Goal: Information Seeking & Learning: Learn about a topic

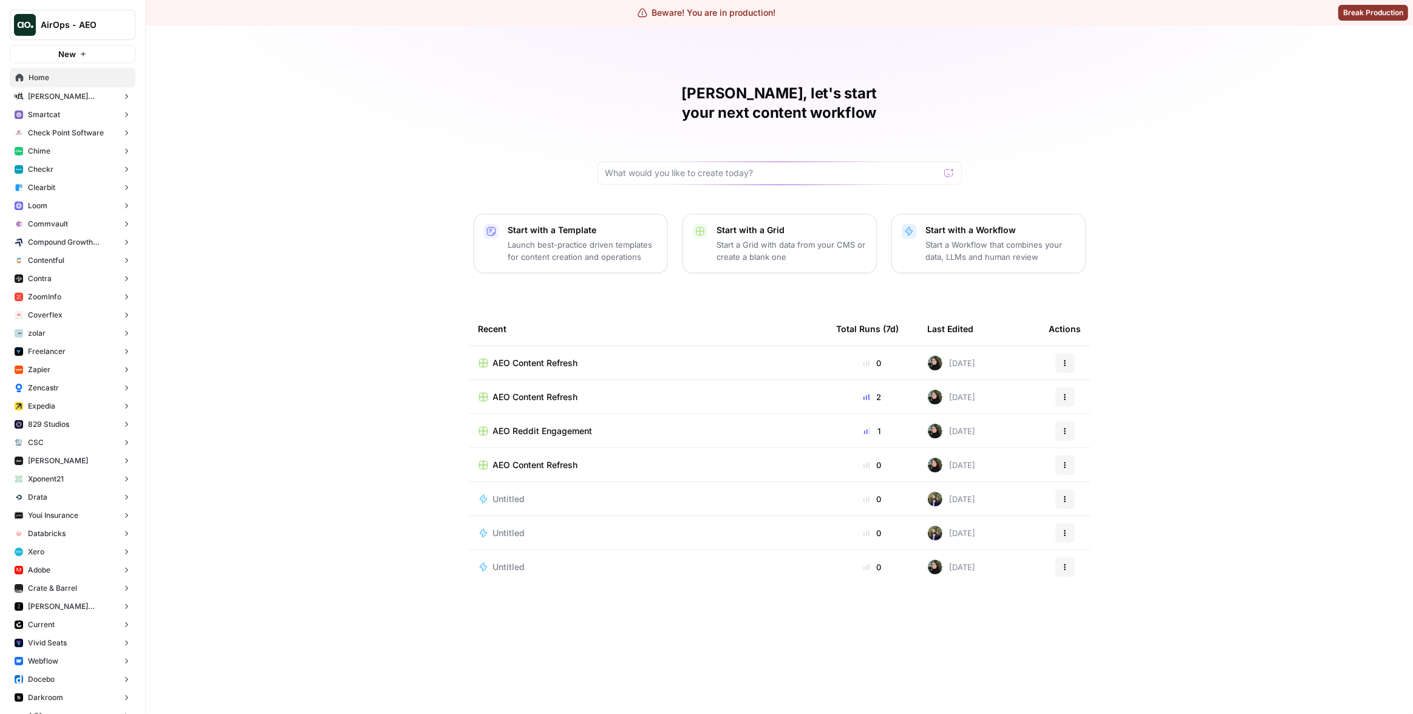
click at [364, 149] on div "Matias, let's start your next content workflow Start with a Template Launch bes…" at bounding box center [779, 370] width 1267 height 689
click at [89, 34] on button "AirOps - AEO" at bounding box center [73, 25] width 126 height 30
type input "klavi"
click at [63, 87] on span "Klaviyo" at bounding box center [117, 91] width 160 height 12
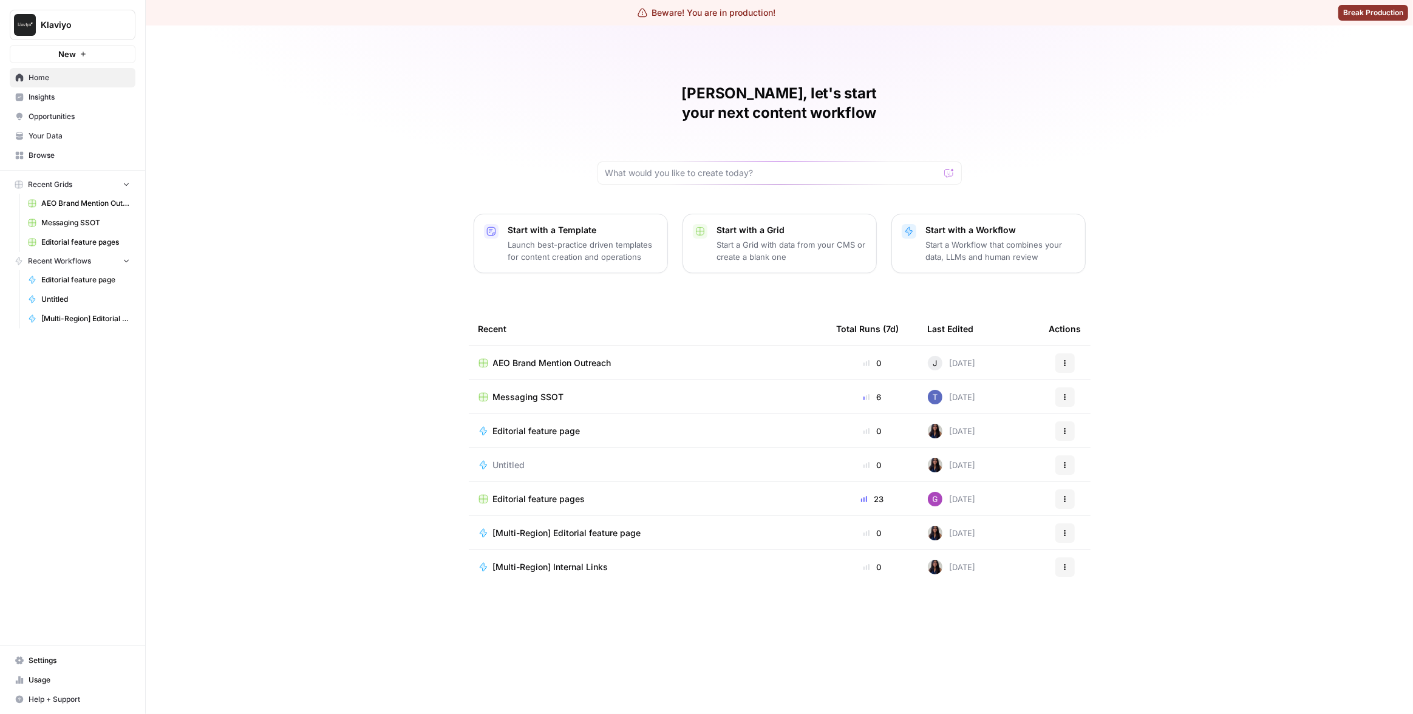
click at [68, 90] on link "Insights" at bounding box center [73, 96] width 126 height 19
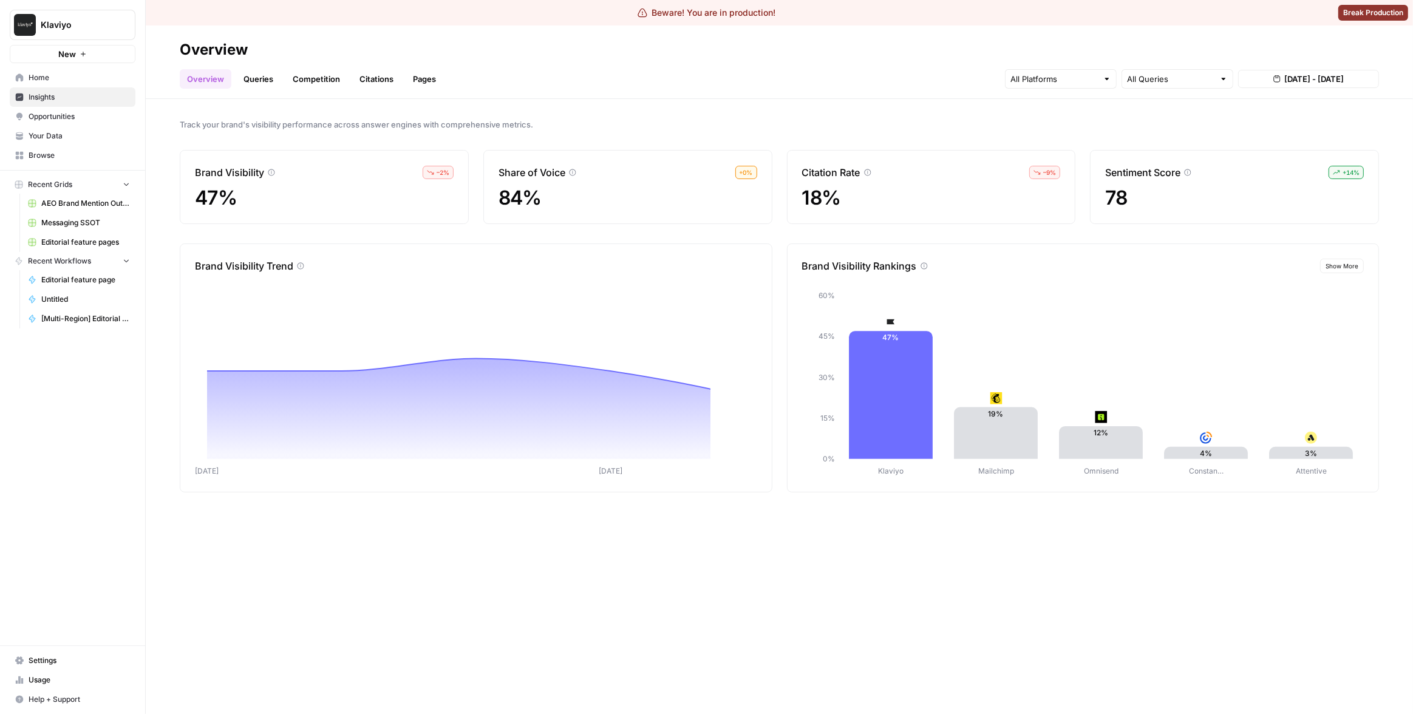
click at [786, 548] on div "Track your brand's visibility performance across answer engines with comprehens…" at bounding box center [779, 406] width 1267 height 615
click at [1064, 80] on input "text" at bounding box center [1054, 79] width 87 height 12
click at [1062, 109] on span "Gemini" at bounding box center [1060, 107] width 62 height 12
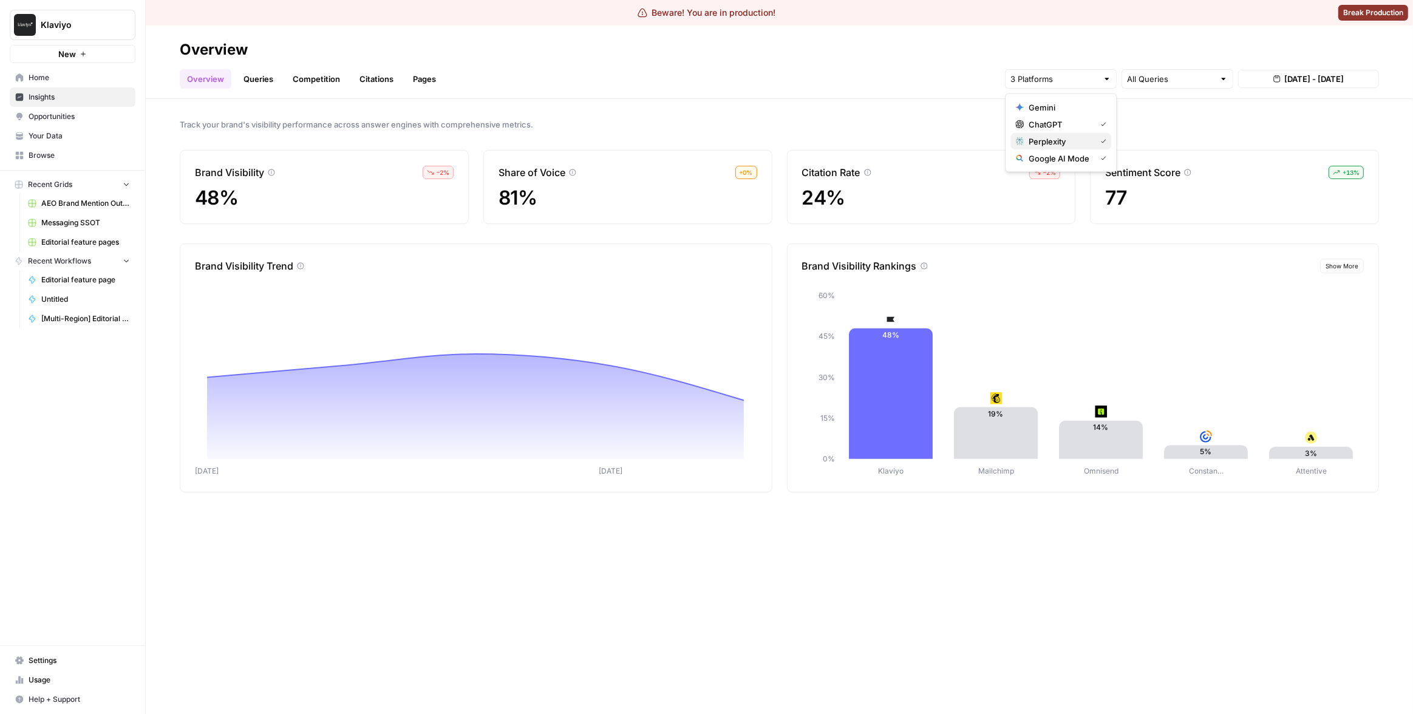
click at [1061, 137] on span "Perplexity" at bounding box center [1060, 141] width 62 height 12
click at [1074, 162] on span "Google AI Mode" at bounding box center [1060, 158] width 62 height 12
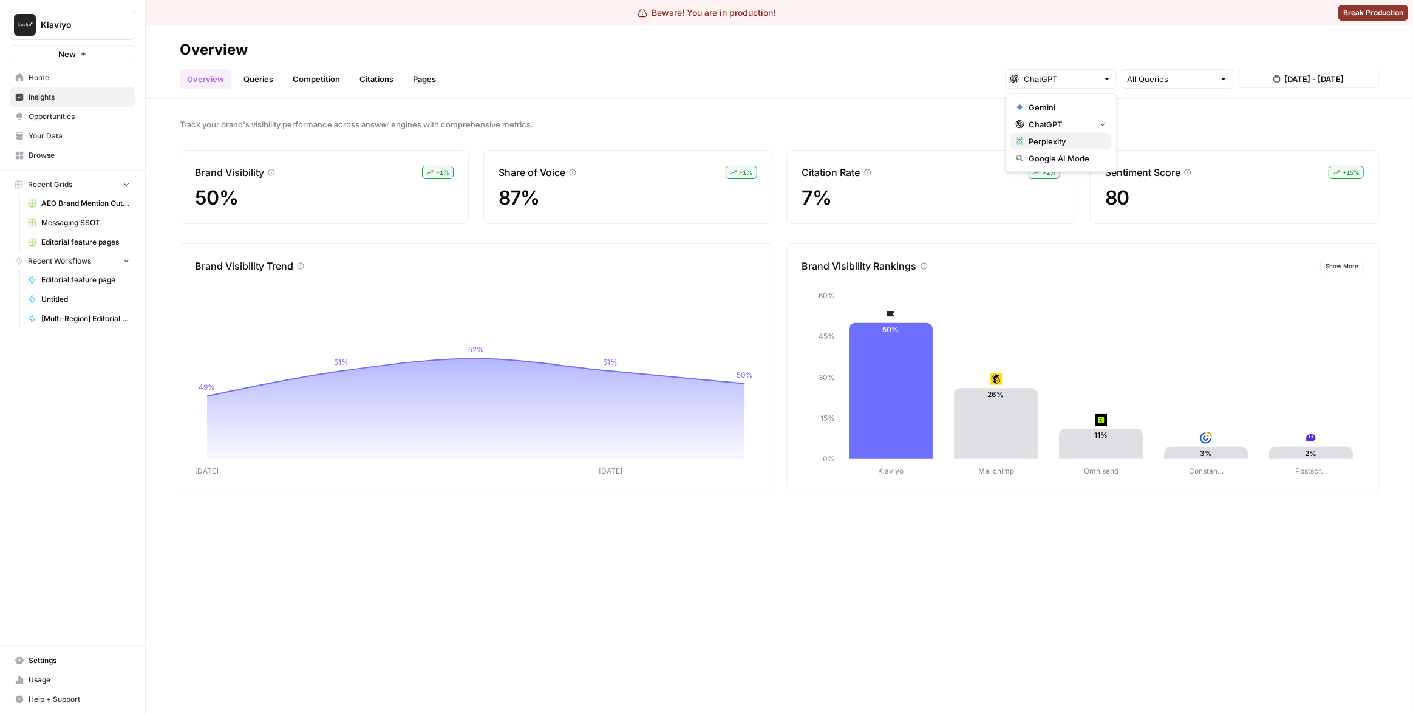
click at [1060, 147] on button "Perplexity" at bounding box center [1061, 141] width 101 height 17
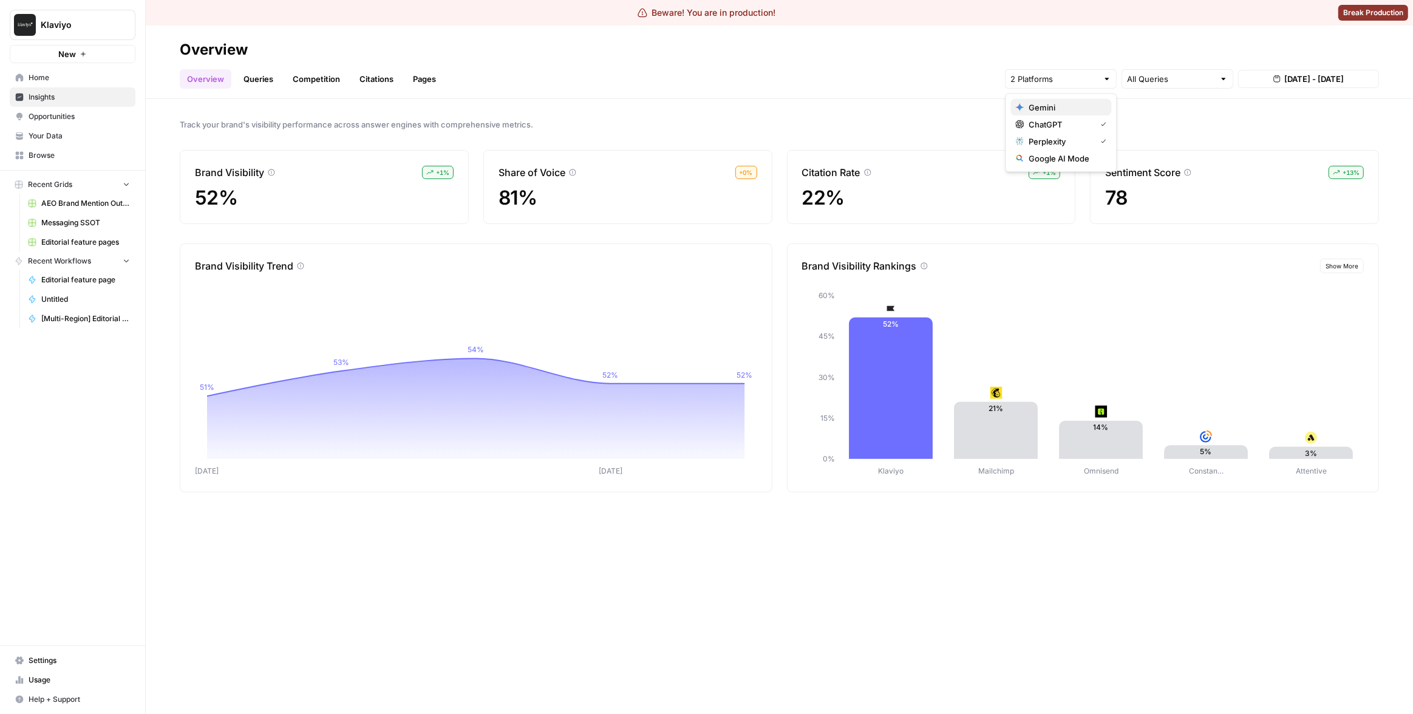
click at [1077, 111] on span "Gemini" at bounding box center [1065, 107] width 73 height 12
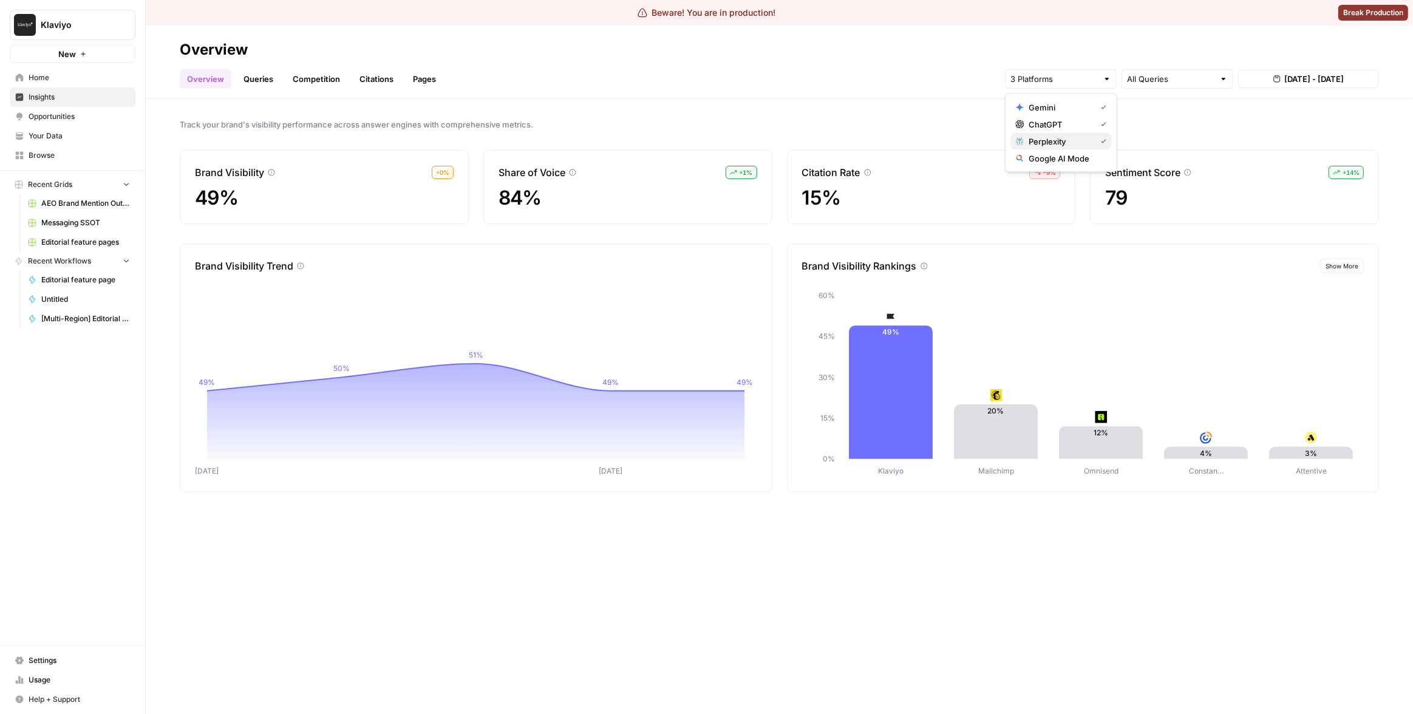
click at [1079, 140] on span "Perplexity" at bounding box center [1060, 141] width 62 height 12
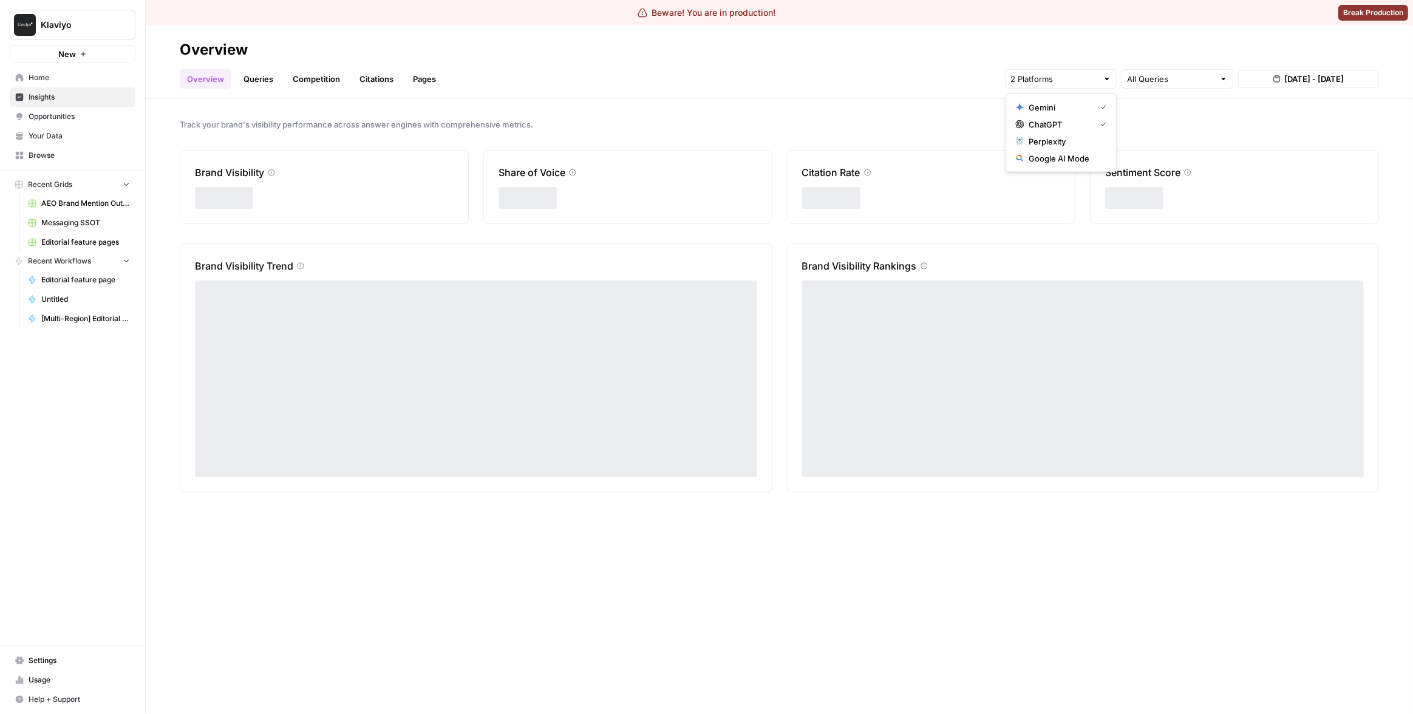
click at [1079, 125] on span "ChatGPT" at bounding box center [1060, 124] width 62 height 12
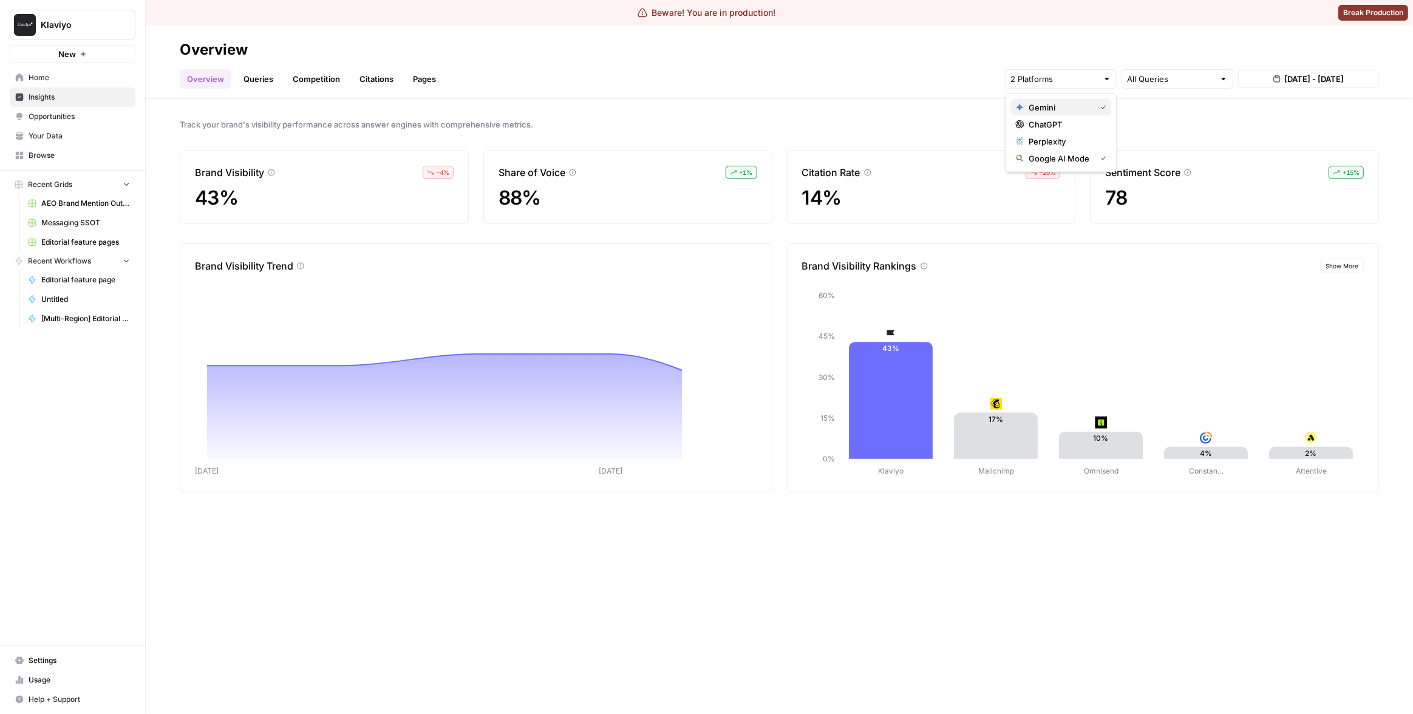
click at [1025, 112] on div "Gemini" at bounding box center [1060, 107] width 91 height 12
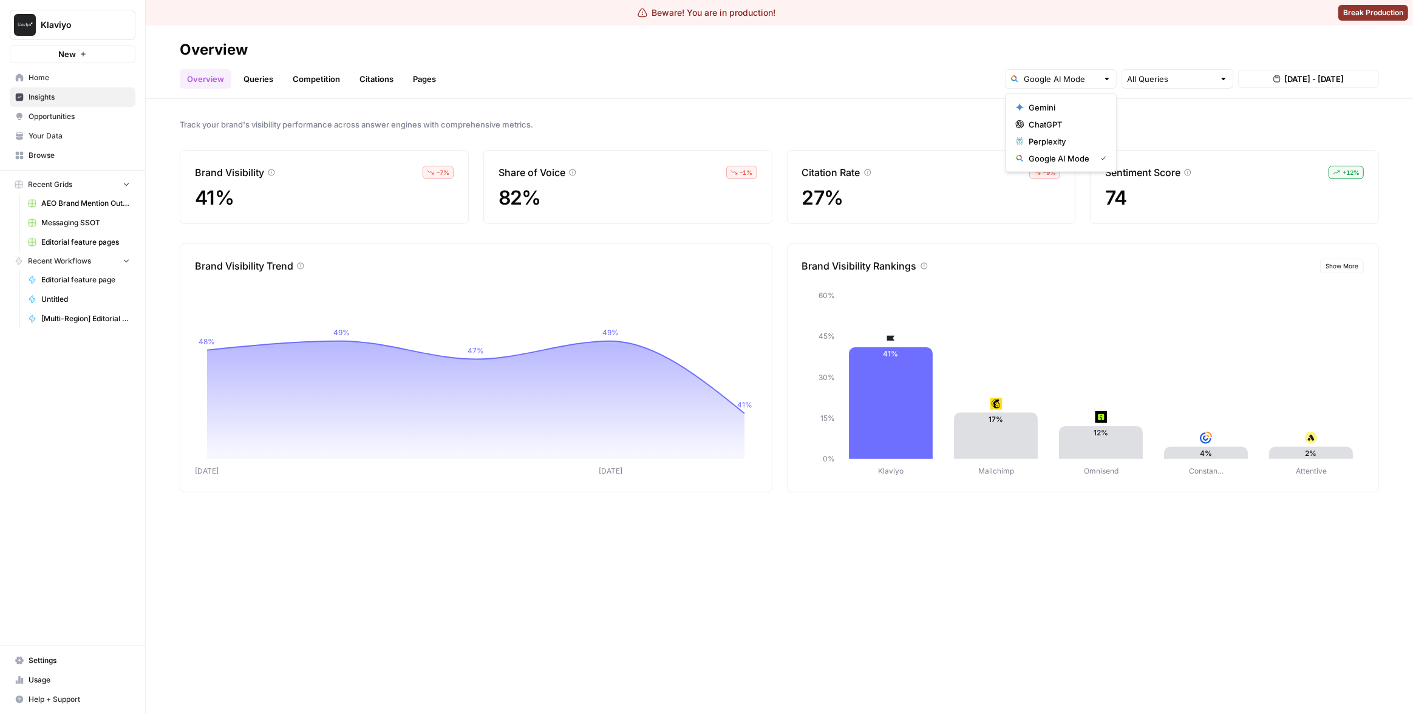
click at [278, 80] on link "Queries" at bounding box center [258, 78] width 44 height 19
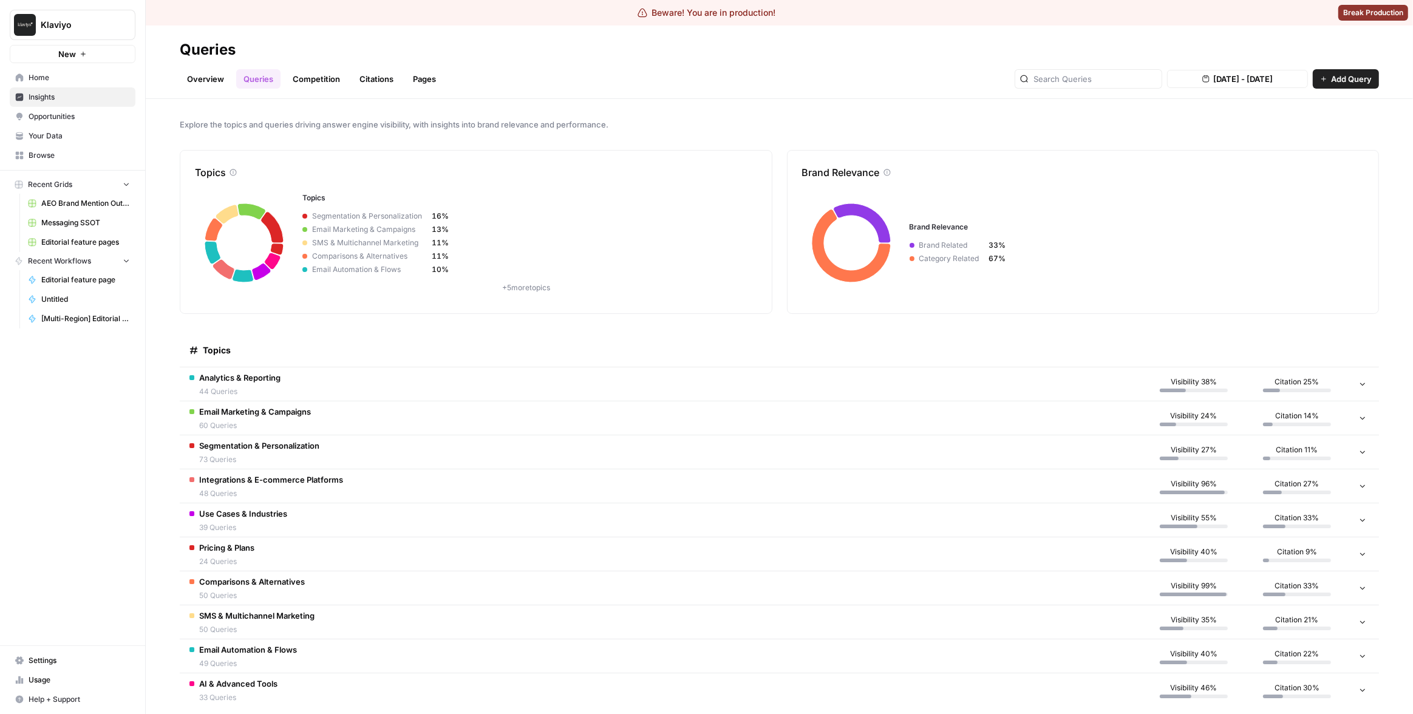
click at [783, 425] on td "Email Marketing & Campaigns 60 Queries" at bounding box center [661, 417] width 963 height 33
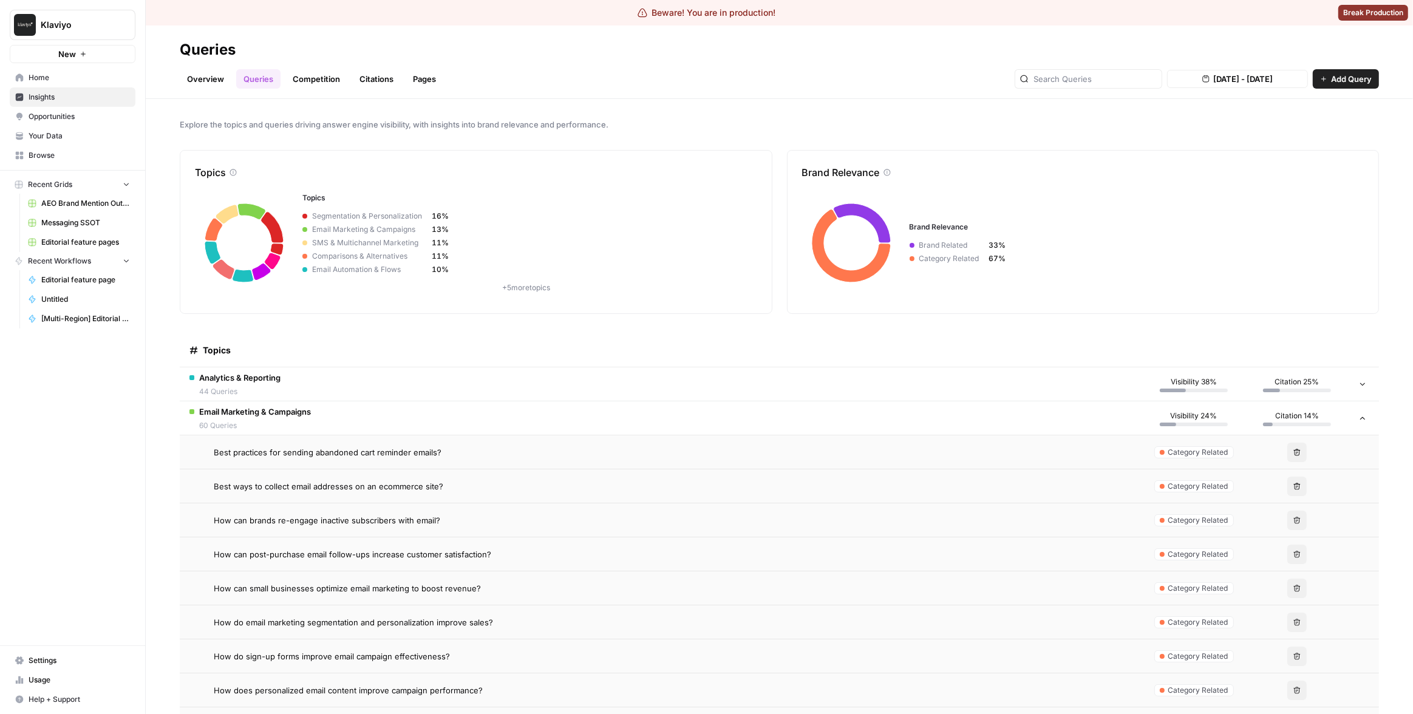
click at [898, 463] on td "Best practices for sending abandoned cart reminder emails?" at bounding box center [661, 451] width 963 height 33
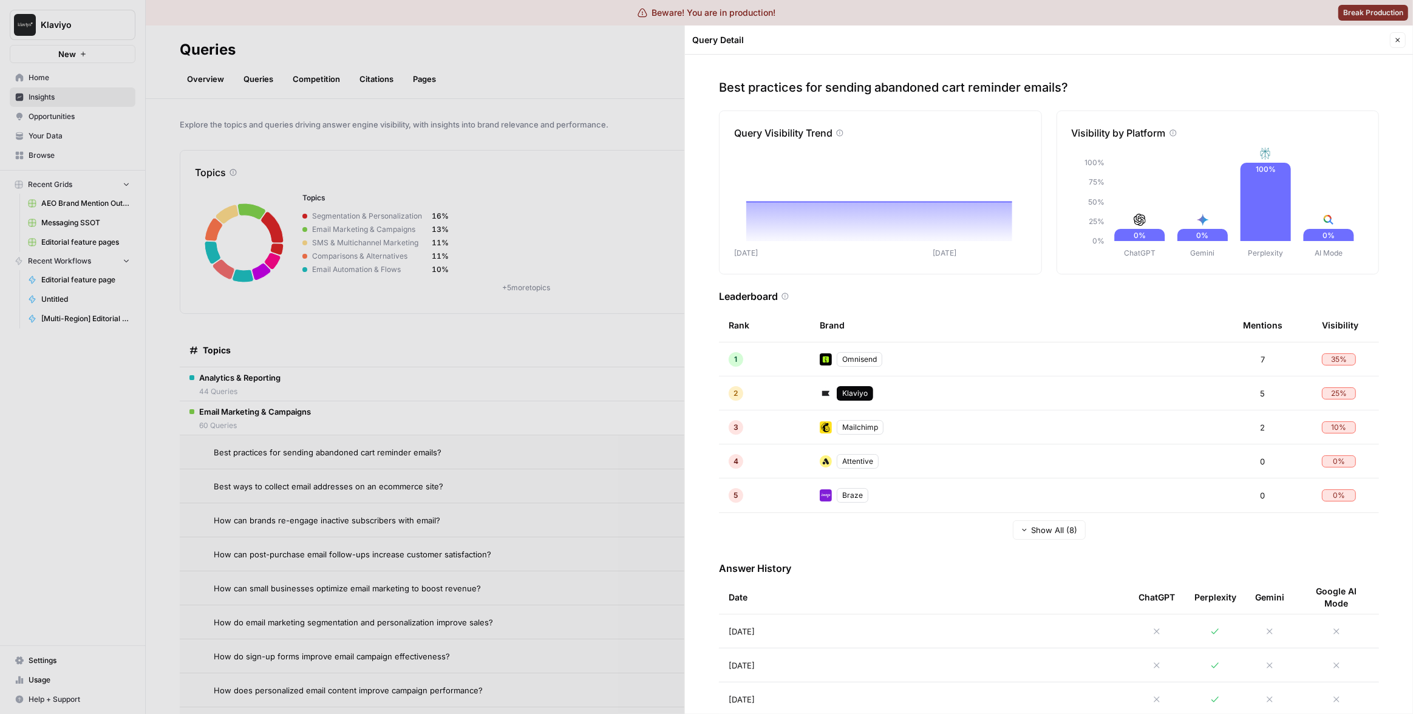
scroll to position [256, 0]
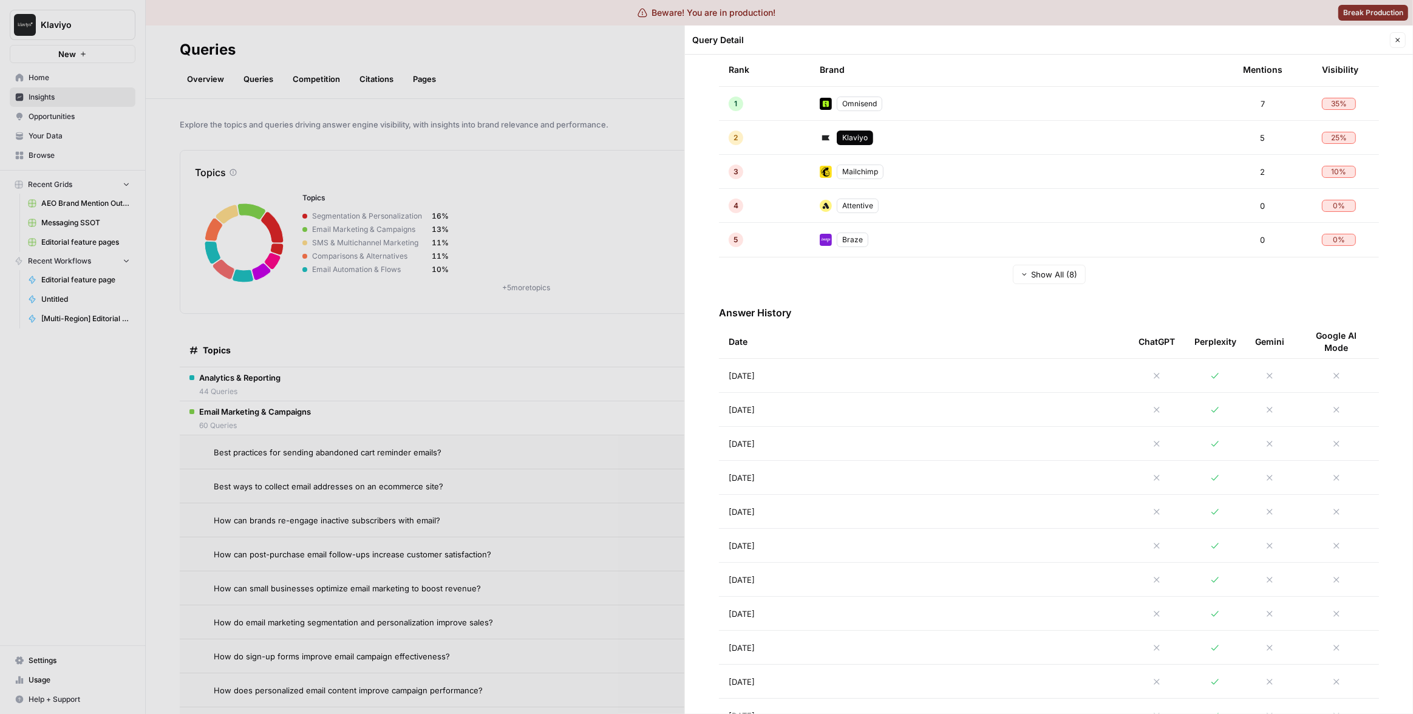
click at [1066, 386] on td "[DATE]" at bounding box center [924, 375] width 410 height 33
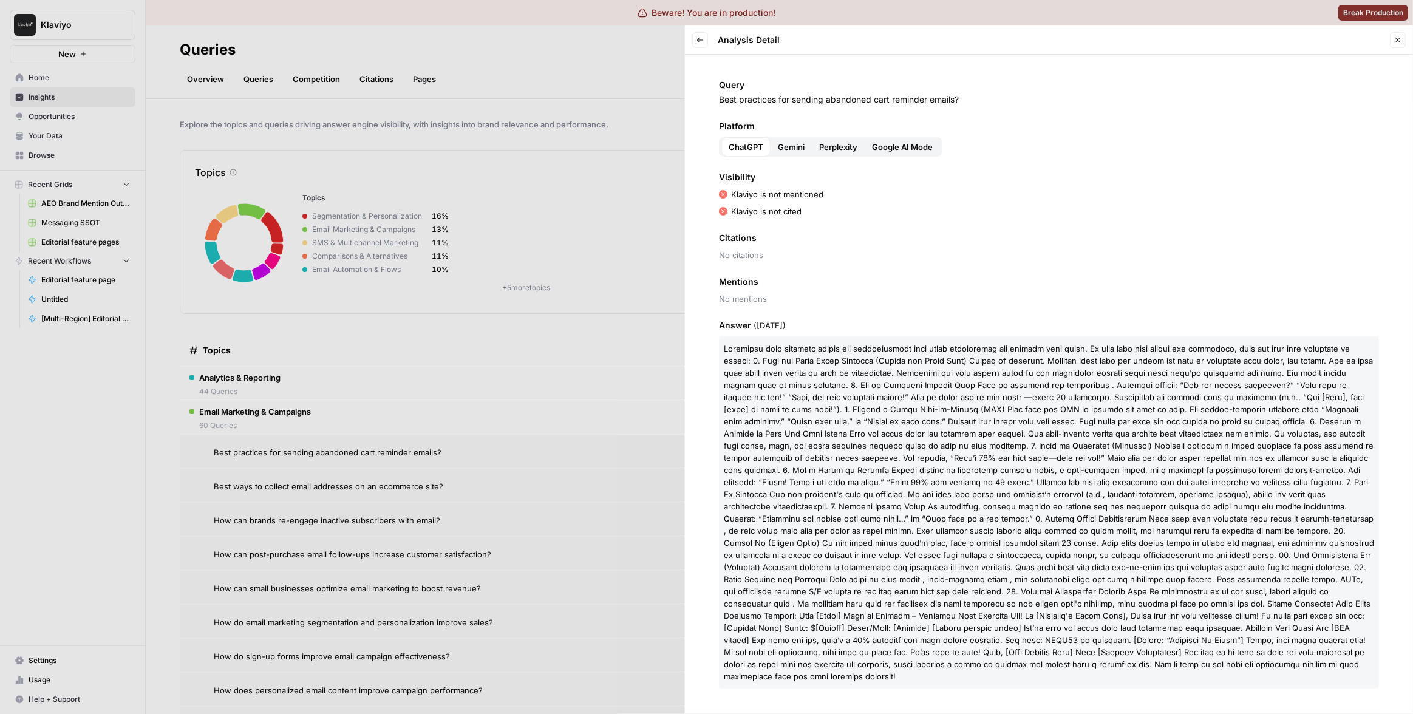
click at [905, 146] on span "Google AI Mode" at bounding box center [902, 147] width 61 height 12
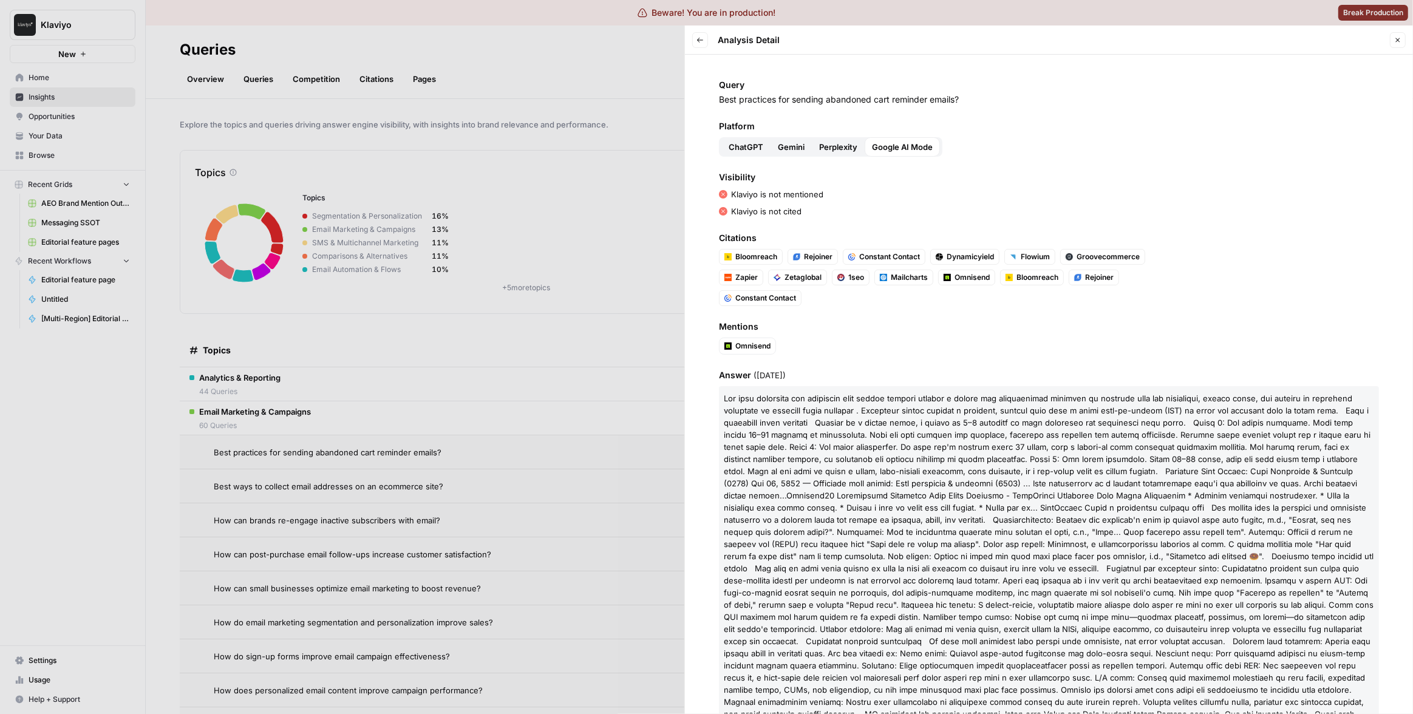
scroll to position [14, 0]
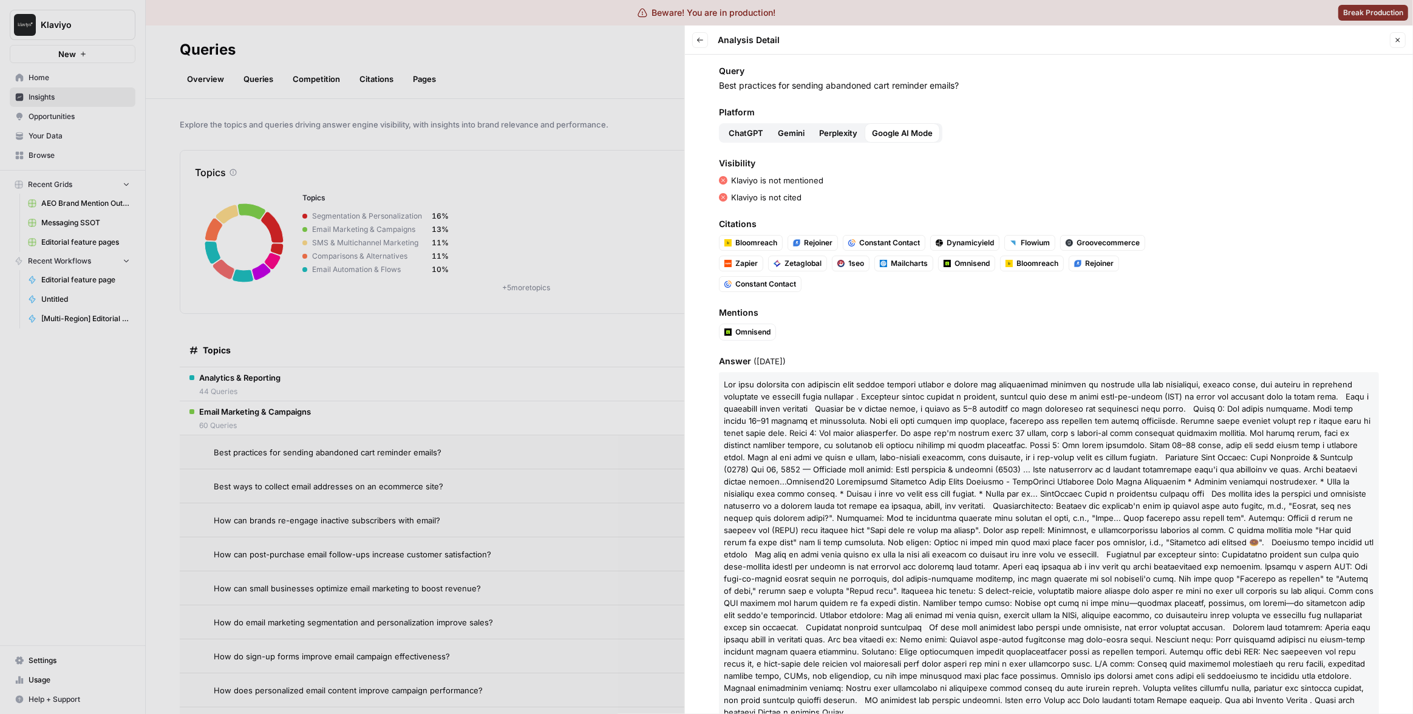
click at [1076, 448] on span at bounding box center [1047, 433] width 647 height 107
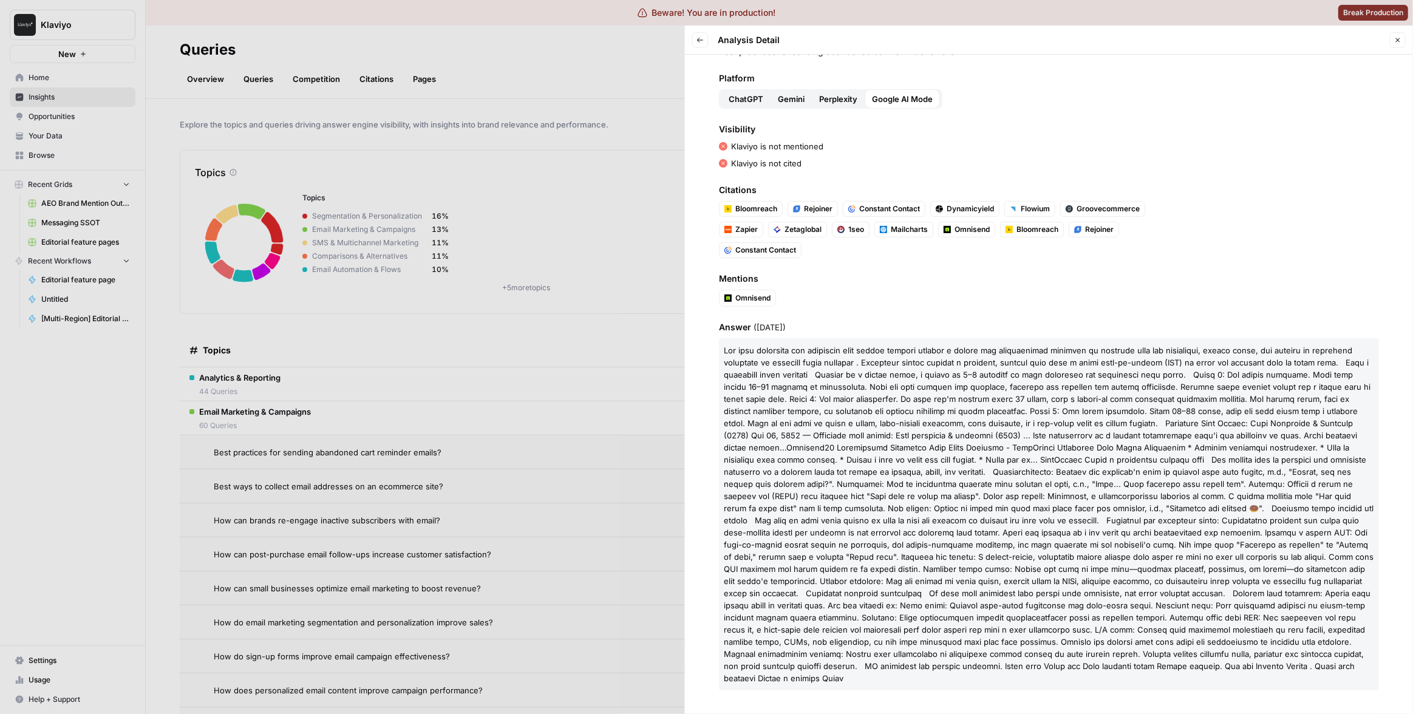
click at [672, 356] on div at bounding box center [706, 357] width 1413 height 714
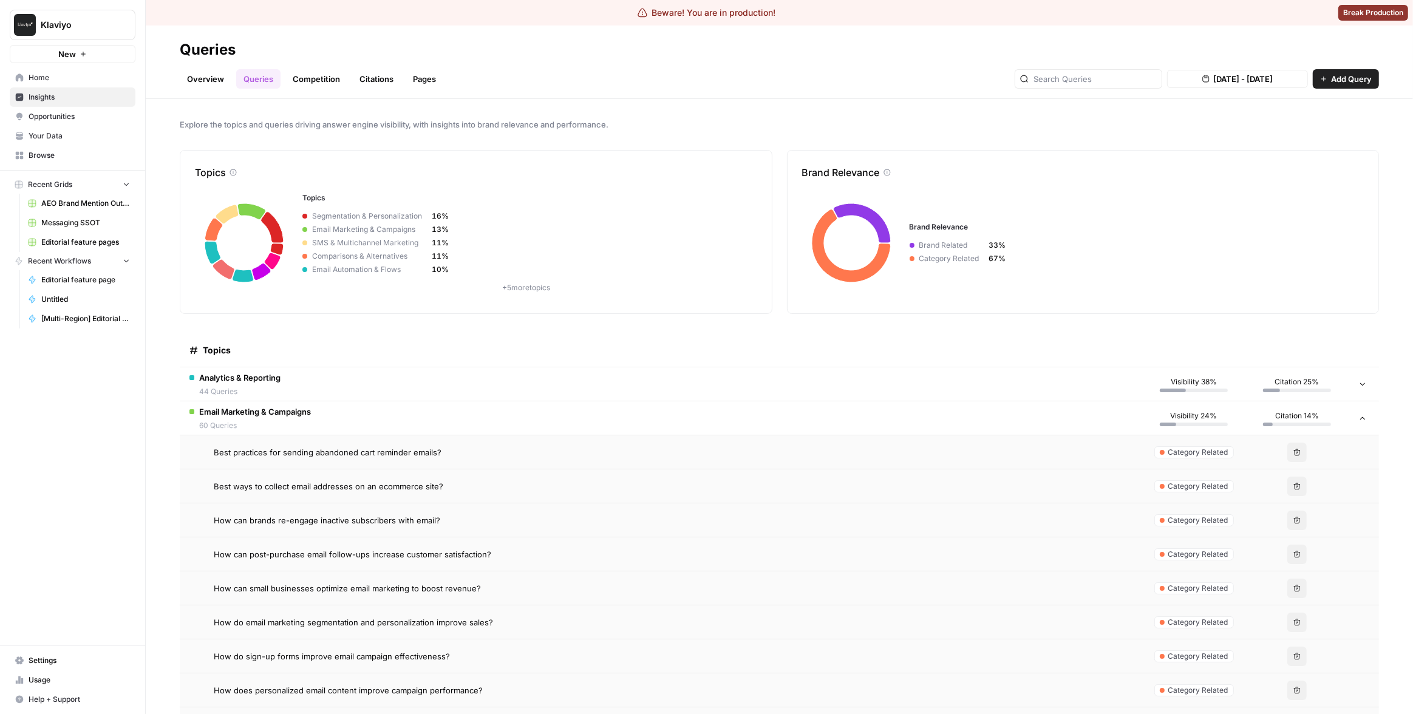
click at [774, 419] on td "Email Marketing & Campaigns 60 Queries" at bounding box center [661, 417] width 963 height 33
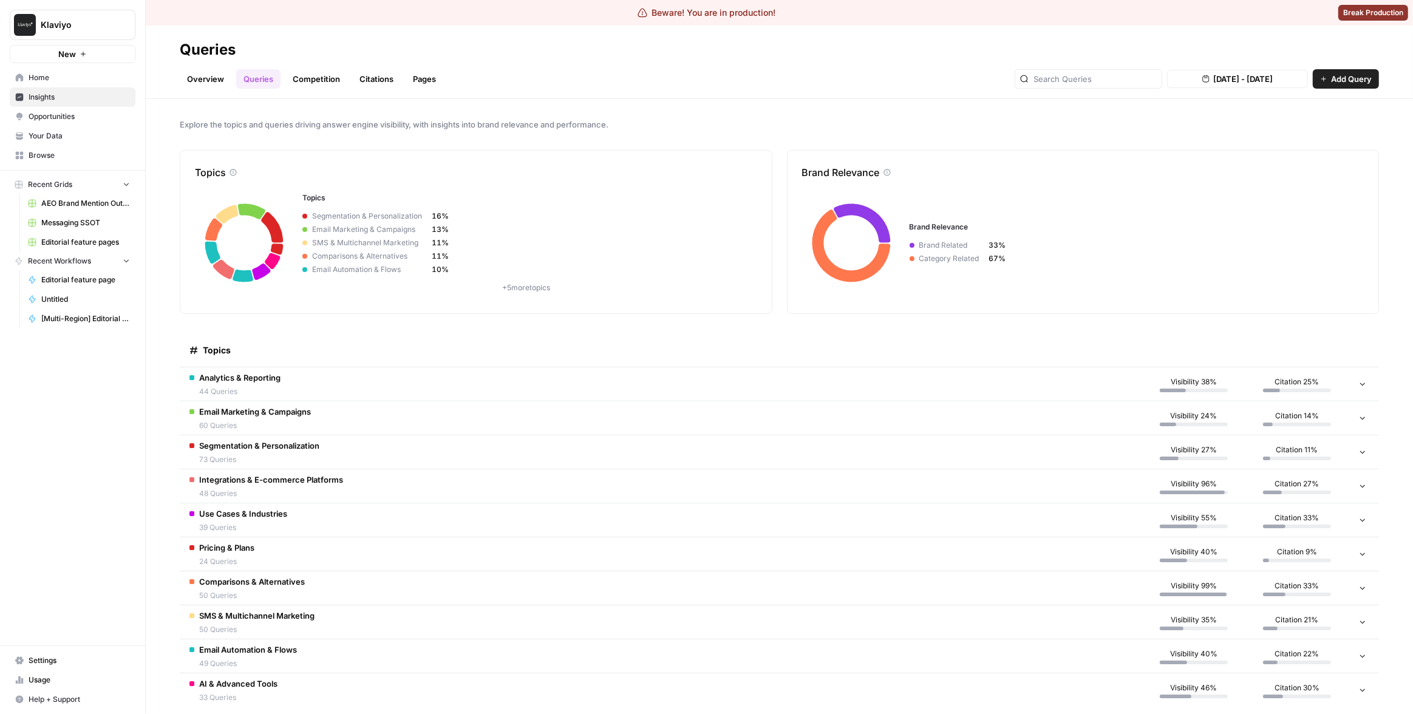
scroll to position [12, 0]
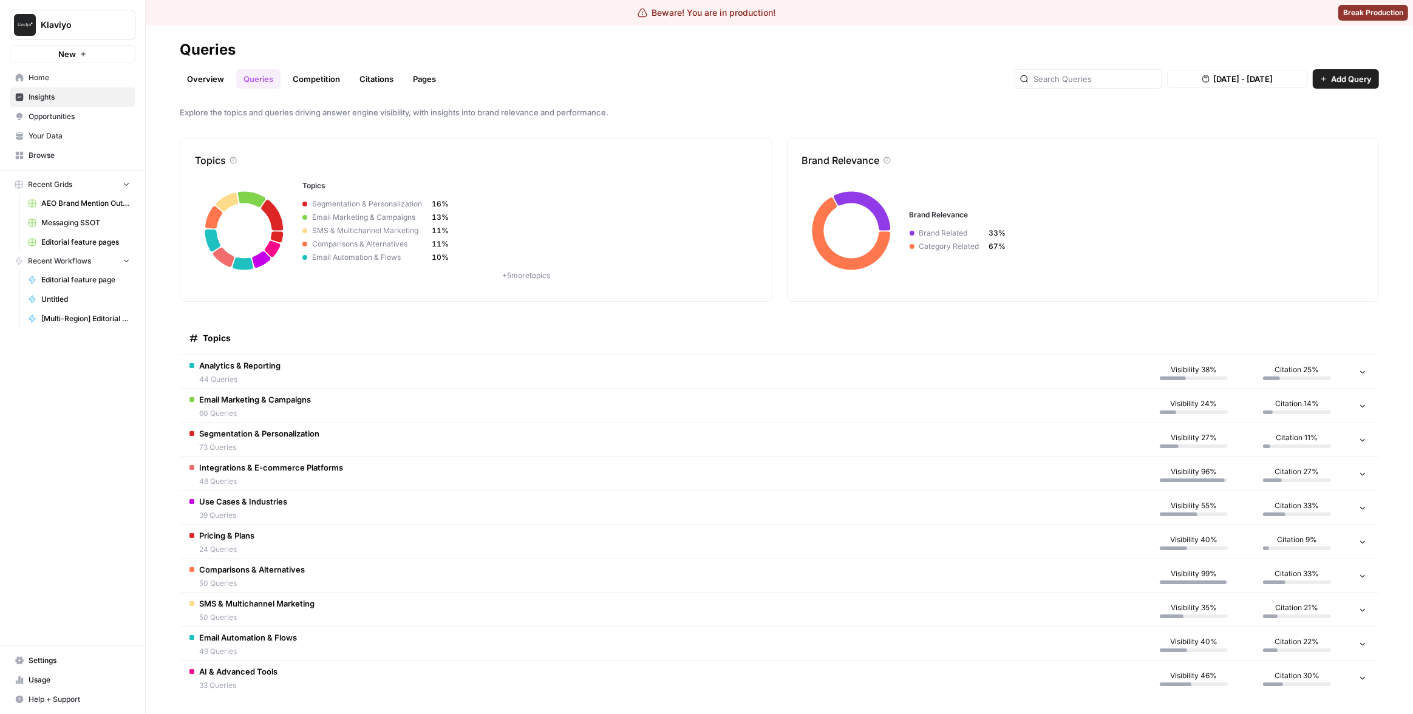
click at [788, 459] on td "Integrations & E-commerce Platforms 48 Queries" at bounding box center [661, 473] width 963 height 33
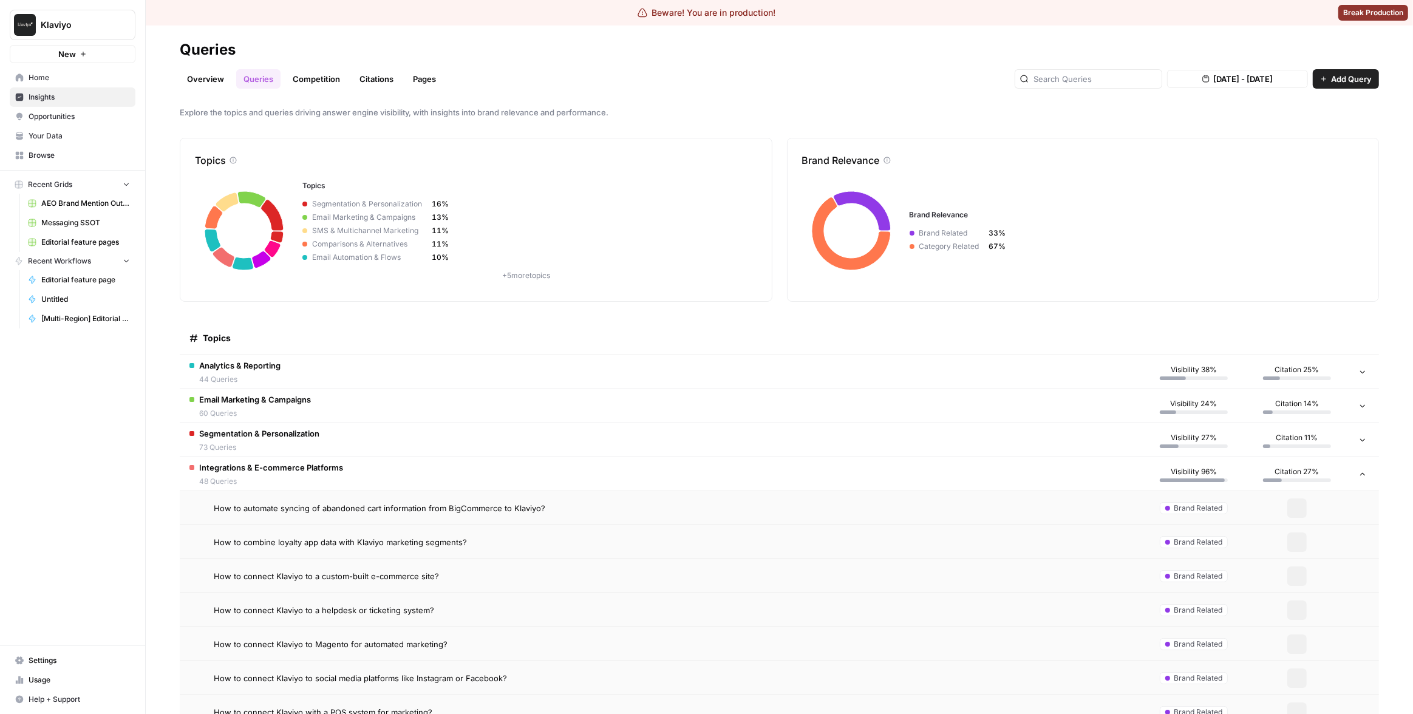
scroll to position [129, 0]
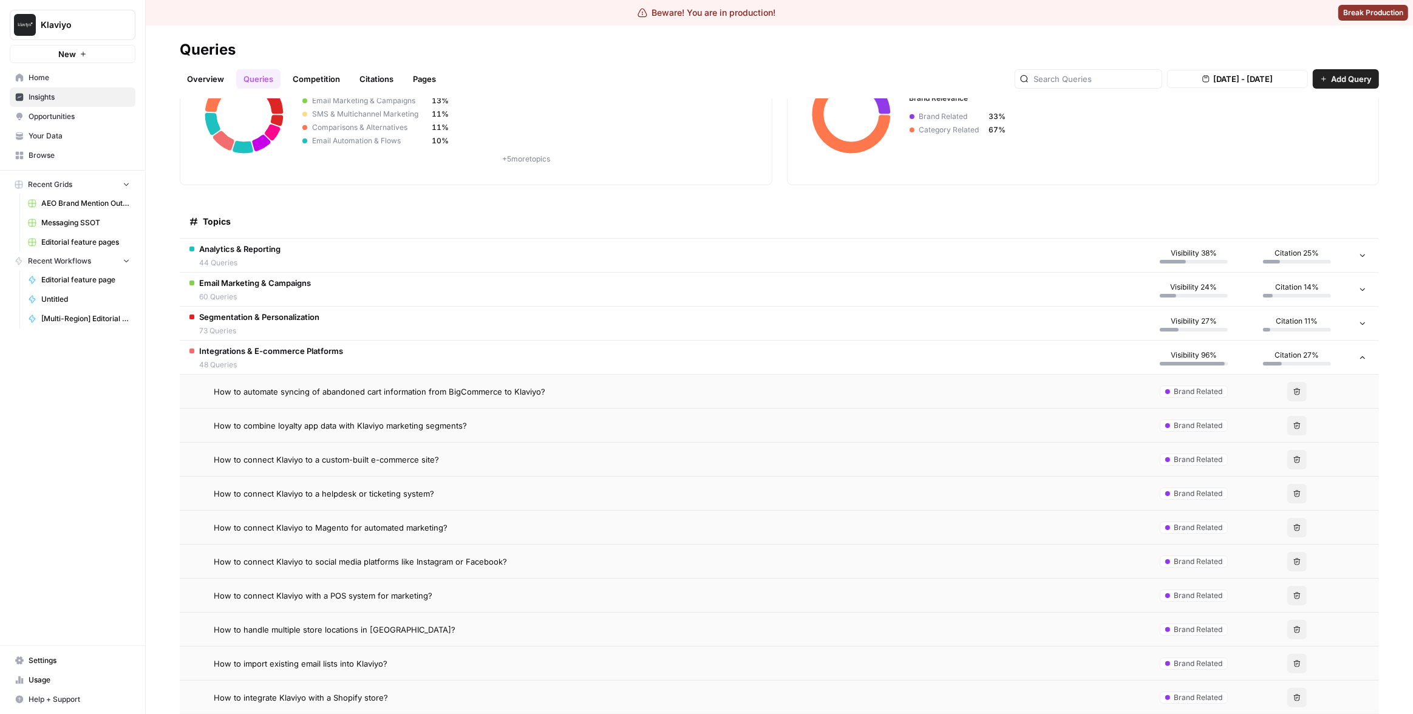
click at [806, 388] on div "How to automate syncing of abandoned cart information from BigCommerce to Klavi…" at bounding box center [673, 392] width 919 height 12
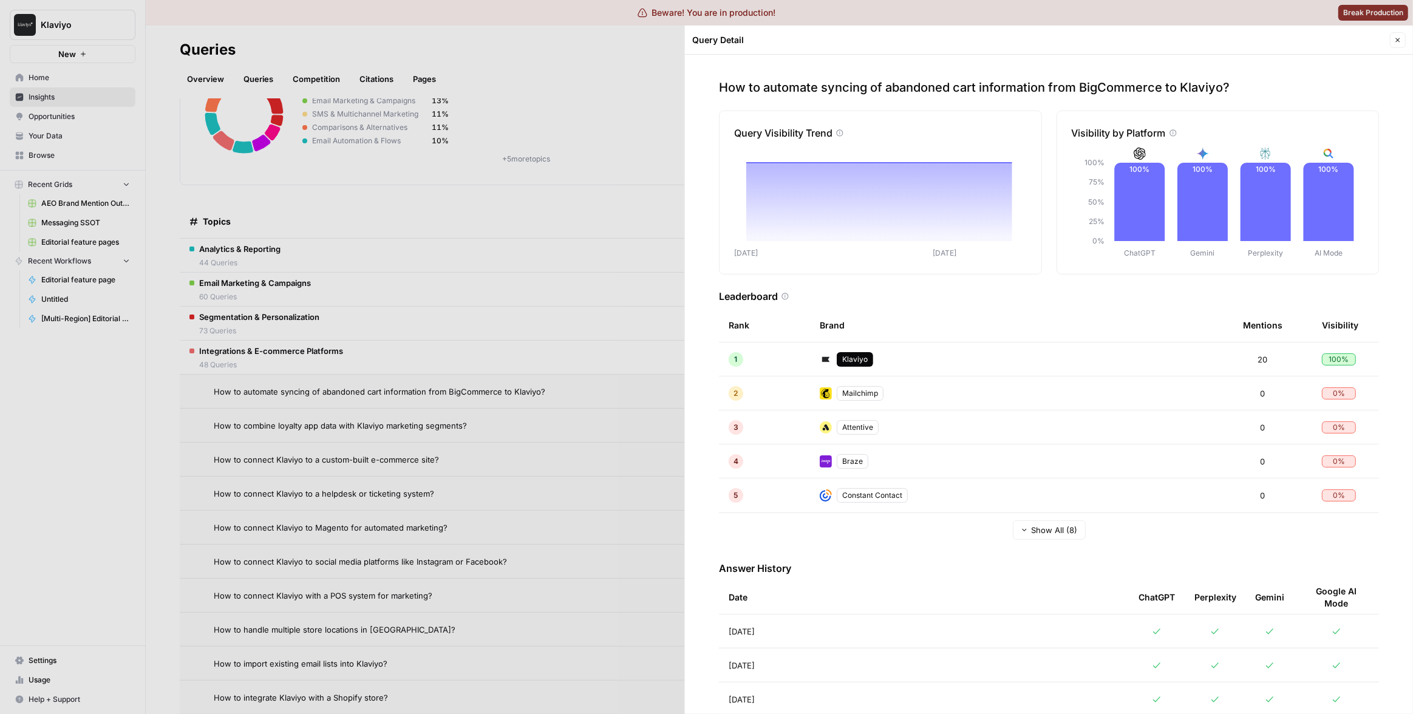
scroll to position [130, 0]
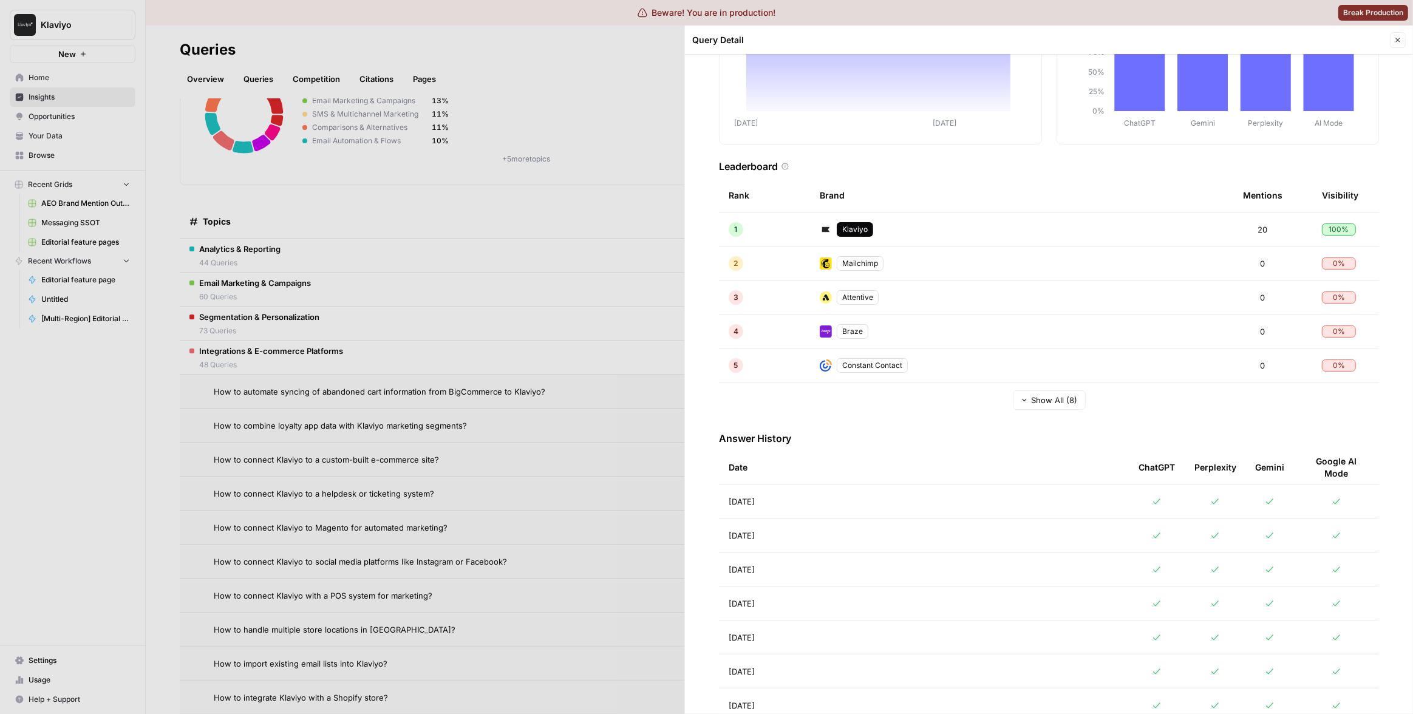
click at [580, 362] on div at bounding box center [706, 357] width 1413 height 714
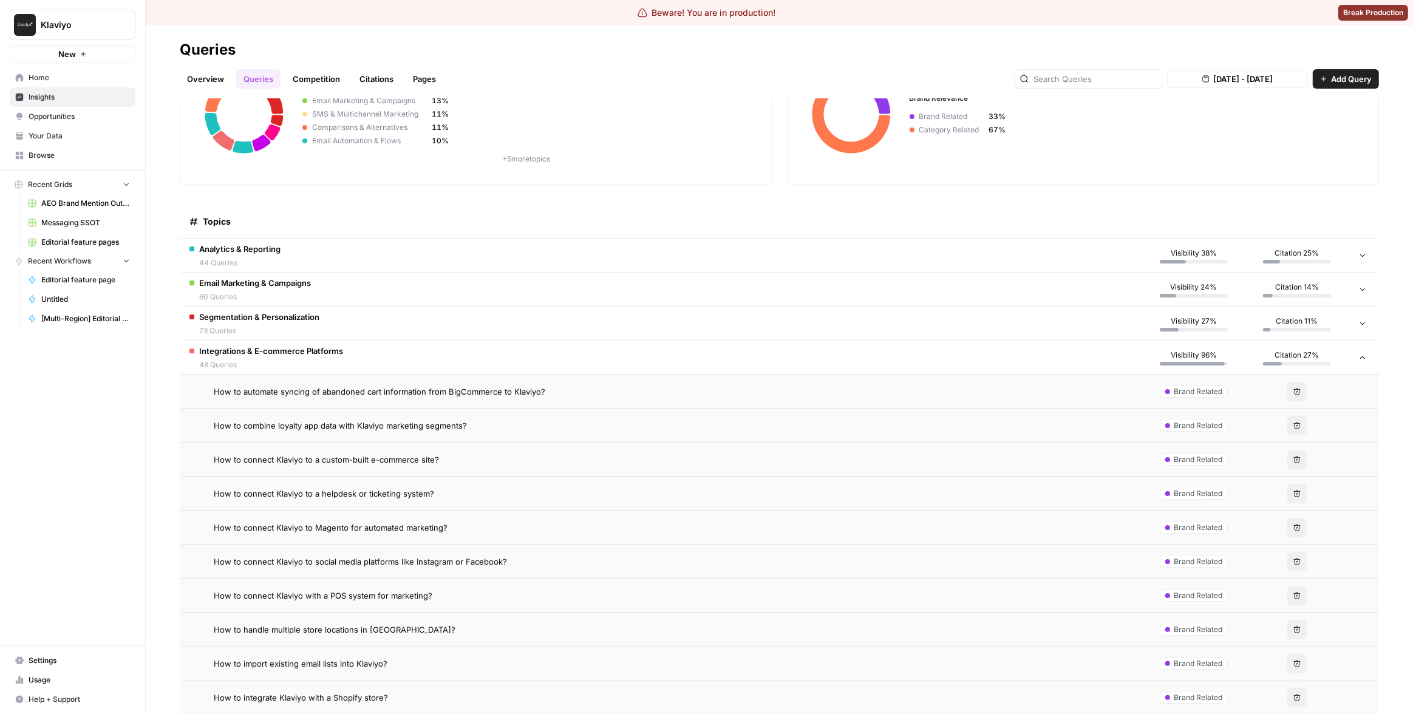
click at [594, 432] on td "How to combine loyalty app data with Klaviyo marketing segments?" at bounding box center [661, 425] width 963 height 33
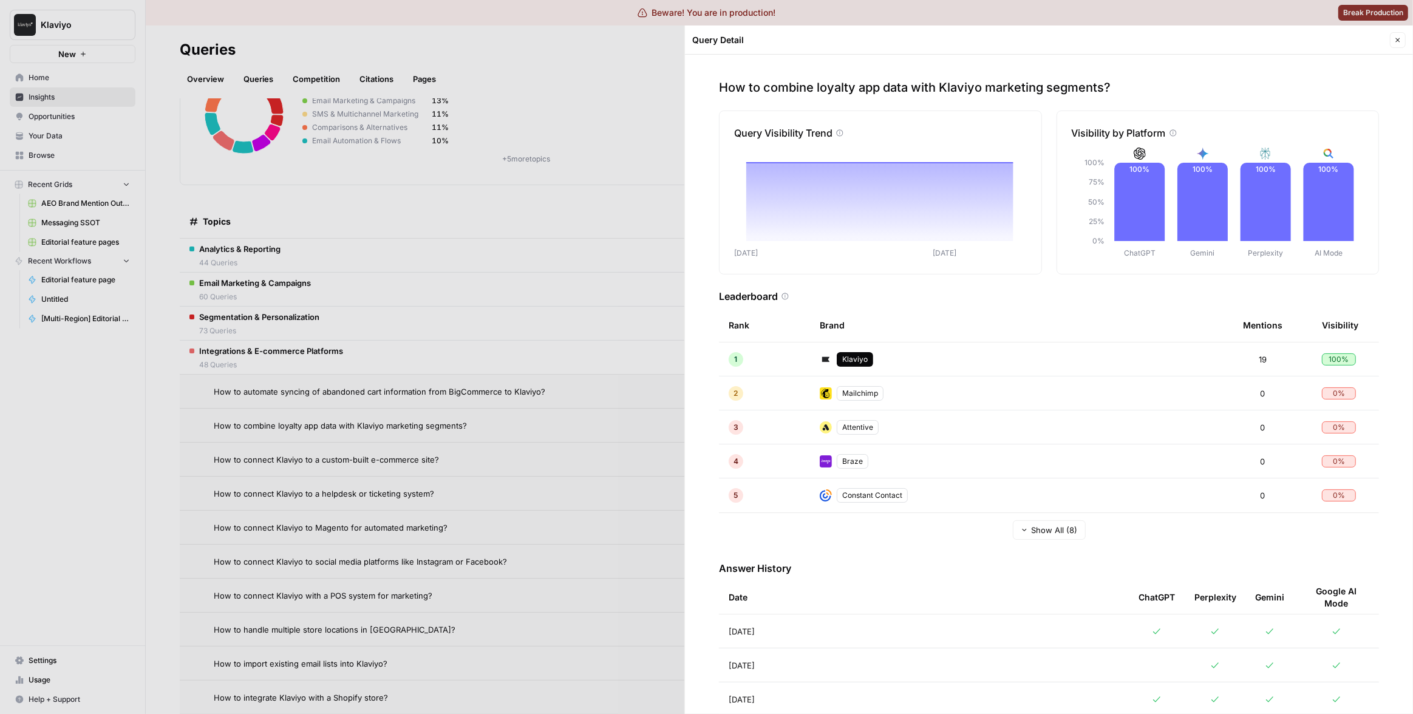
scroll to position [14, 0]
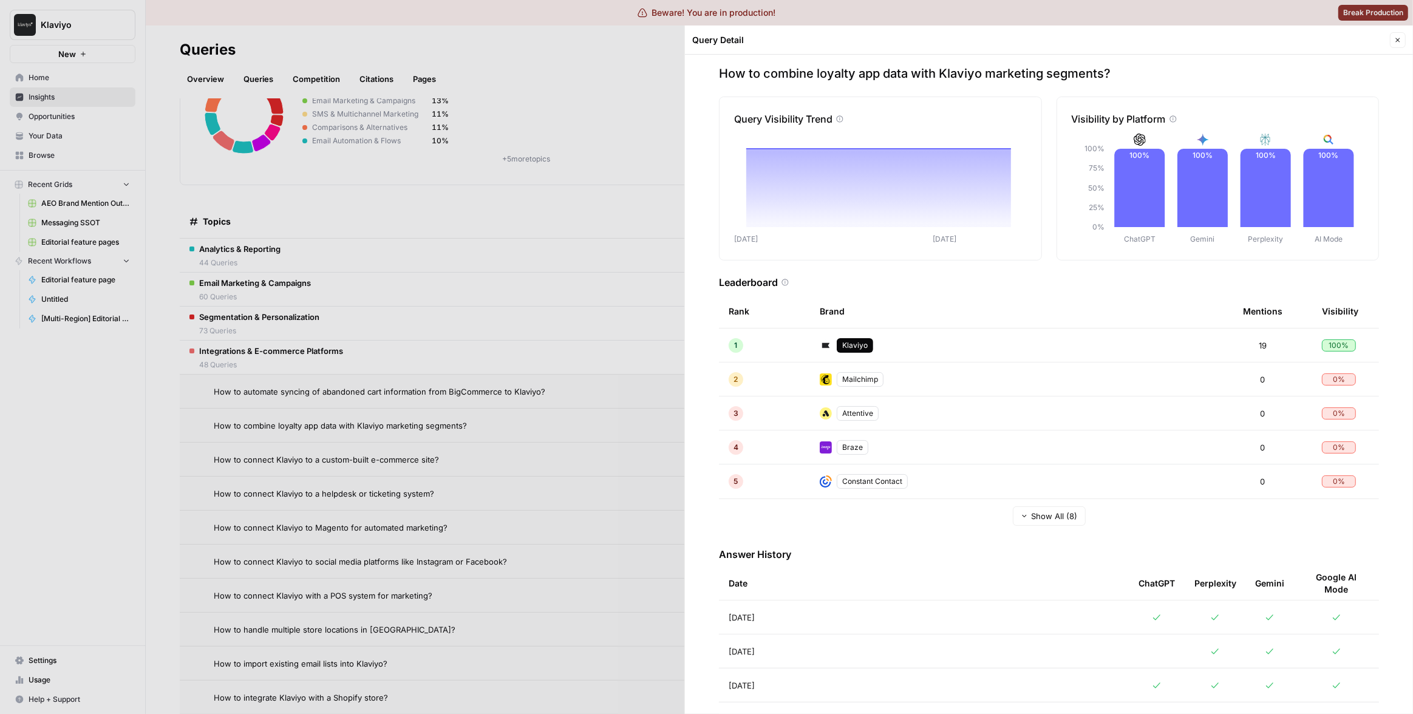
click at [590, 417] on div at bounding box center [706, 357] width 1413 height 714
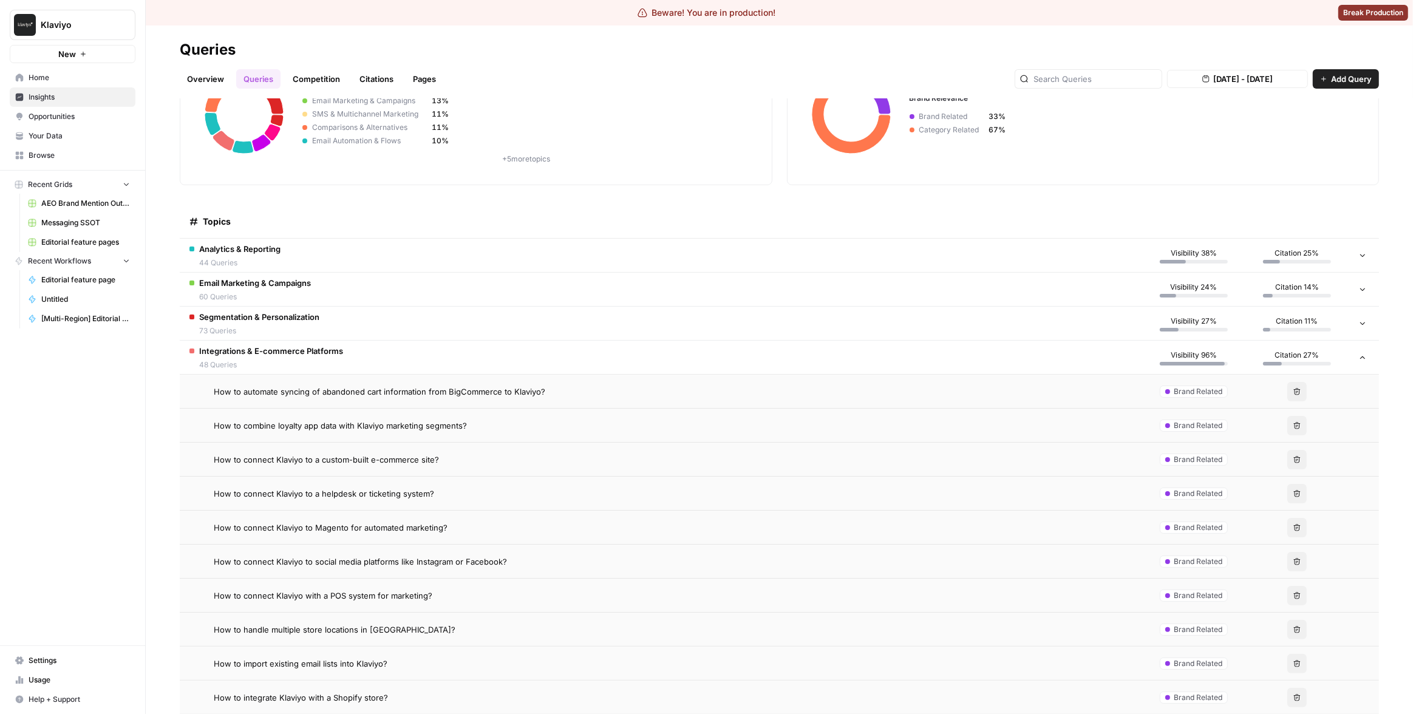
click at [691, 491] on div "How to connect Klaviyo to a helpdesk or ticketing system?" at bounding box center [673, 494] width 919 height 12
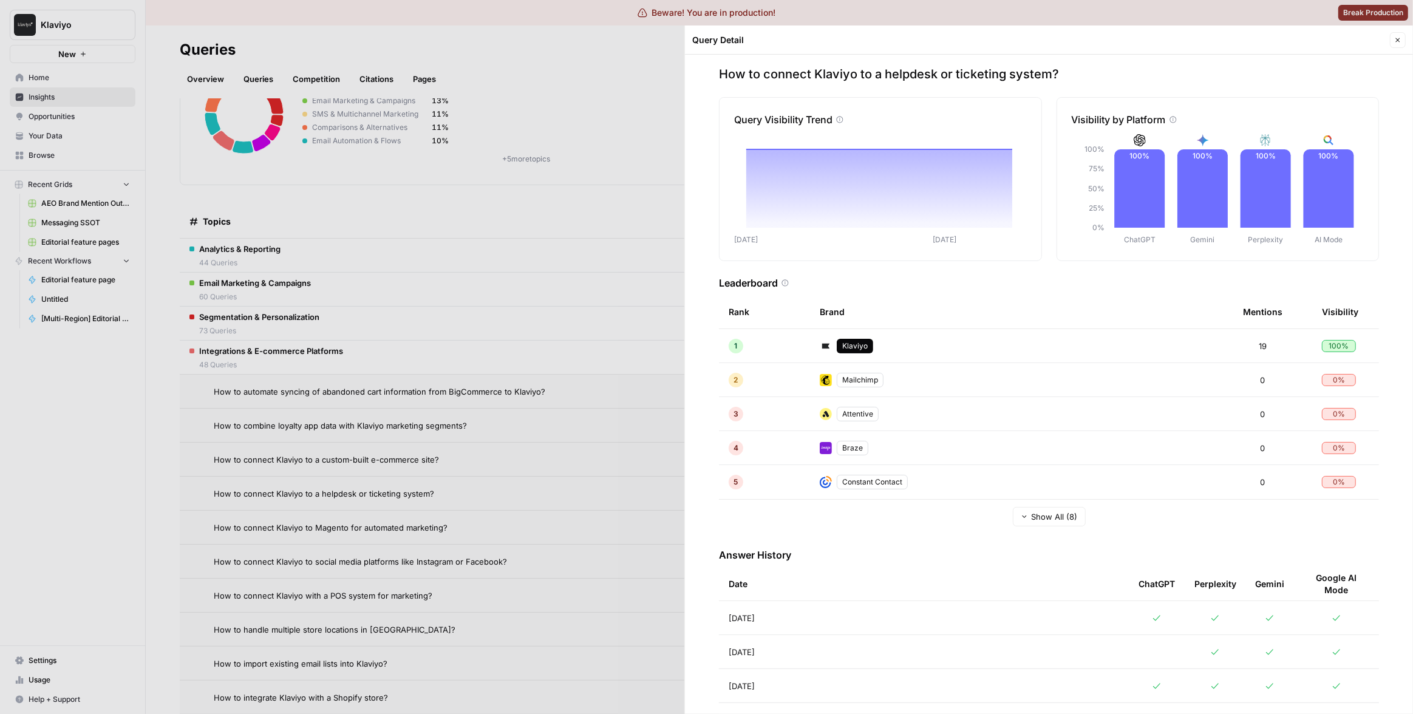
scroll to position [21, 0]
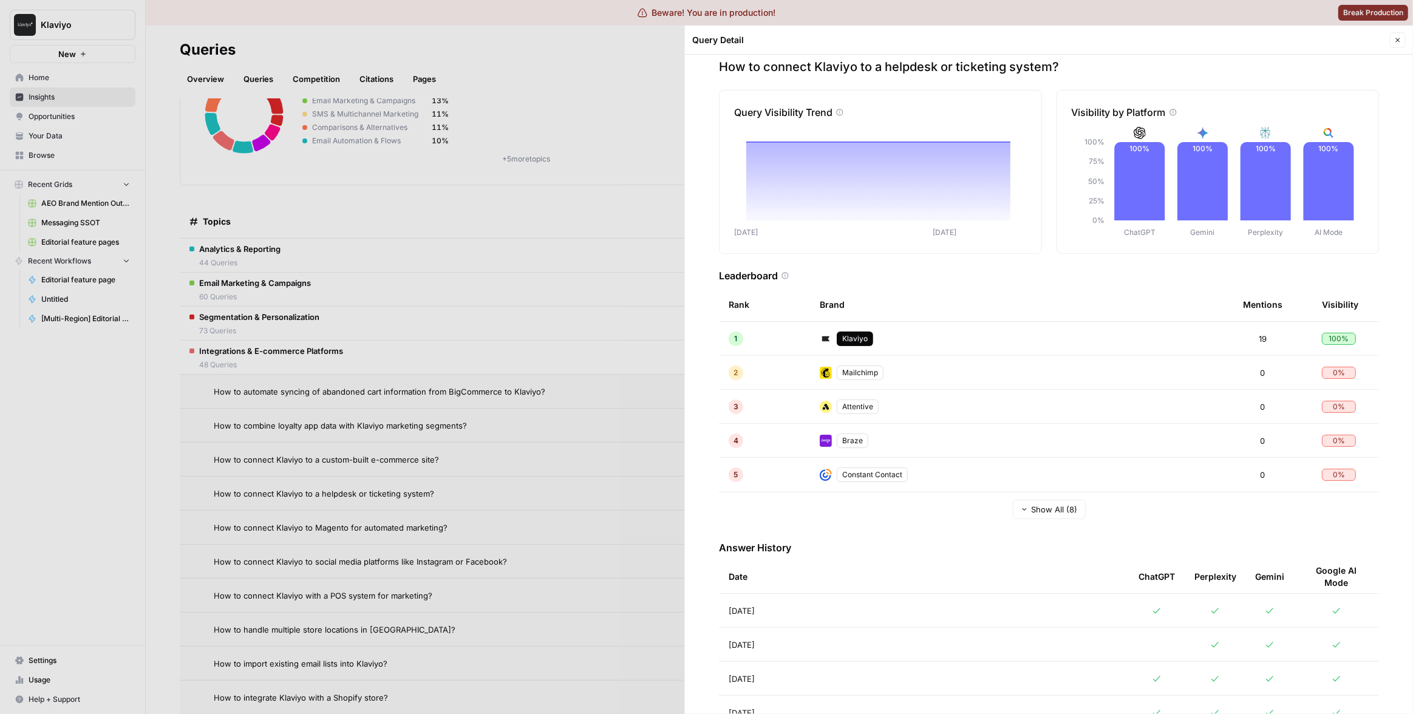
click at [575, 453] on div at bounding box center [706, 357] width 1413 height 714
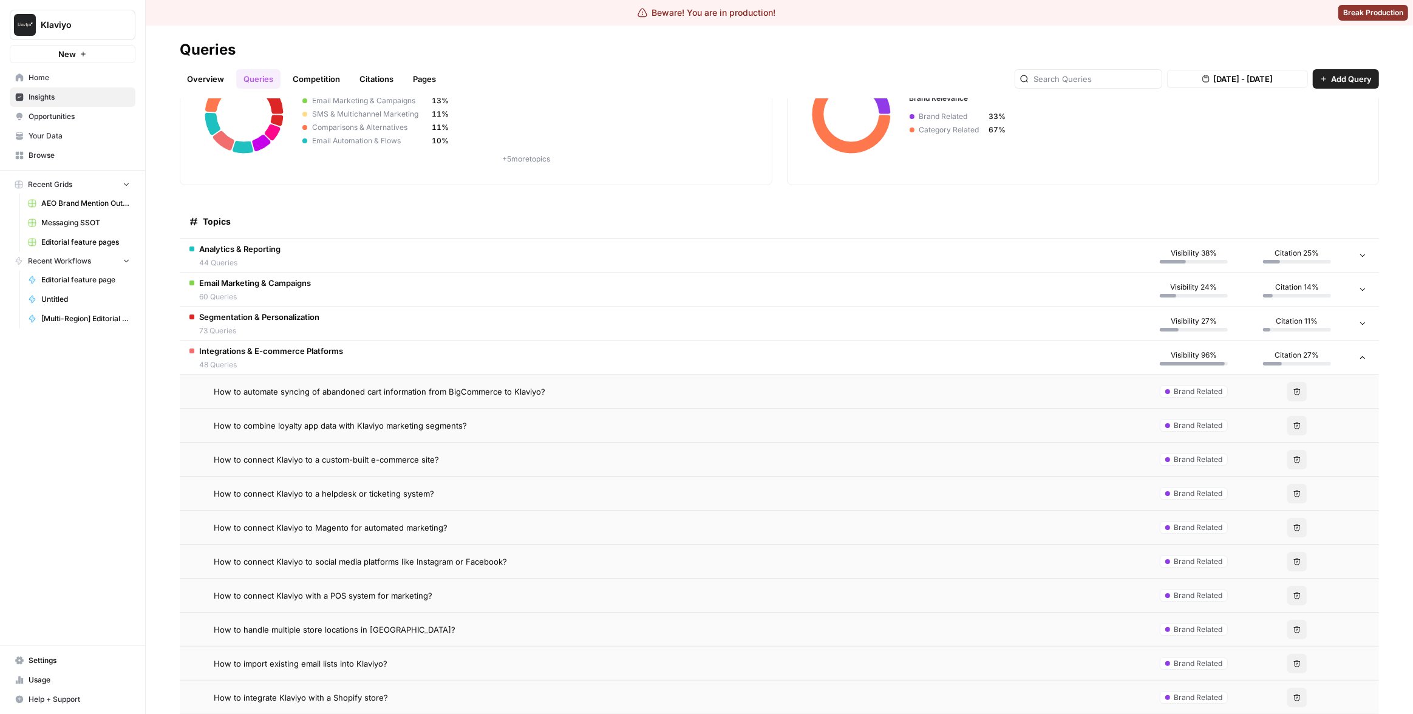
click at [649, 531] on div "How to connect Klaviyo to Magento for automated marketing?" at bounding box center [673, 528] width 919 height 12
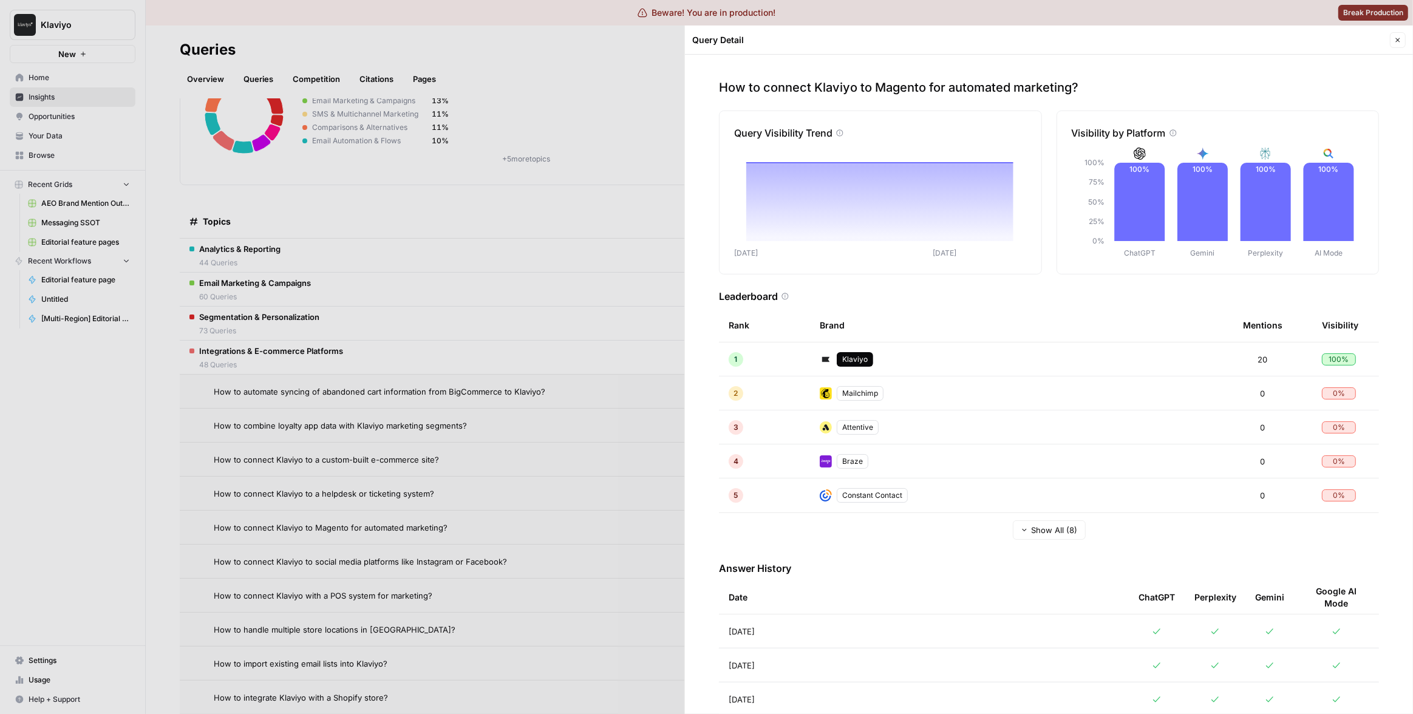
scroll to position [66, 0]
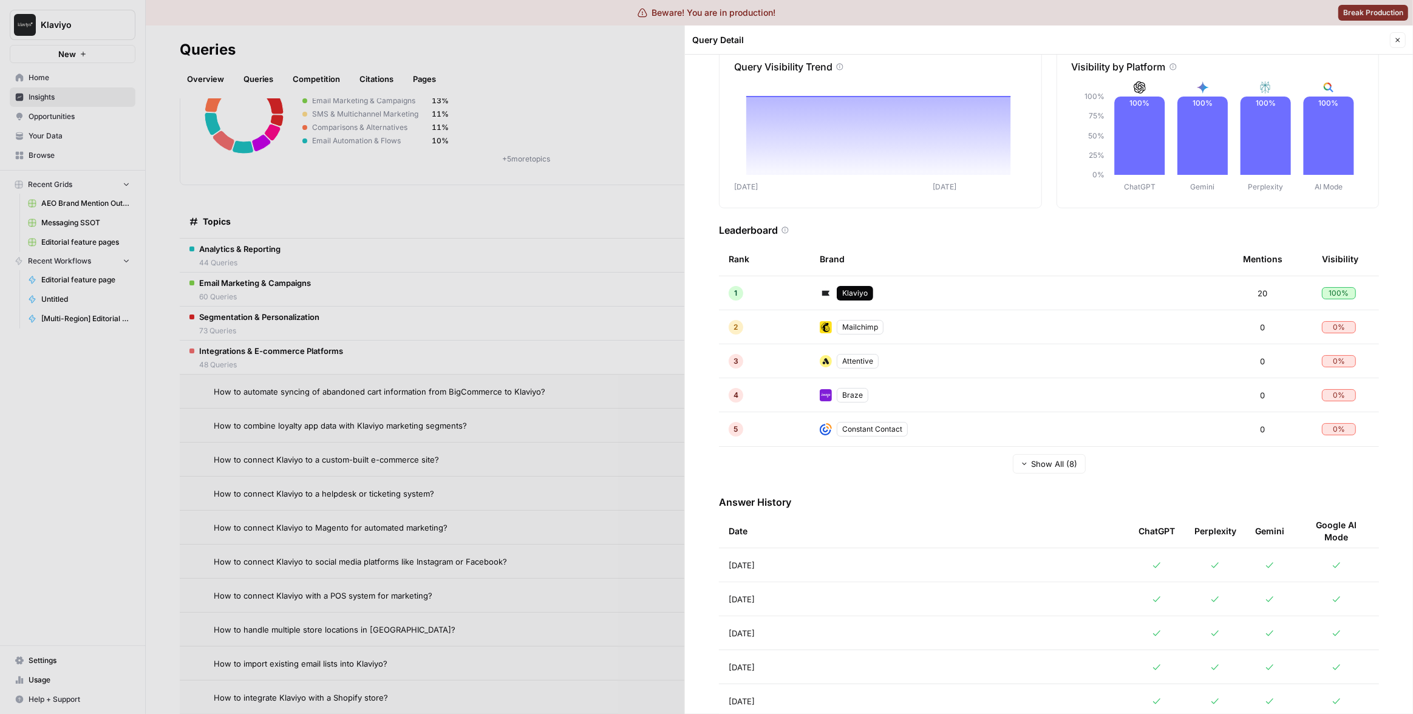
click at [573, 497] on div at bounding box center [706, 357] width 1413 height 714
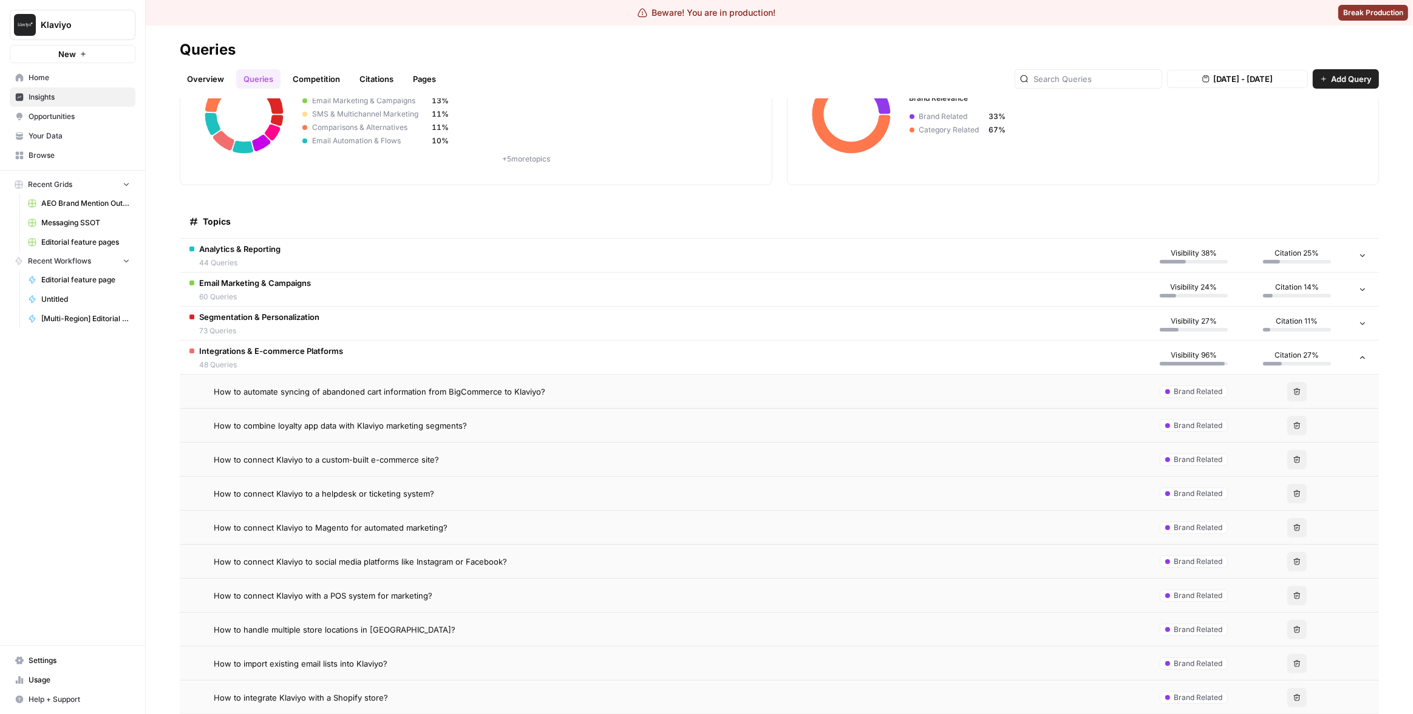
click at [622, 564] on div "How to connect Klaviyo to social media platforms like Instagram or Facebook?" at bounding box center [673, 562] width 919 height 12
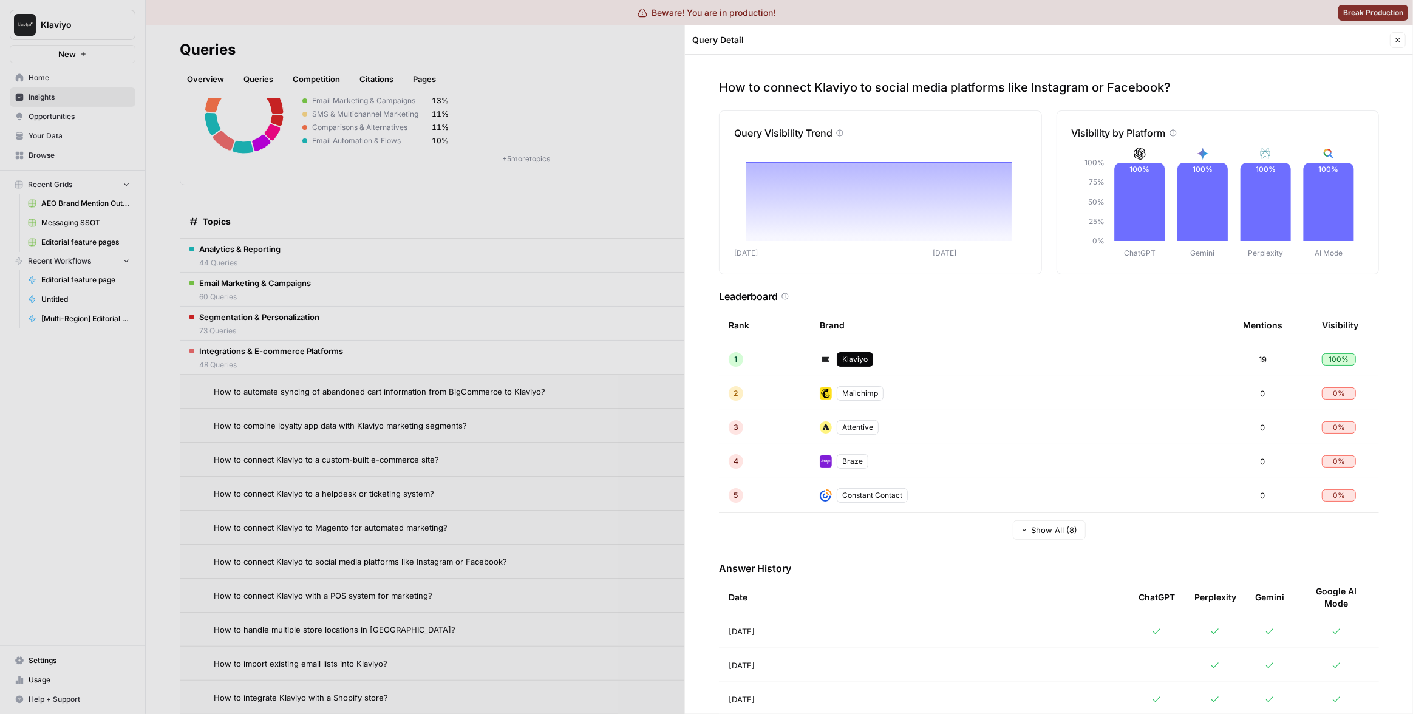
scroll to position [131, 0]
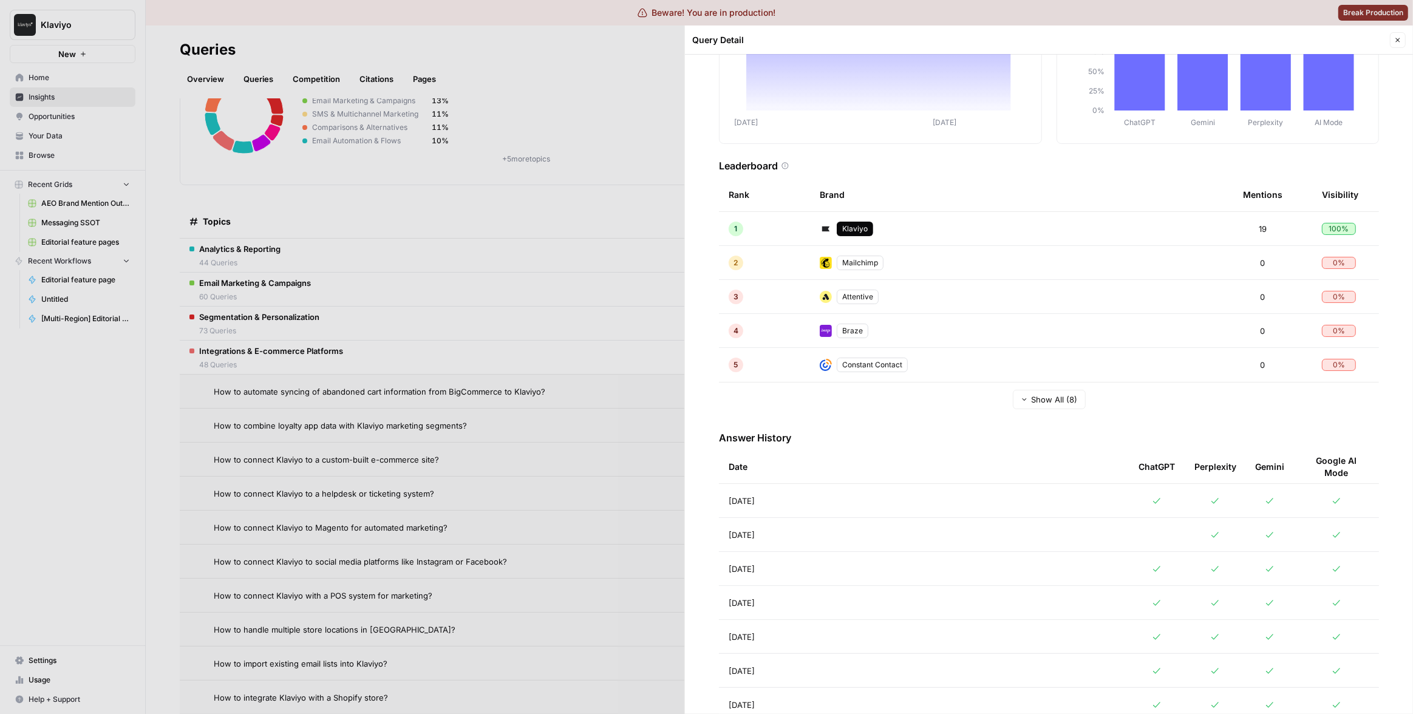
click at [550, 475] on div at bounding box center [706, 357] width 1413 height 714
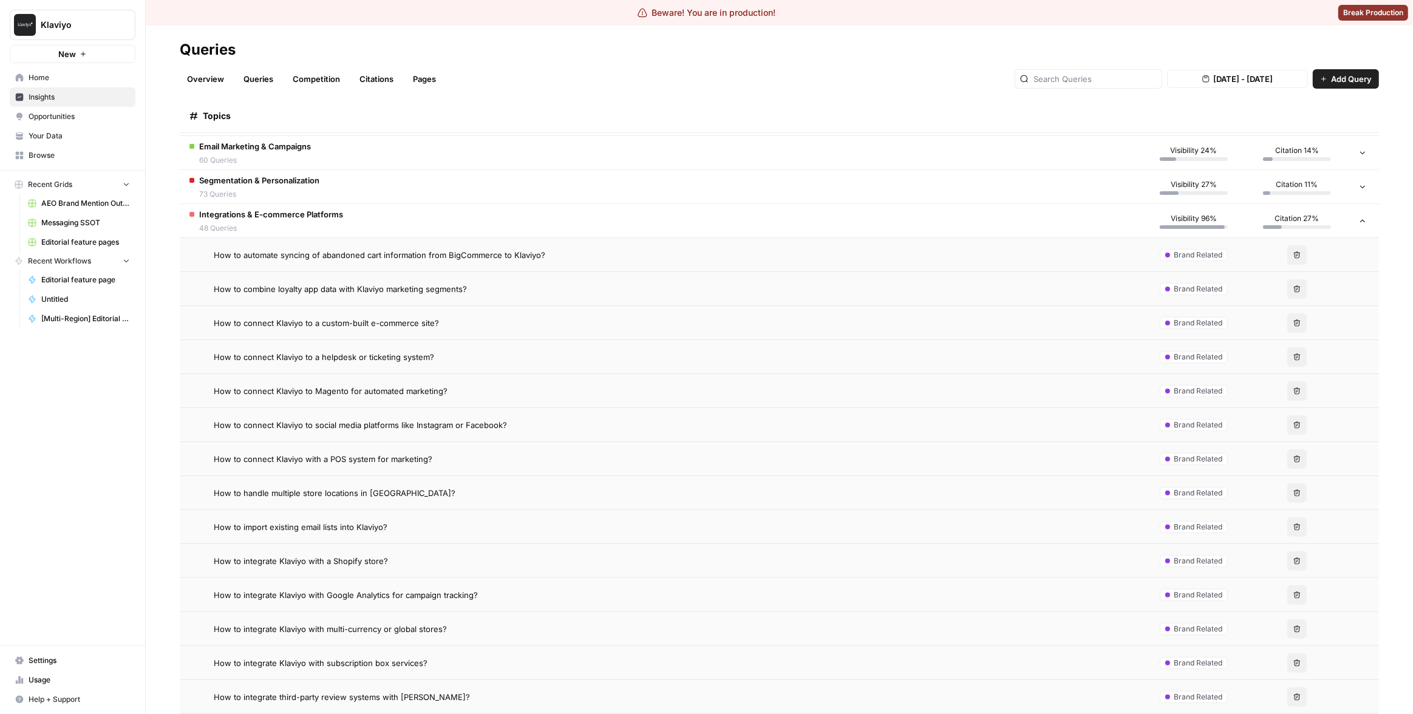
scroll to position [322, 0]
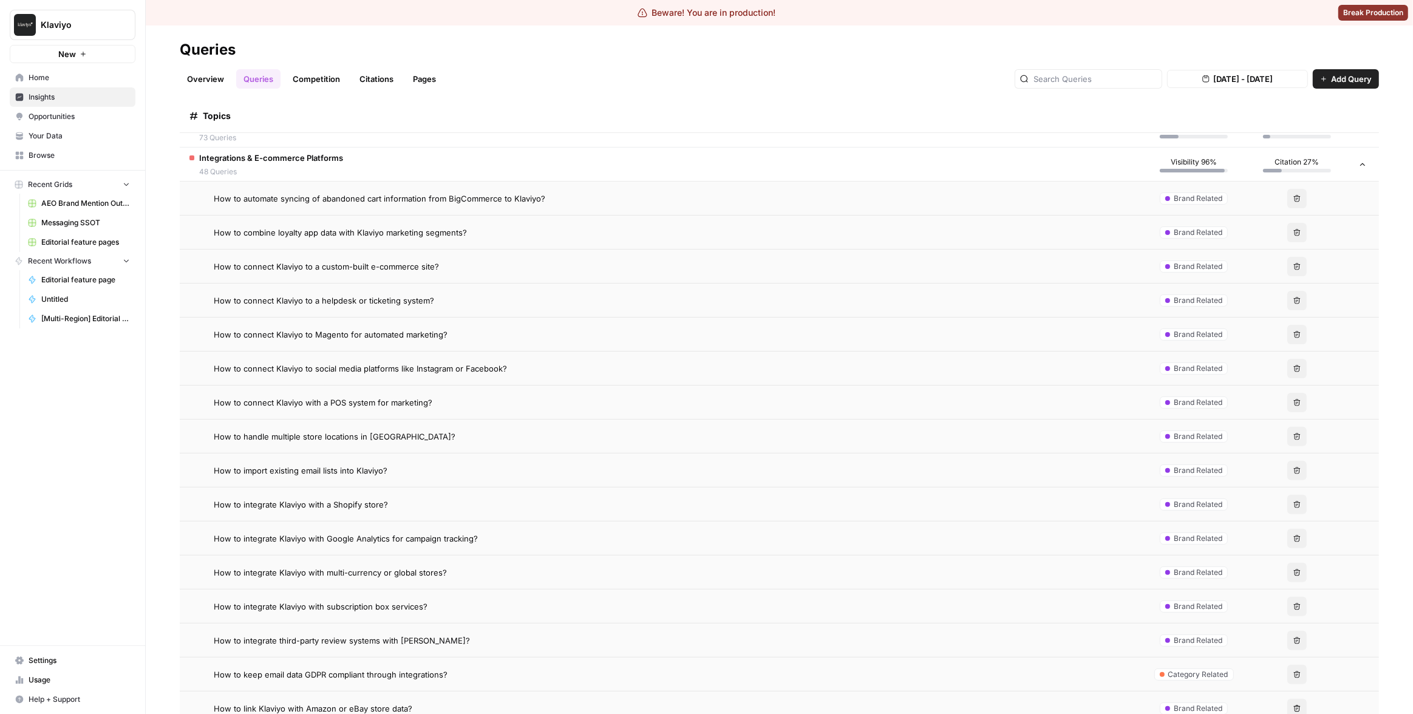
click at [586, 506] on div "How to integrate Klaviyo with a Shopify store?" at bounding box center [673, 505] width 919 height 12
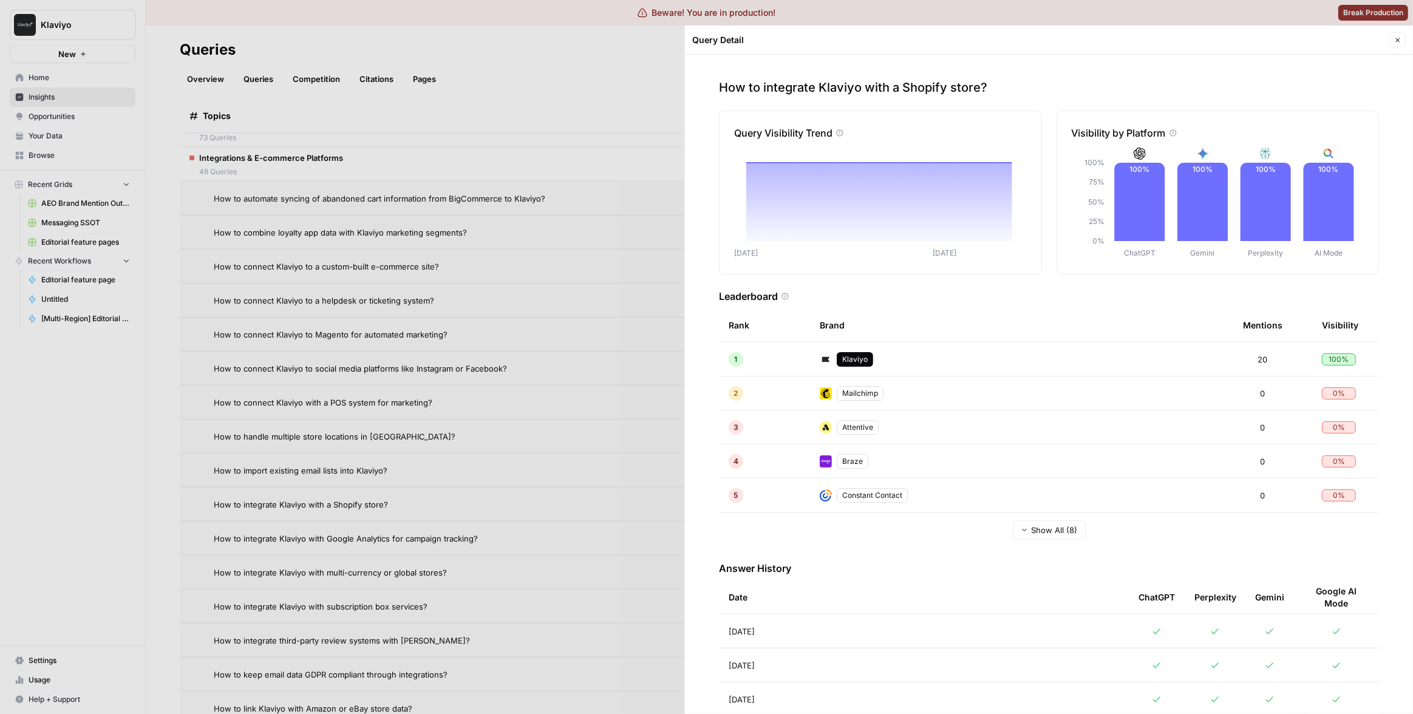
click at [587, 488] on div at bounding box center [706, 357] width 1413 height 714
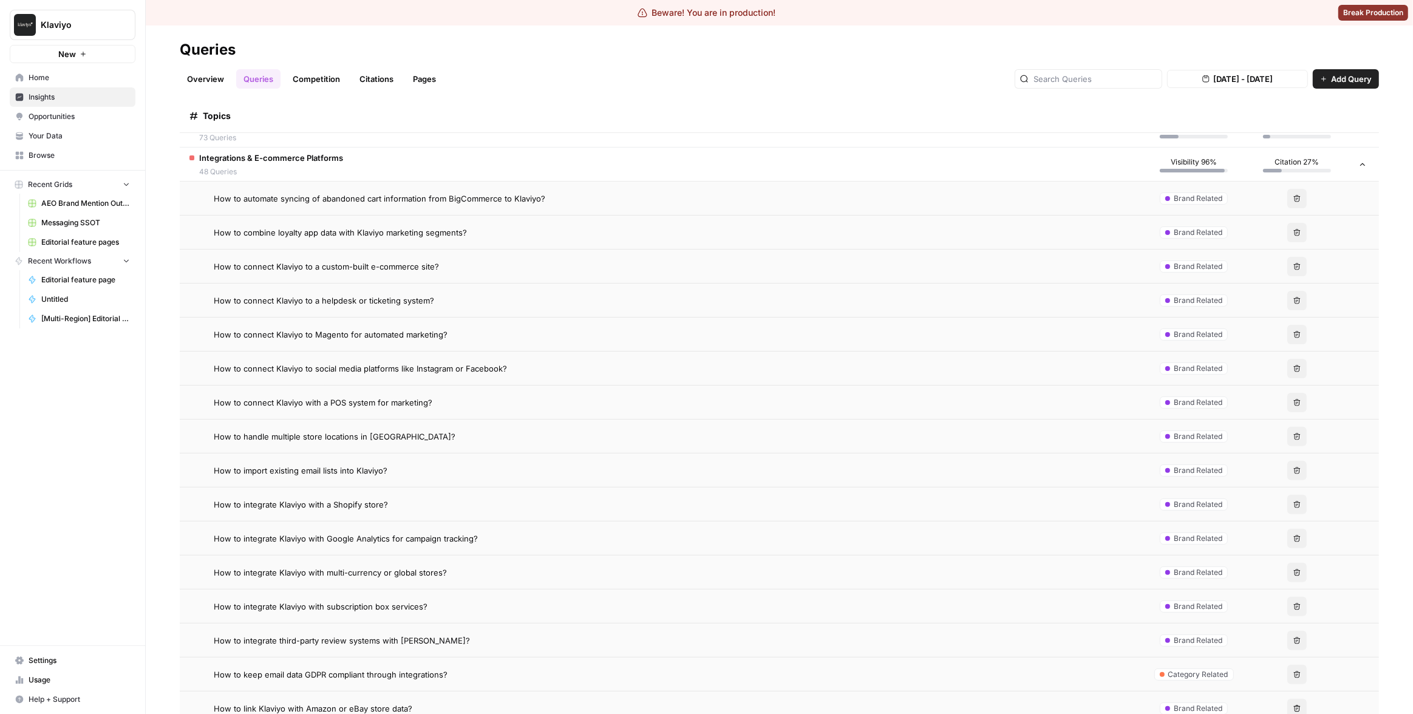
click at [585, 165] on td "Integrations & E-commerce Platforms 48 Queries" at bounding box center [661, 164] width 963 height 33
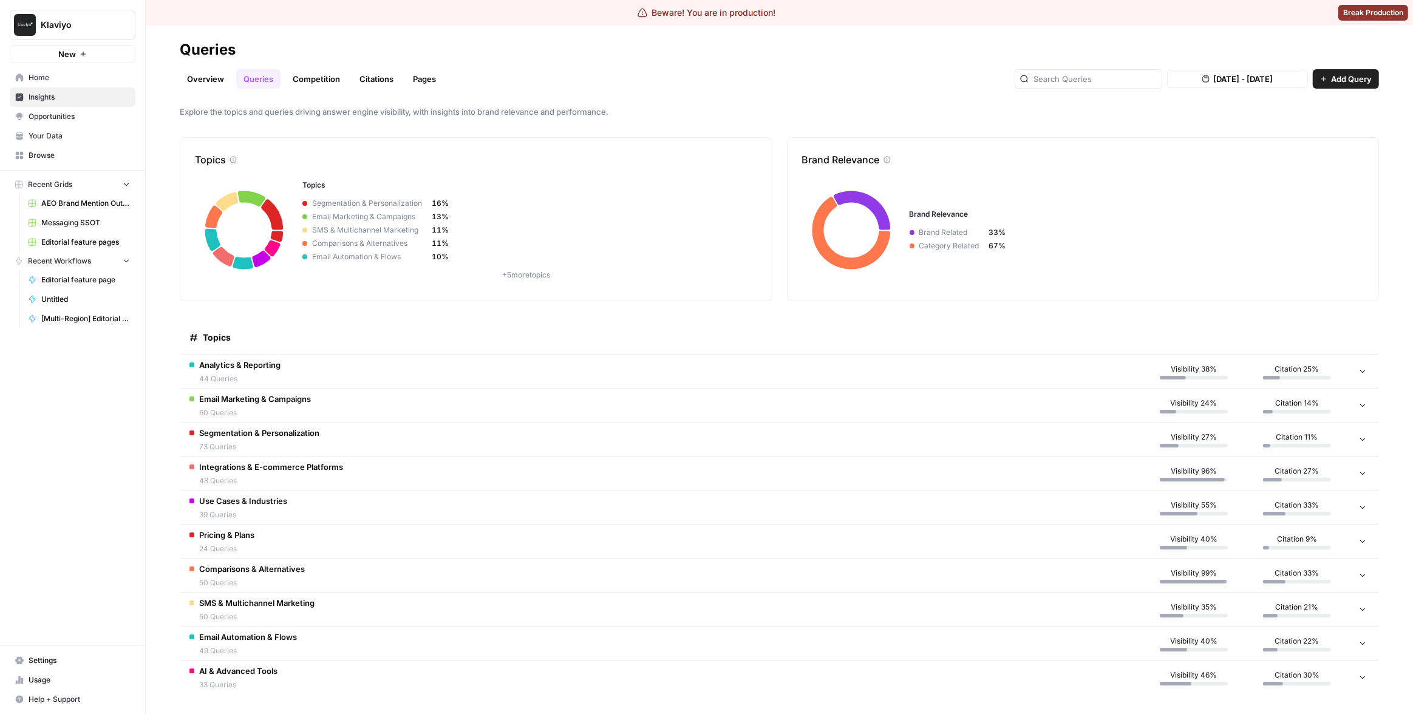
scroll to position [12, 0]
click at [650, 508] on td "Use Cases & Industries 39 Queries" at bounding box center [661, 507] width 963 height 33
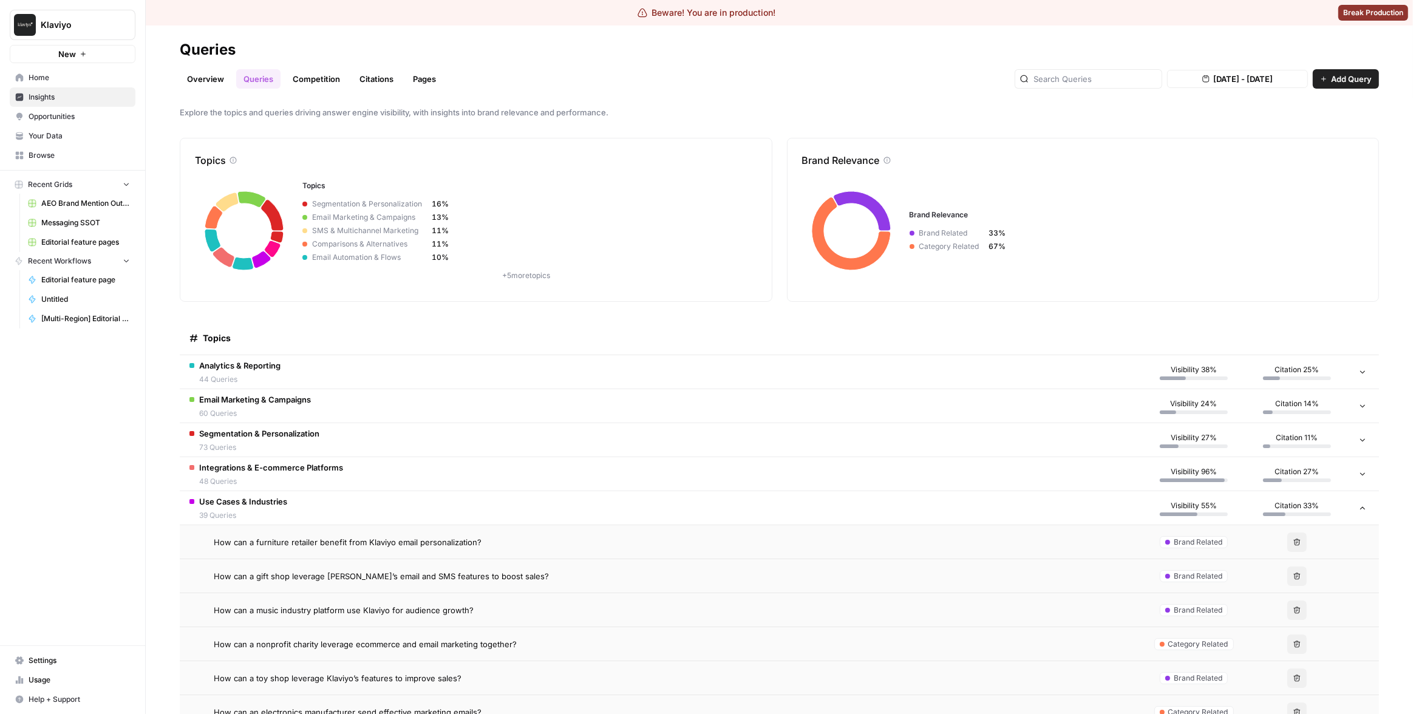
scroll to position [83, 0]
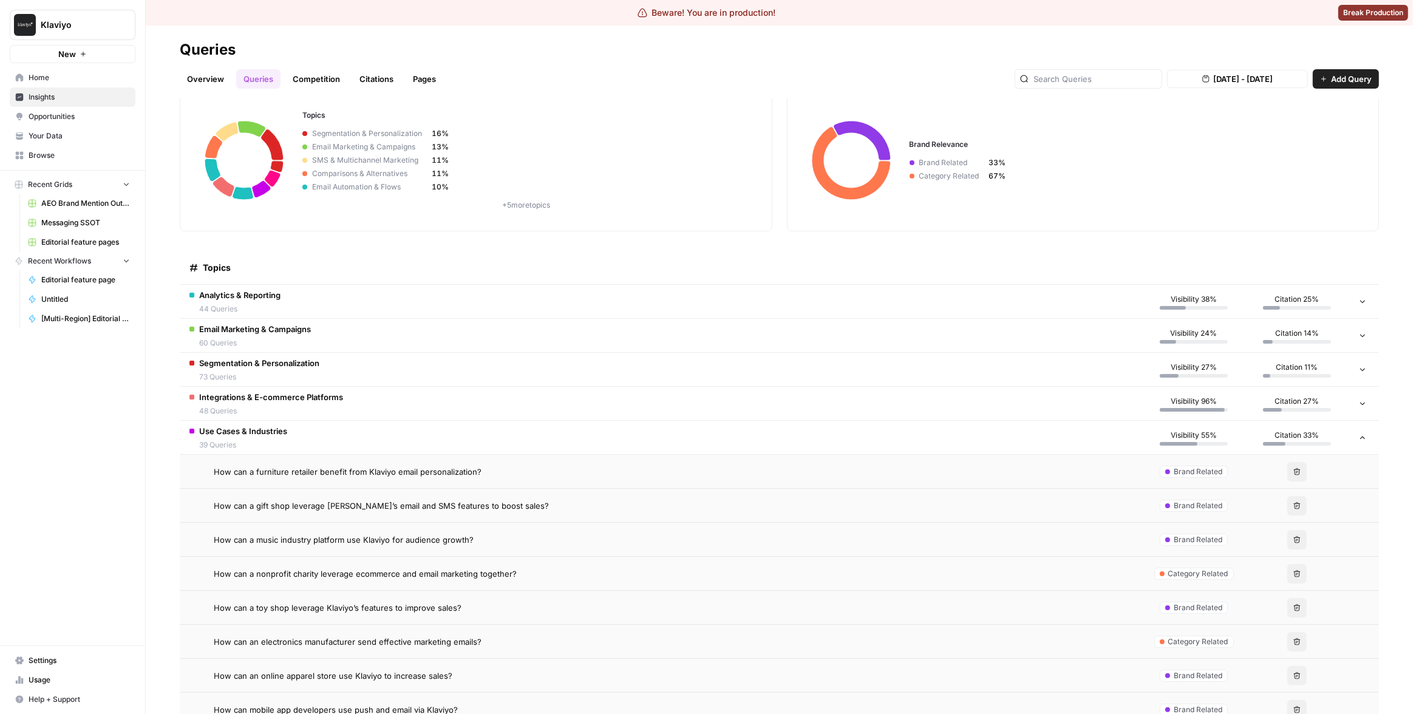
click at [708, 474] on div "How can a furniture retailer benefit from Klaviyo email personalization?" at bounding box center [673, 472] width 919 height 12
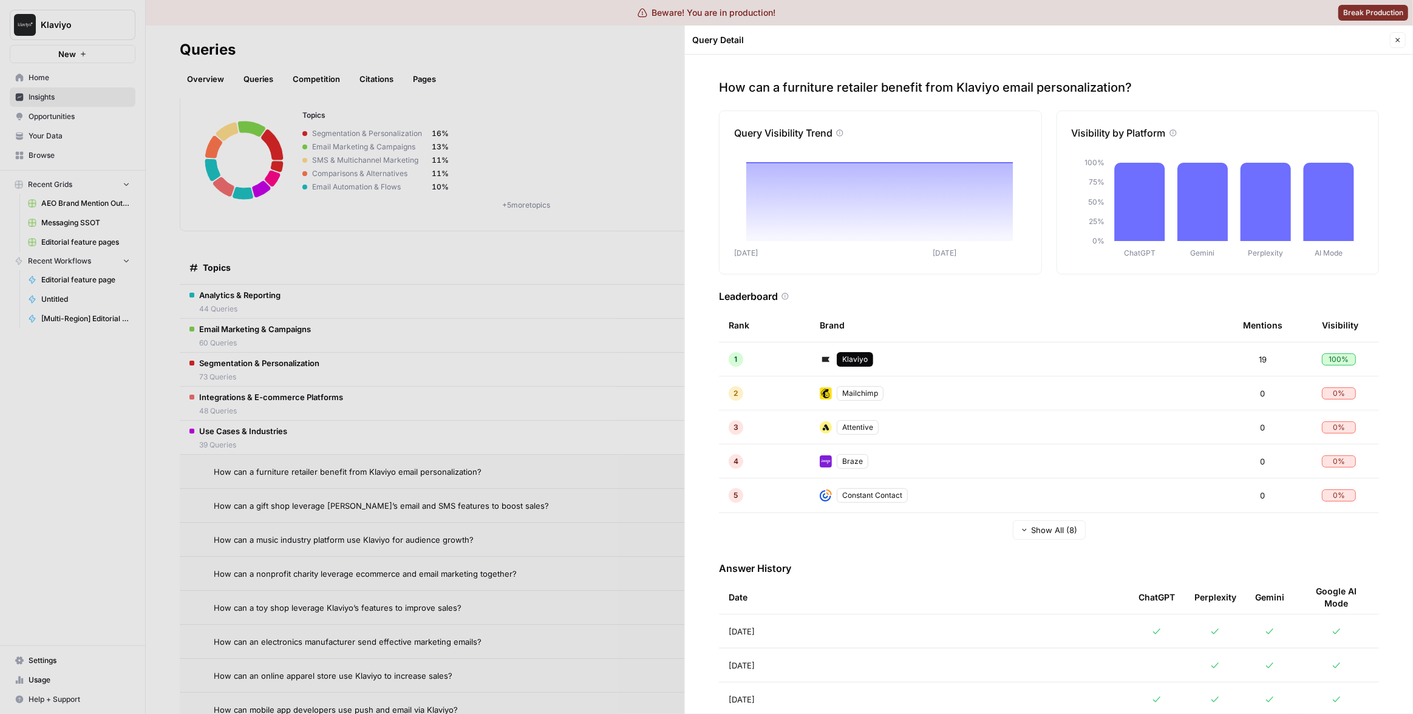
scroll to position [61, 0]
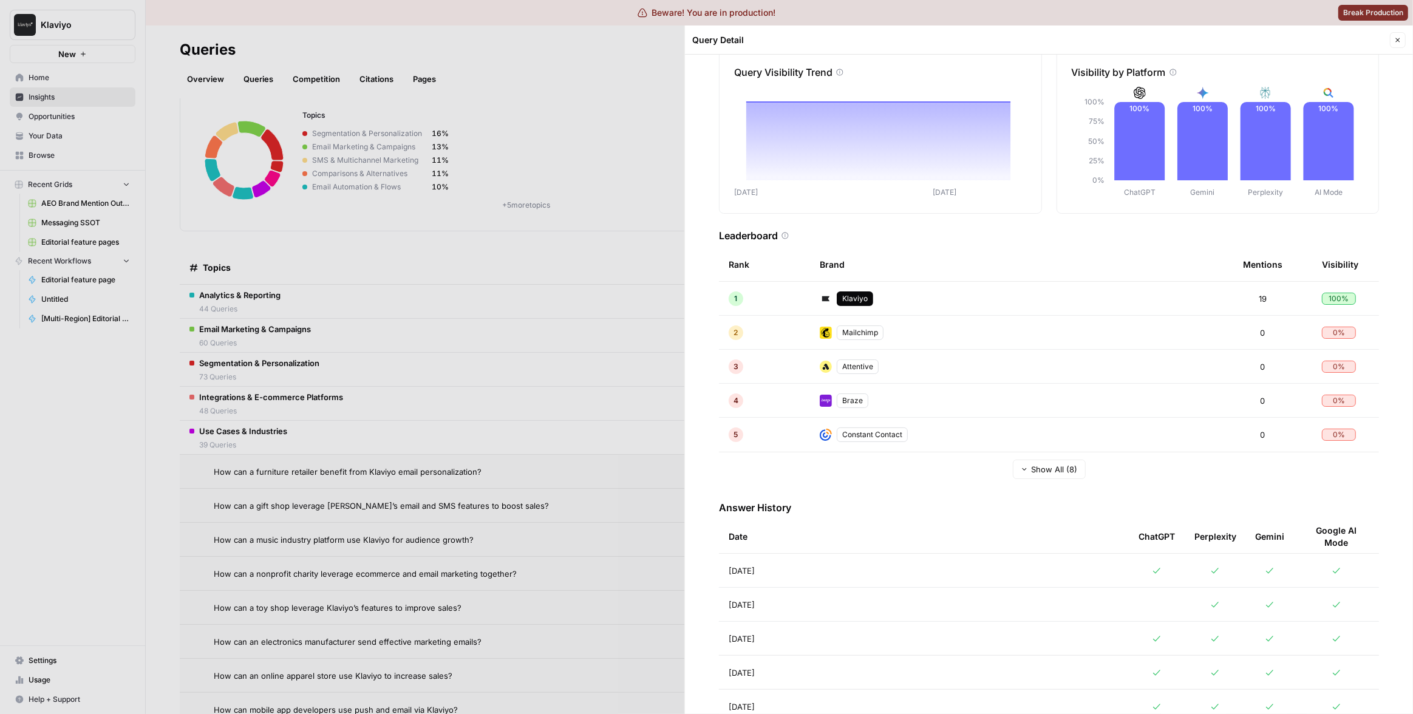
click at [514, 474] on div at bounding box center [706, 357] width 1413 height 714
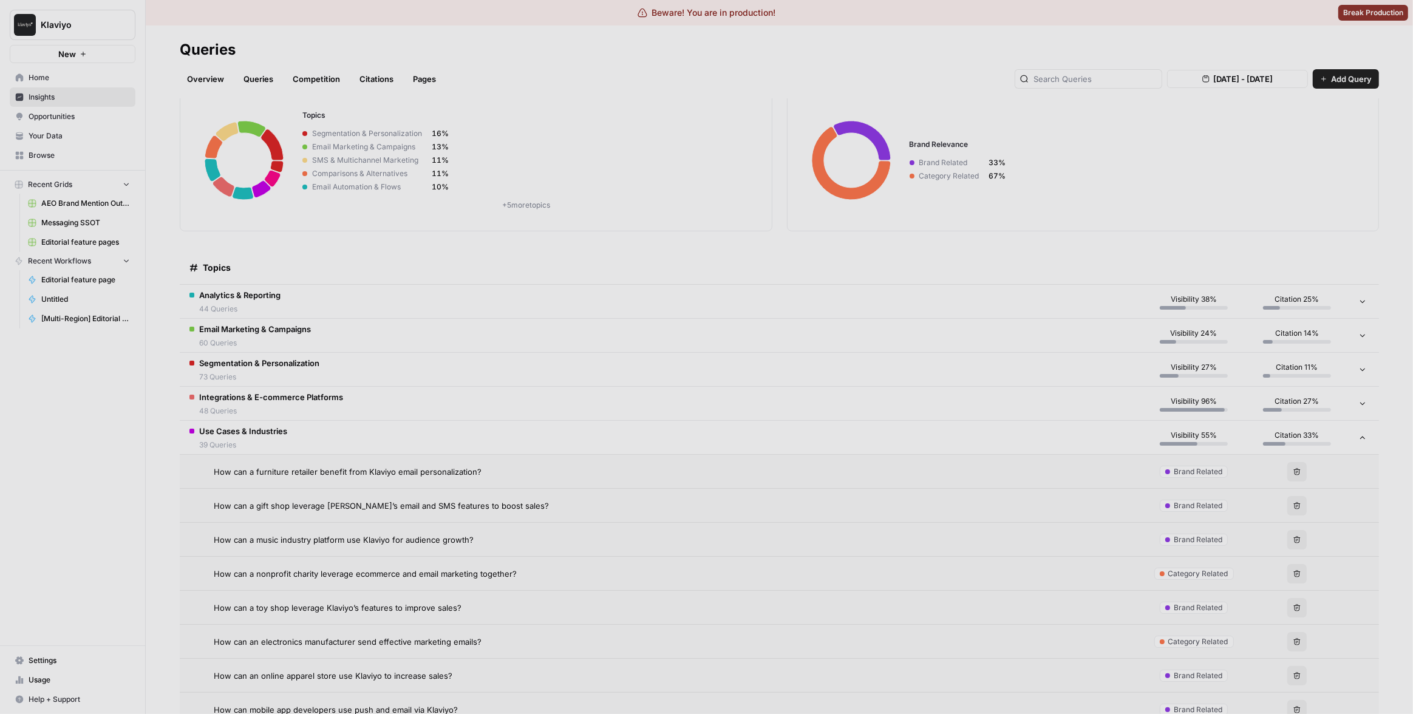
click at [549, 500] on div "How can a gift shop leverage Klaviyo’s email and SMS features to boost sales?" at bounding box center [673, 506] width 919 height 12
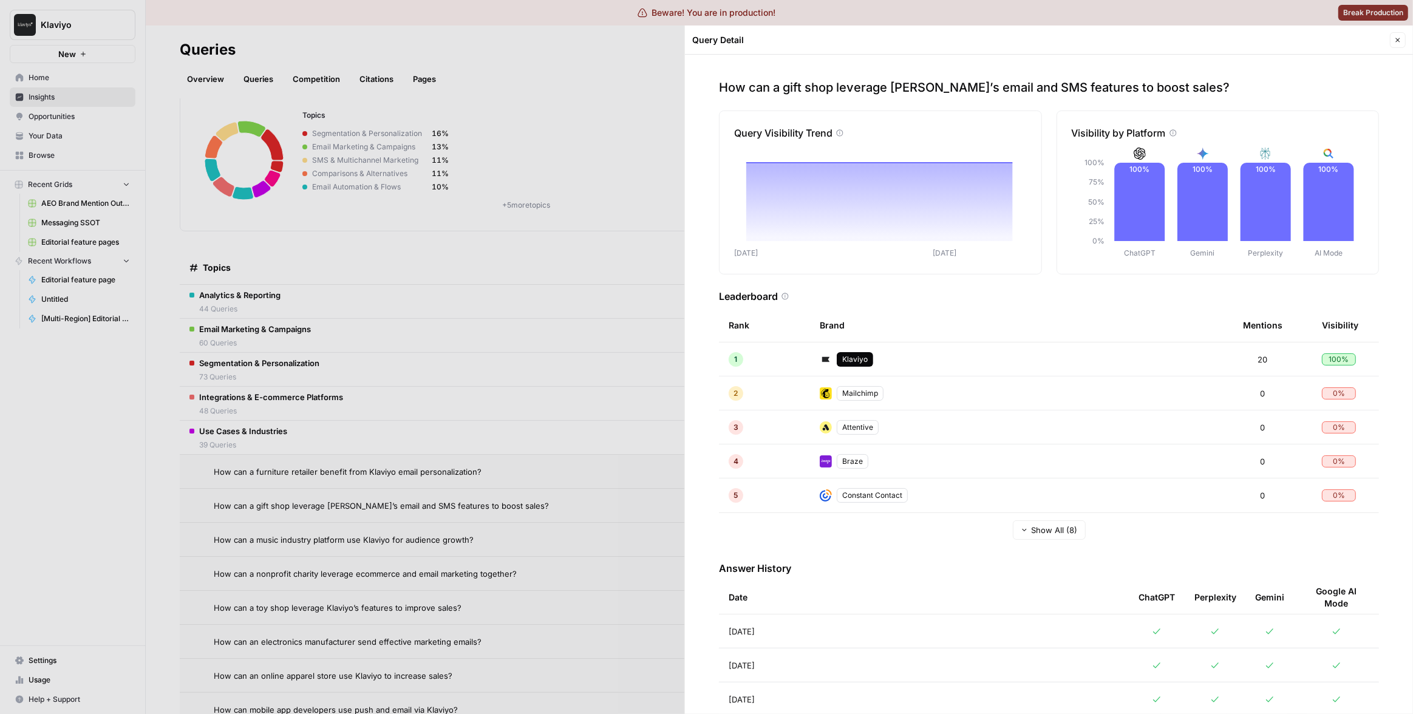
click at [578, 494] on div at bounding box center [706, 357] width 1413 height 714
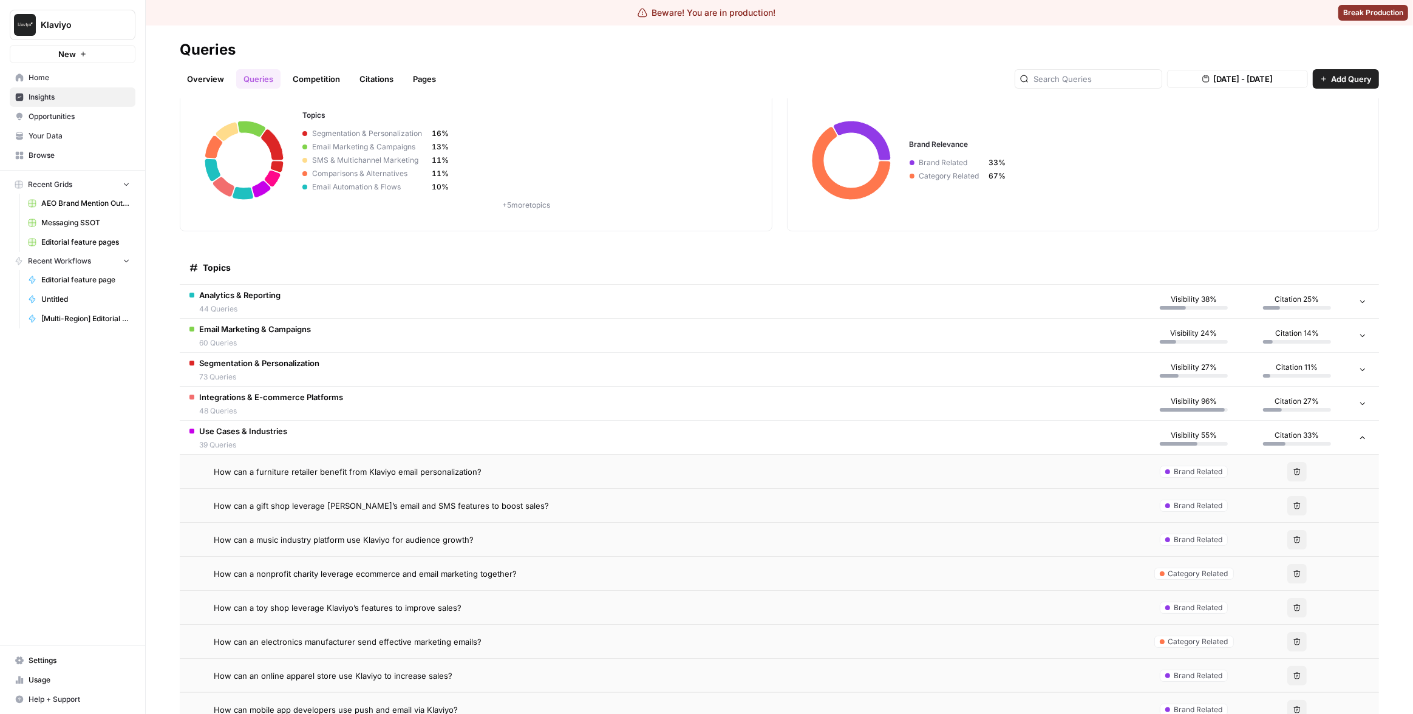
click at [592, 569] on div "How can a nonprofit charity leverage ecommerce and email marketing together?" at bounding box center [673, 574] width 919 height 12
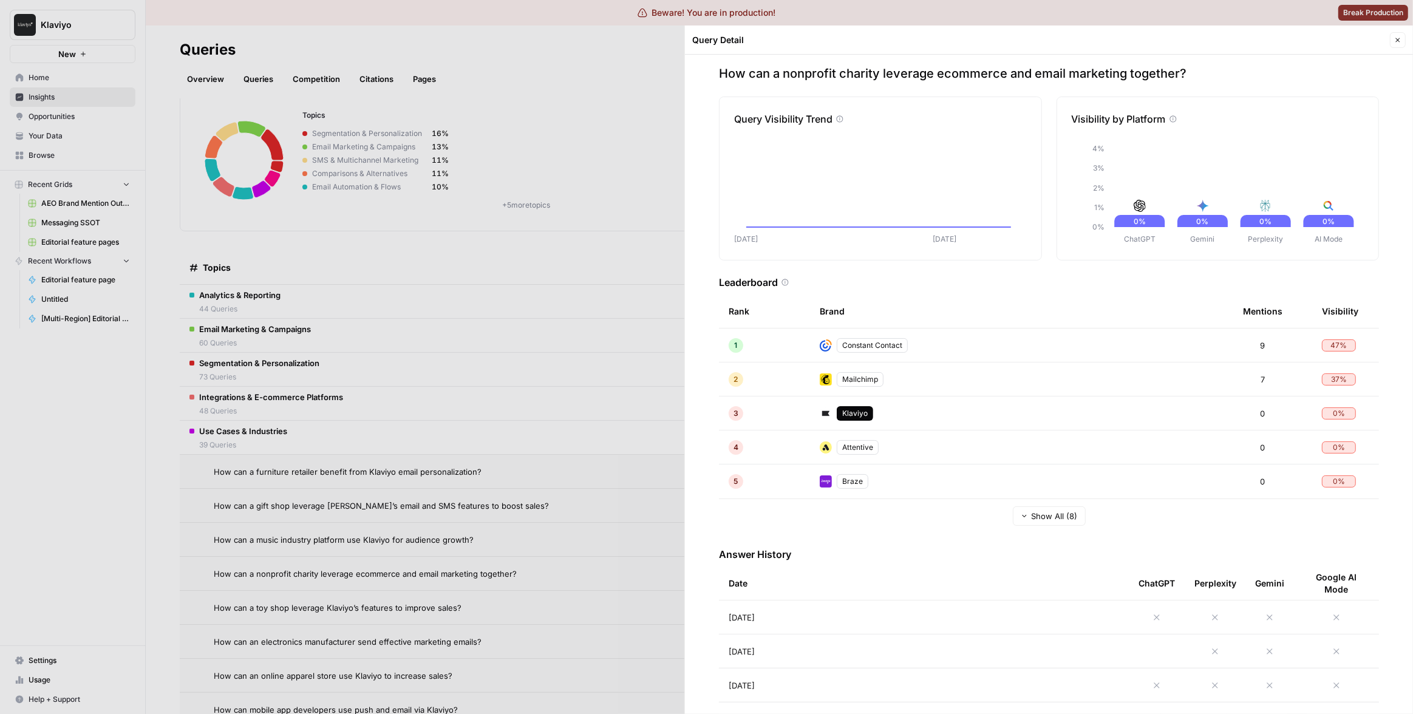
scroll to position [74, 0]
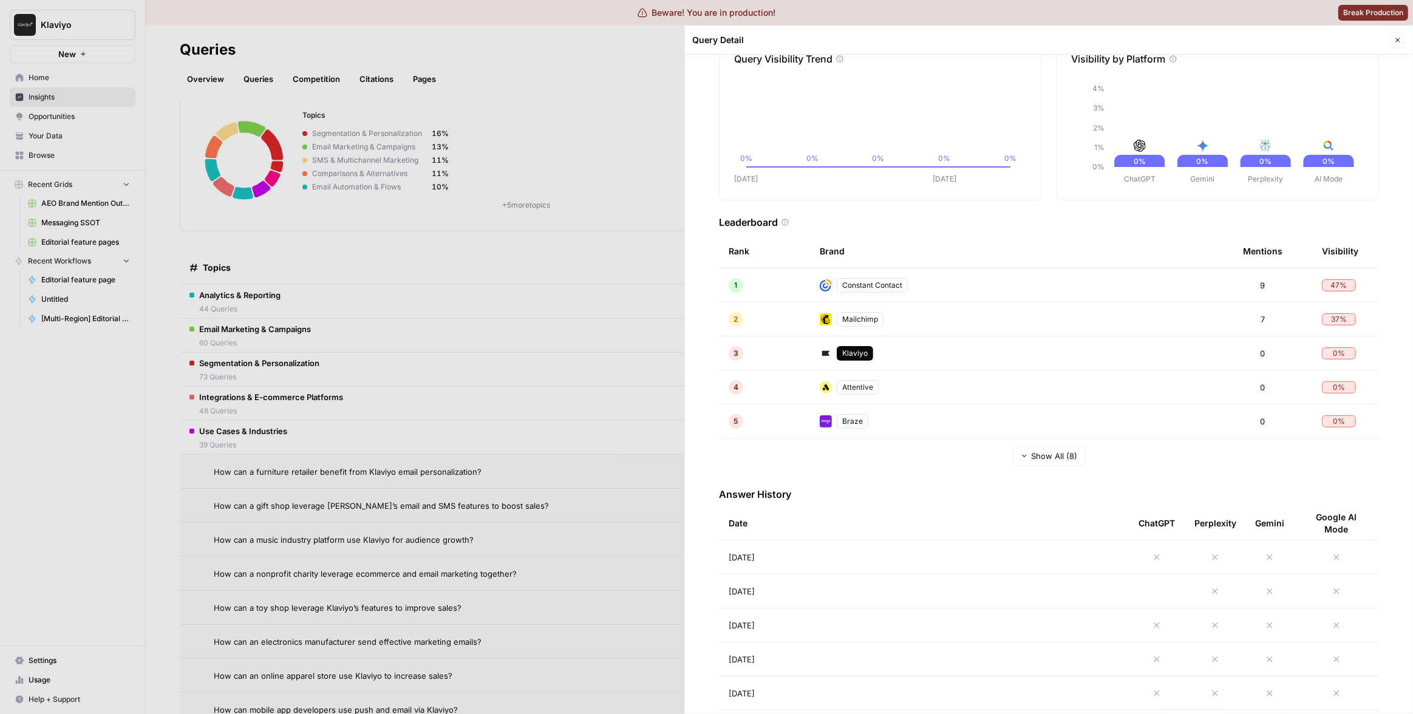
click at [963, 551] on td "[DATE]" at bounding box center [924, 557] width 410 height 33
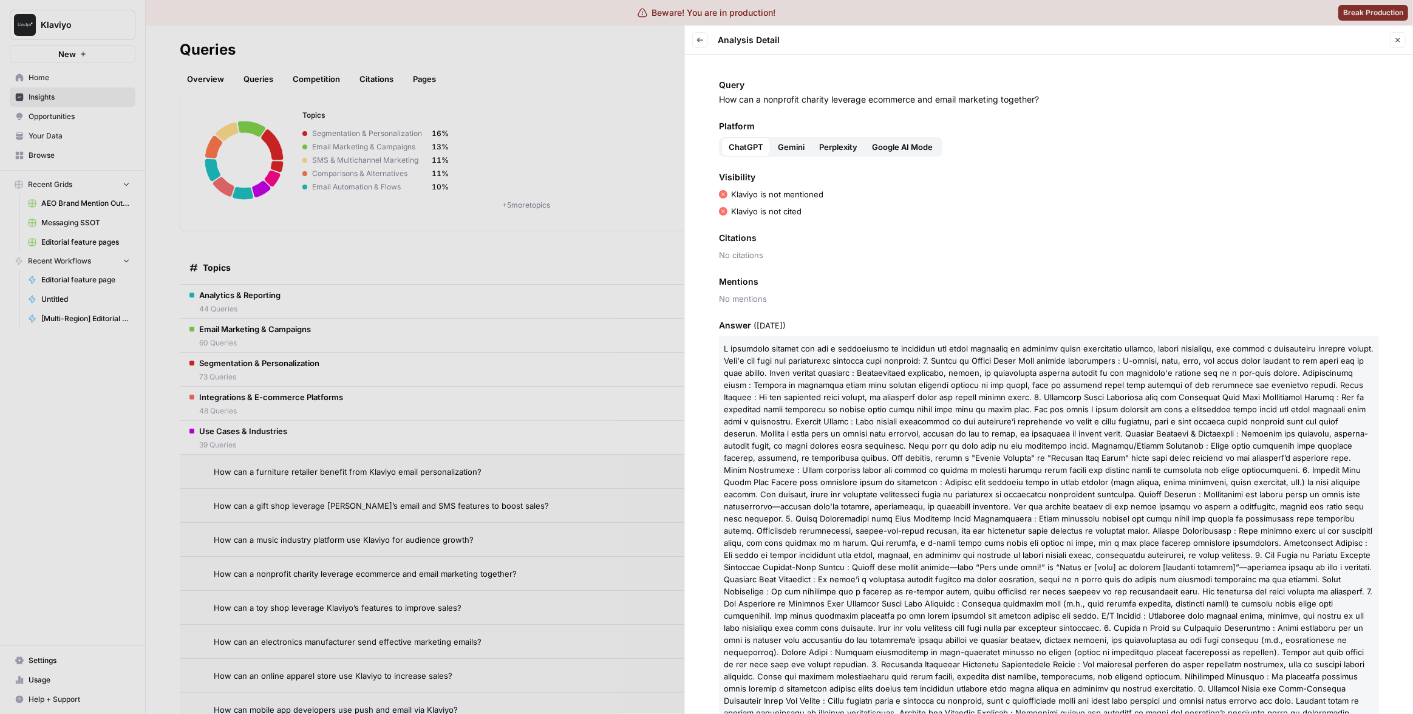
click at [884, 420] on span at bounding box center [1049, 549] width 650 height 411
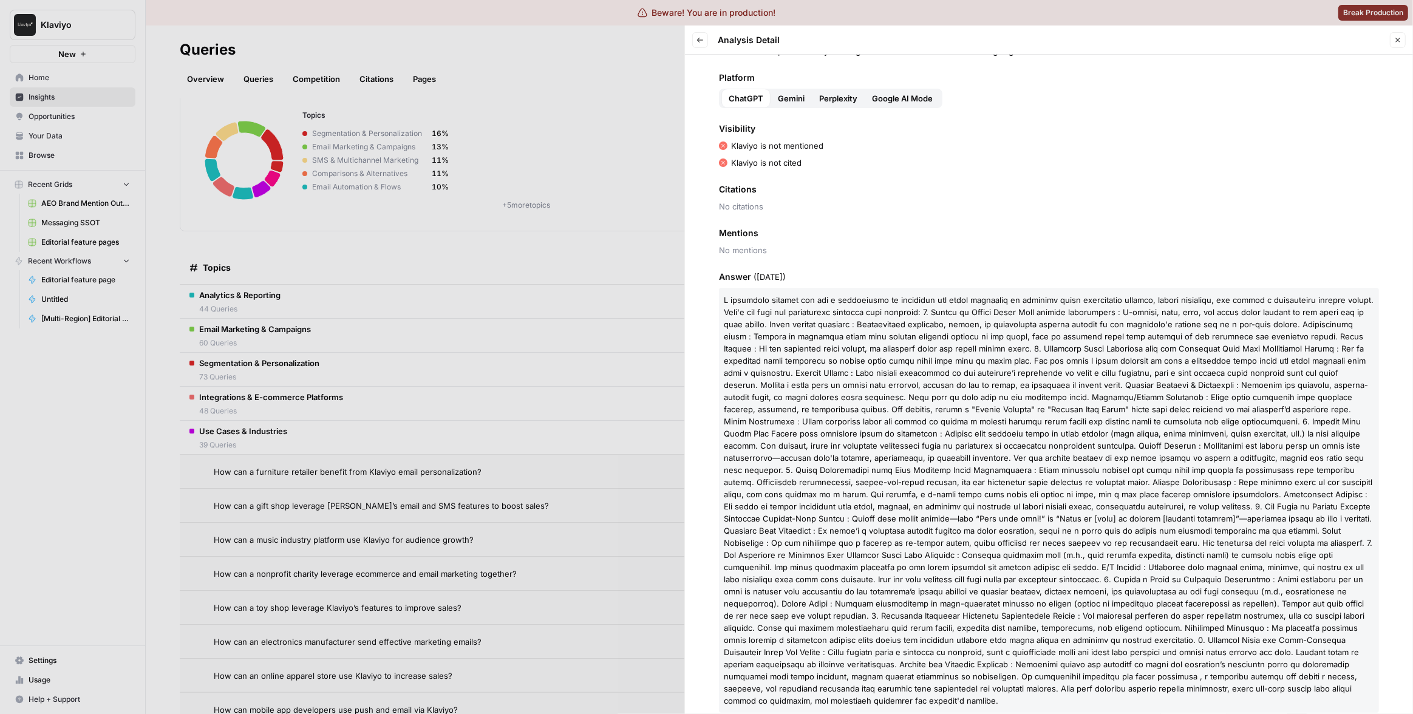
scroll to position [41, 0]
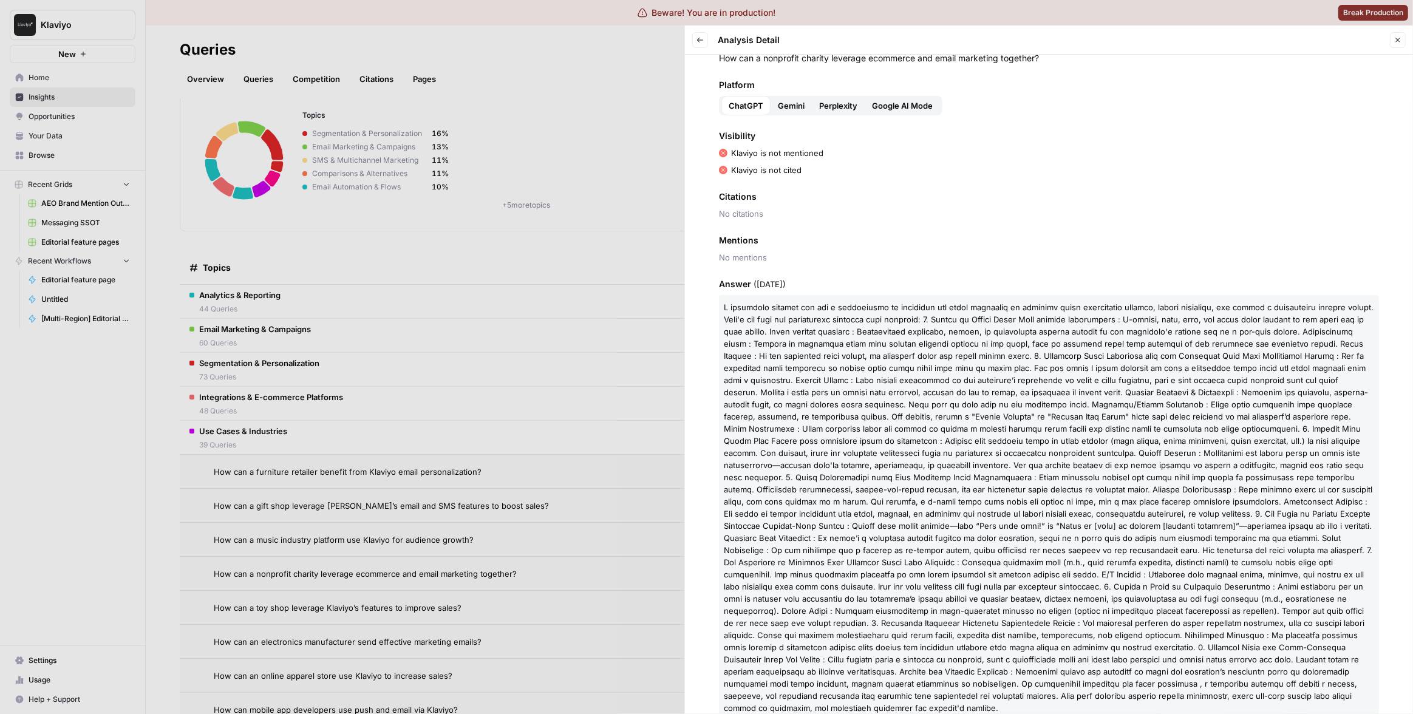
click at [797, 94] on div "Platform ChatGPT Gemini Perplexity Google AI Mode" at bounding box center [1049, 97] width 660 height 36
click at [797, 103] on span "Gemini" at bounding box center [791, 106] width 27 height 12
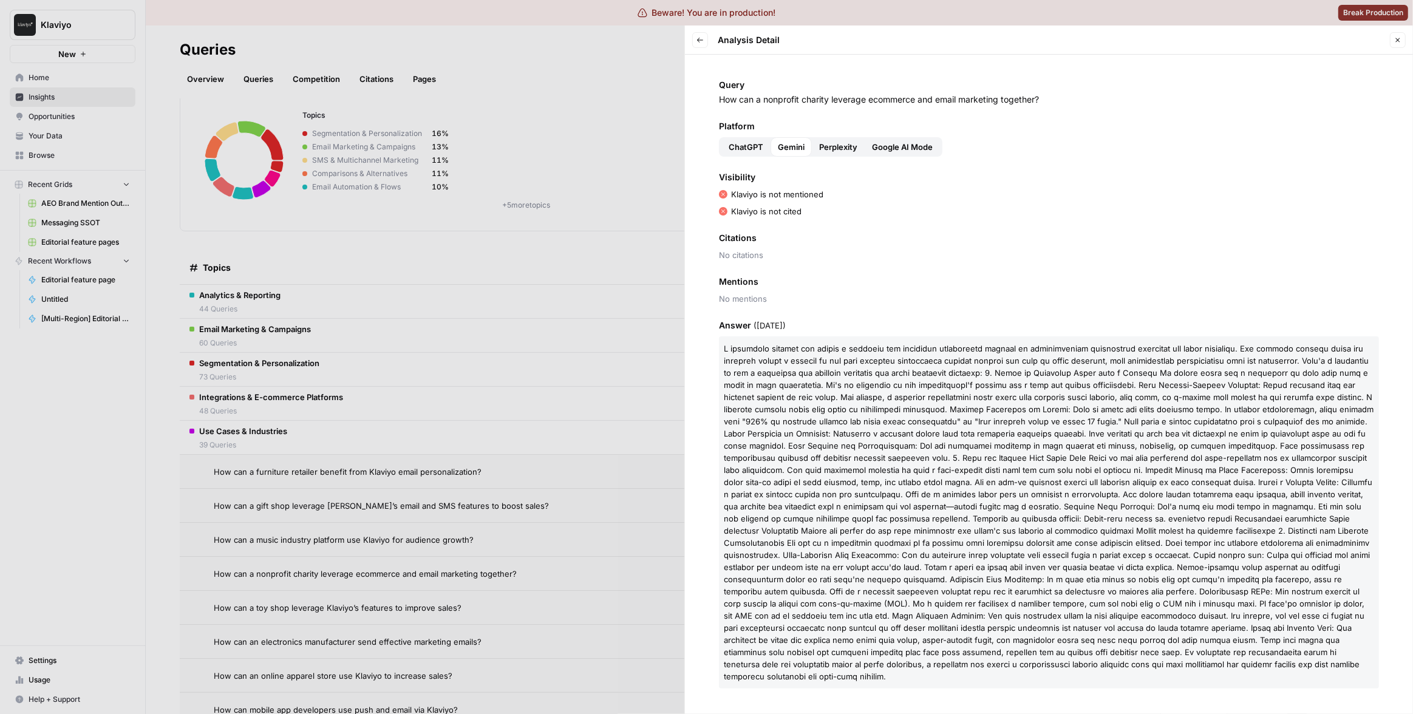
click at [852, 128] on span "Platform" at bounding box center [1049, 126] width 660 height 12
click at [850, 150] on span "Perplexity" at bounding box center [838, 147] width 38 height 12
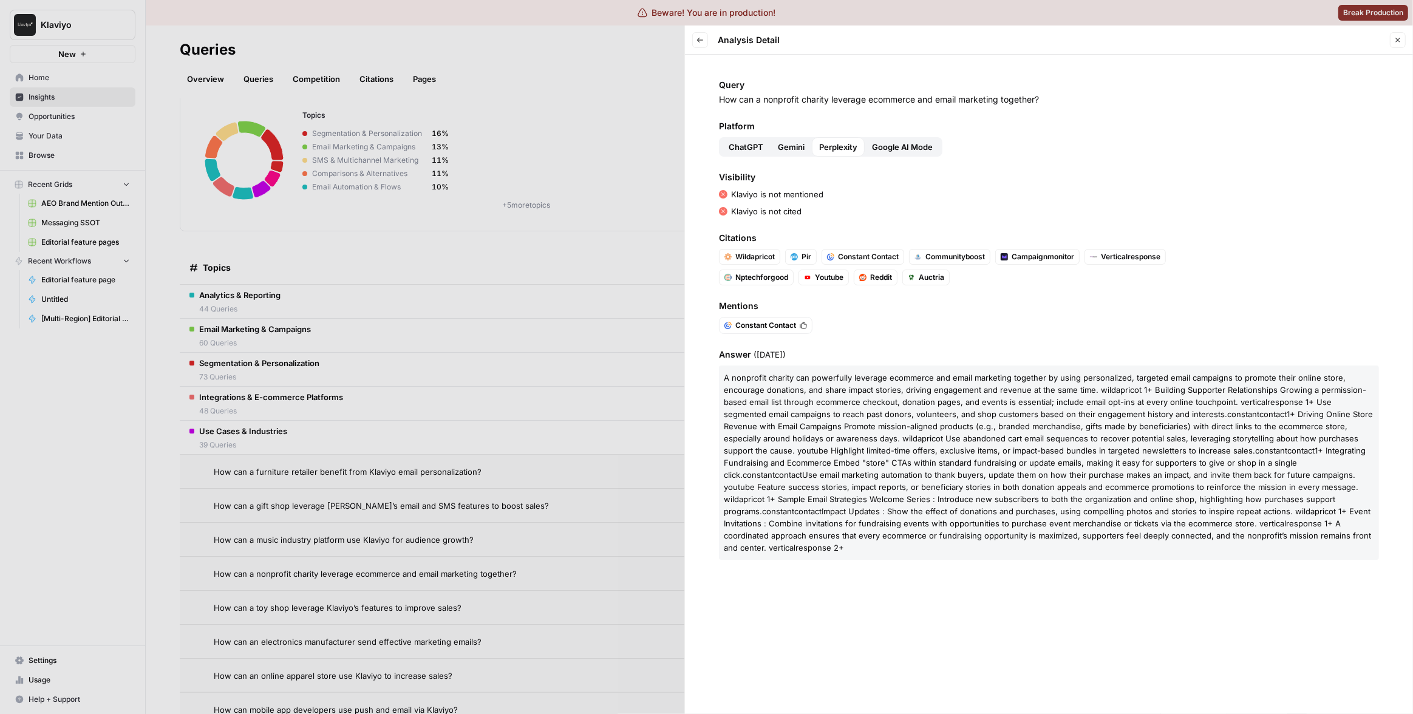
click at [888, 152] on span "Google AI Mode" at bounding box center [902, 147] width 61 height 12
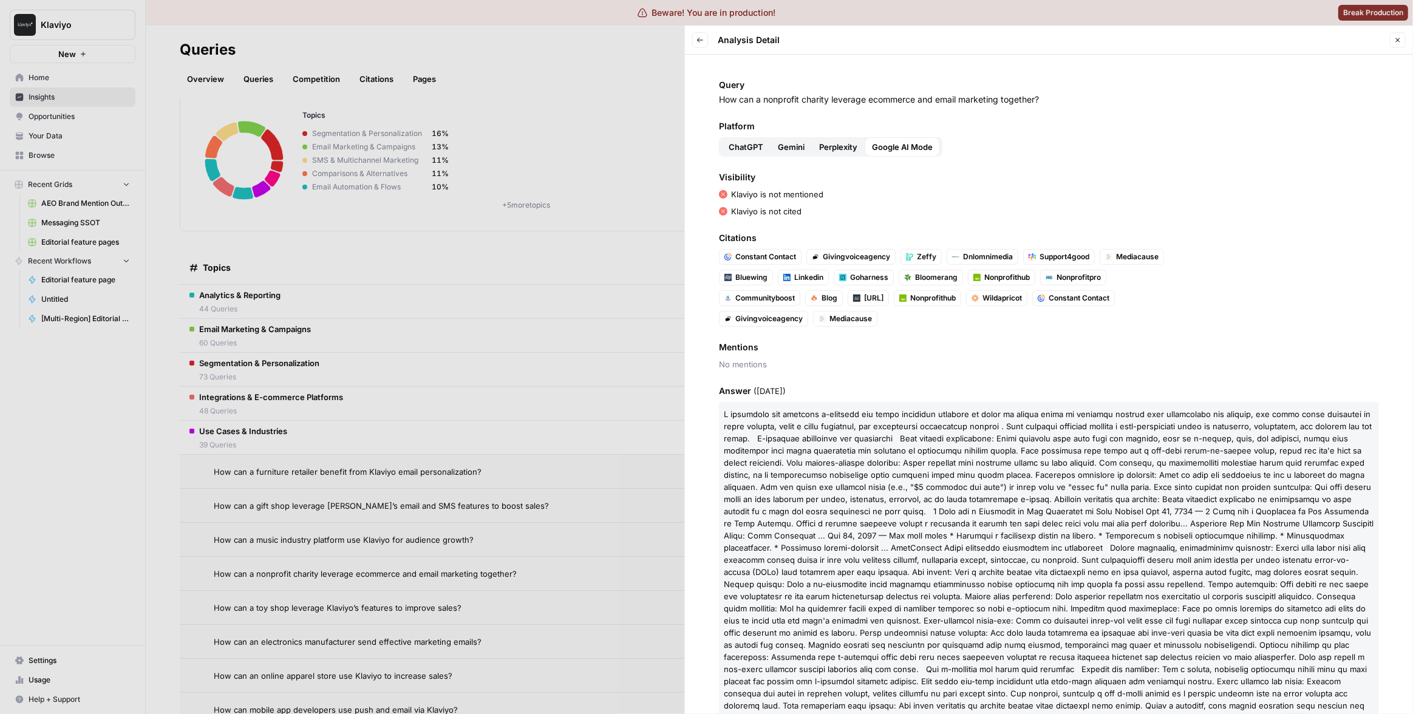
click at [568, 321] on div at bounding box center [706, 357] width 1413 height 714
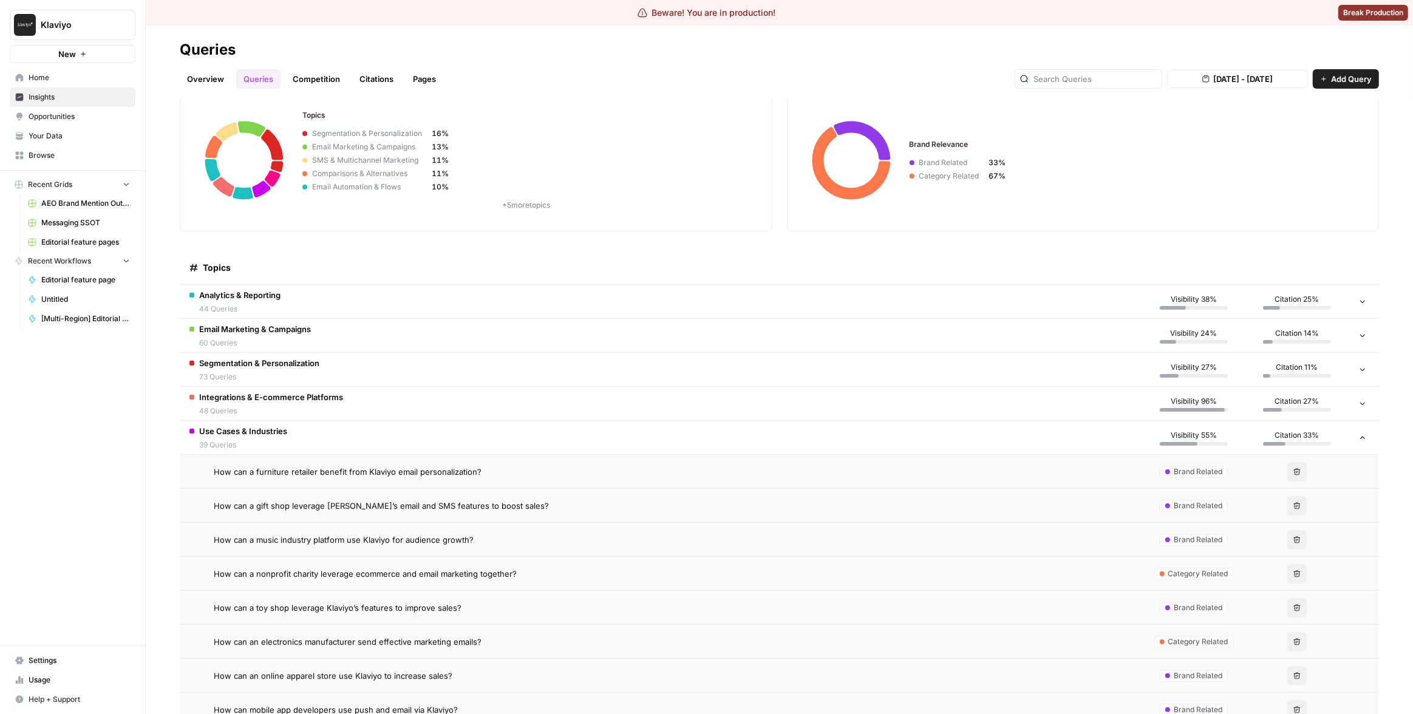
click at [566, 610] on div "How can a toy shop leverage Klaviyo’s features to improve sales?" at bounding box center [673, 608] width 919 height 12
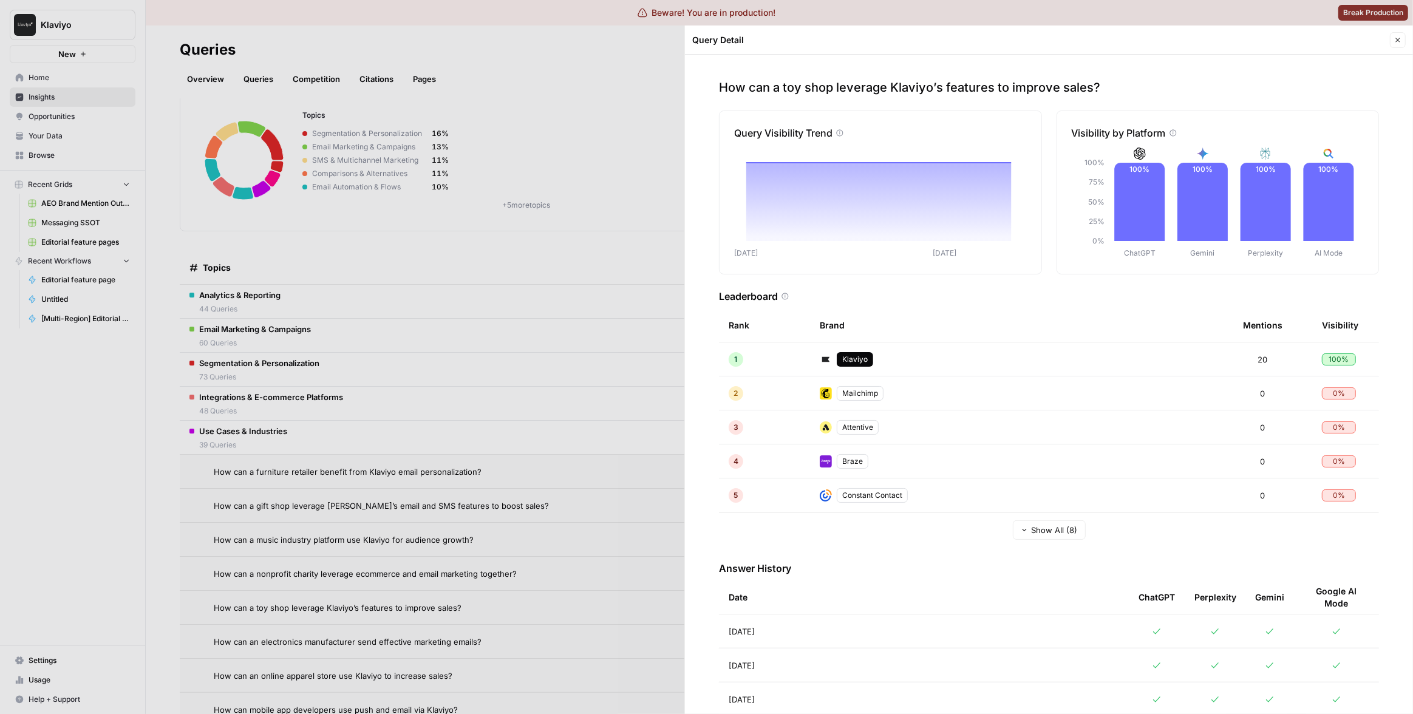
scroll to position [18, 0]
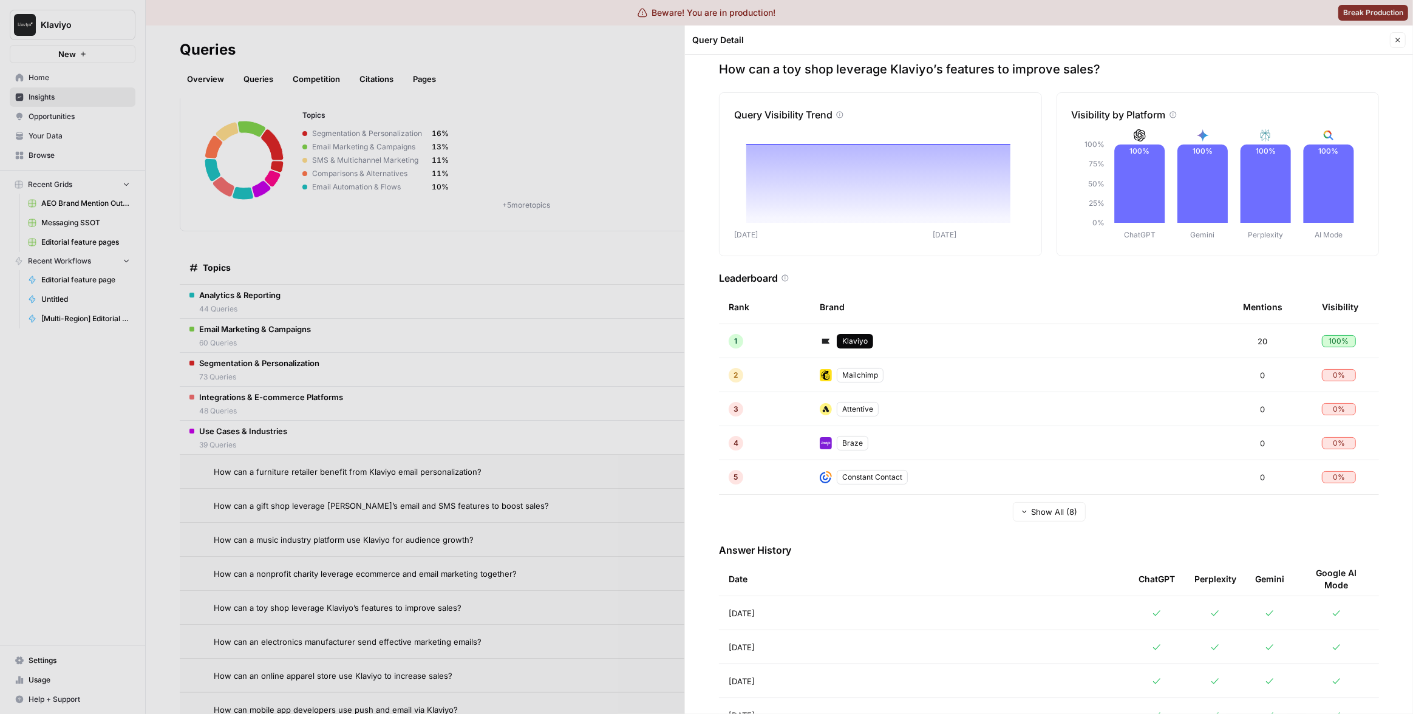
click at [852, 607] on td "Aug 28, 2025" at bounding box center [924, 612] width 410 height 33
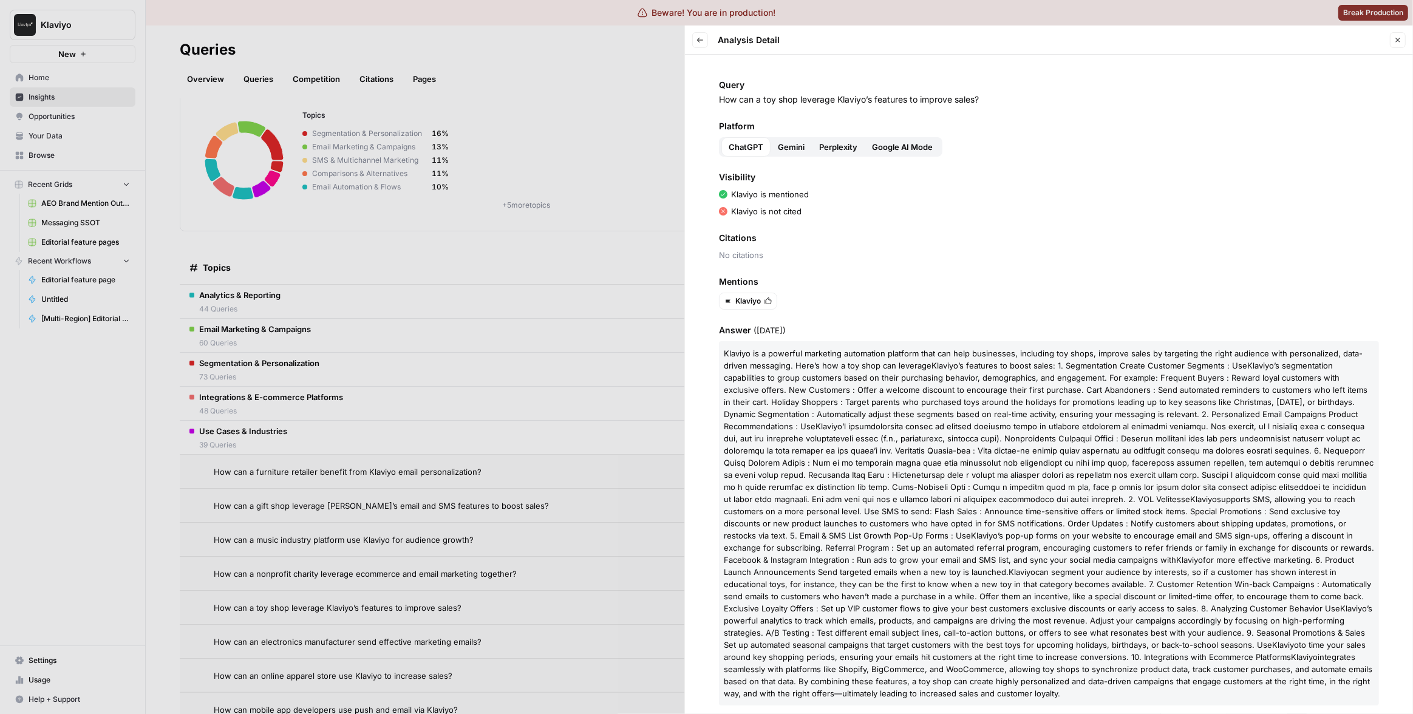
click at [915, 154] on button "Google AI Mode" at bounding box center [902, 146] width 75 height 19
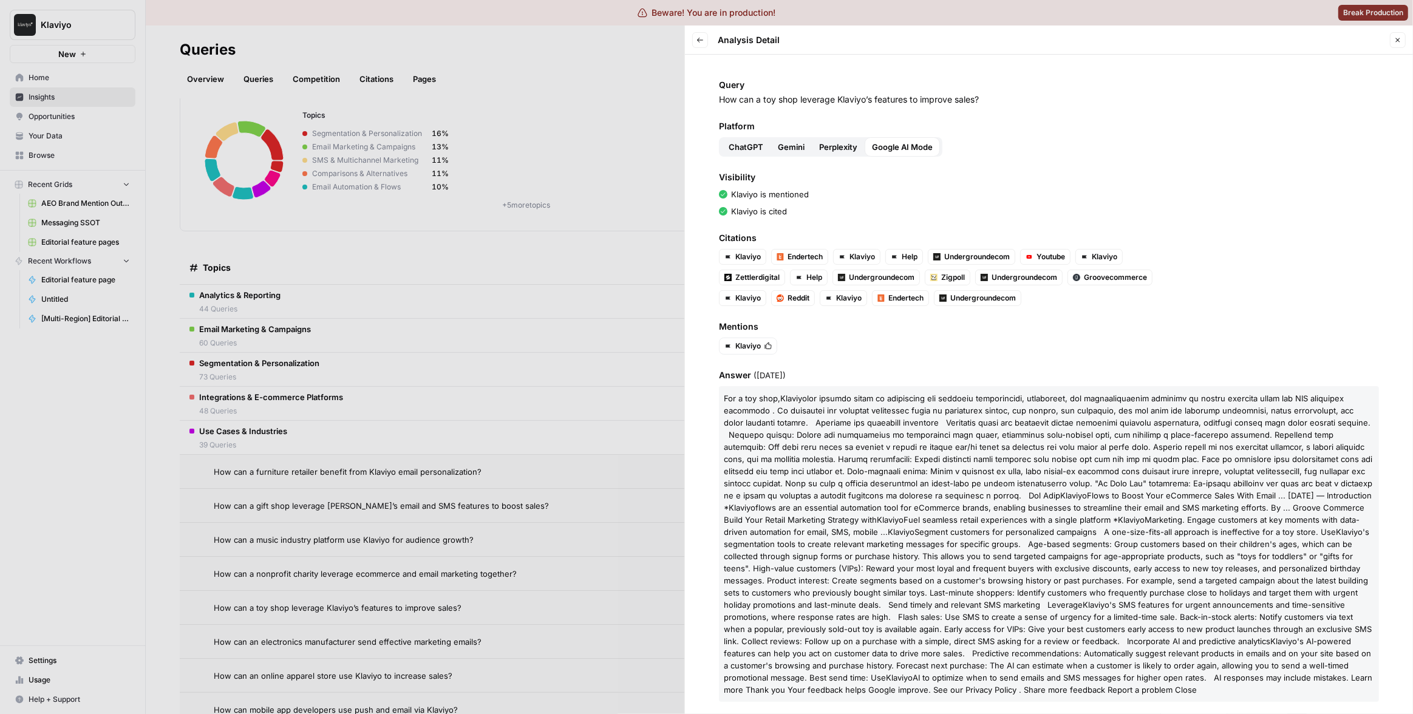
scroll to position [24, 0]
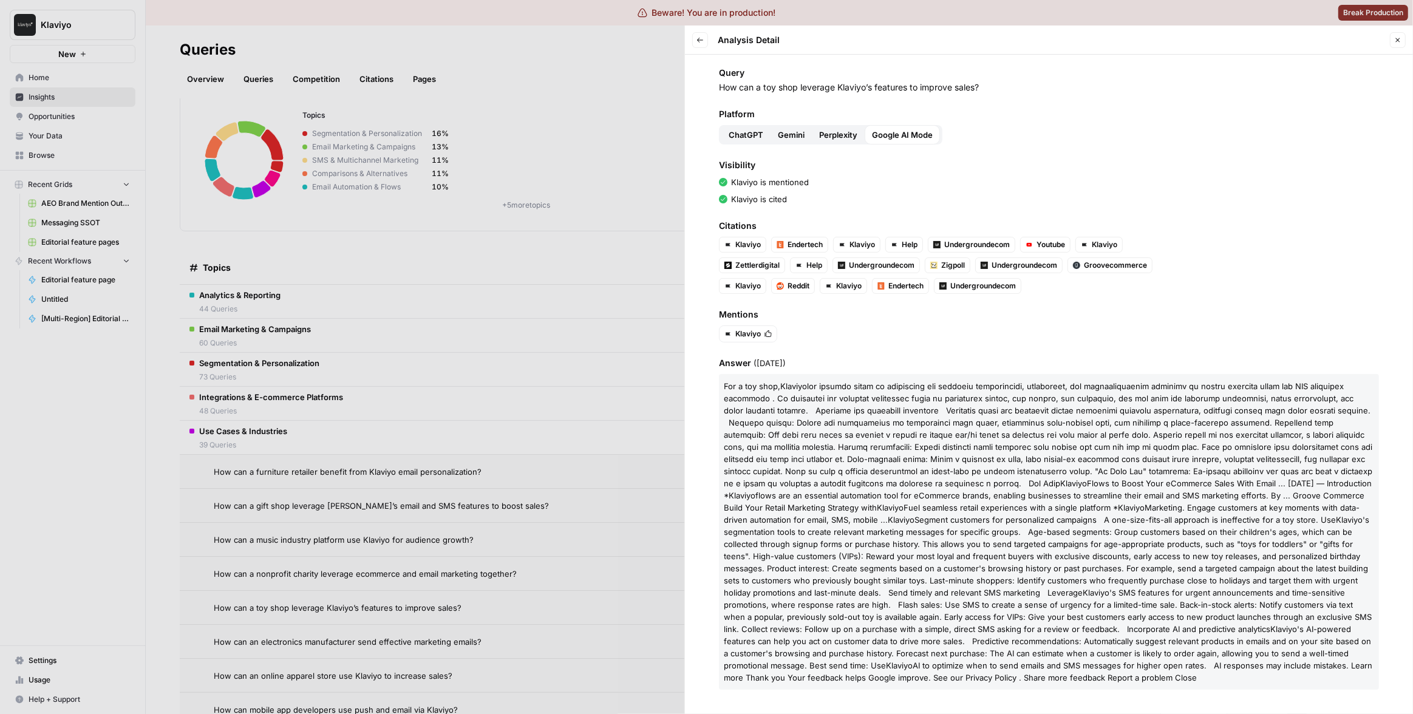
click at [596, 357] on div at bounding box center [706, 357] width 1413 height 714
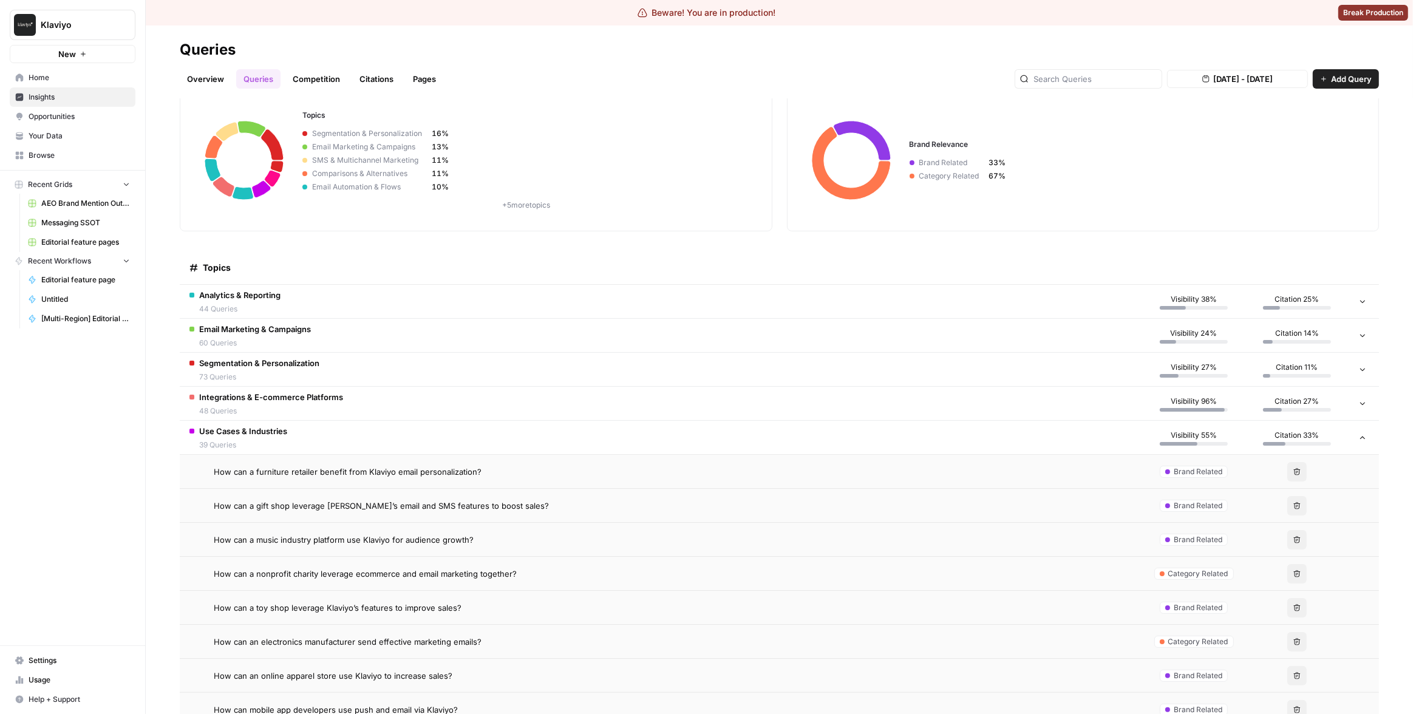
click at [561, 584] on td "How can a nonprofit charity leverage ecommerce and email marketing together?" at bounding box center [661, 573] width 963 height 33
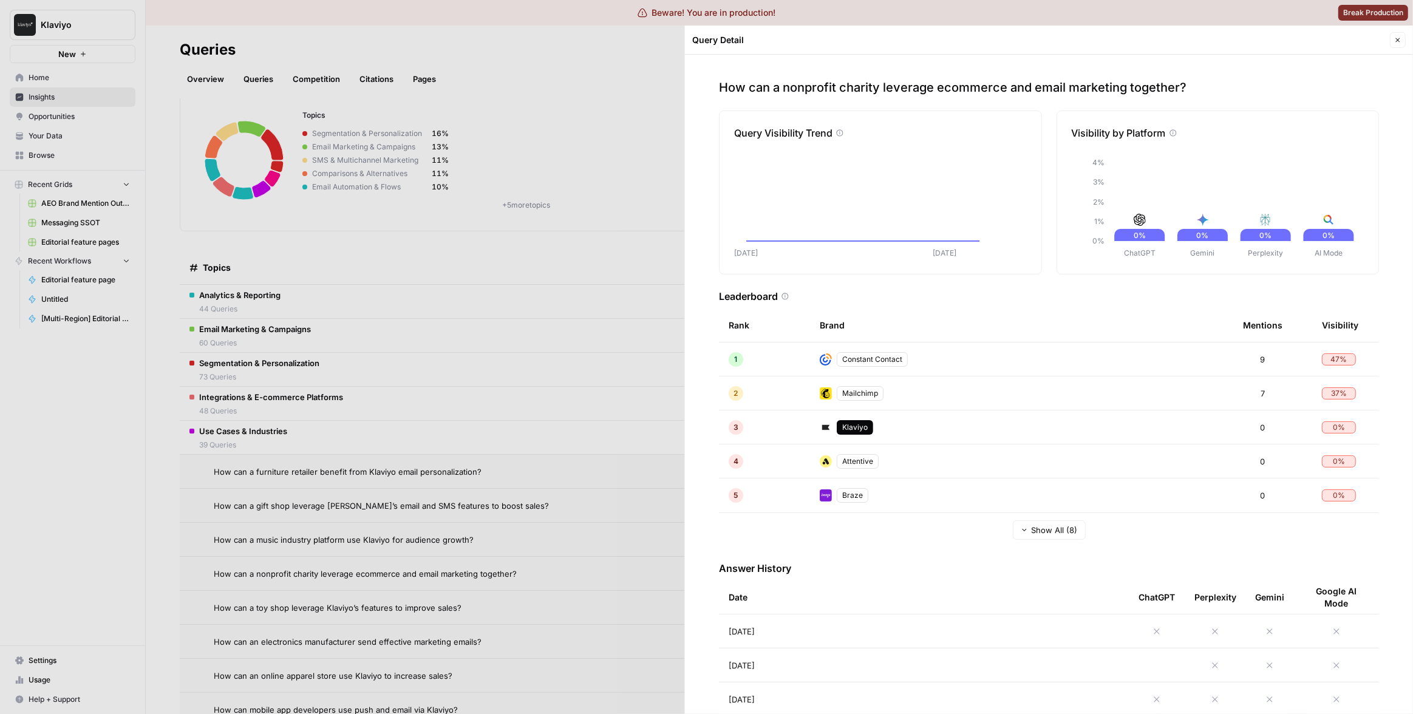
scroll to position [14, 0]
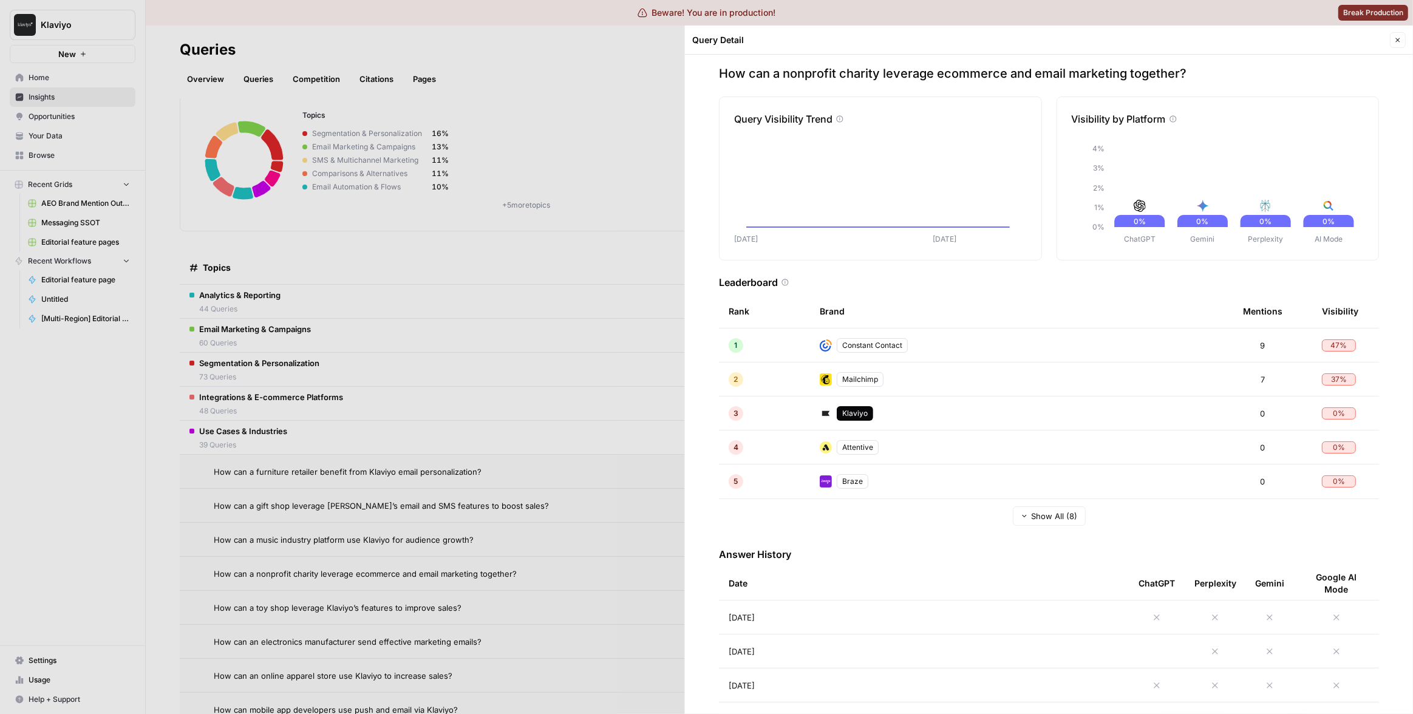
click at [599, 558] on div at bounding box center [706, 357] width 1413 height 714
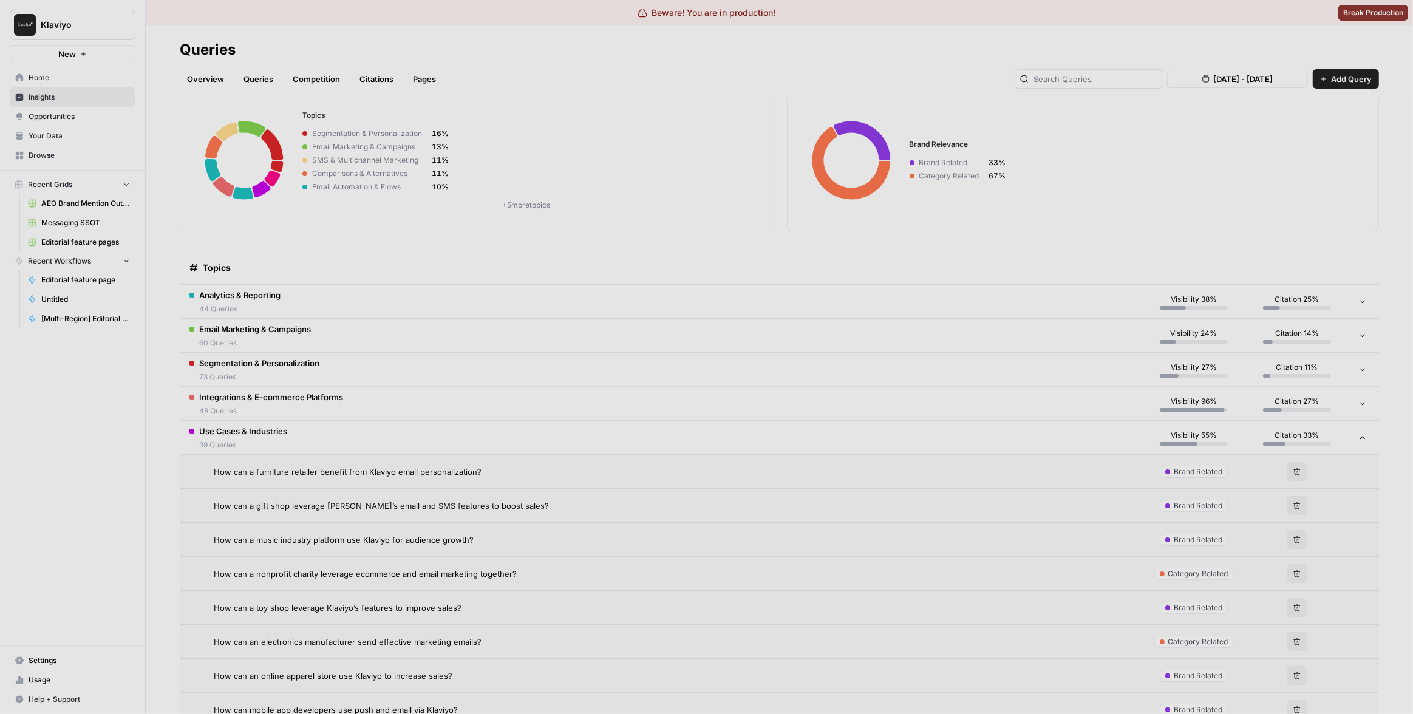
click at [584, 619] on td "How can a toy shop leverage Klaviyo’s features to improve sales?" at bounding box center [661, 607] width 963 height 33
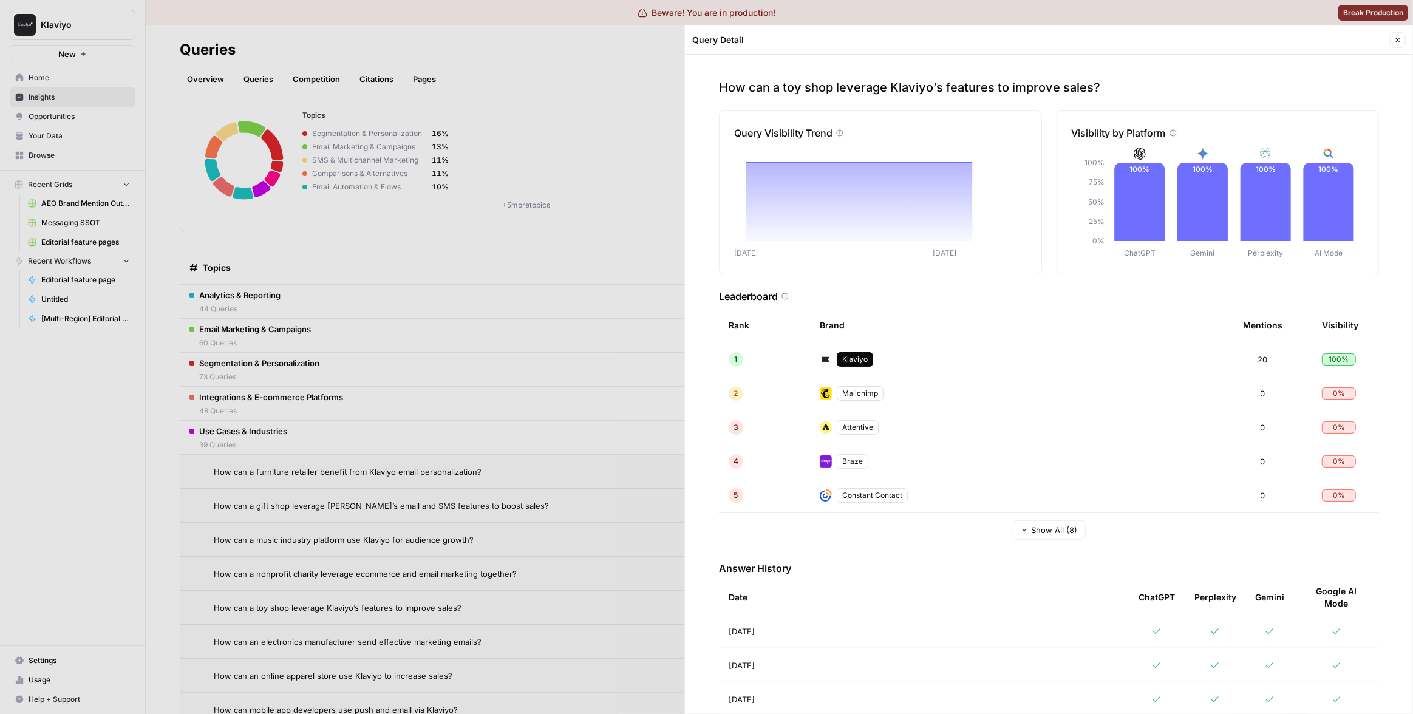
scroll to position [14, 0]
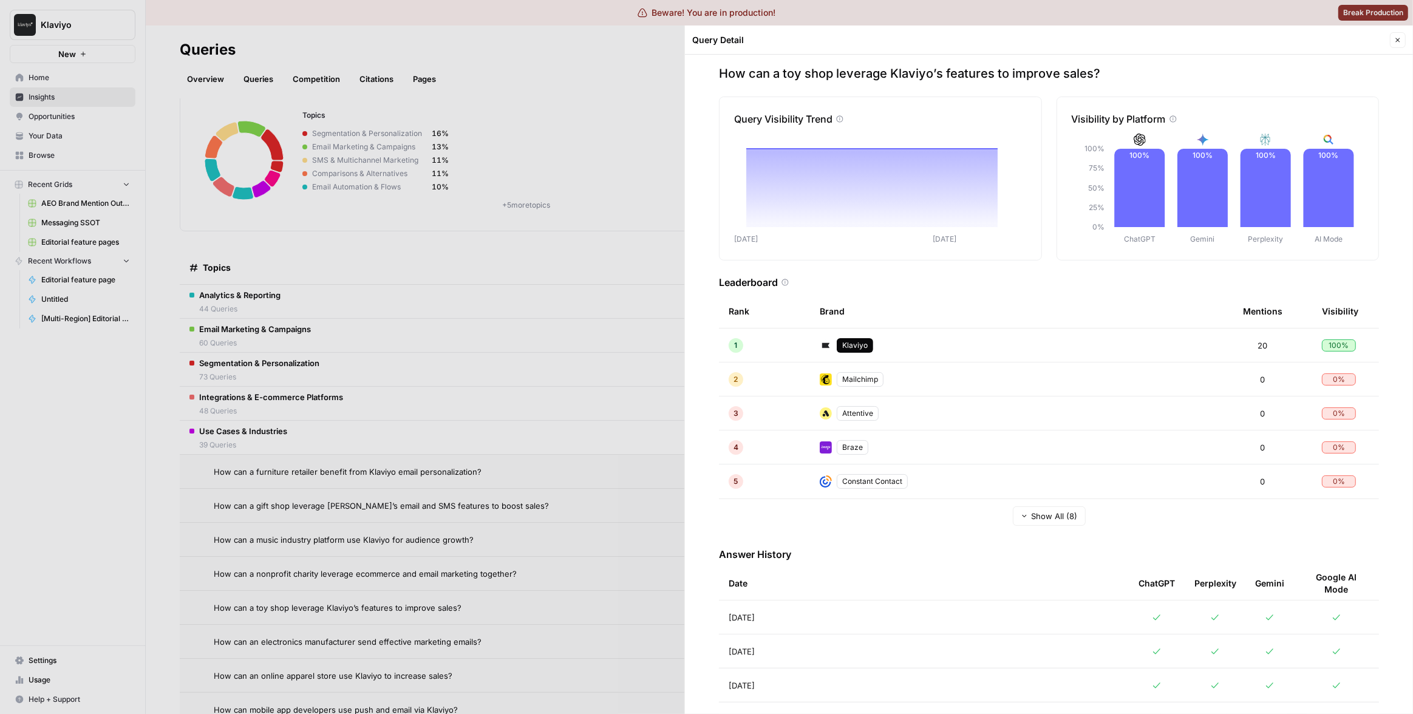
click at [552, 558] on div at bounding box center [706, 357] width 1413 height 714
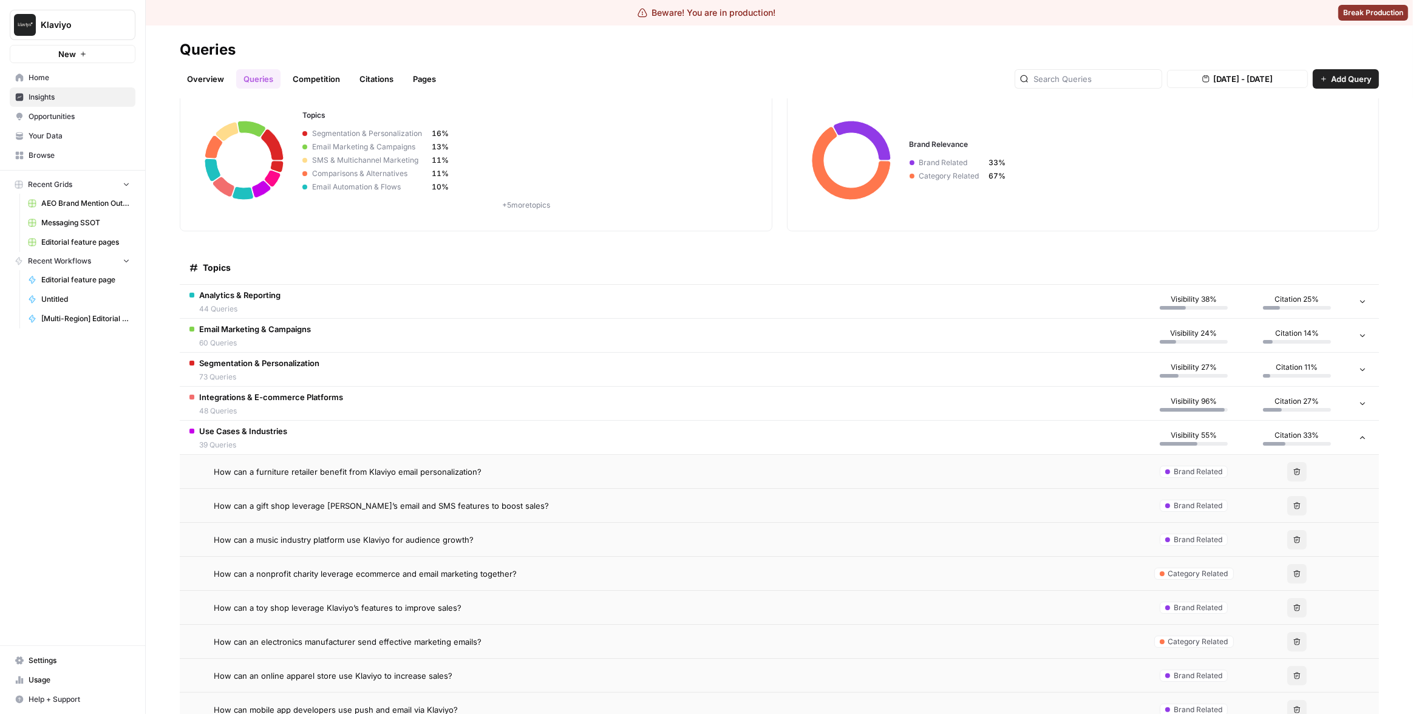
click at [559, 646] on div "How can an electronics manufacturer send effective marketing emails?" at bounding box center [673, 642] width 919 height 12
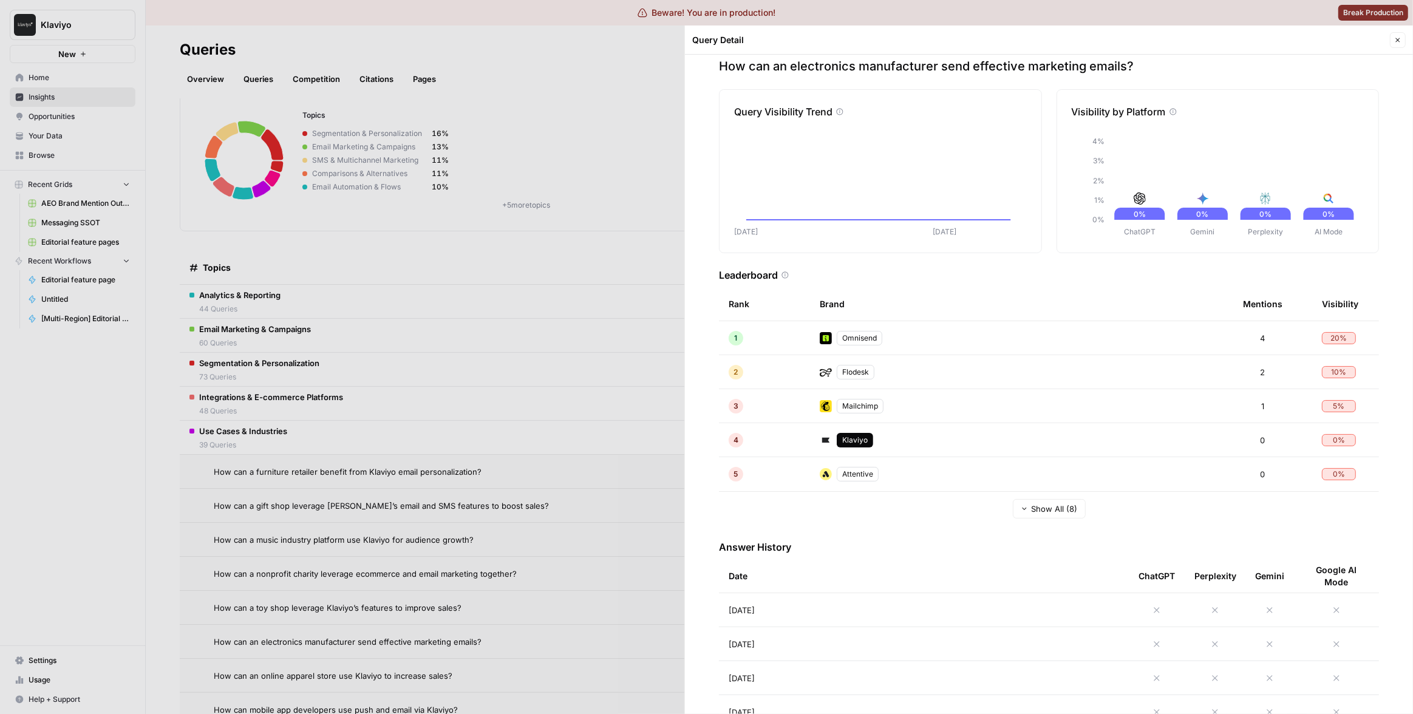
scroll to position [28, 0]
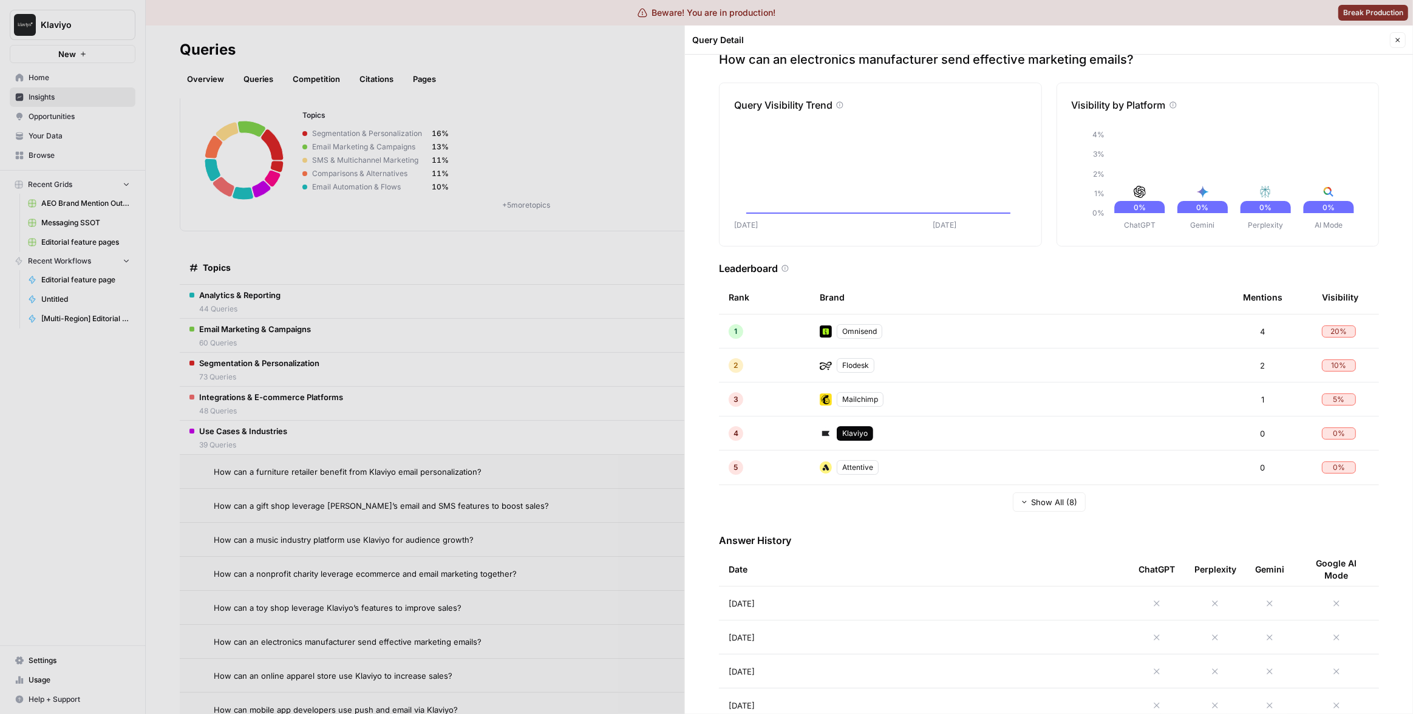
click at [576, 559] on div at bounding box center [706, 357] width 1413 height 714
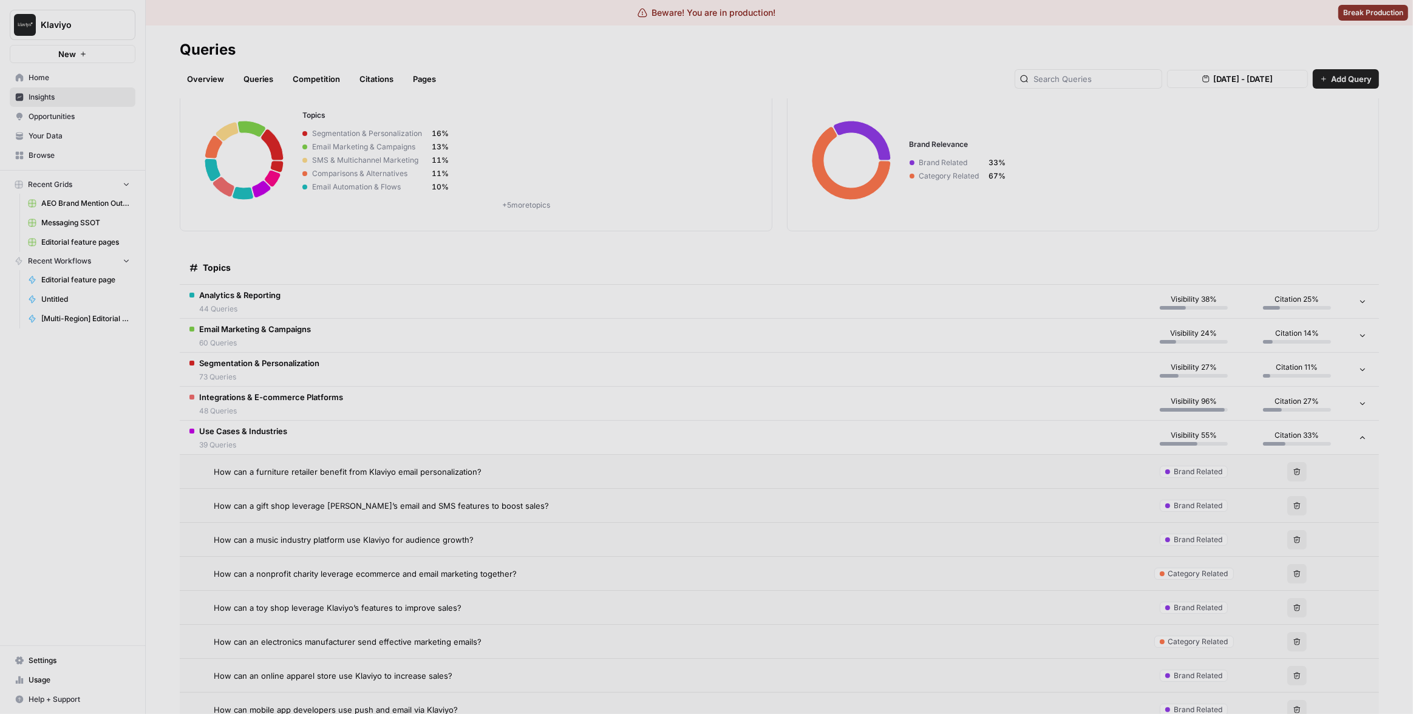
click at [575, 648] on td "How can an electronics manufacturer send effective marketing emails?" at bounding box center [661, 641] width 963 height 33
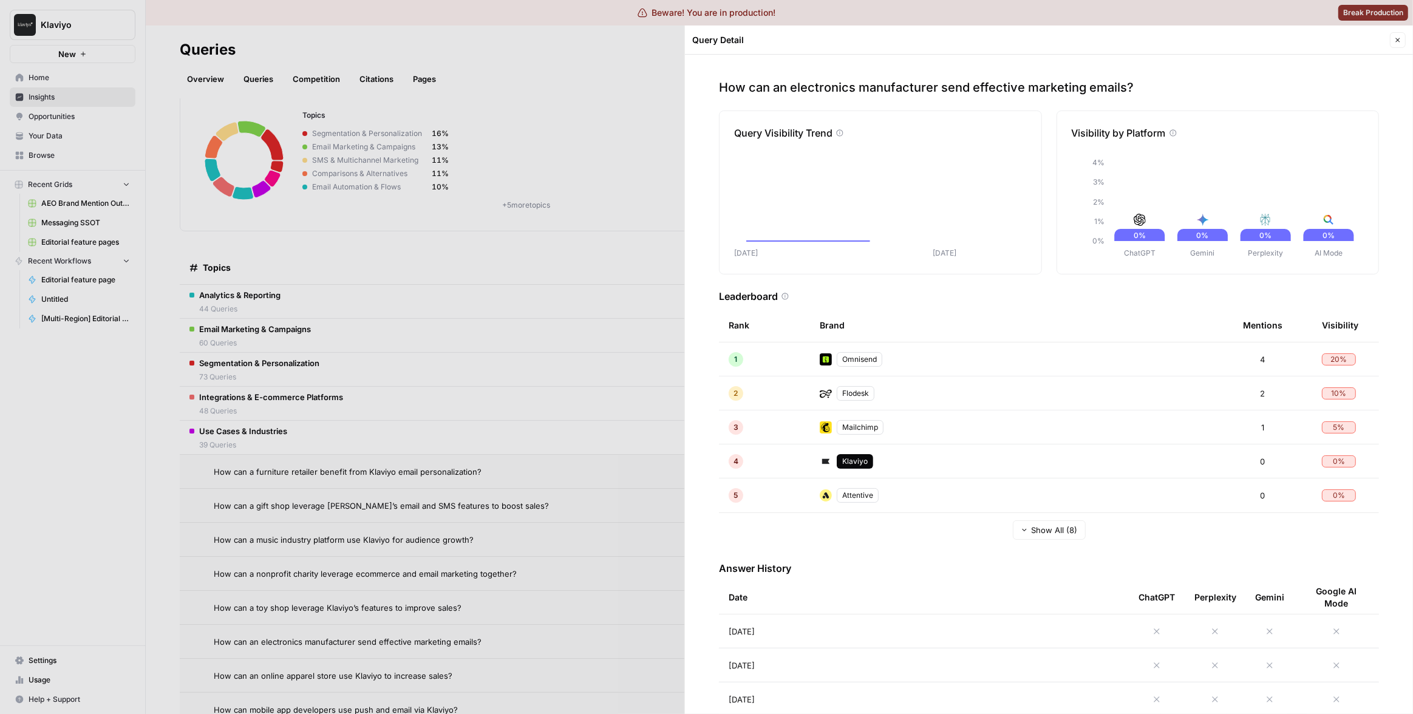
scroll to position [135, 0]
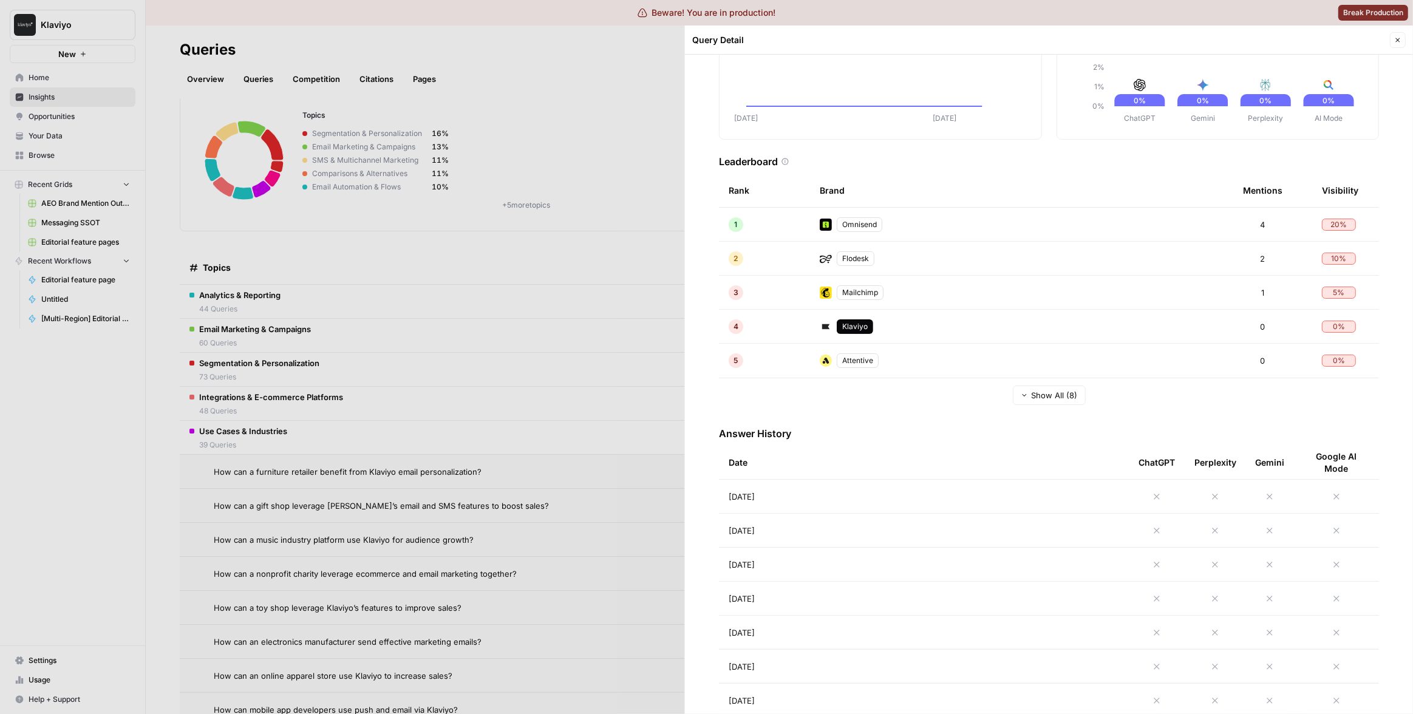
click at [606, 519] on div at bounding box center [706, 357] width 1413 height 714
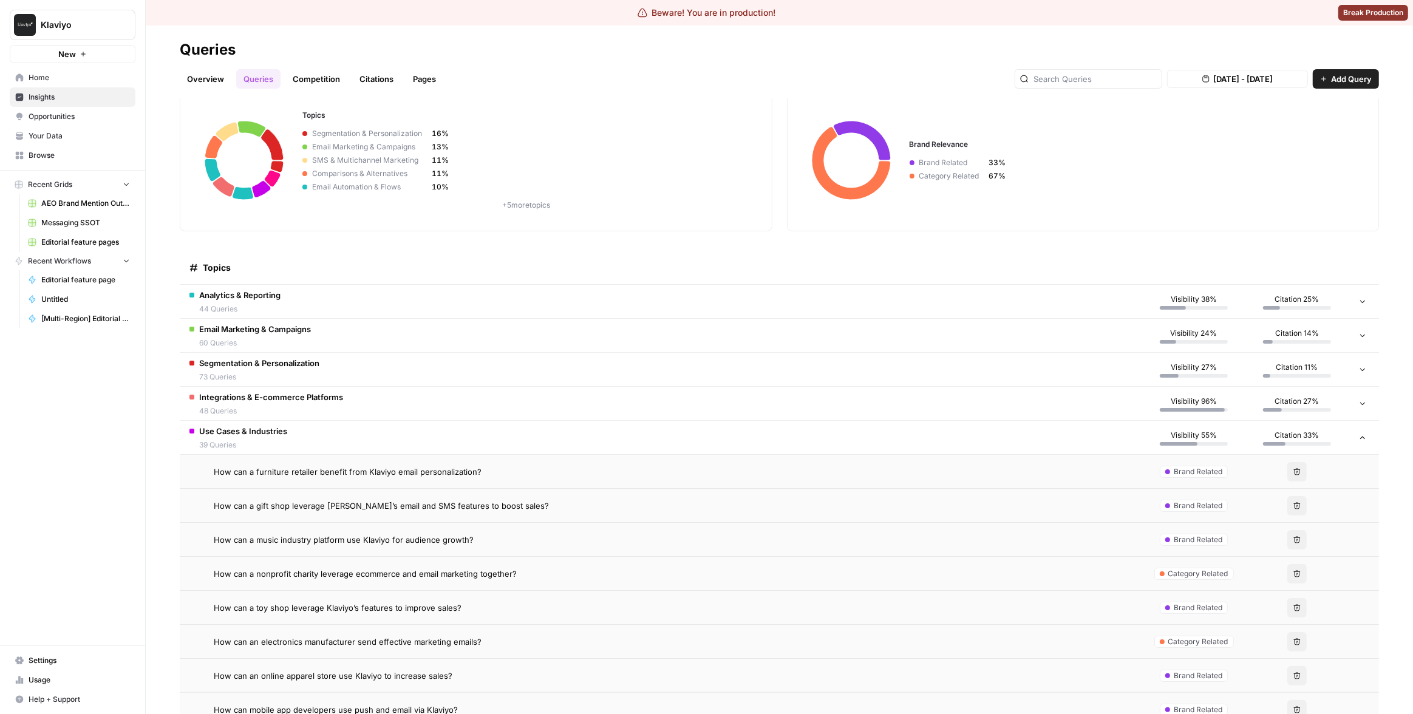
click at [585, 675] on div "How can an online apparel store use Klaviyo to increase sales?" at bounding box center [673, 676] width 919 height 12
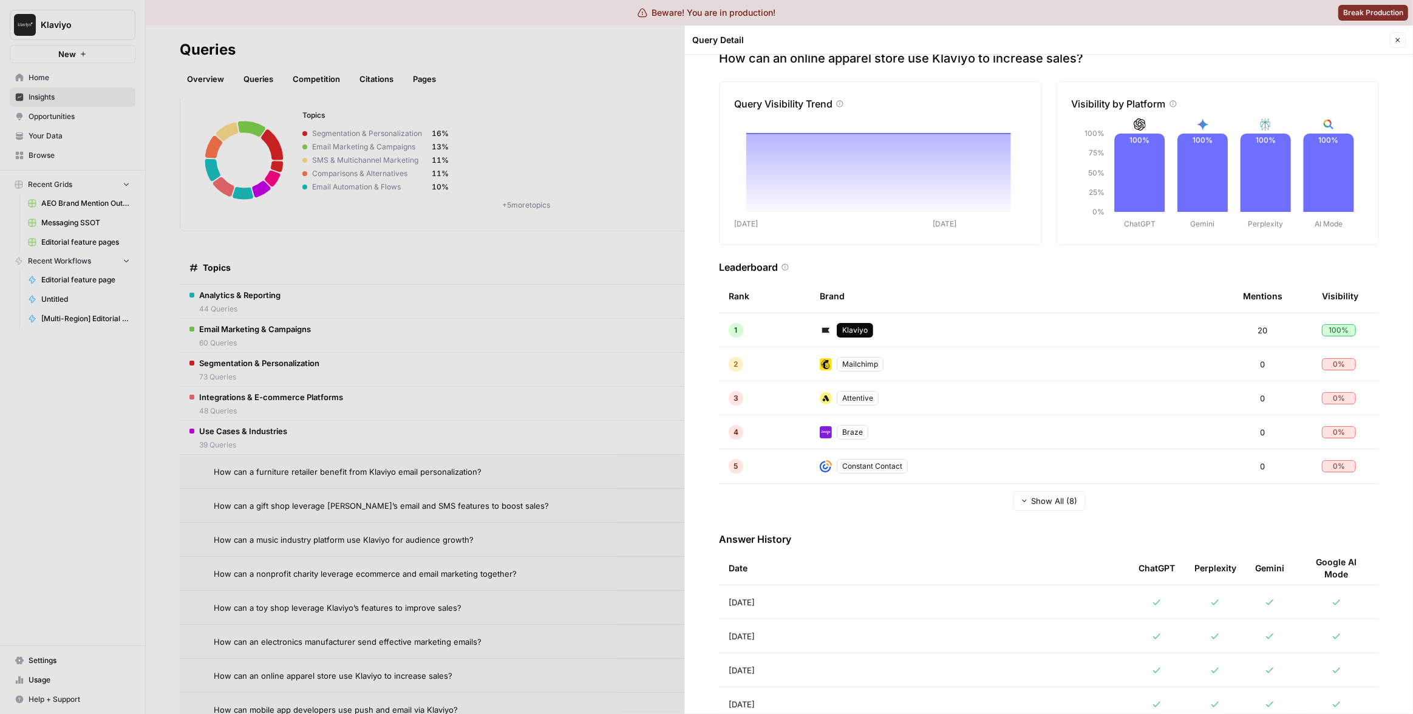
scroll to position [43, 0]
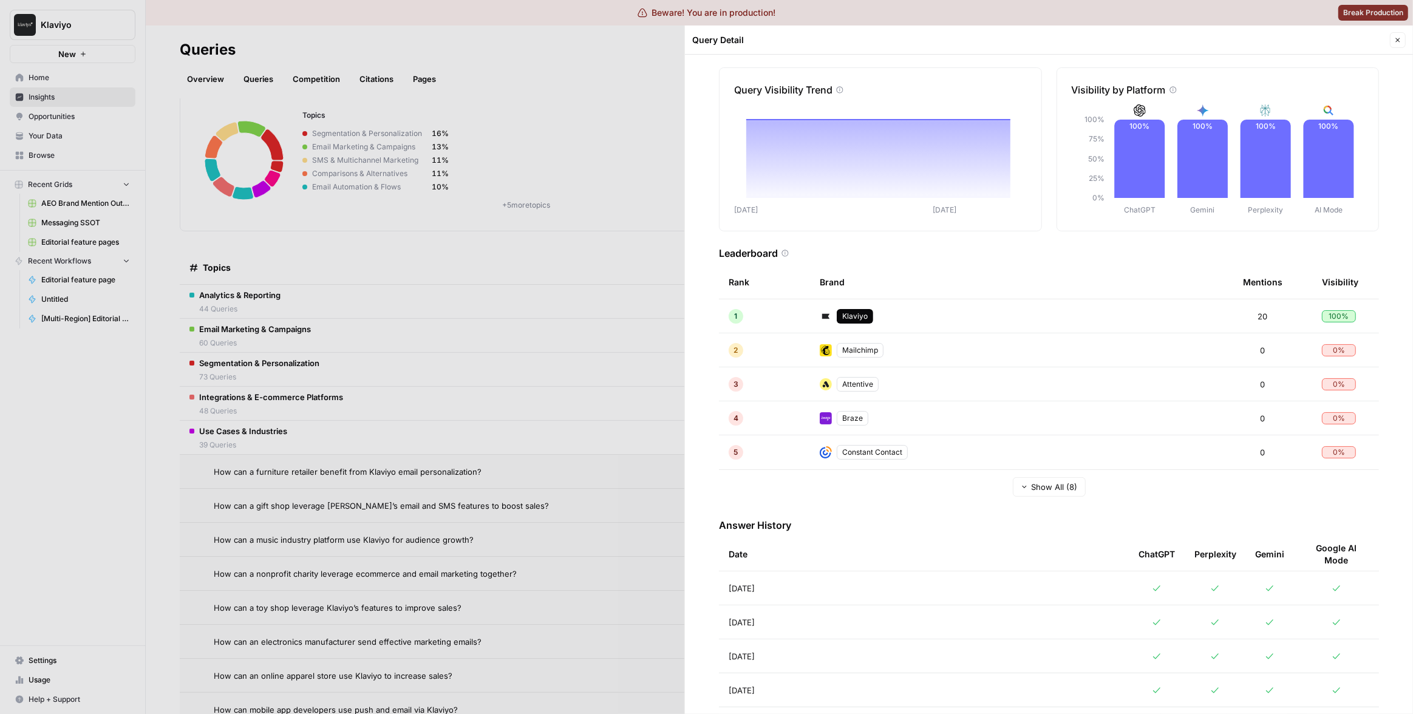
click at [605, 479] on div at bounding box center [706, 357] width 1413 height 714
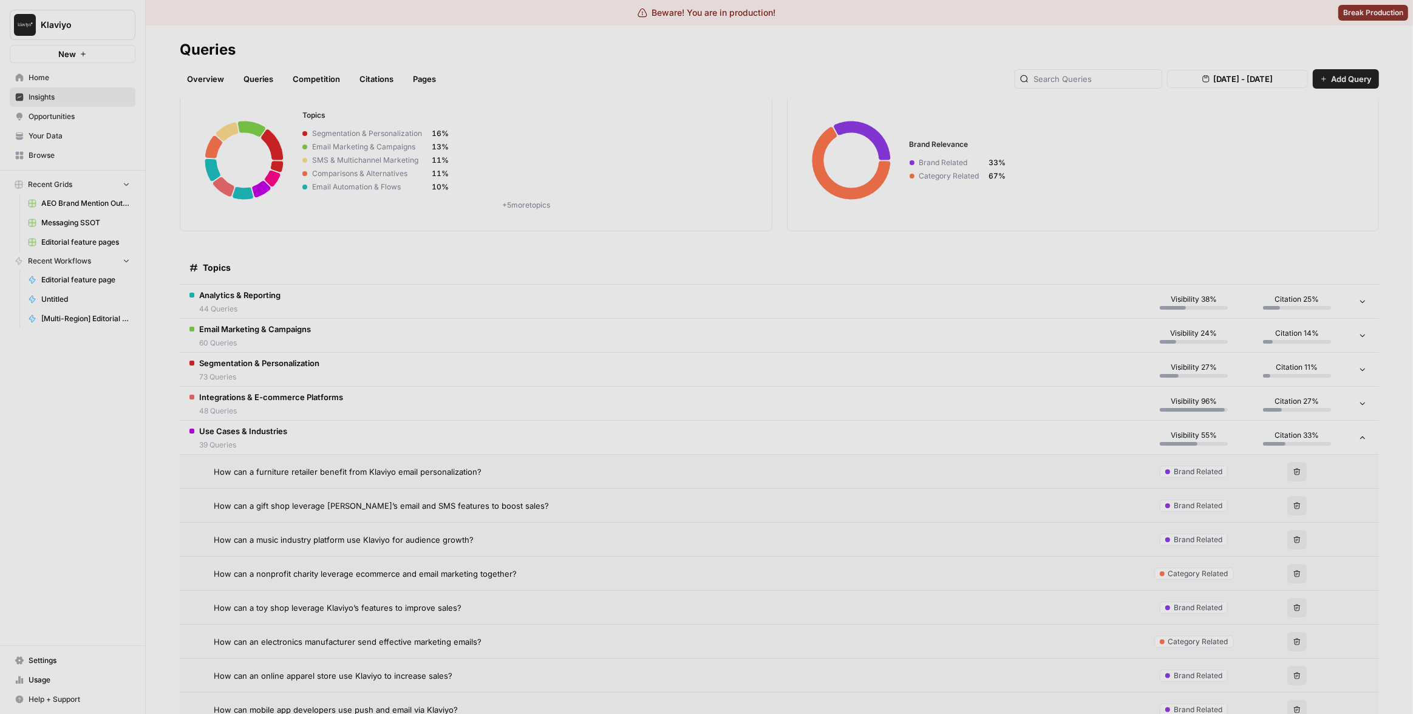
scroll to position [200, 0]
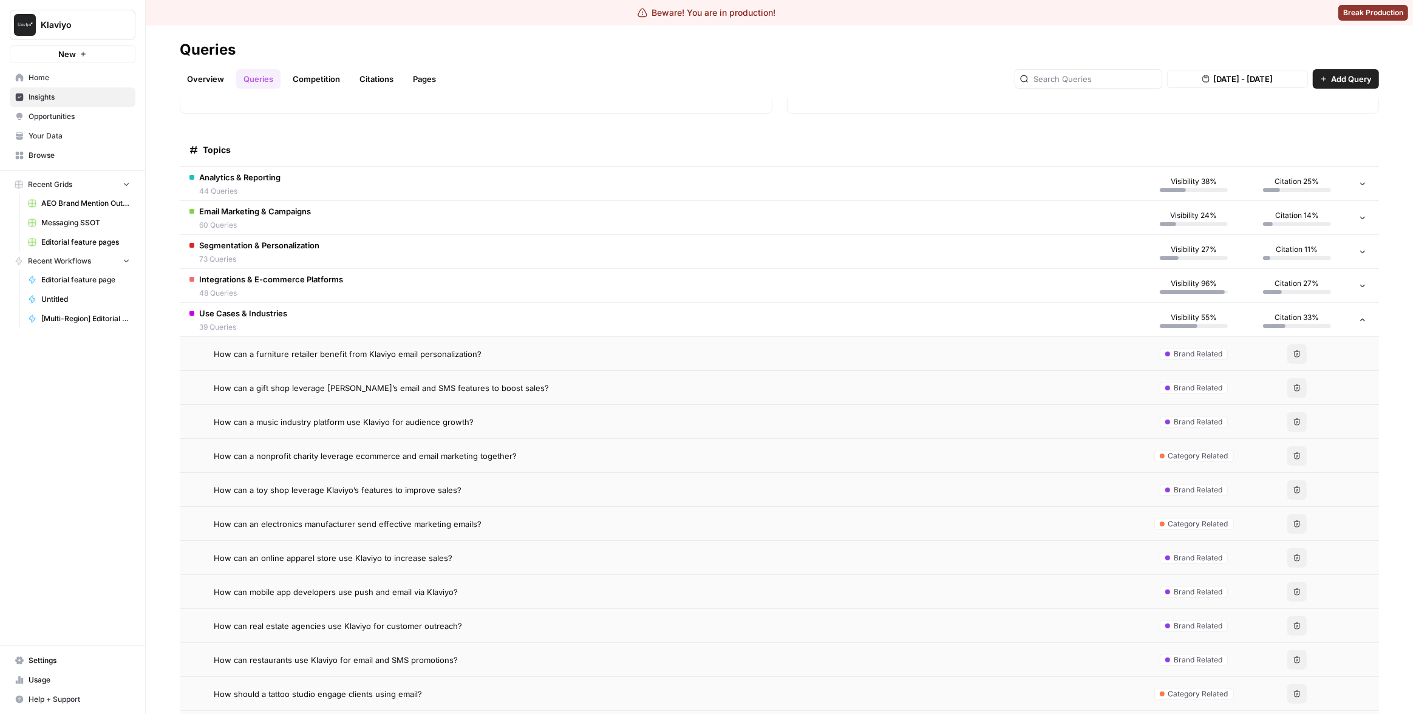
click at [568, 590] on div "How can mobile app developers use push and email via Klaviyo?" at bounding box center [673, 592] width 919 height 12
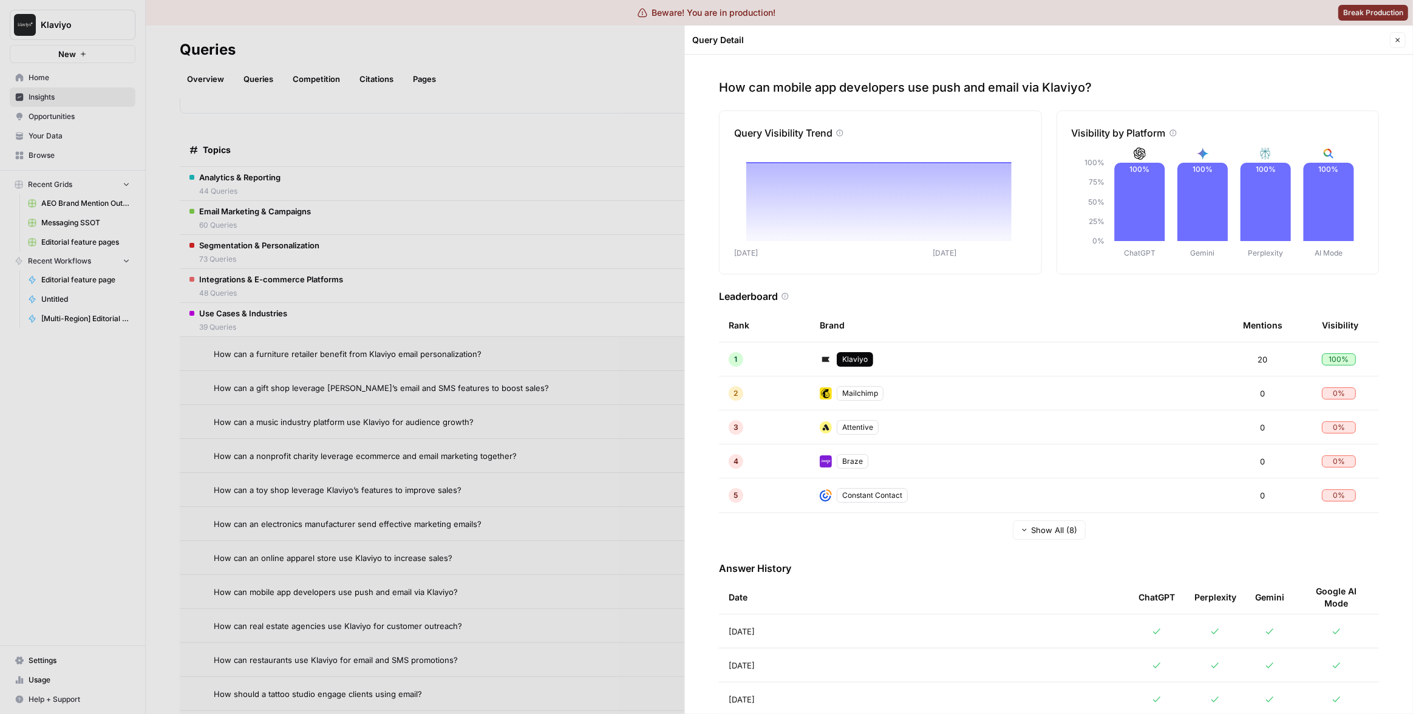
scroll to position [14, 0]
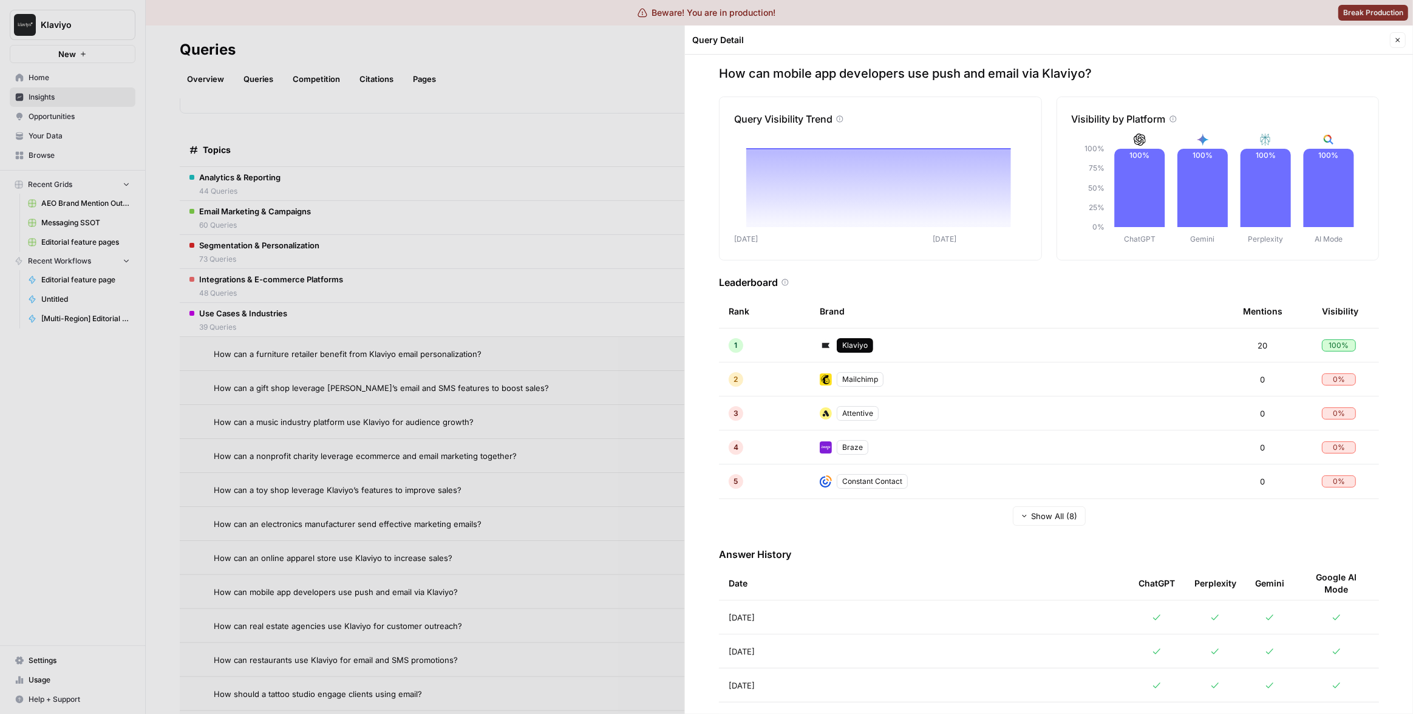
click at [545, 473] on div at bounding box center [706, 357] width 1413 height 714
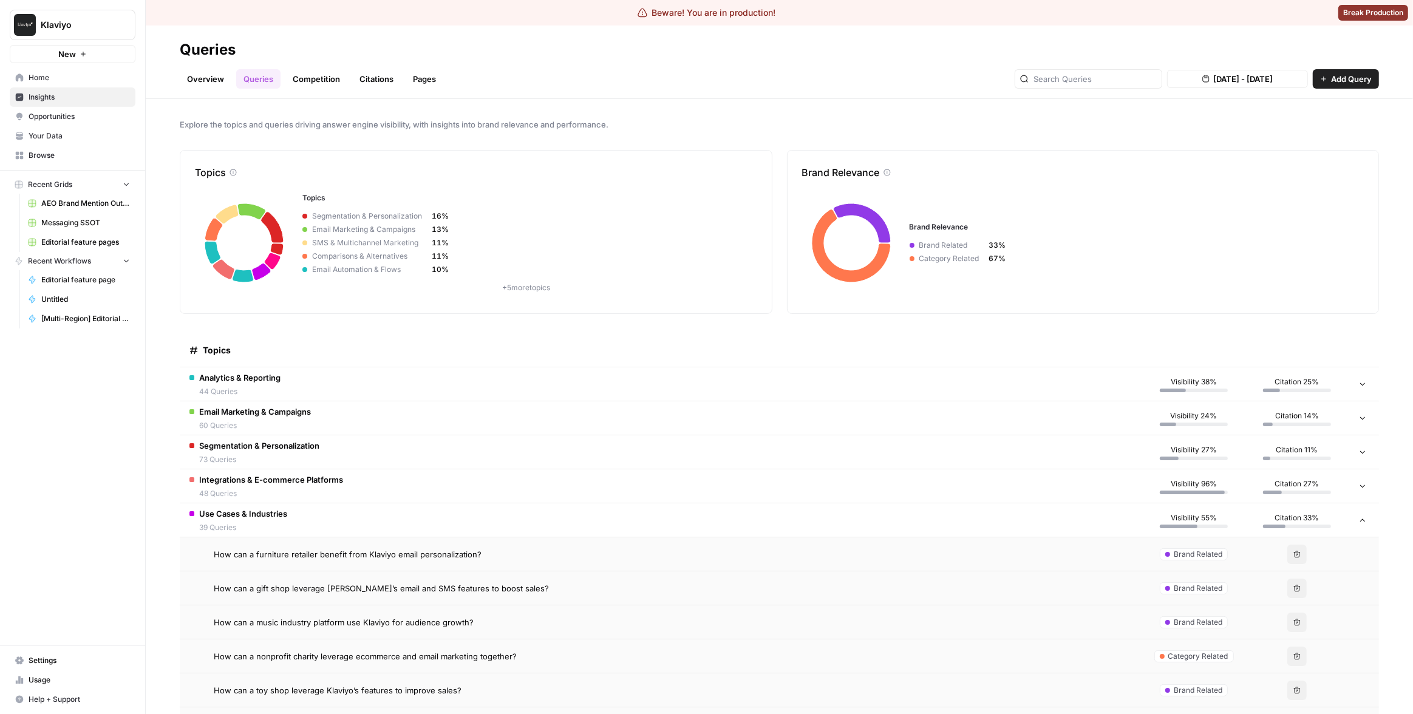
click at [205, 78] on link "Overview" at bounding box center [206, 78] width 52 height 19
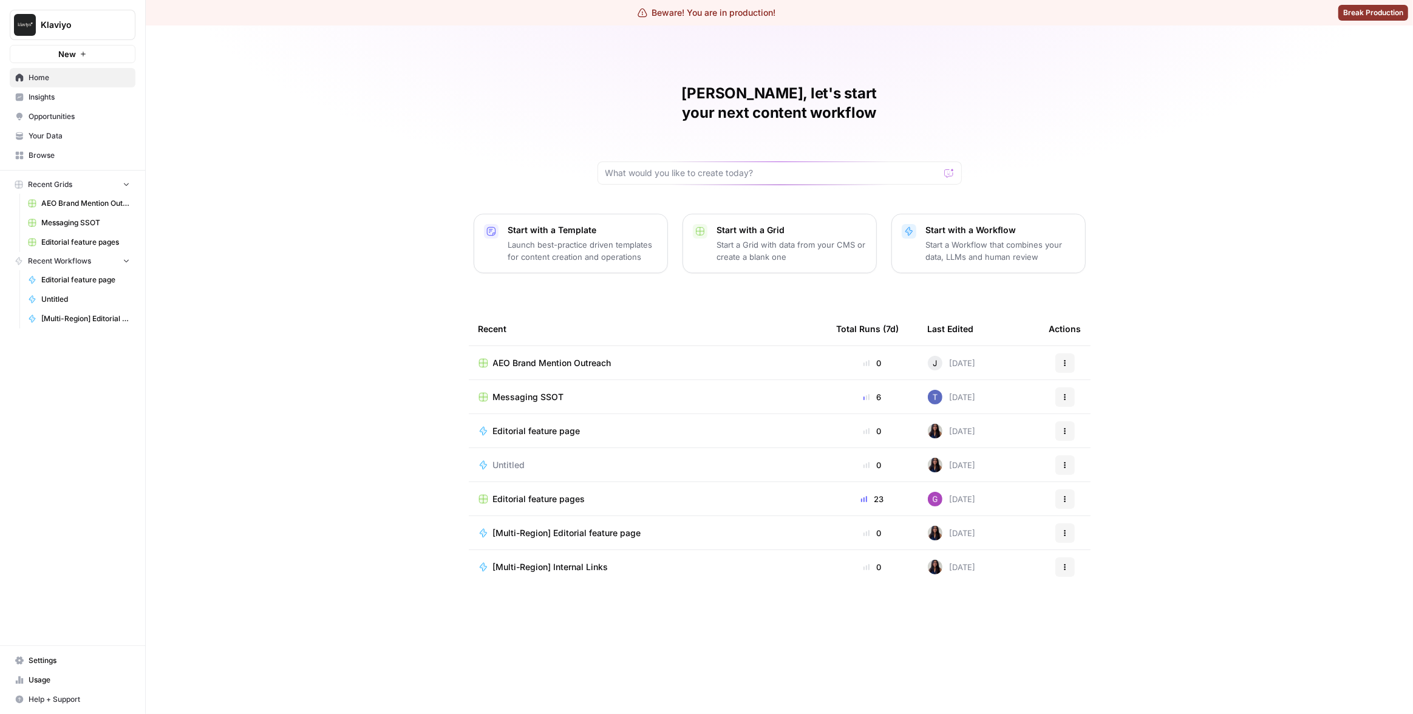
click at [87, 102] on span "Insights" at bounding box center [79, 97] width 101 height 11
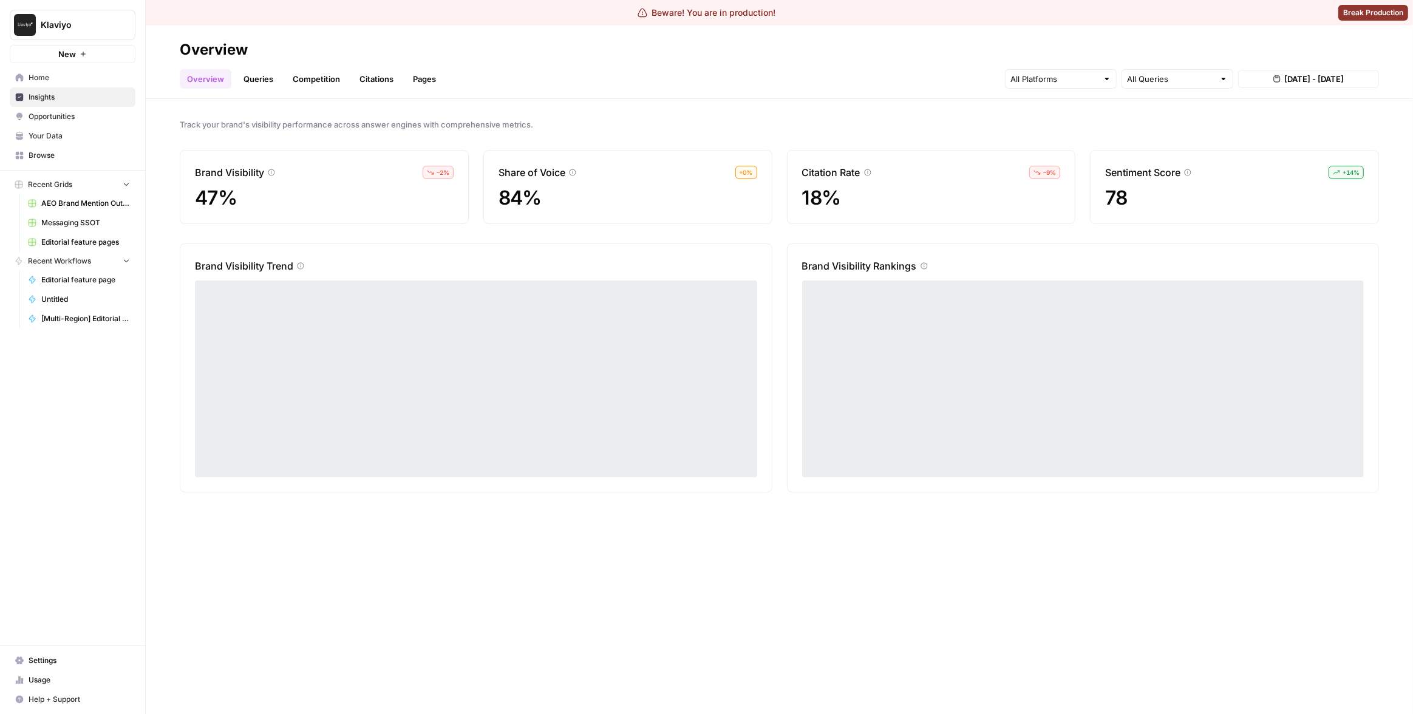
click at [263, 70] on link "Queries" at bounding box center [258, 78] width 44 height 19
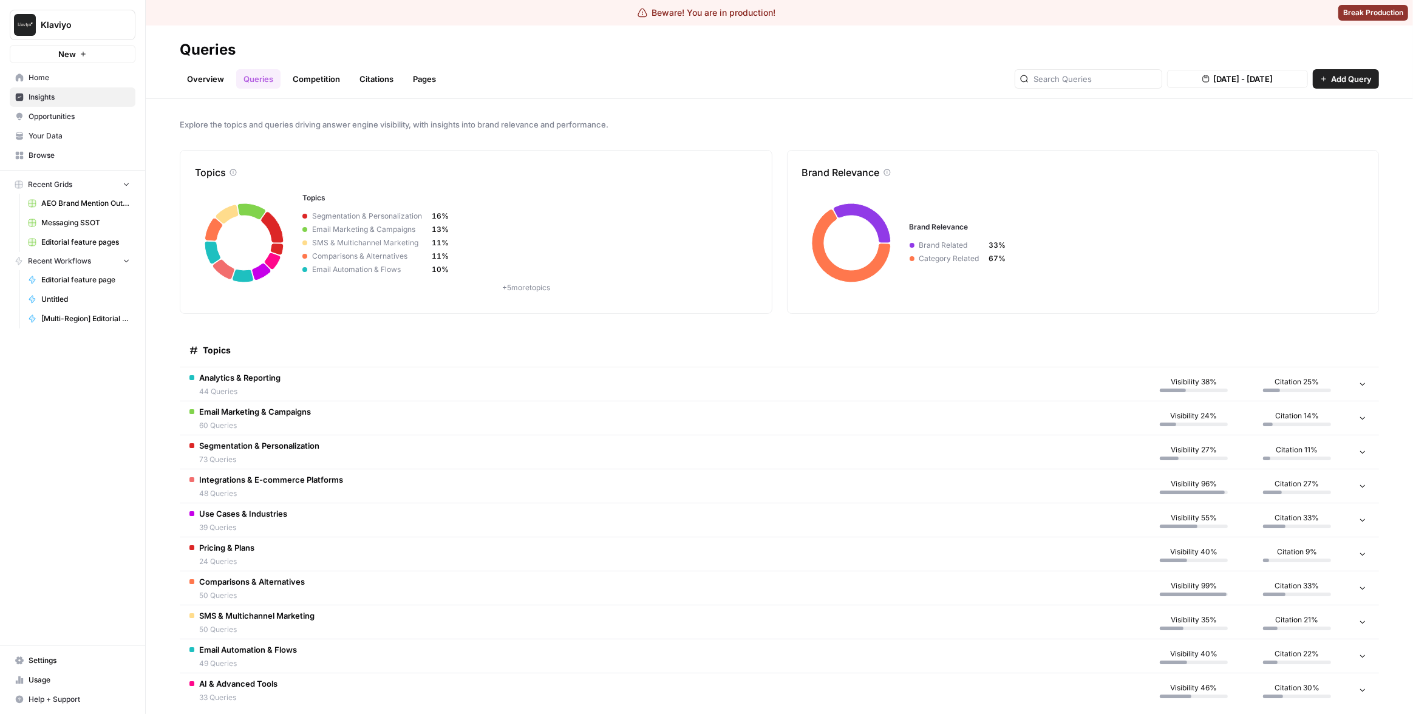
click at [420, 386] on td "Analytics & Reporting 44 Queries" at bounding box center [661, 383] width 963 height 33
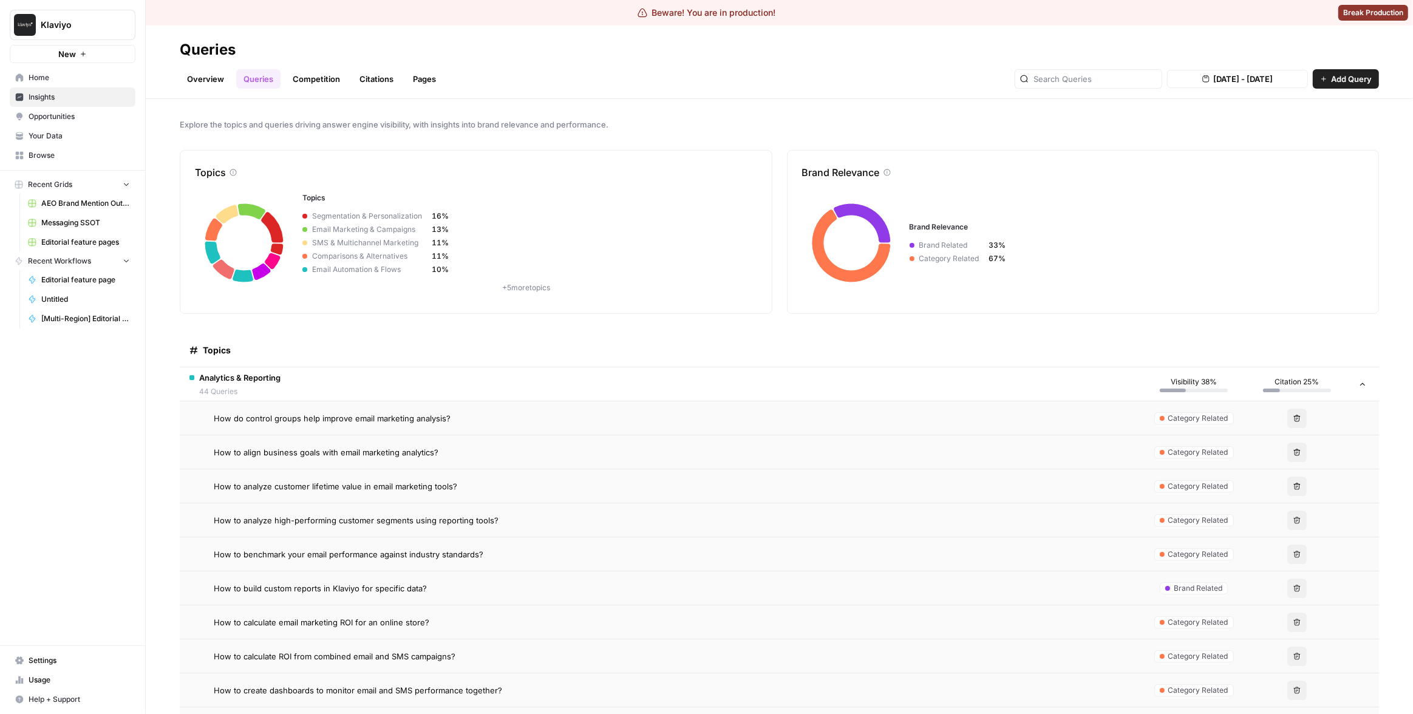
click at [409, 415] on span "How do control groups help improve email marketing analysis?" at bounding box center [332, 418] width 237 height 12
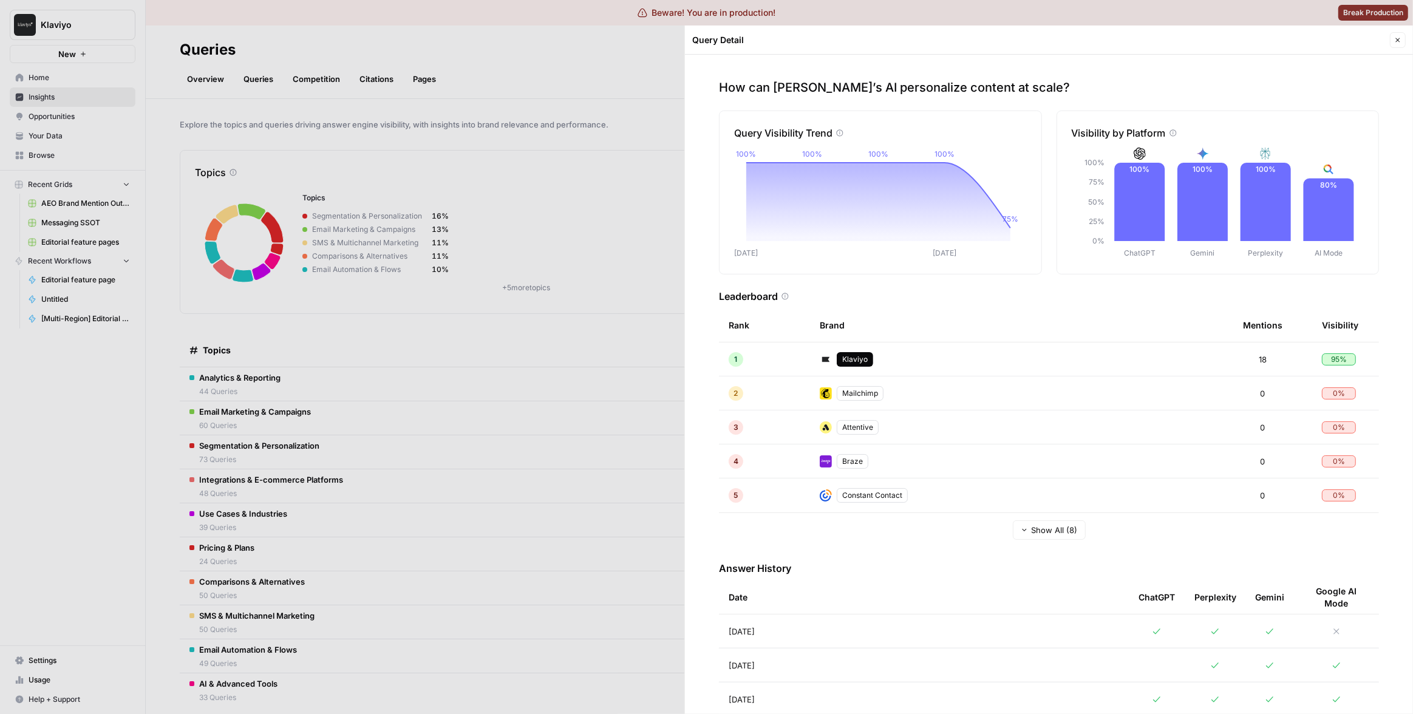
scroll to position [120, 0]
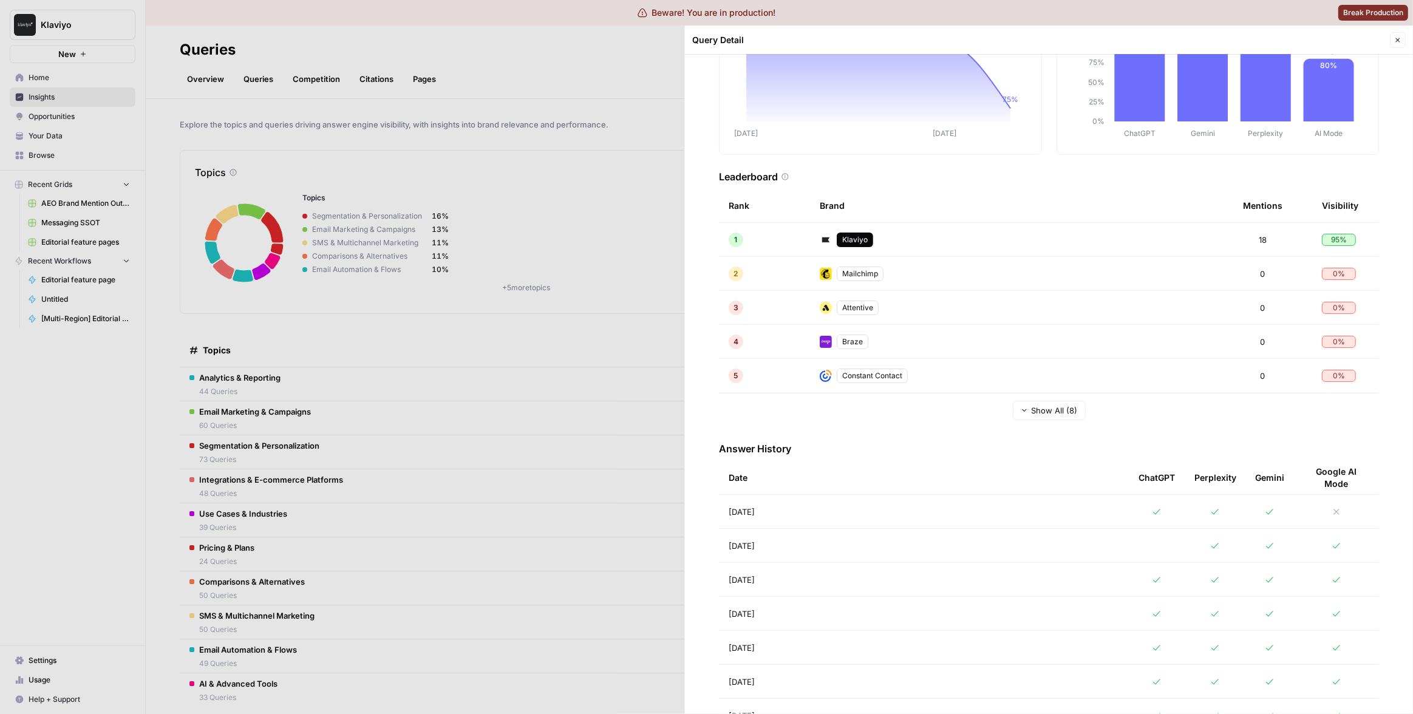
click at [1071, 505] on td "[DATE]" at bounding box center [924, 511] width 410 height 33
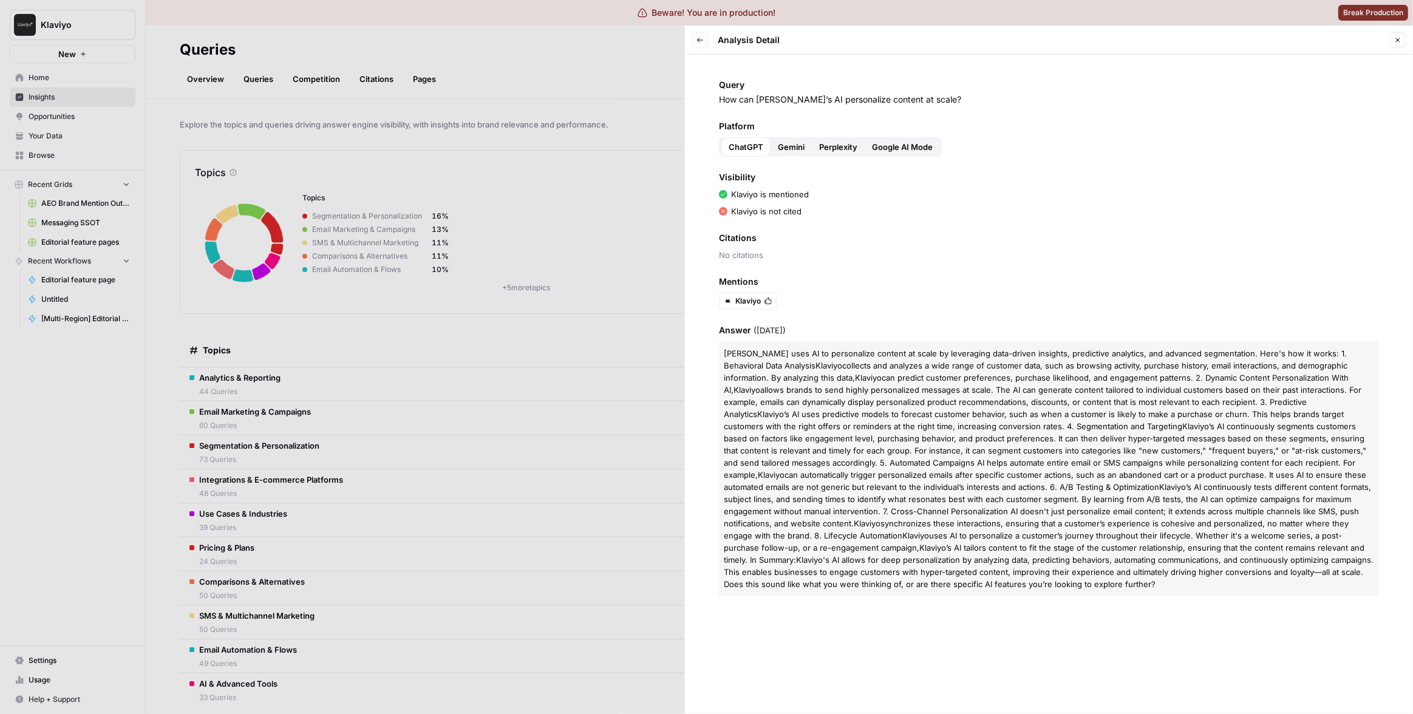
click at [848, 253] on span "No citations" at bounding box center [1049, 255] width 660 height 12
click at [884, 148] on span "Google AI Mode" at bounding box center [902, 147] width 61 height 12
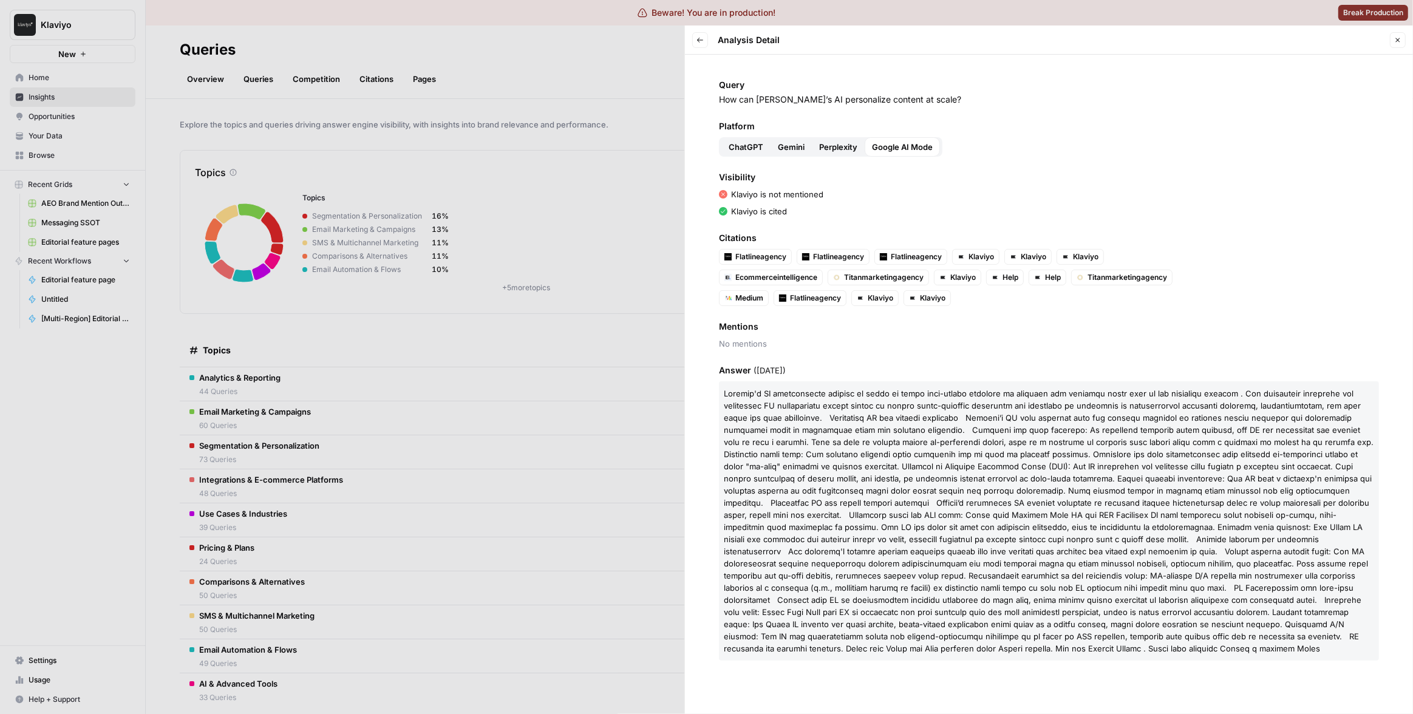
drag, startPoint x: 930, startPoint y: 459, endPoint x: 1158, endPoint y: 581, distance: 258.4
click at [1158, 581] on p at bounding box center [1049, 520] width 660 height 279
drag, startPoint x: 1044, startPoint y: 514, endPoint x: 983, endPoint y: 449, distance: 89.4
click at [992, 454] on span at bounding box center [1049, 521] width 650 height 265
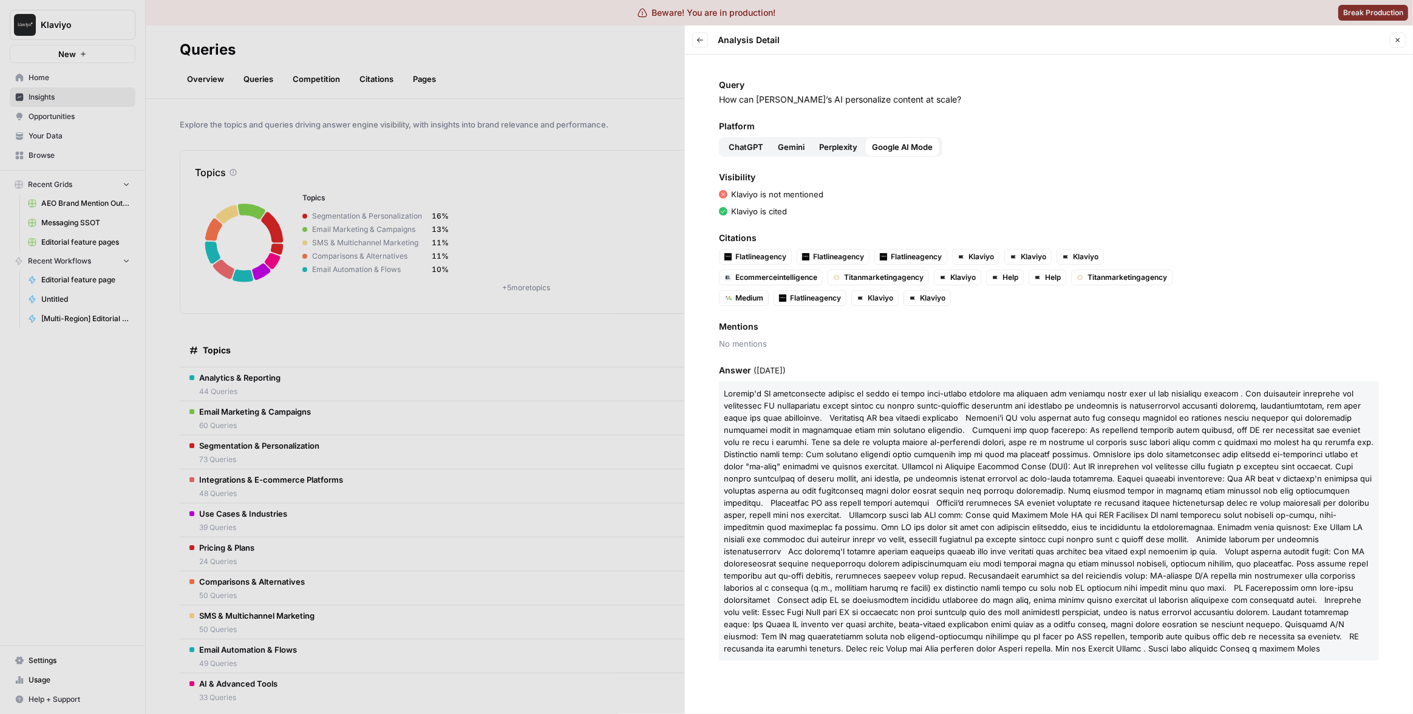
click at [983, 448] on span at bounding box center [1049, 521] width 650 height 265
click at [703, 43] on icon "button" at bounding box center [700, 39] width 7 height 7
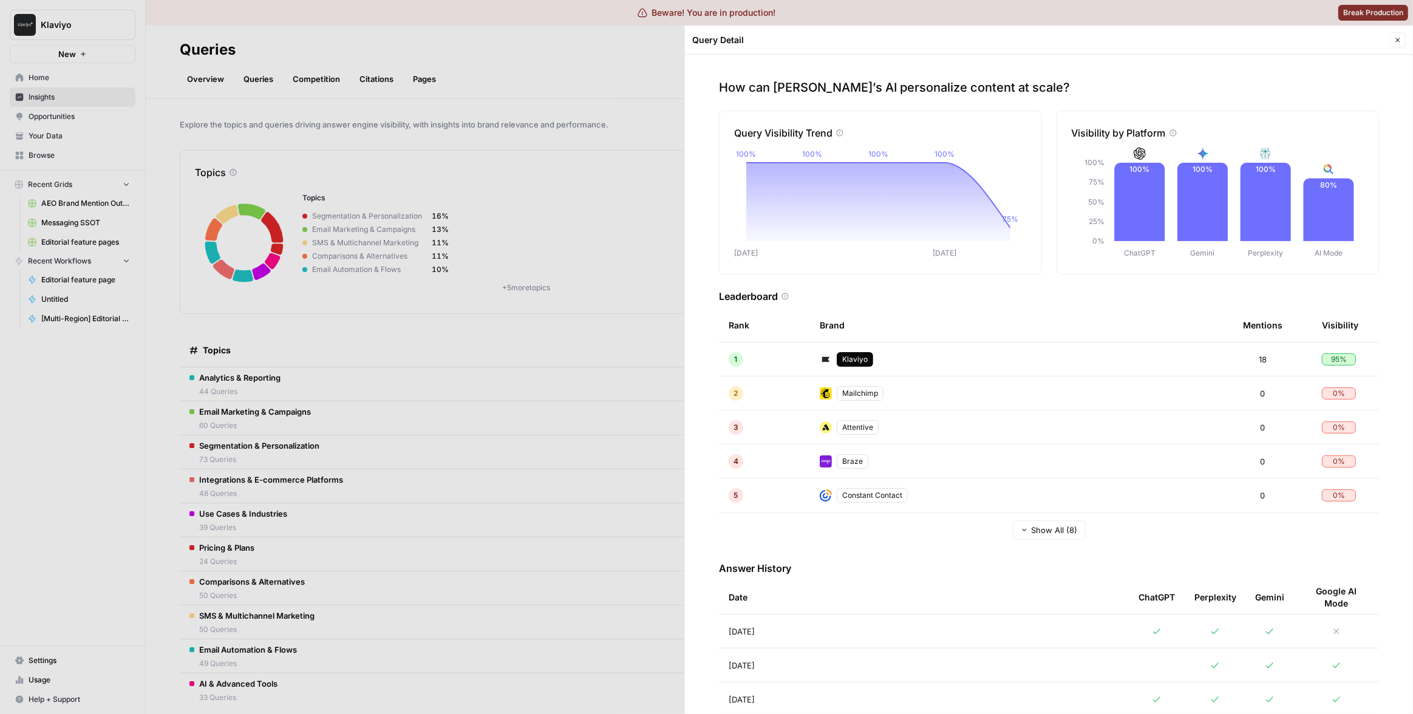
click at [502, 103] on div at bounding box center [706, 357] width 1413 height 714
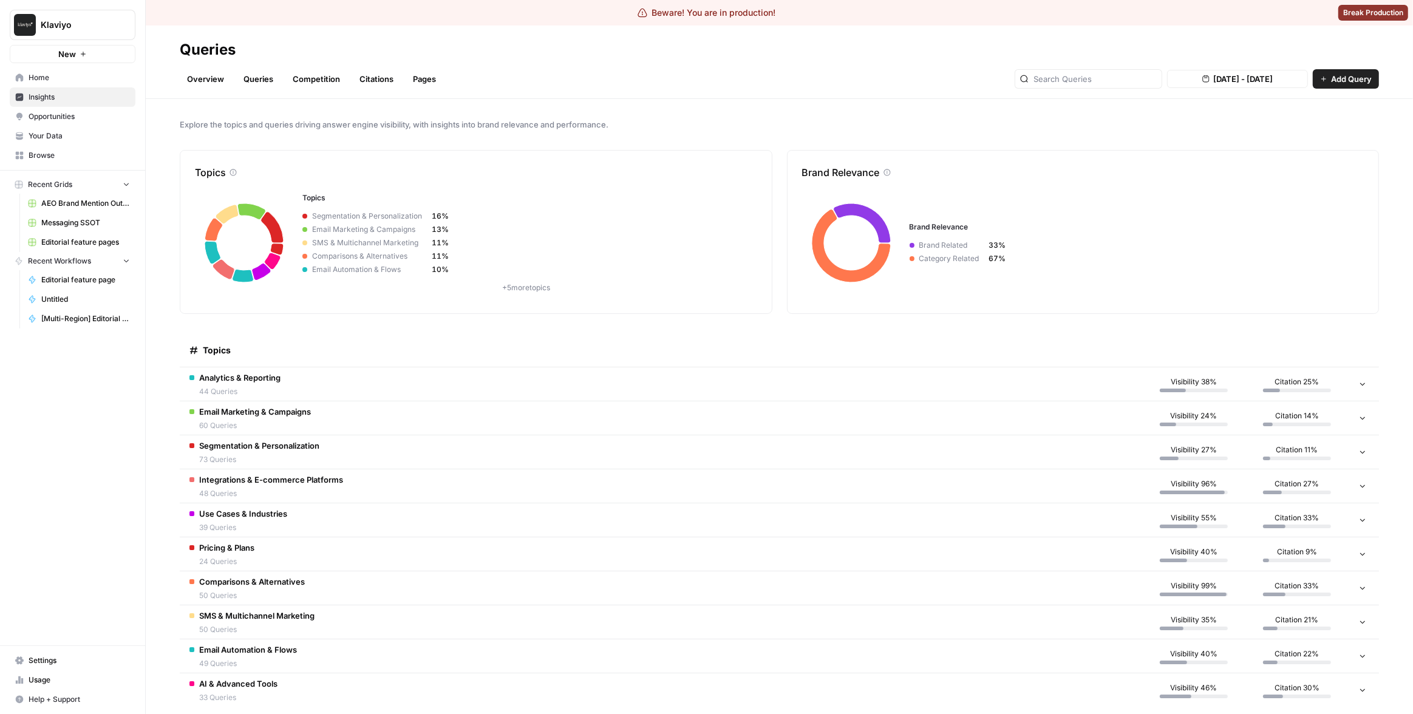
click at [178, 76] on header "Queries Overview Queries Competition Citations Pages Aug 23, 2025 - Aug 29, 202…" at bounding box center [779, 62] width 1267 height 73
click at [186, 76] on link "Overview" at bounding box center [206, 78] width 52 height 19
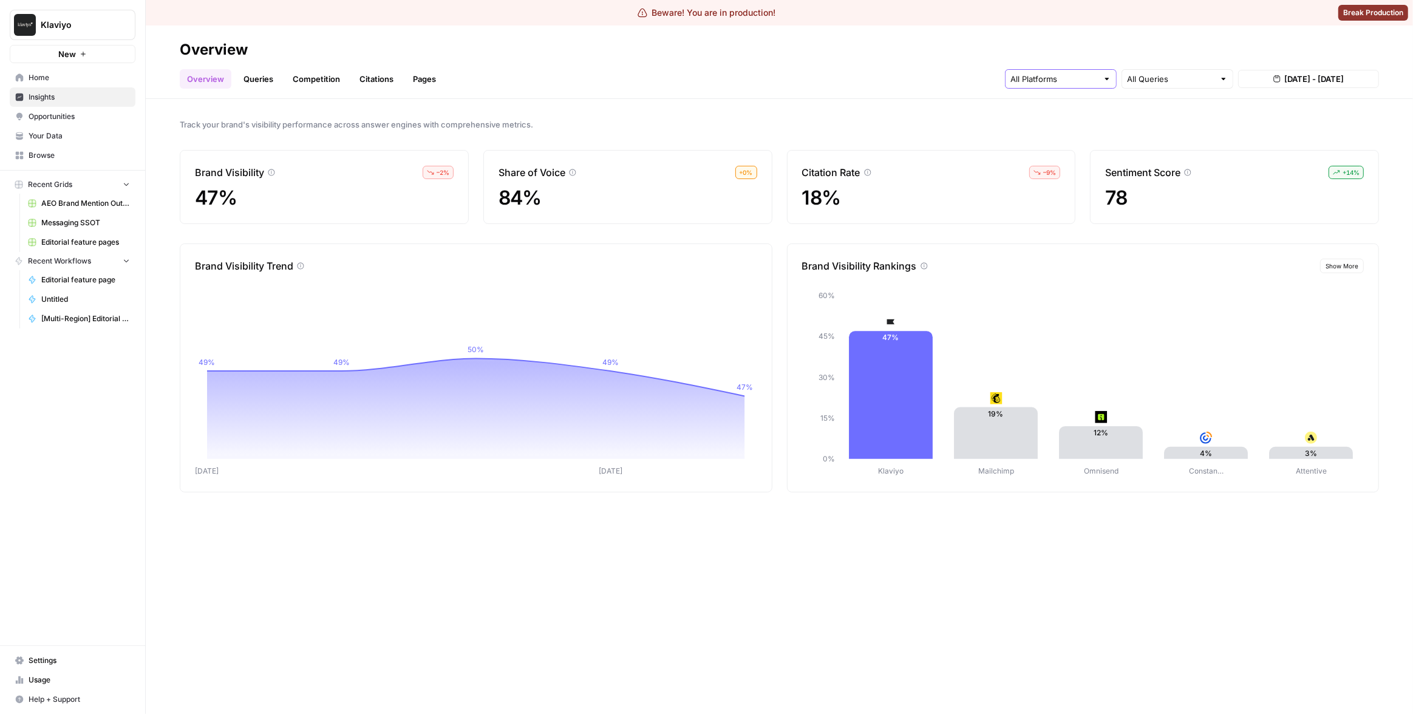
click at [1065, 75] on input "text" at bounding box center [1054, 79] width 87 height 12
click at [1082, 140] on span "Perplexity" at bounding box center [1060, 141] width 62 height 12
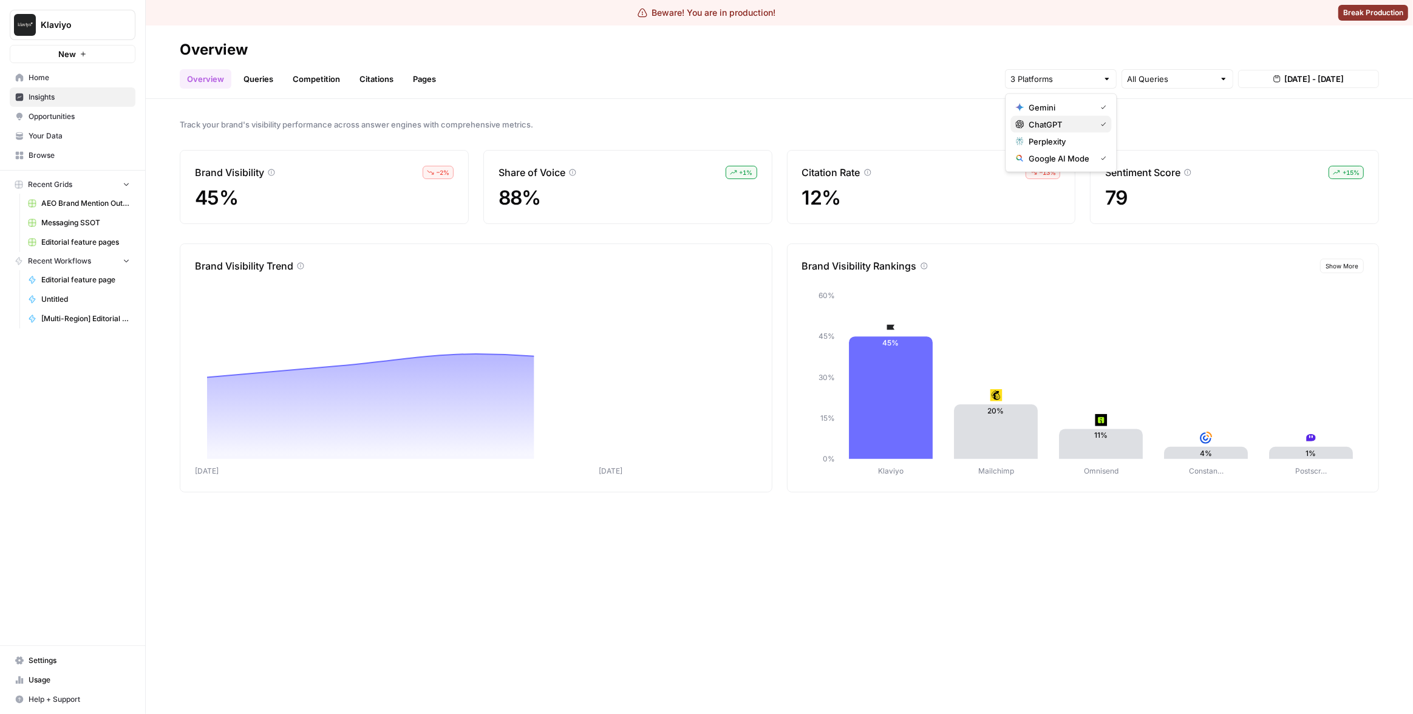
click at [1067, 126] on span "ChatGPT" at bounding box center [1060, 124] width 62 height 12
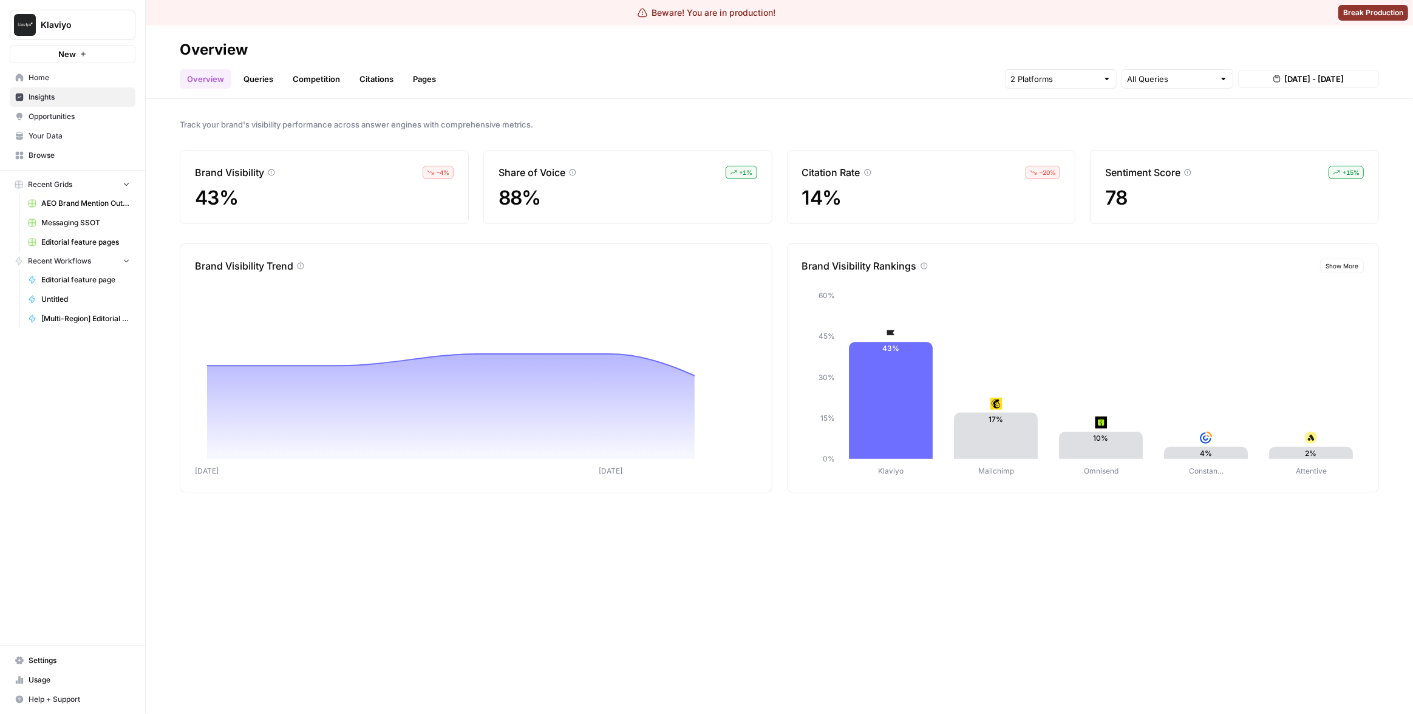
click at [868, 92] on header "Overview Overview Queries Competition Citations Pages All Queries Aug 23, 2025 …" at bounding box center [779, 62] width 1267 height 73
click at [1094, 79] on input "text" at bounding box center [1054, 79] width 87 height 12
click at [1092, 108] on div "Gemini" at bounding box center [1060, 107] width 91 height 12
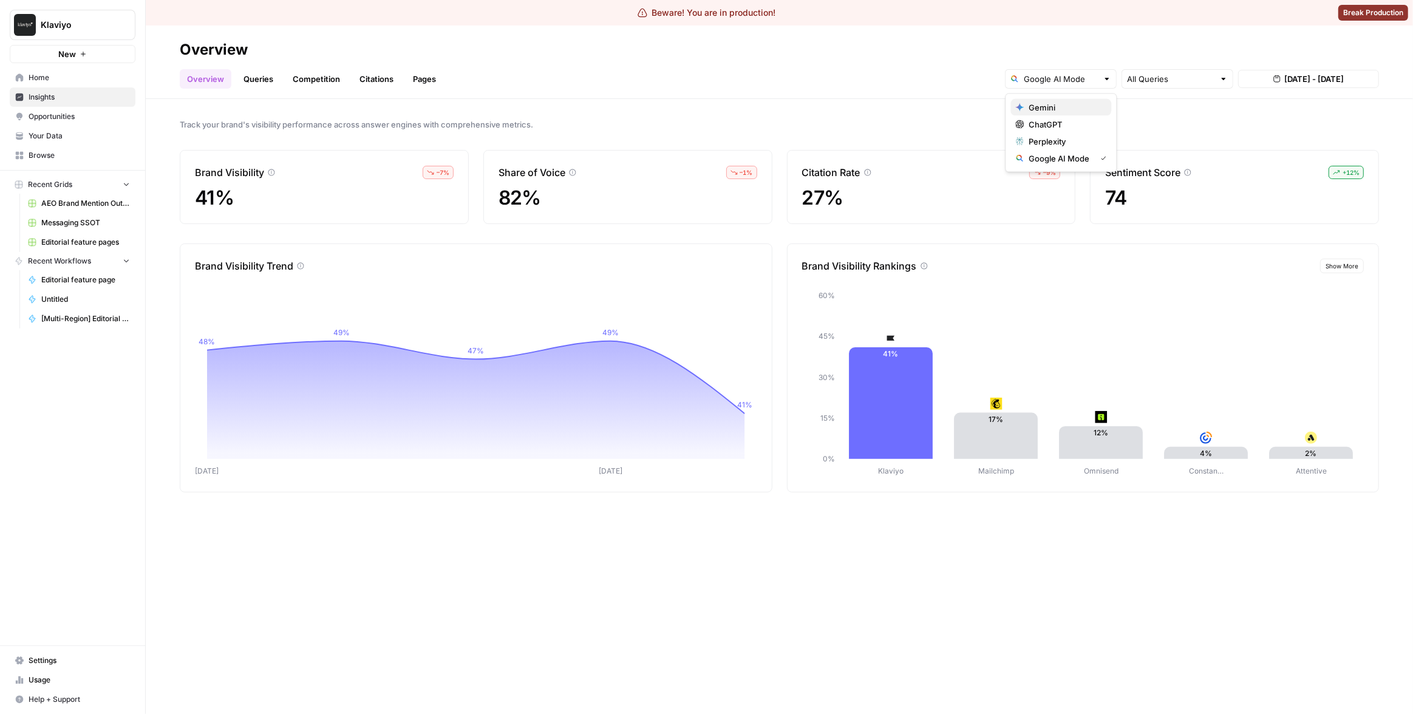
click at [1062, 110] on span "Gemini" at bounding box center [1065, 107] width 73 height 12
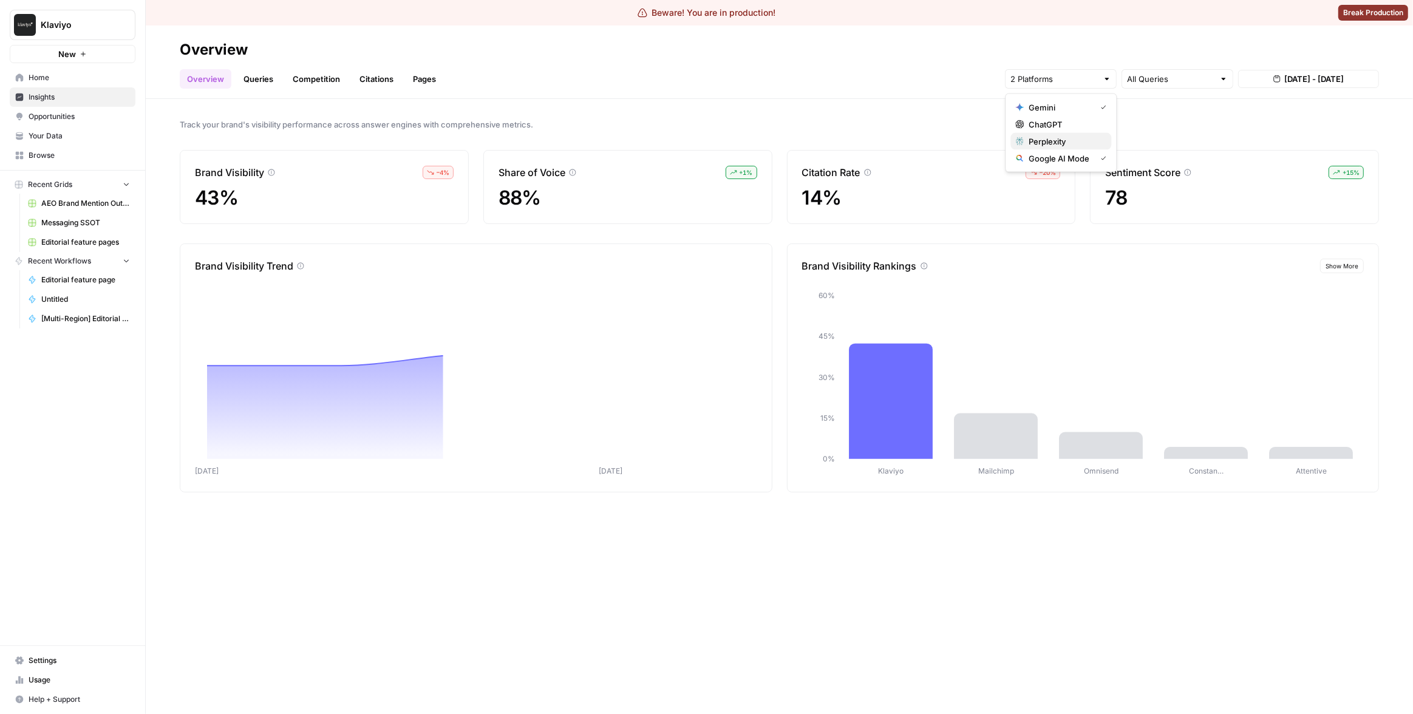
click at [1066, 138] on span "Perplexity" at bounding box center [1065, 141] width 73 height 12
click at [1066, 124] on span "ChatGPT" at bounding box center [1065, 124] width 73 height 12
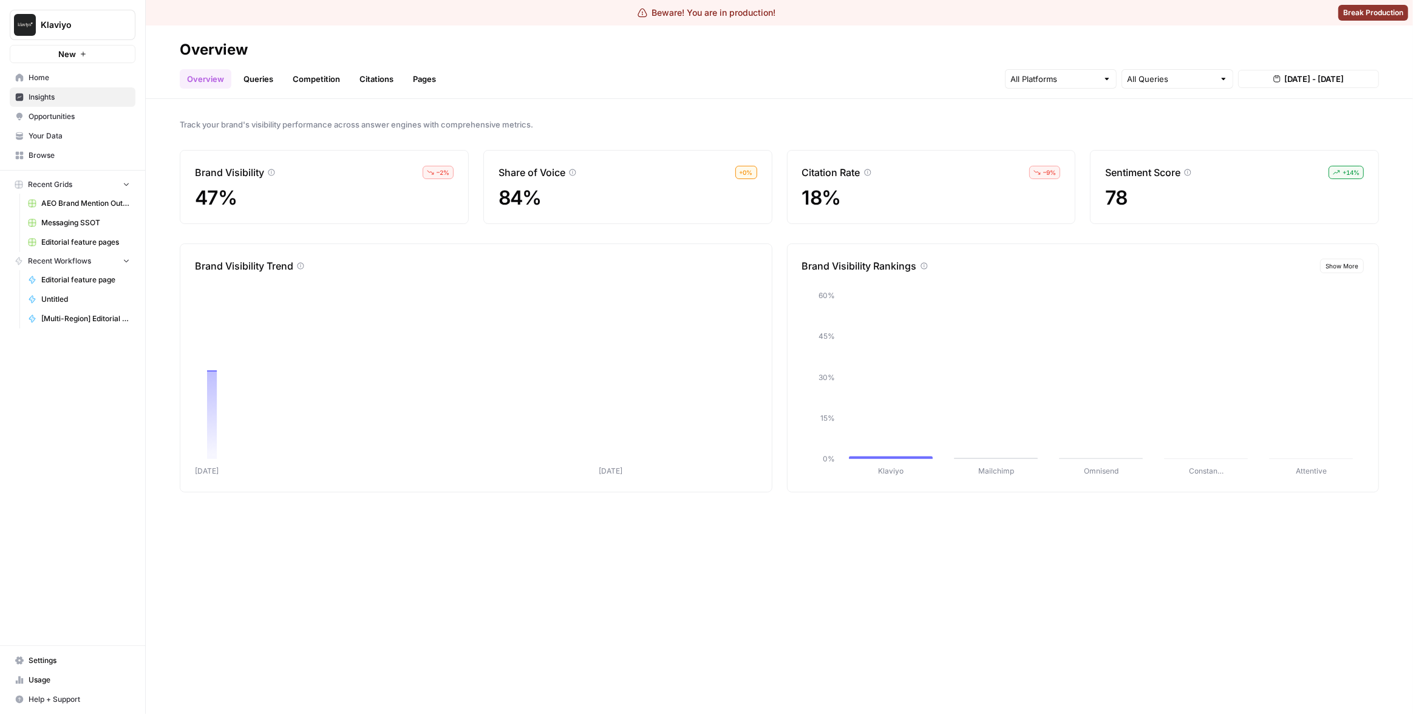
click at [830, 115] on div "Track your brand's visibility performance across answer engines with comprehens…" at bounding box center [779, 406] width 1267 height 615
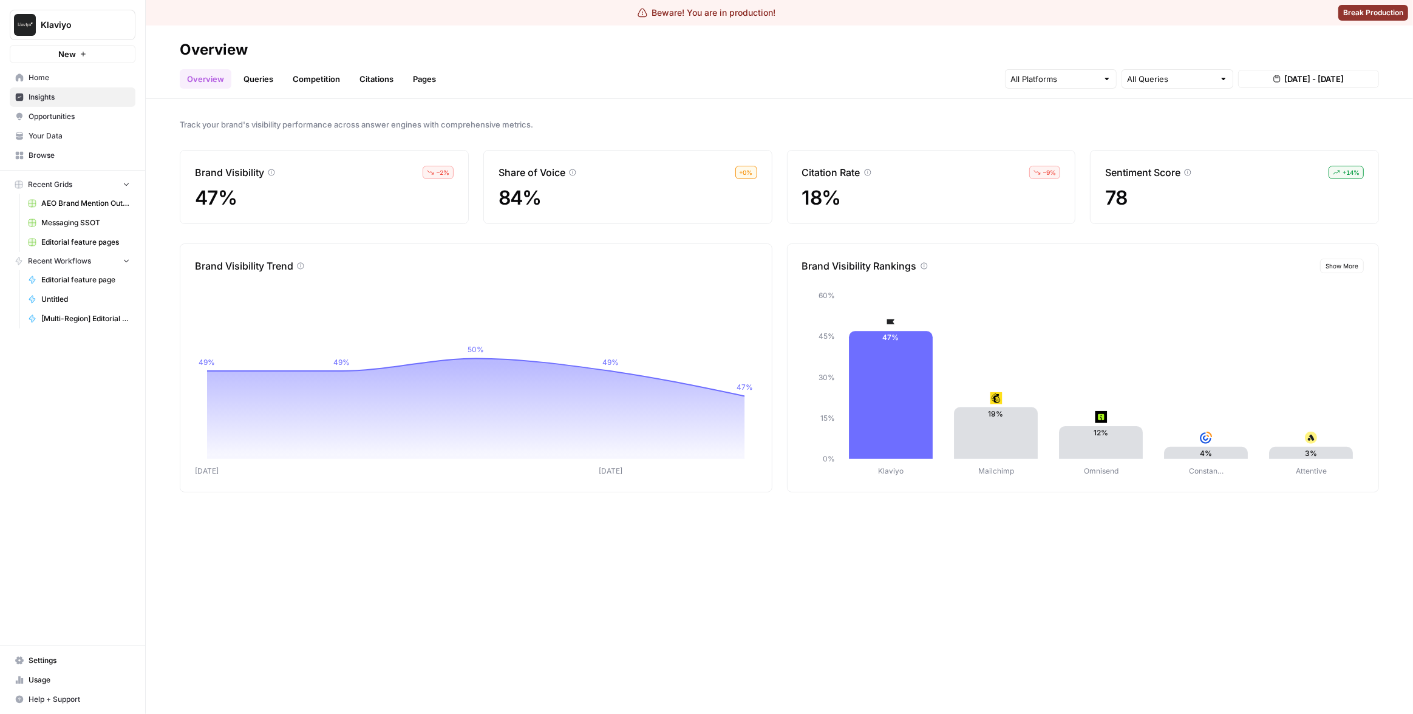
click at [420, 565] on div "Track your brand's visibility performance across answer engines with comprehens…" at bounding box center [779, 406] width 1267 height 615
click at [1033, 77] on input "text" at bounding box center [1054, 79] width 87 height 12
click at [1042, 142] on span "Perplexity" at bounding box center [1060, 141] width 62 height 12
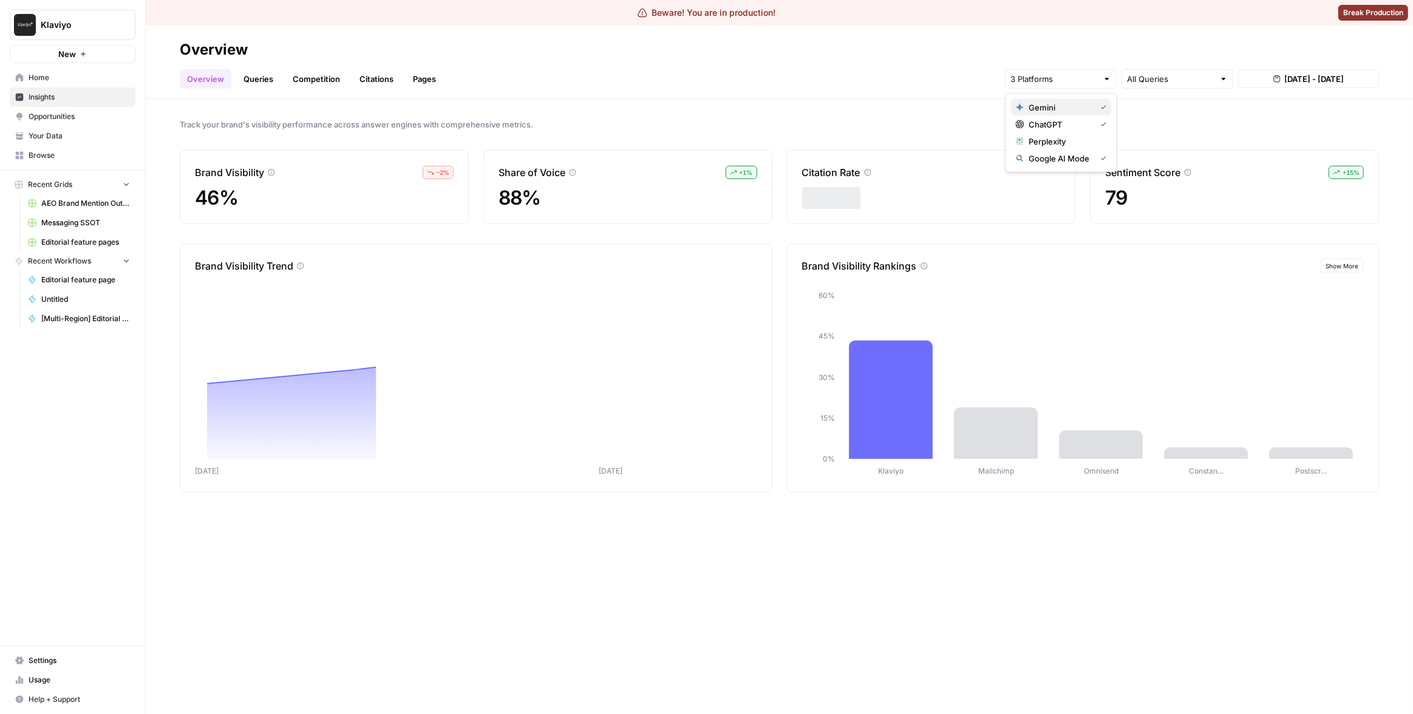
click at [1043, 113] on span "Gemini" at bounding box center [1060, 107] width 62 height 12
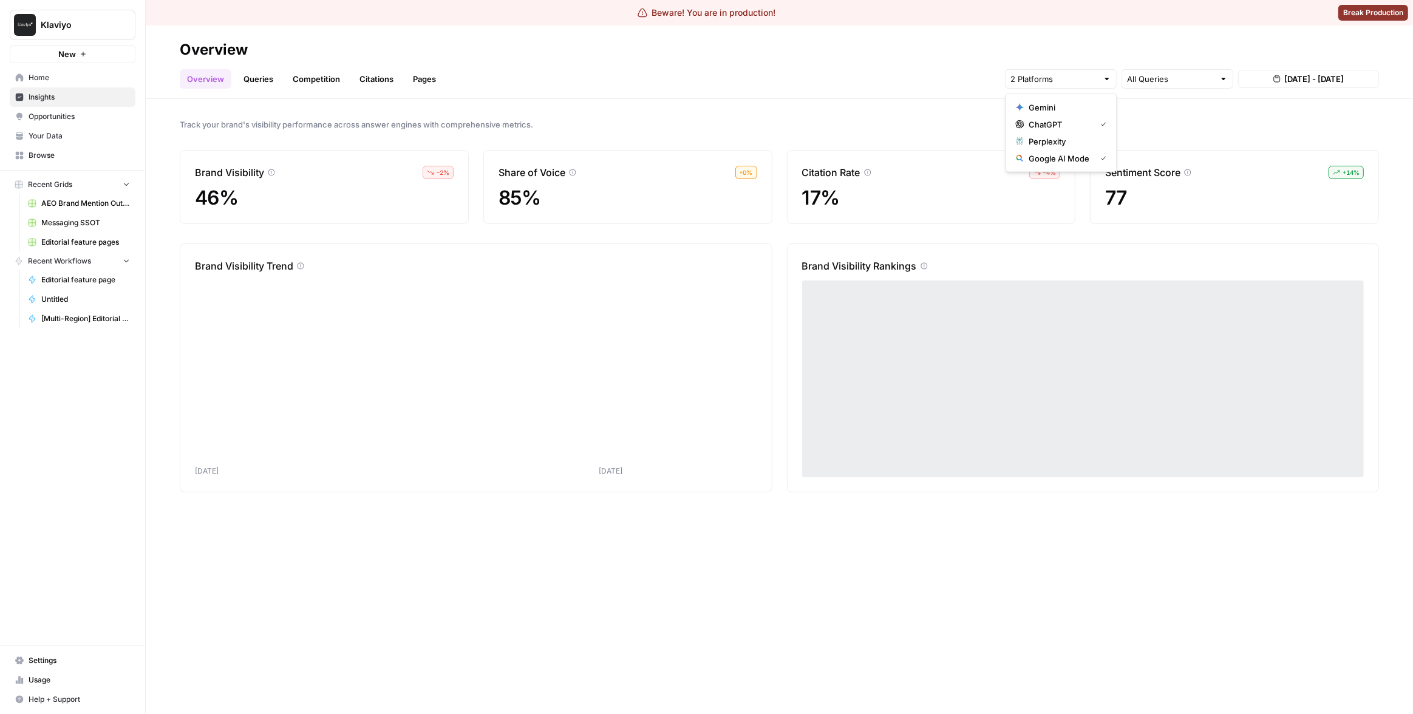
click at [871, 75] on div "Overview Queries Competition Citations Pages All Queries Aug 23, 2025 - Aug 29,…" at bounding box center [779, 74] width 1199 height 29
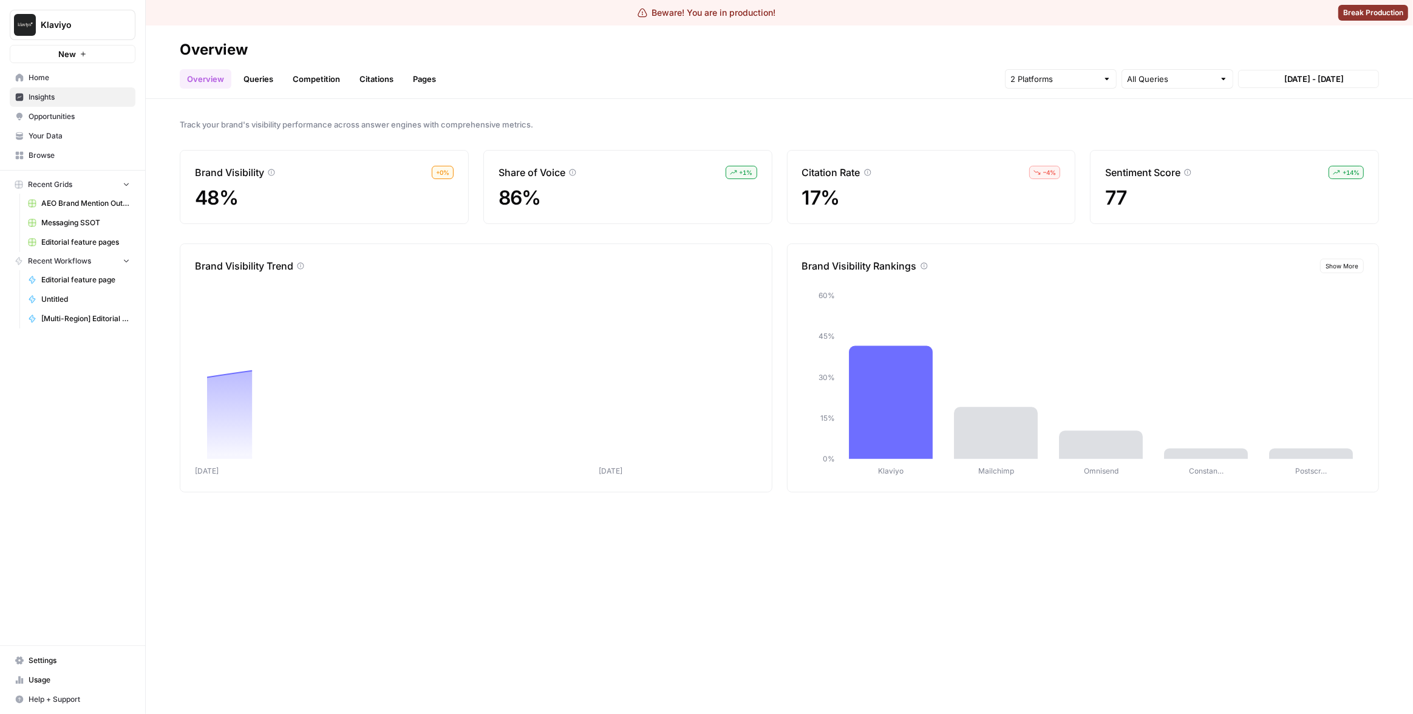
click at [565, 545] on div "Track your brand's visibility performance across answer engines with comprehens…" at bounding box center [779, 406] width 1267 height 615
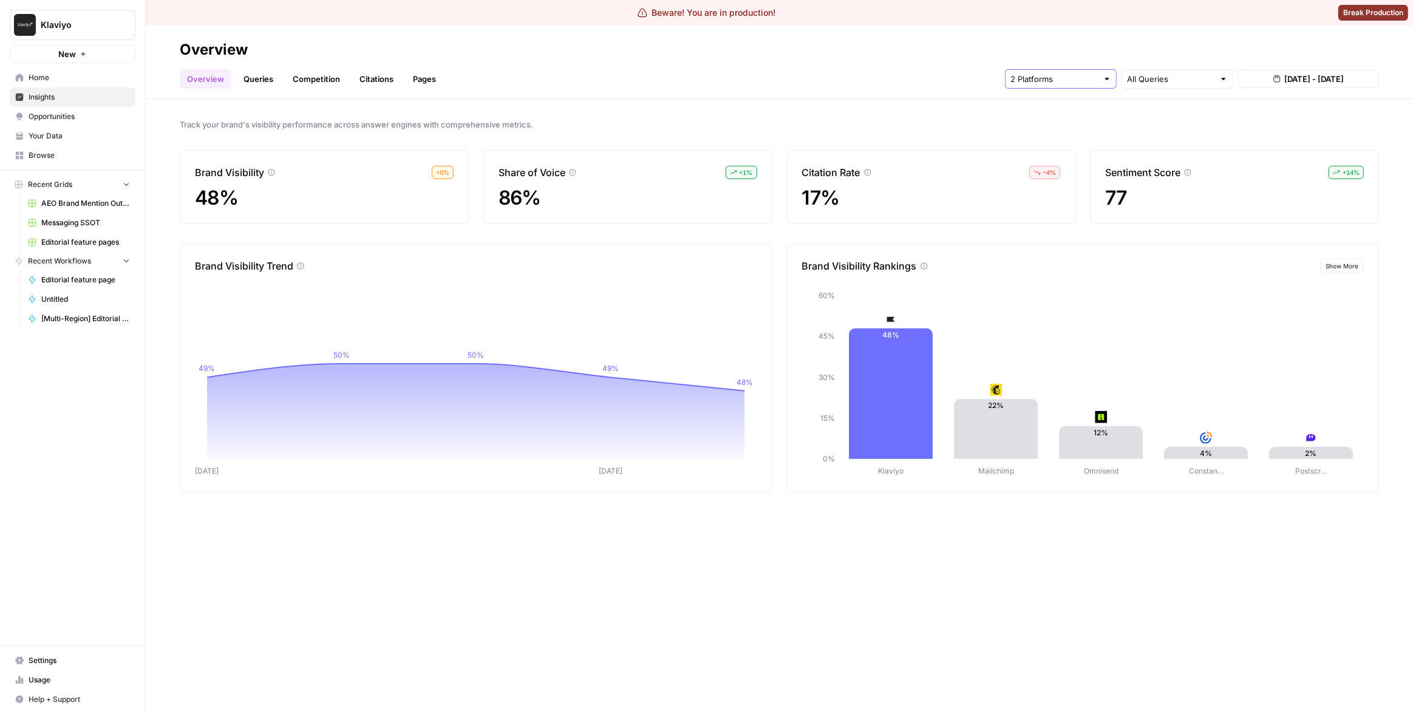
click at [1087, 80] on input "text" at bounding box center [1054, 79] width 87 height 12
click at [1089, 119] on span "ChatGPT" at bounding box center [1060, 124] width 62 height 12
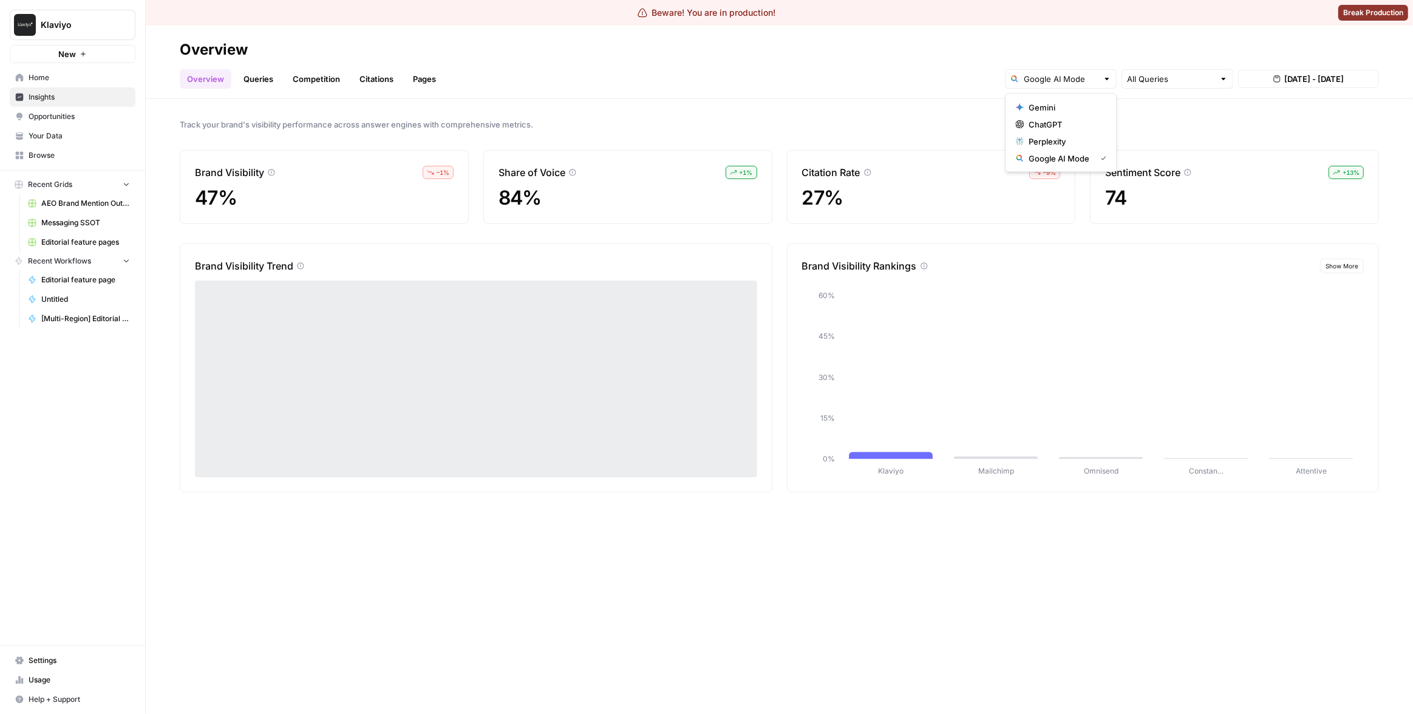
click at [1080, 44] on h2 "Overview" at bounding box center [779, 49] width 1199 height 19
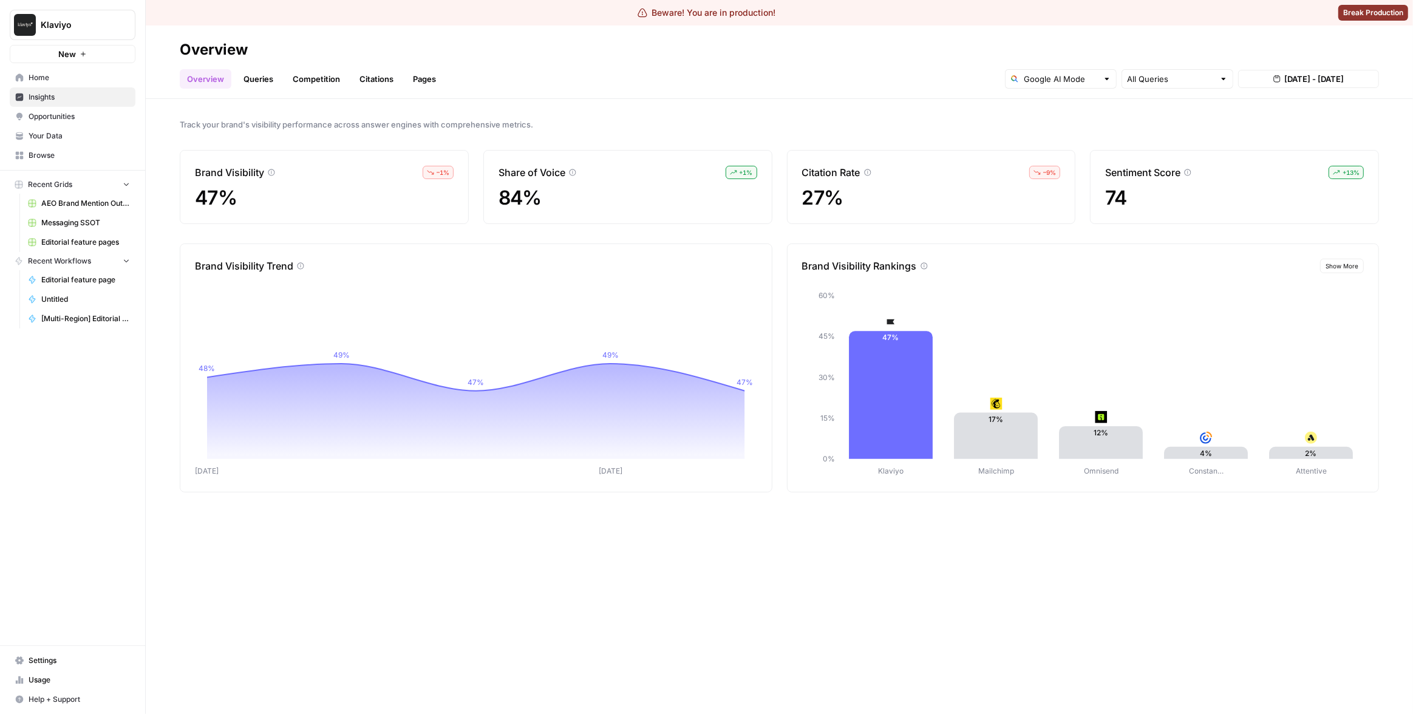
click at [1062, 86] on div at bounding box center [1061, 78] width 112 height 19
click at [854, 69] on div "Overview Queries Competition Citations Pages All Queries Aug 23, 2025 - Aug 29,…" at bounding box center [779, 74] width 1199 height 29
click at [1078, 83] on input "text" at bounding box center [1061, 79] width 74 height 12
click at [1086, 105] on span "Gemini" at bounding box center [1065, 107] width 73 height 12
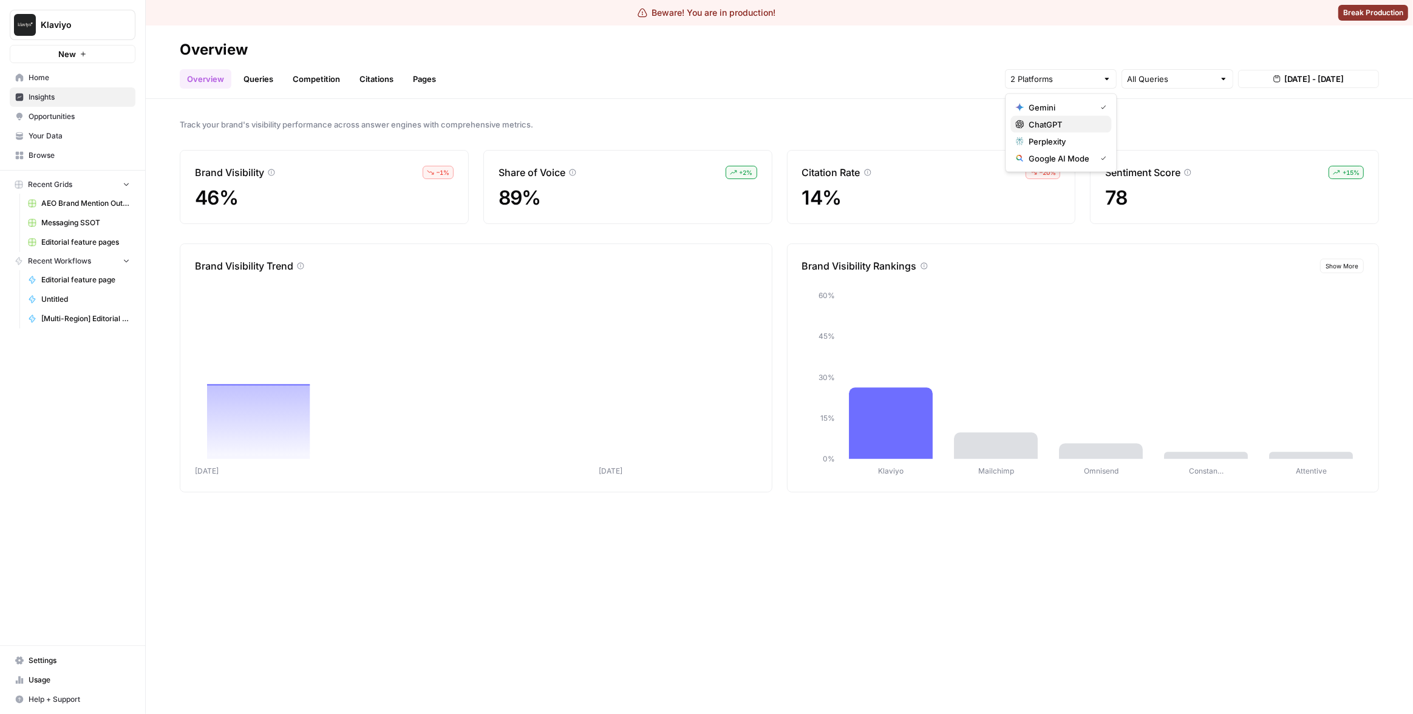
click at [1084, 121] on span "ChatGPT" at bounding box center [1065, 124] width 73 height 12
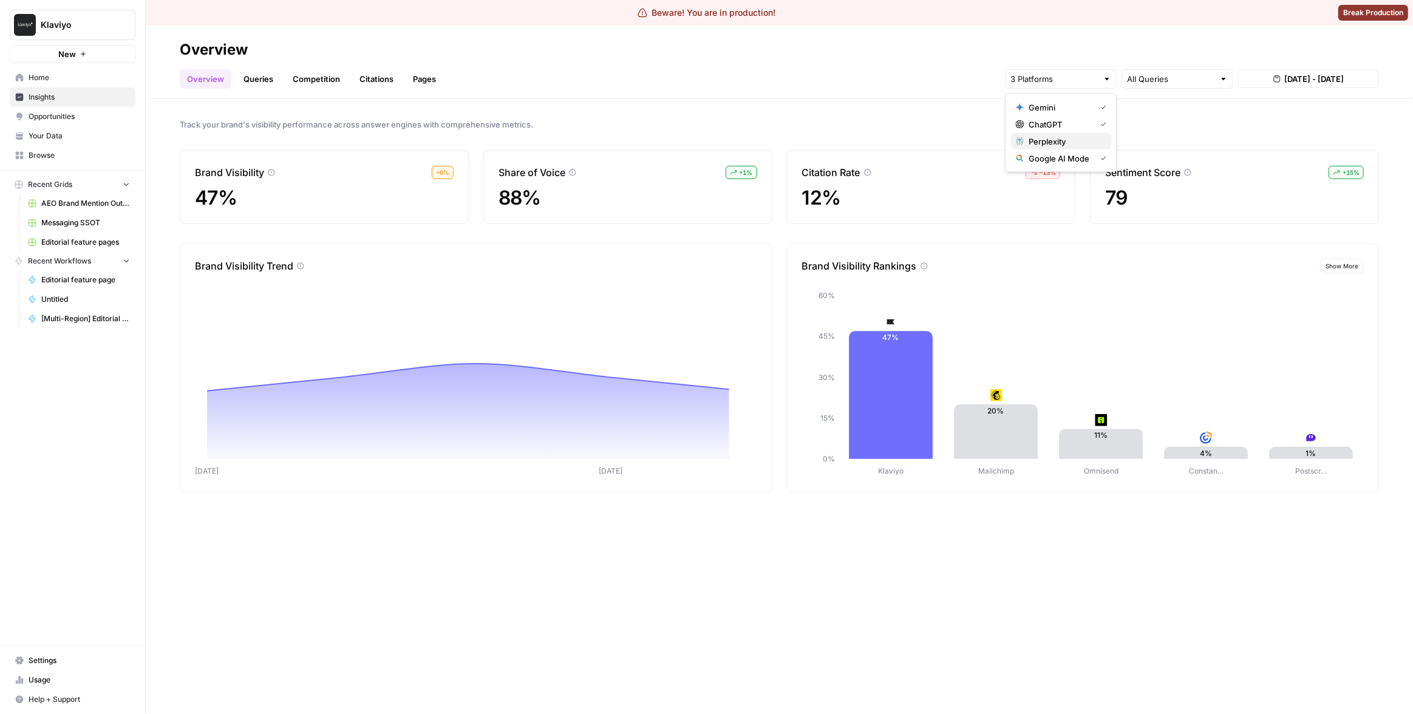
click at [1046, 141] on span "Perplexity" at bounding box center [1065, 141] width 73 height 12
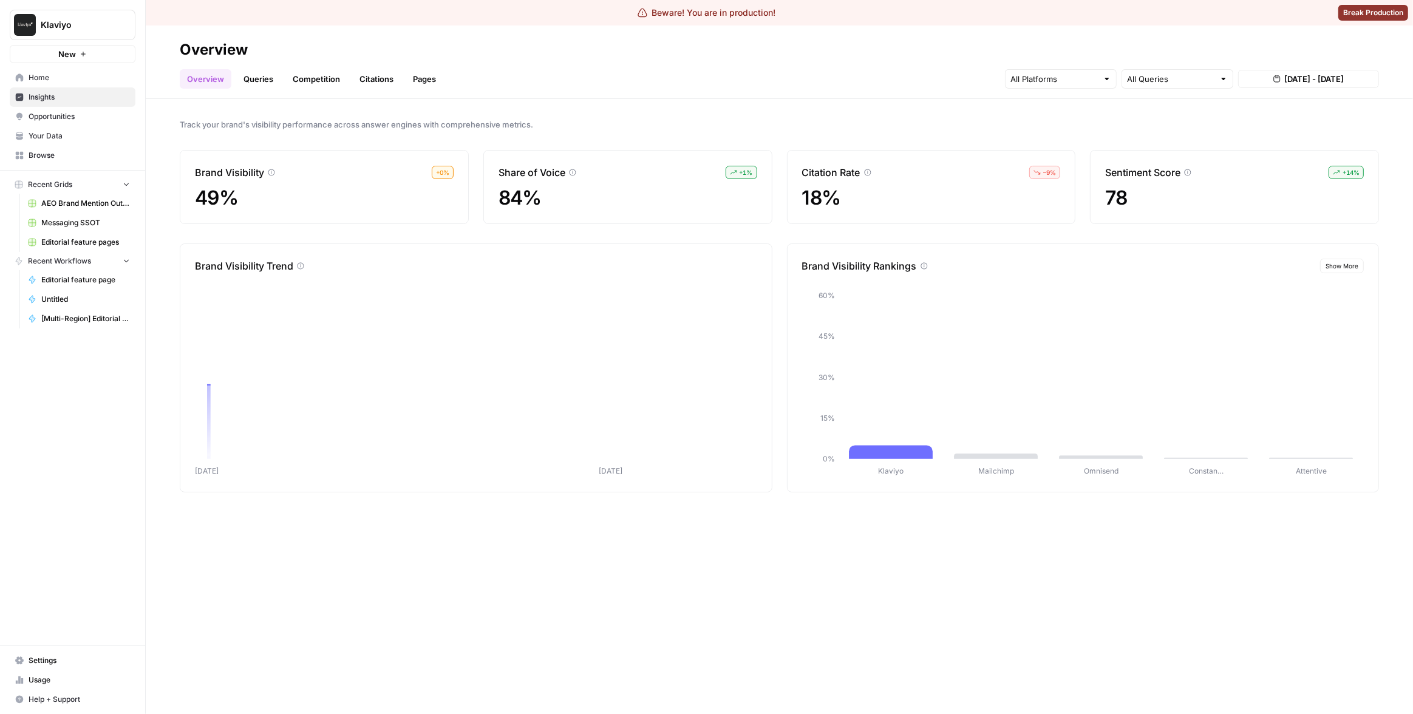
click at [834, 104] on div "Track your brand's visibility performance across answer engines with comprehens…" at bounding box center [779, 406] width 1267 height 615
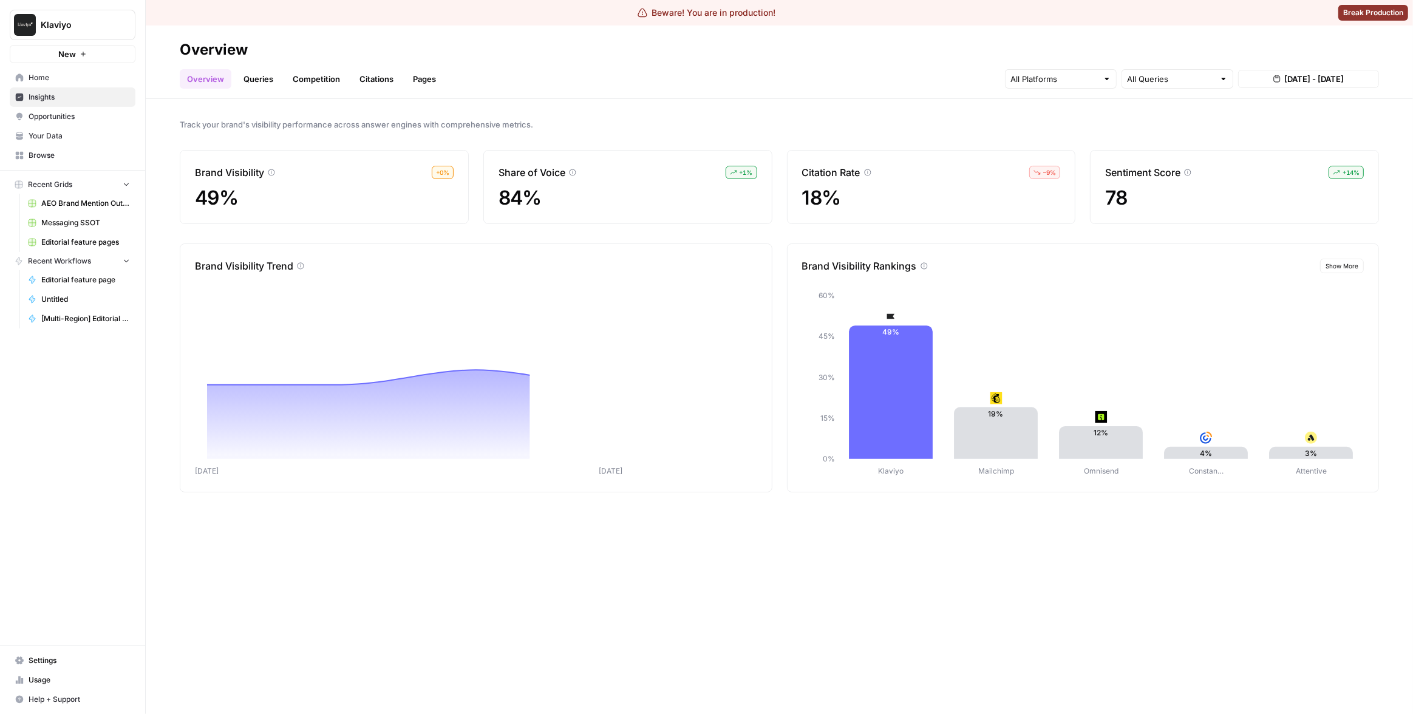
click at [797, 112] on div "Track your brand's visibility performance across answer engines with comprehens…" at bounding box center [779, 406] width 1267 height 615
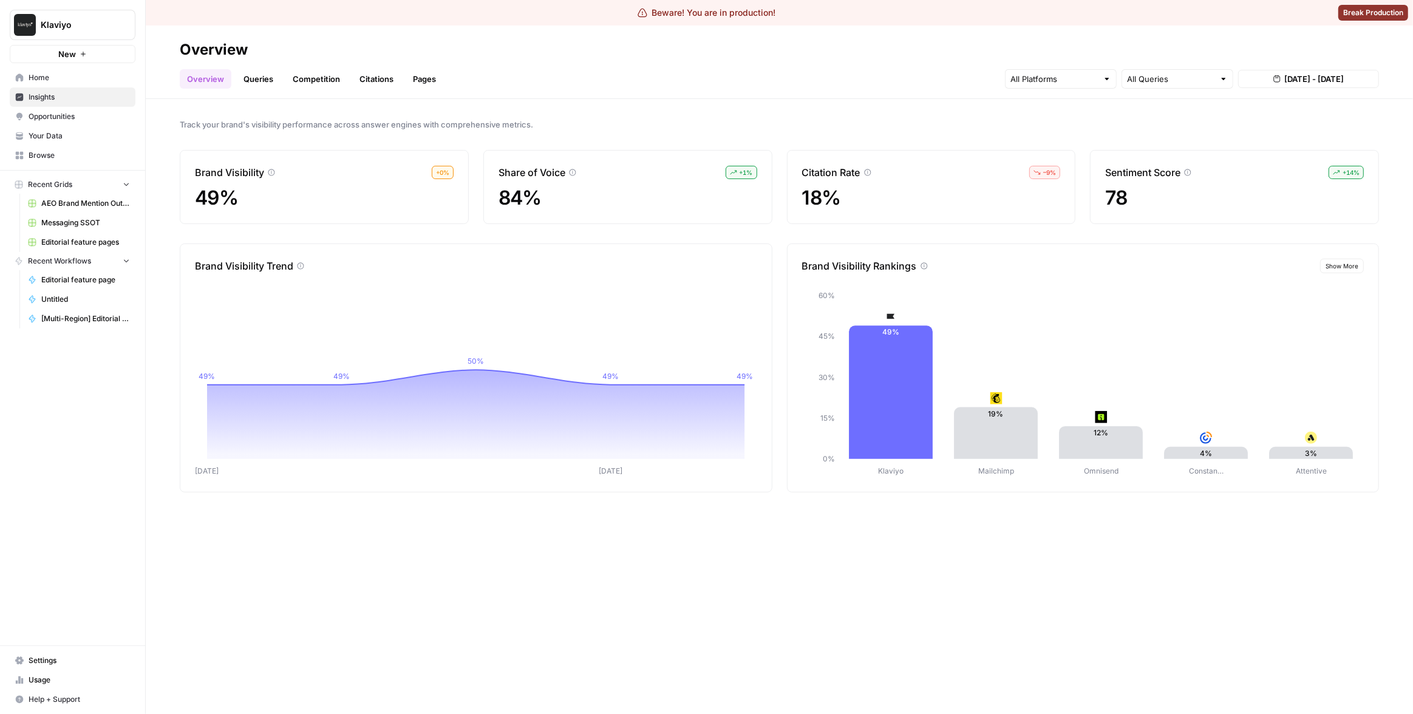
click at [792, 545] on div "Track your brand's visibility performance across answer engines with comprehens…" at bounding box center [779, 406] width 1267 height 615
click at [256, 78] on link "Queries" at bounding box center [258, 78] width 44 height 19
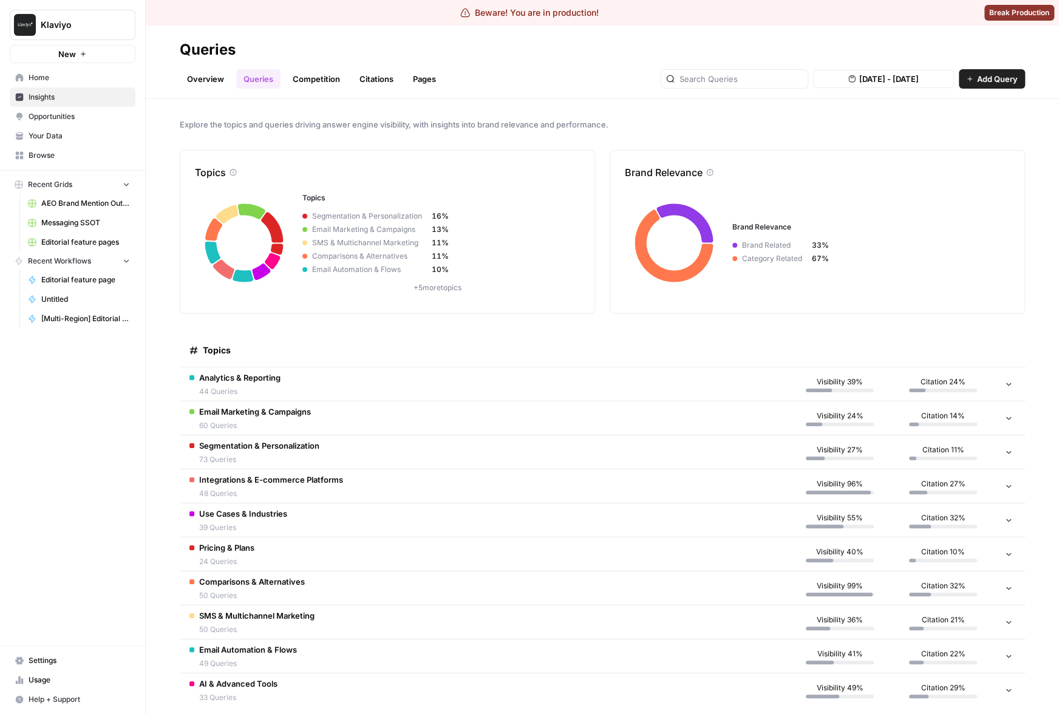
click at [373, 80] on link "Citations" at bounding box center [376, 78] width 49 height 19
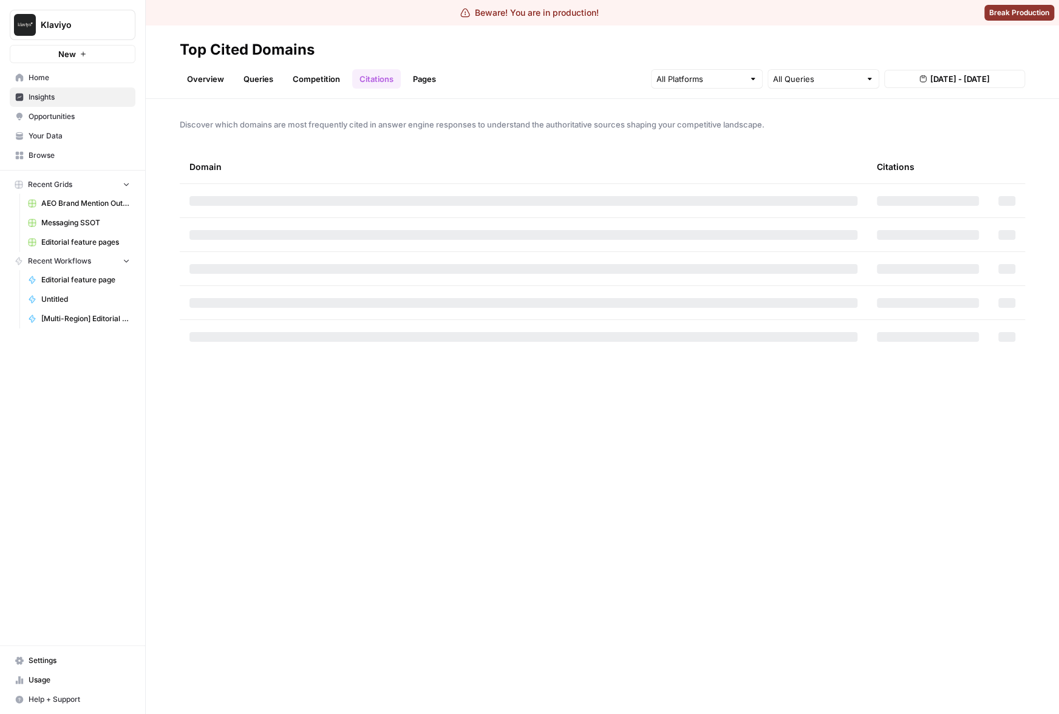
click at [1059, 228] on div "Discover which domains are most frequently cited in answer engine responses to …" at bounding box center [602, 406] width 913 height 615
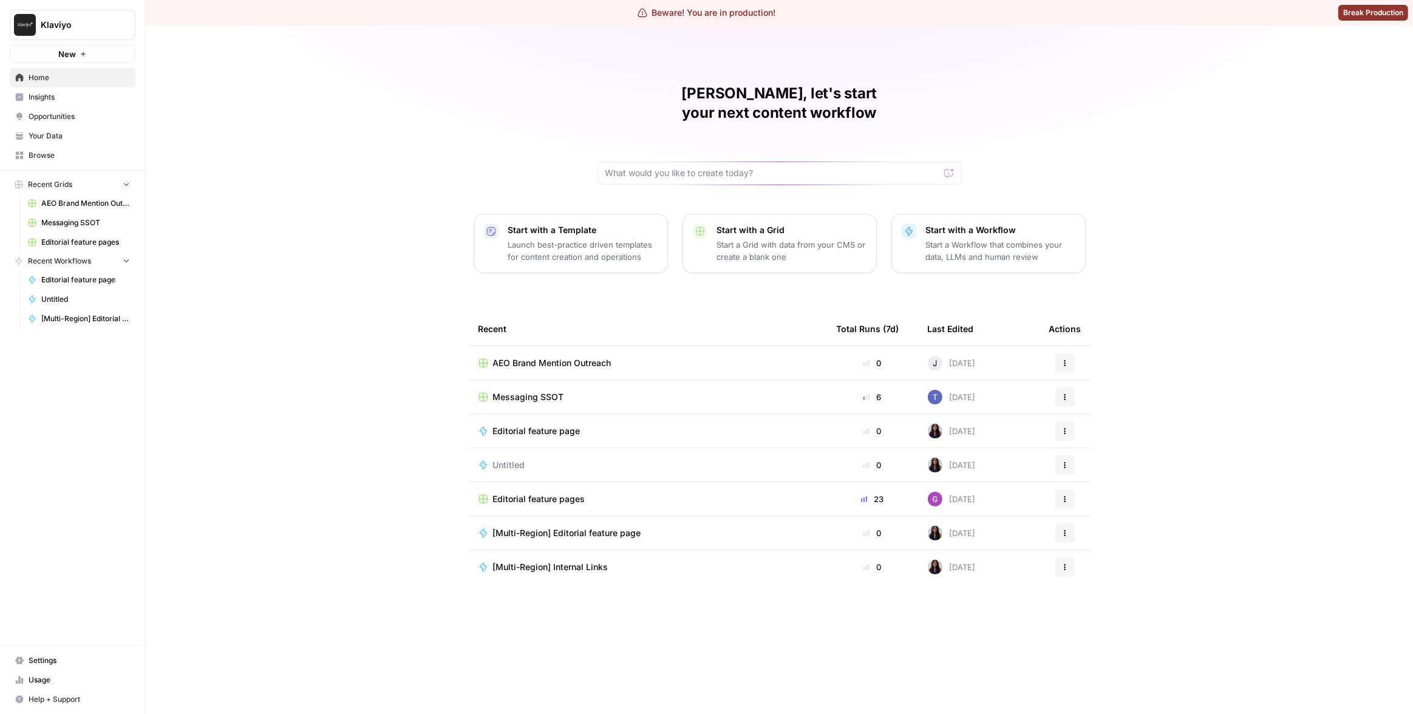
click at [114, 26] on span "Klaviyo" at bounding box center [77, 25] width 73 height 12
type input "prep"
click at [122, 110] on span "Preply" at bounding box center [117, 107] width 160 height 12
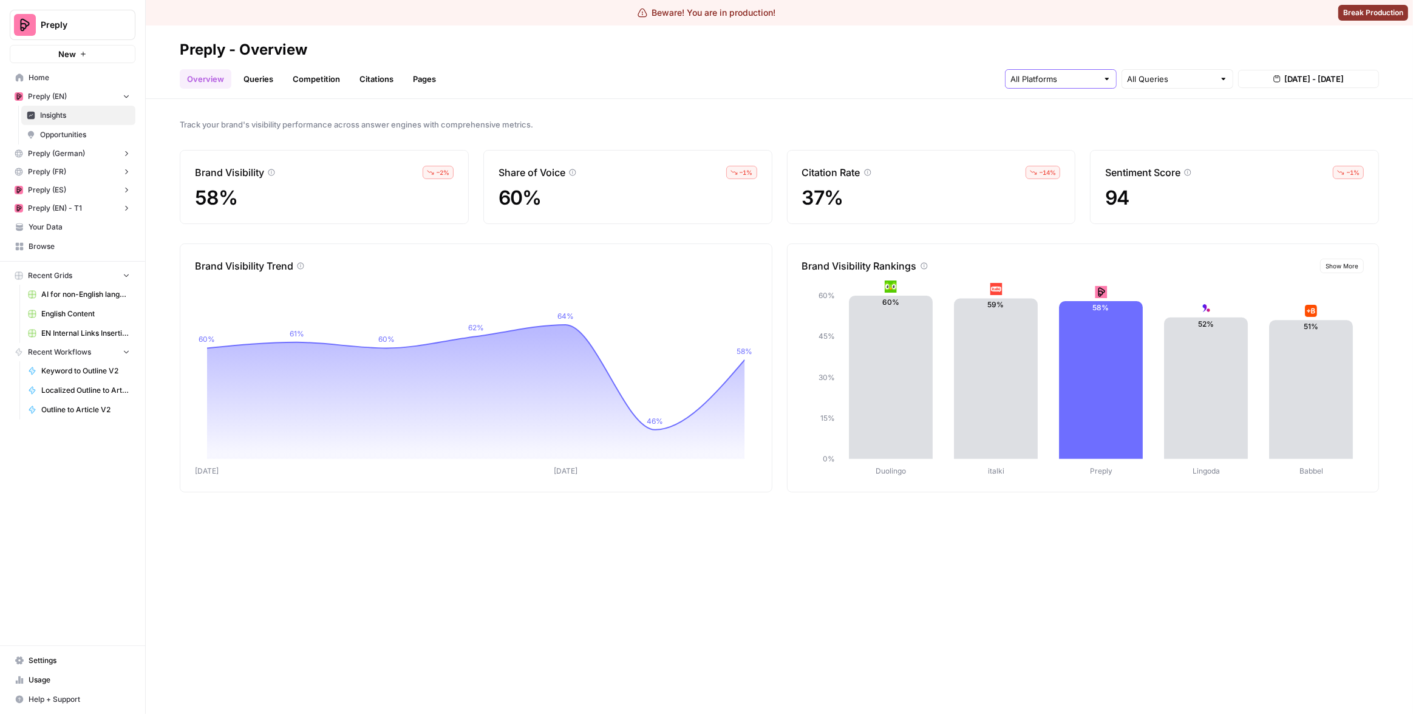
click at [1095, 82] on input "text" at bounding box center [1054, 79] width 87 height 12
click at [1090, 140] on span "Perplexity" at bounding box center [1060, 141] width 62 height 12
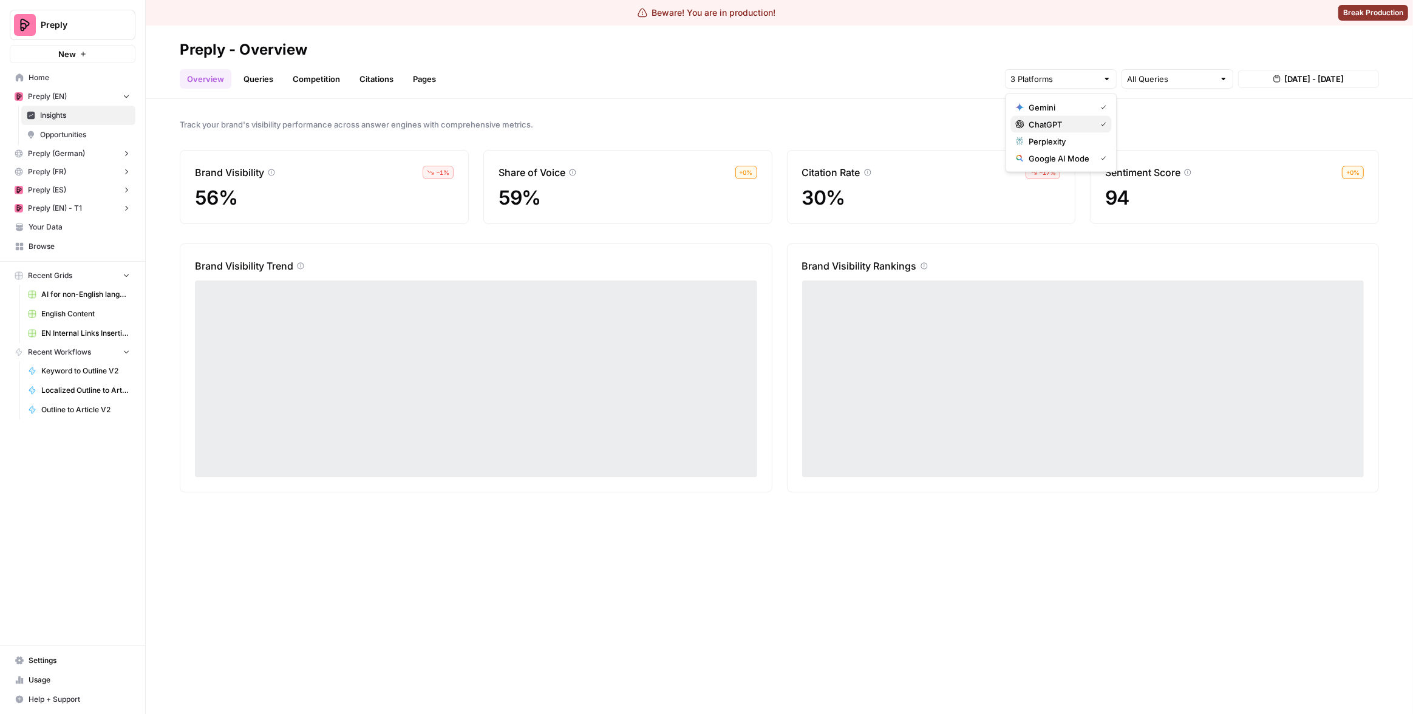
click at [1085, 124] on span "ChatGPT" at bounding box center [1060, 124] width 62 height 12
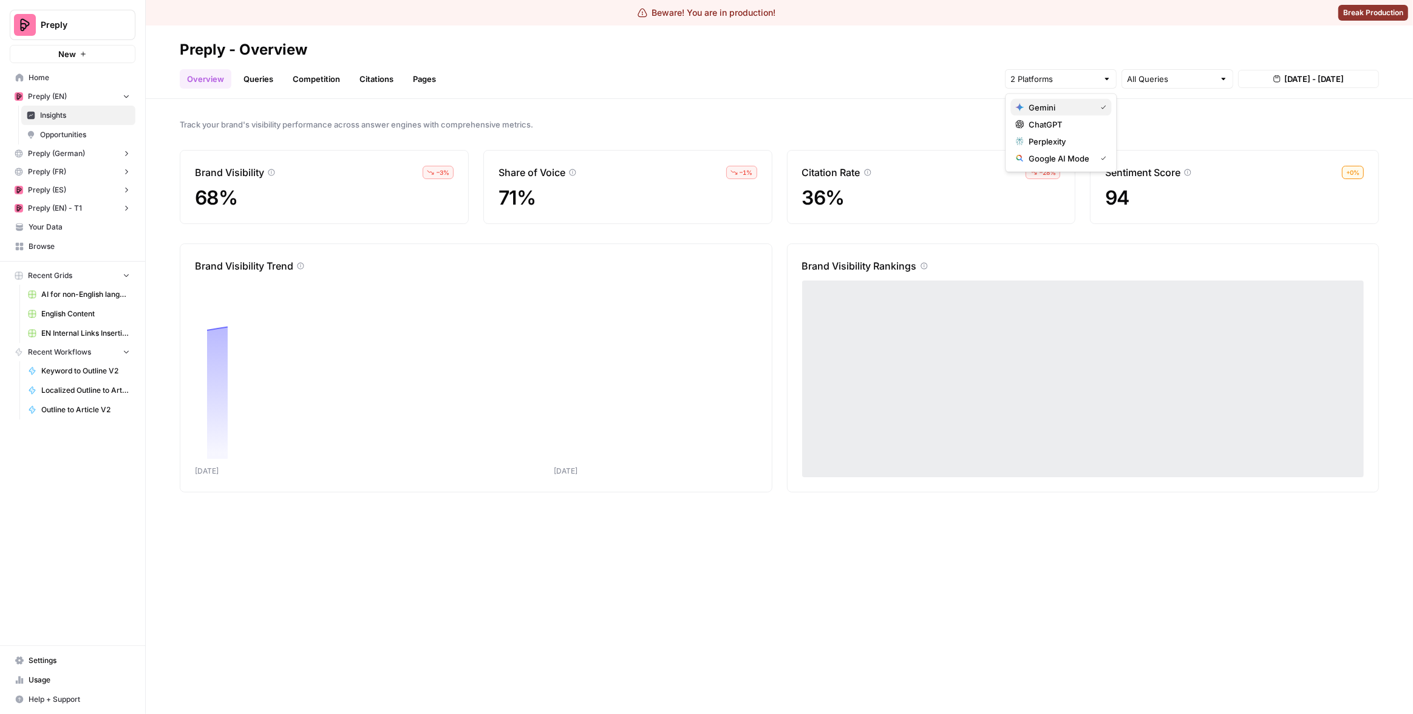
click at [1084, 112] on span "Gemini" at bounding box center [1060, 107] width 62 height 12
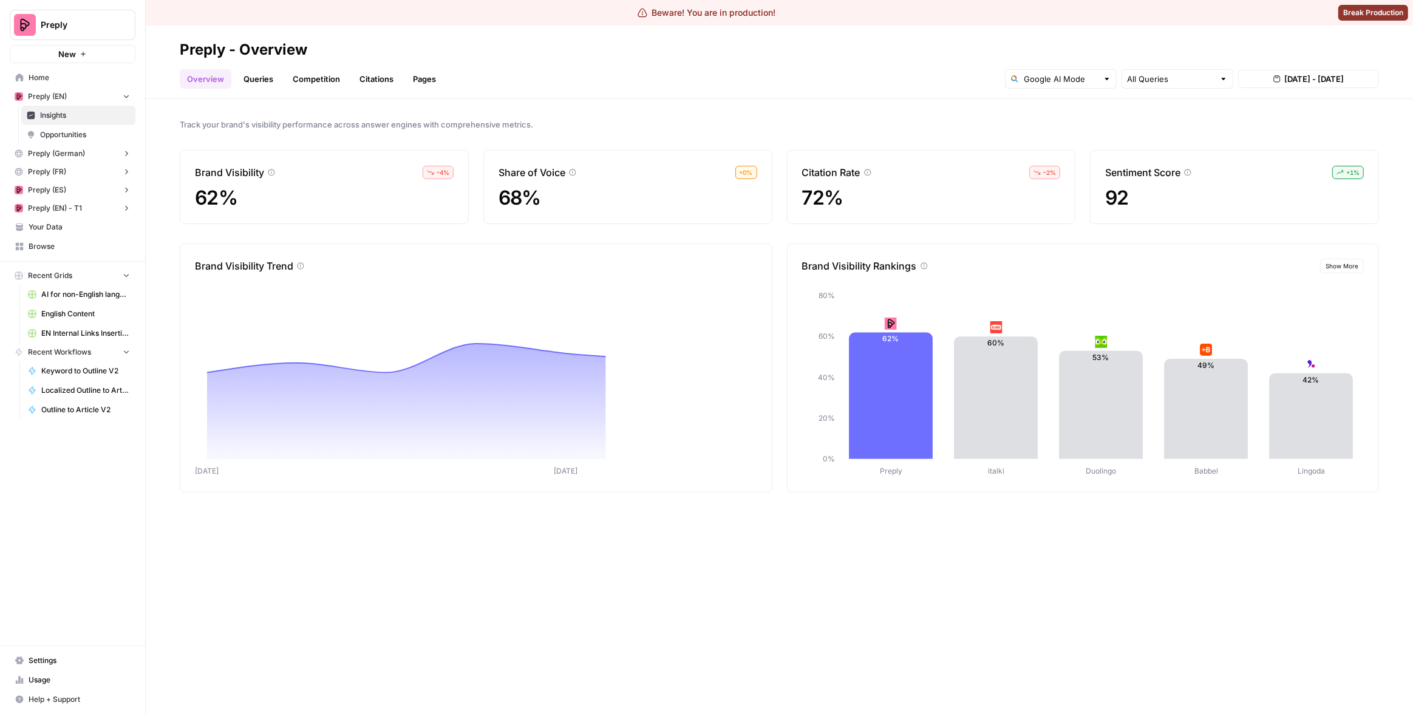
click at [842, 89] on header "Preply - Overview Overview Queries Competition Citations Pages All Queries [DAT…" at bounding box center [779, 62] width 1267 height 73
click at [1045, 80] on input "text" at bounding box center [1061, 79] width 74 height 12
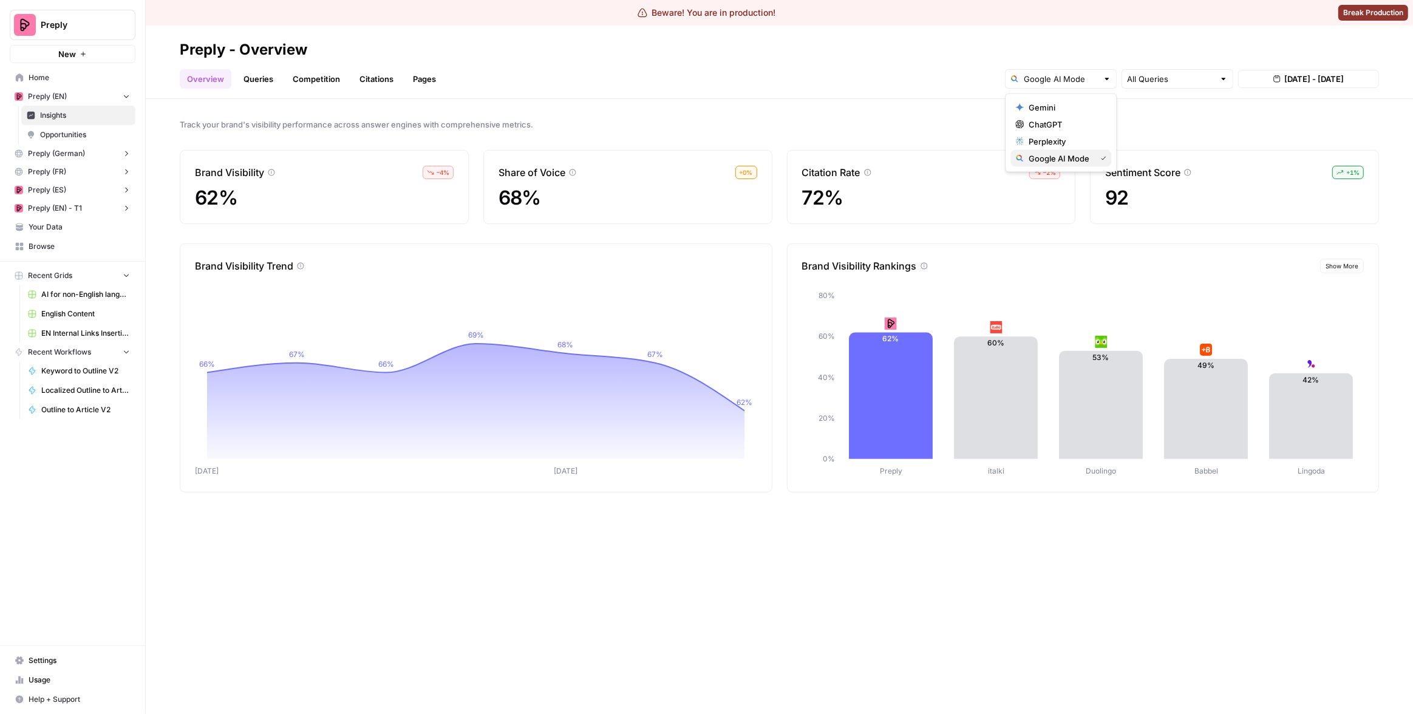
click at [1056, 157] on span "Google AI Mode" at bounding box center [1060, 158] width 62 height 12
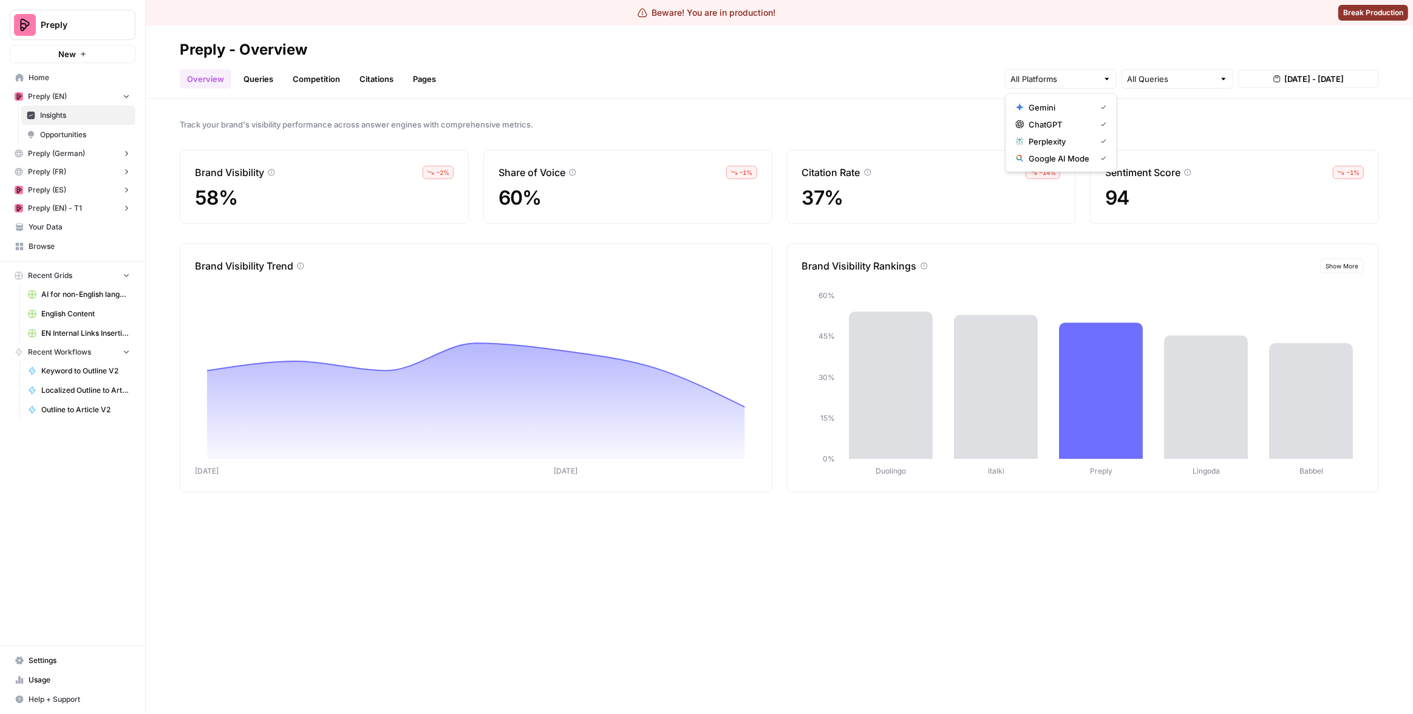
click at [1056, 123] on span "ChatGPT" at bounding box center [1060, 124] width 62 height 12
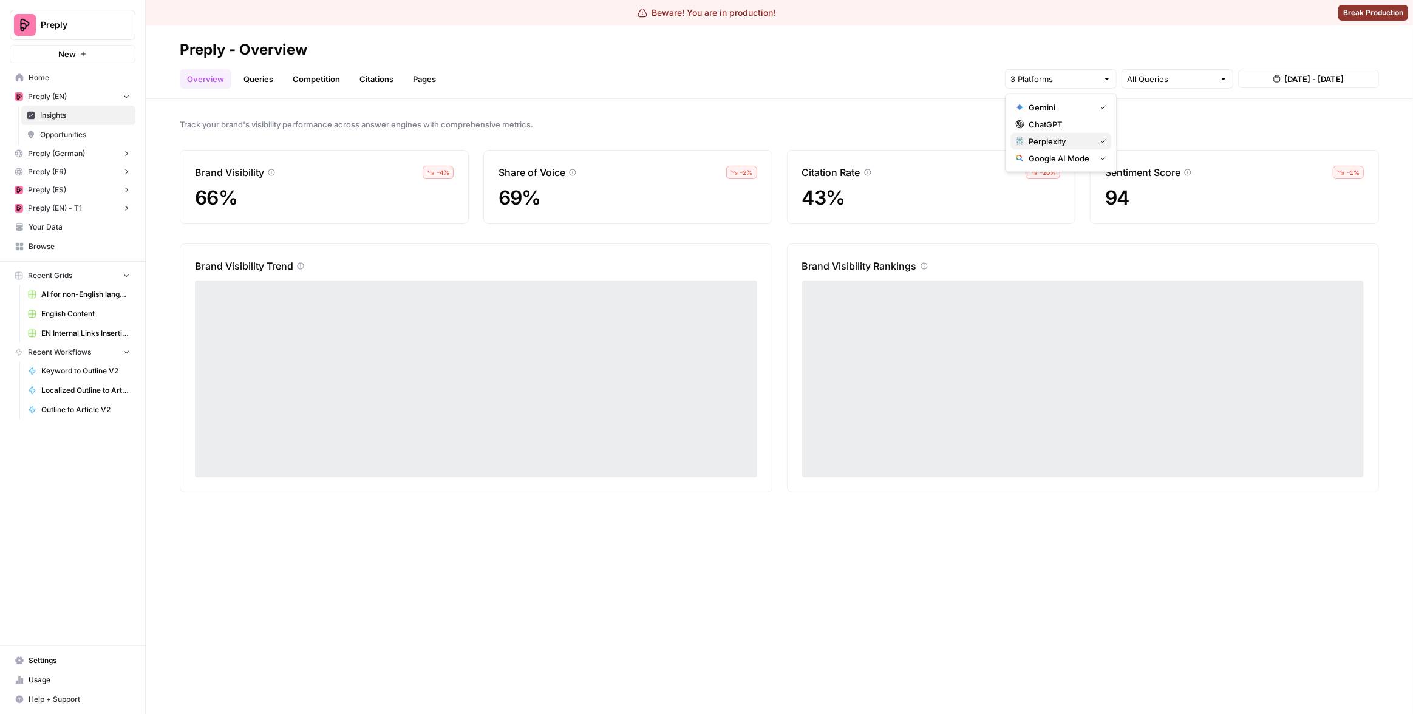
click at [1055, 138] on span "Perplexity" at bounding box center [1060, 141] width 62 height 12
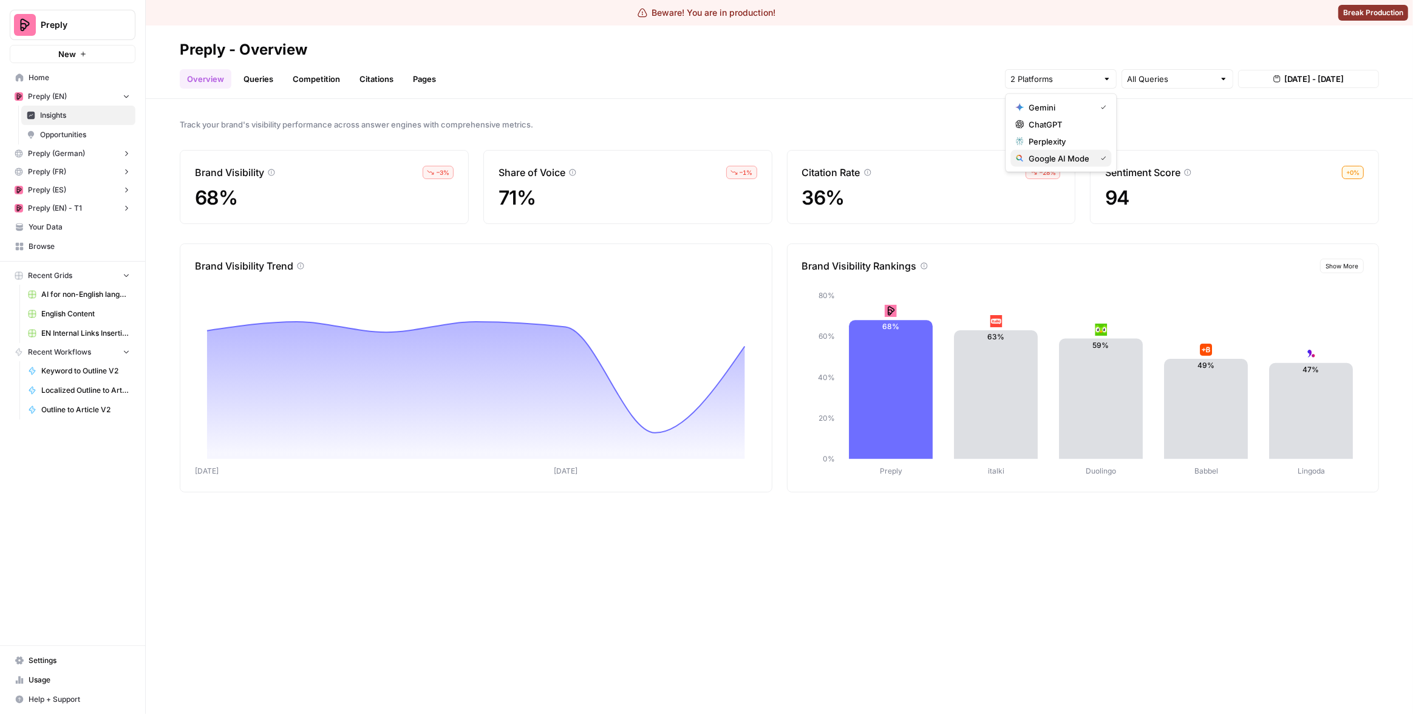
click at [1051, 155] on span "Google AI Mode" at bounding box center [1060, 158] width 62 height 12
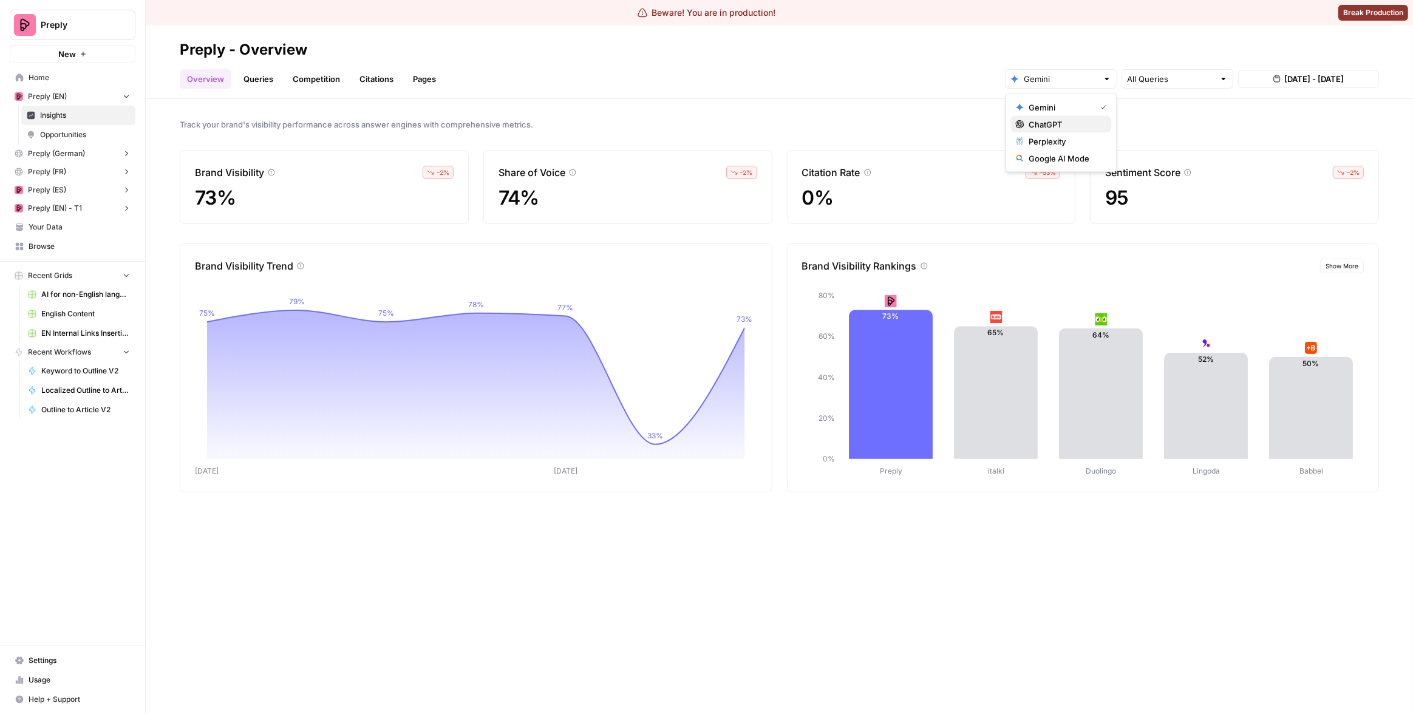
click at [1056, 126] on span "ChatGPT" at bounding box center [1065, 124] width 73 height 12
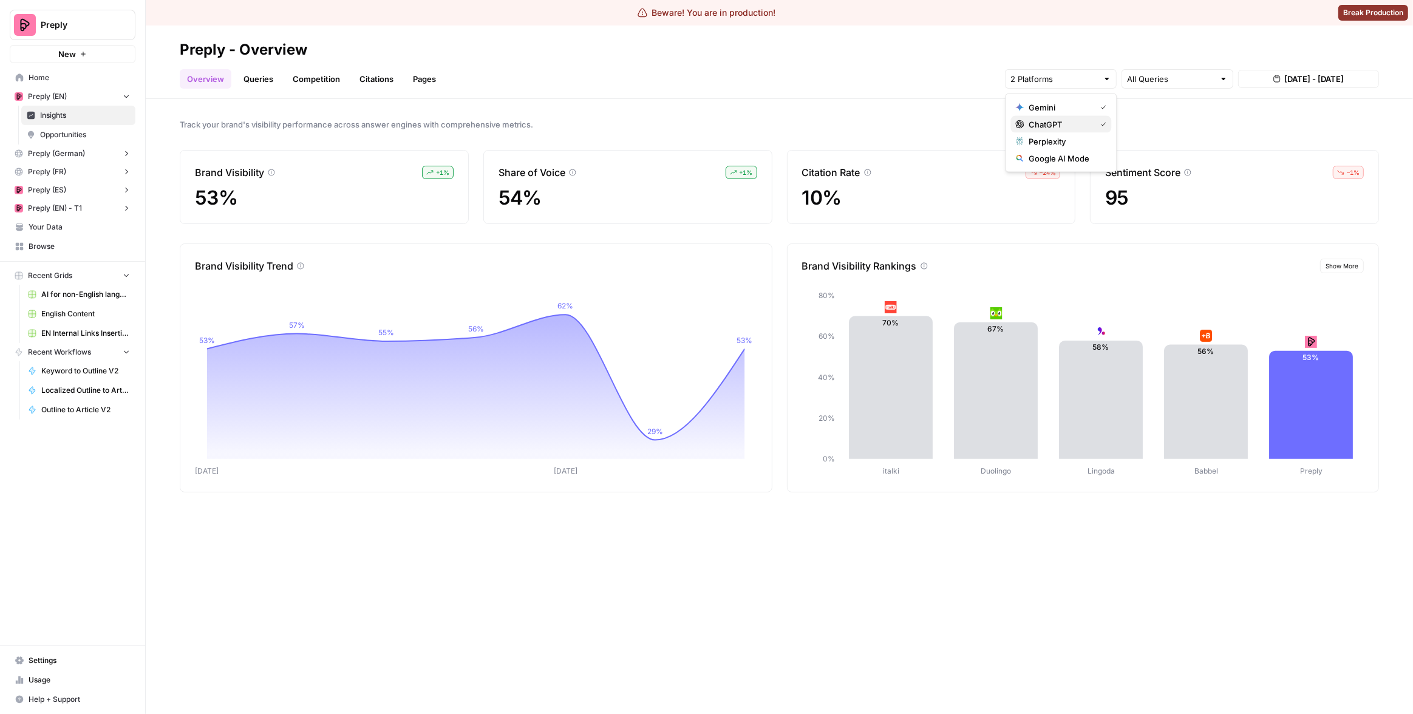
click at [1077, 119] on span "ChatGPT" at bounding box center [1060, 124] width 62 height 12
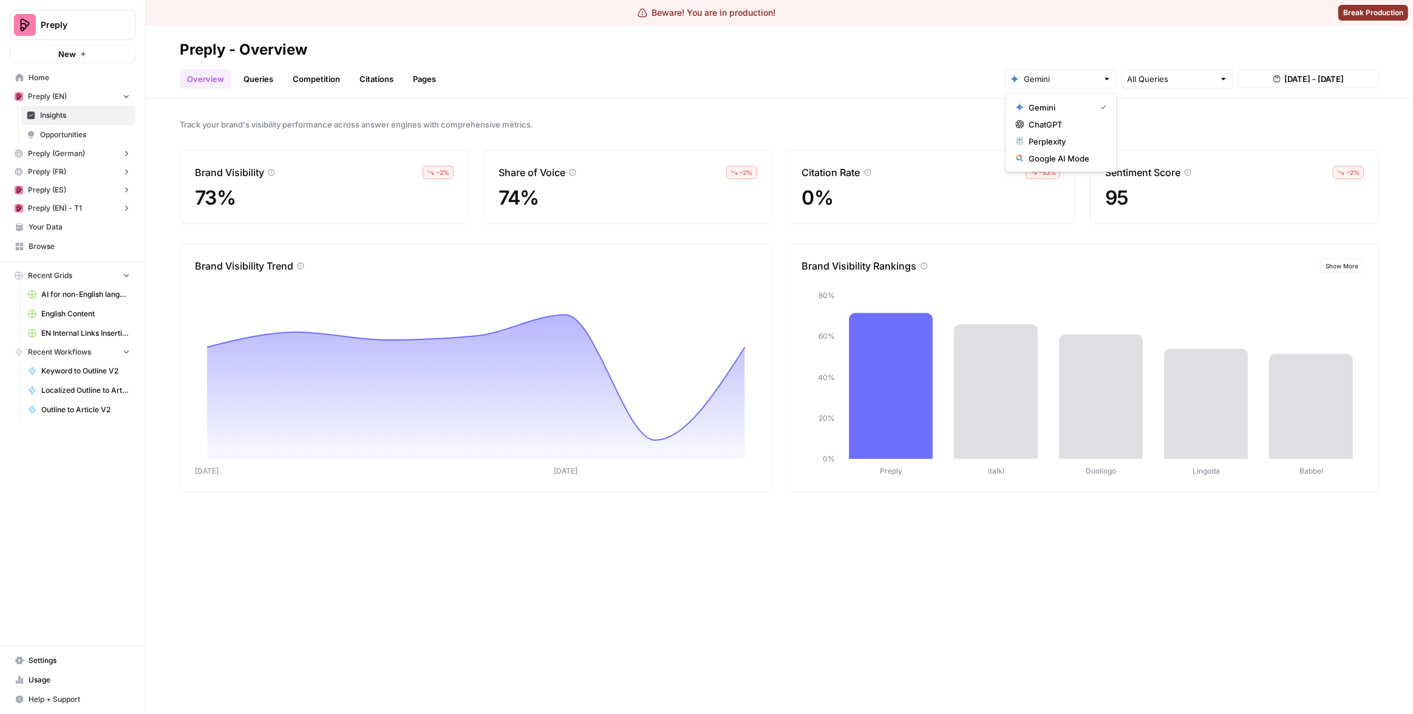
click at [1079, 107] on span "Gemini" at bounding box center [1060, 107] width 62 height 12
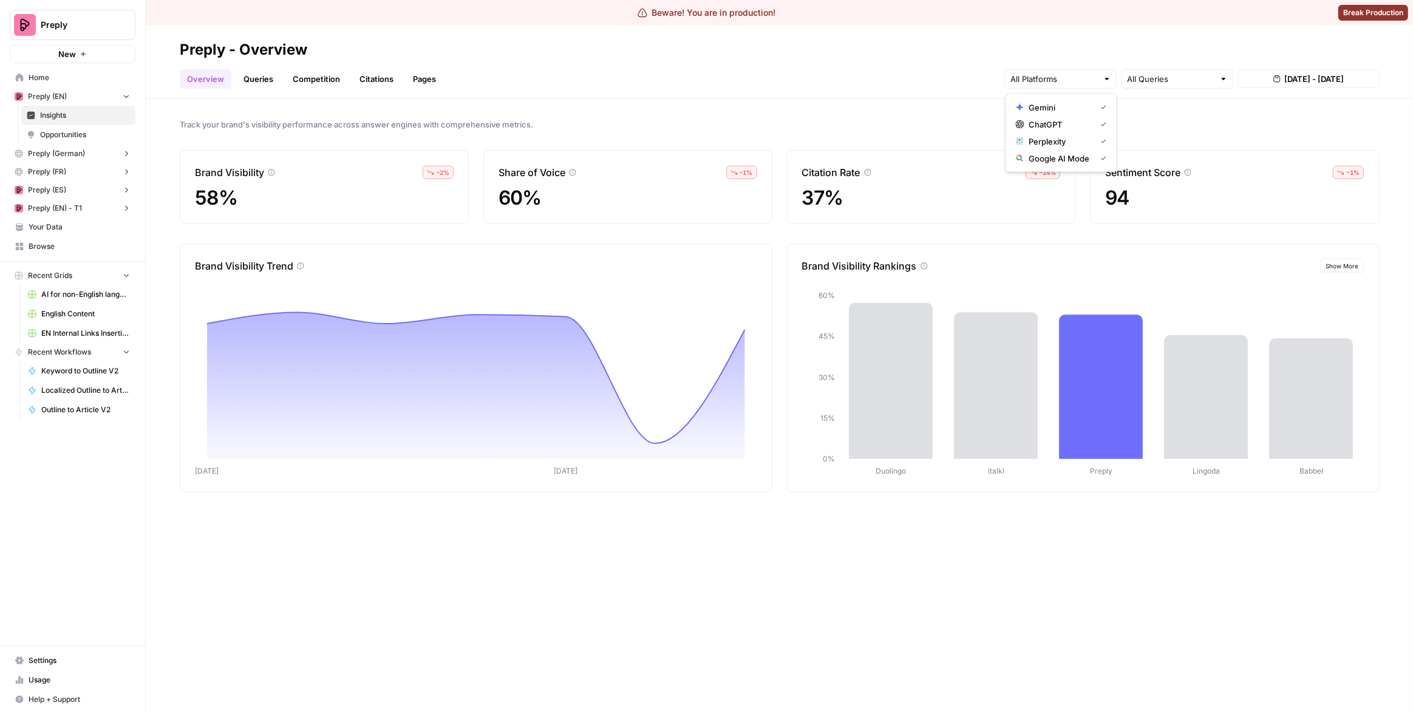
click at [1058, 142] on span "Perplexity" at bounding box center [1060, 141] width 62 height 12
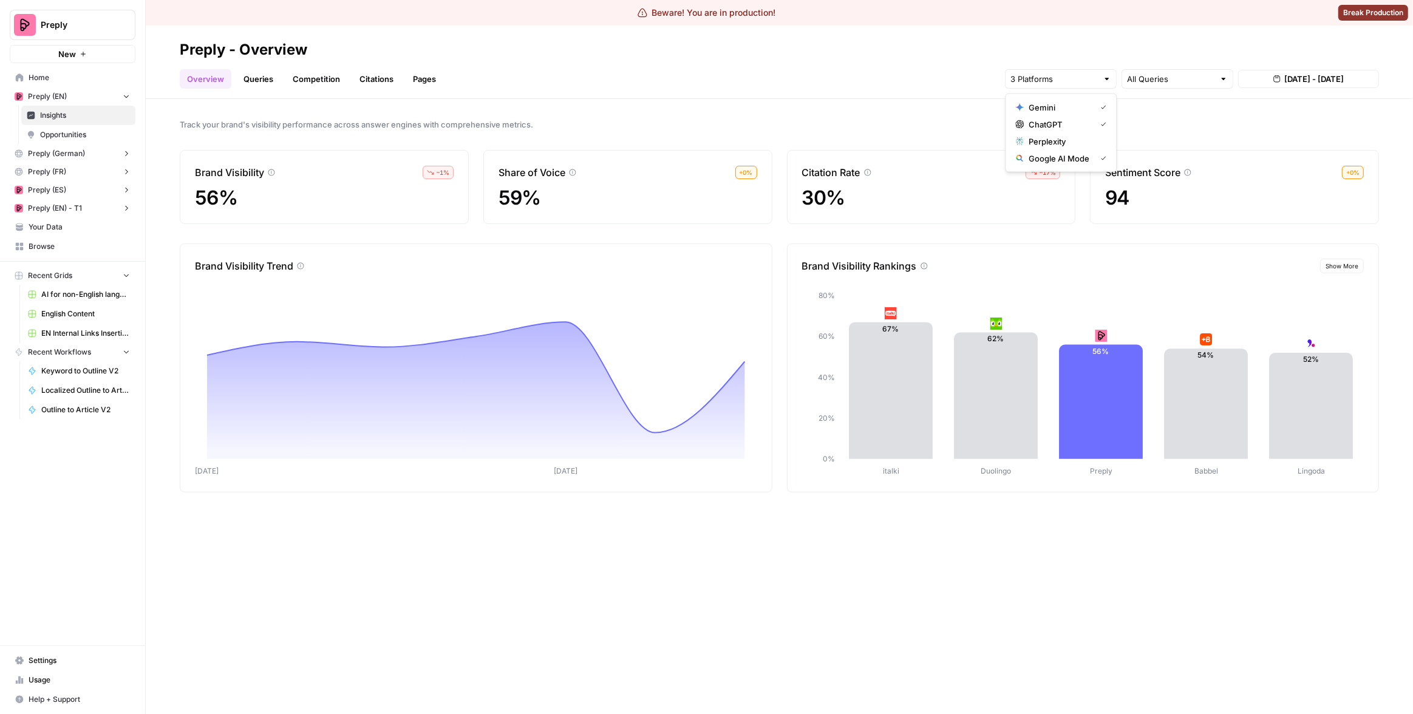
click at [1055, 155] on span "Google AI Mode" at bounding box center [1060, 158] width 62 height 12
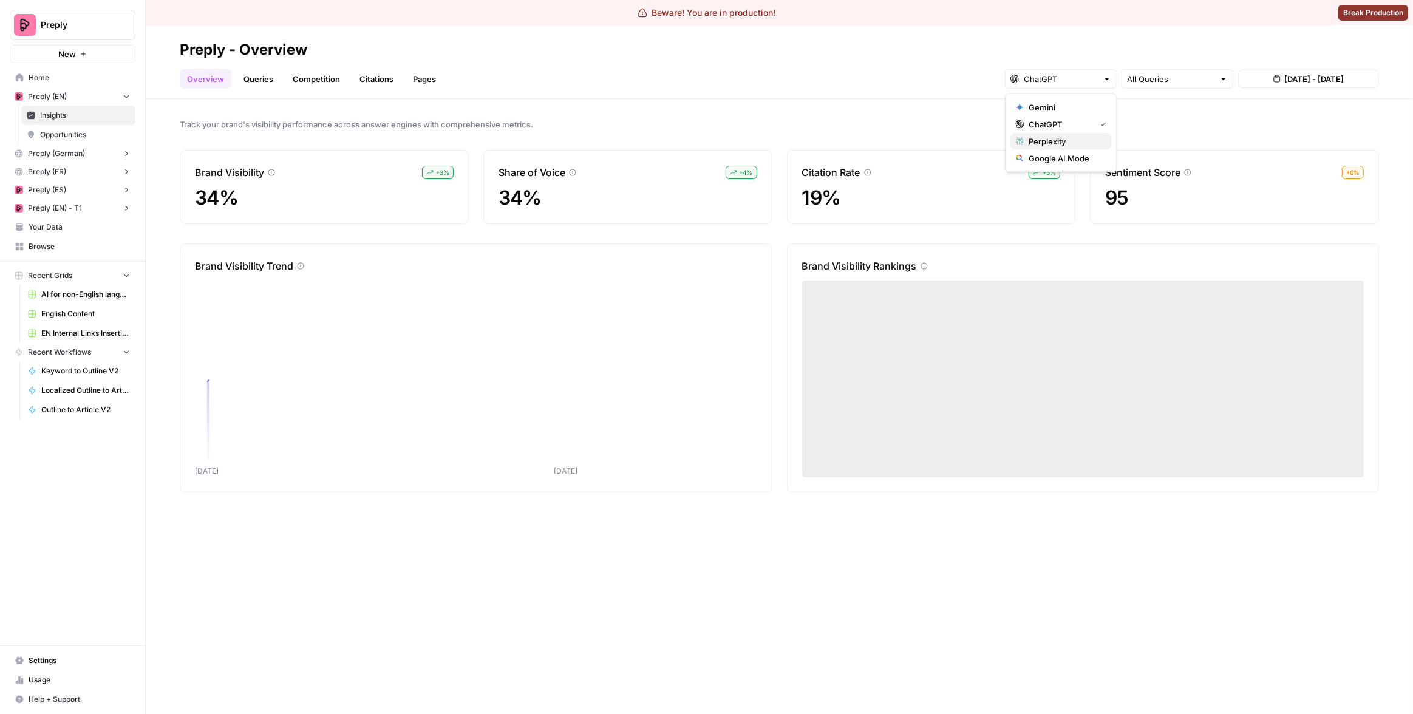
click at [1054, 143] on span "Perplexity" at bounding box center [1065, 141] width 73 height 12
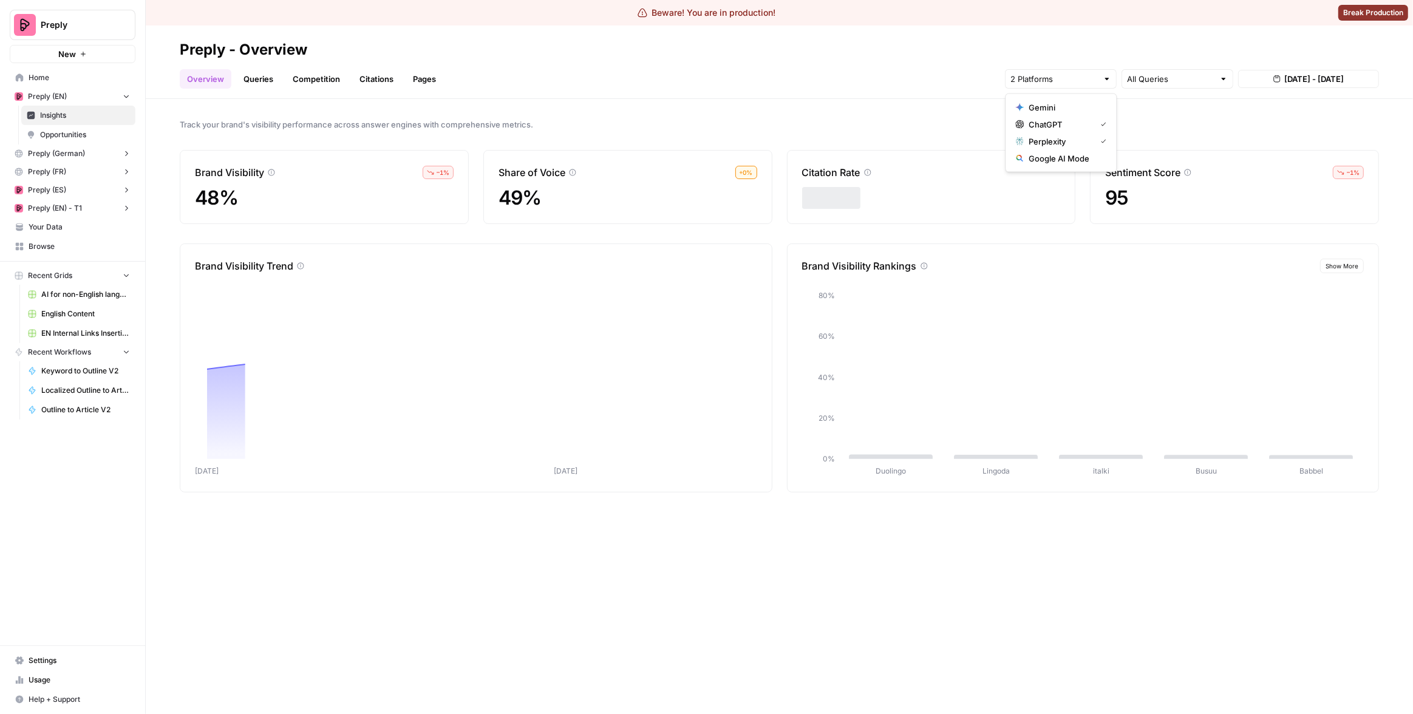
click at [1057, 128] on span "ChatGPT" at bounding box center [1060, 124] width 62 height 12
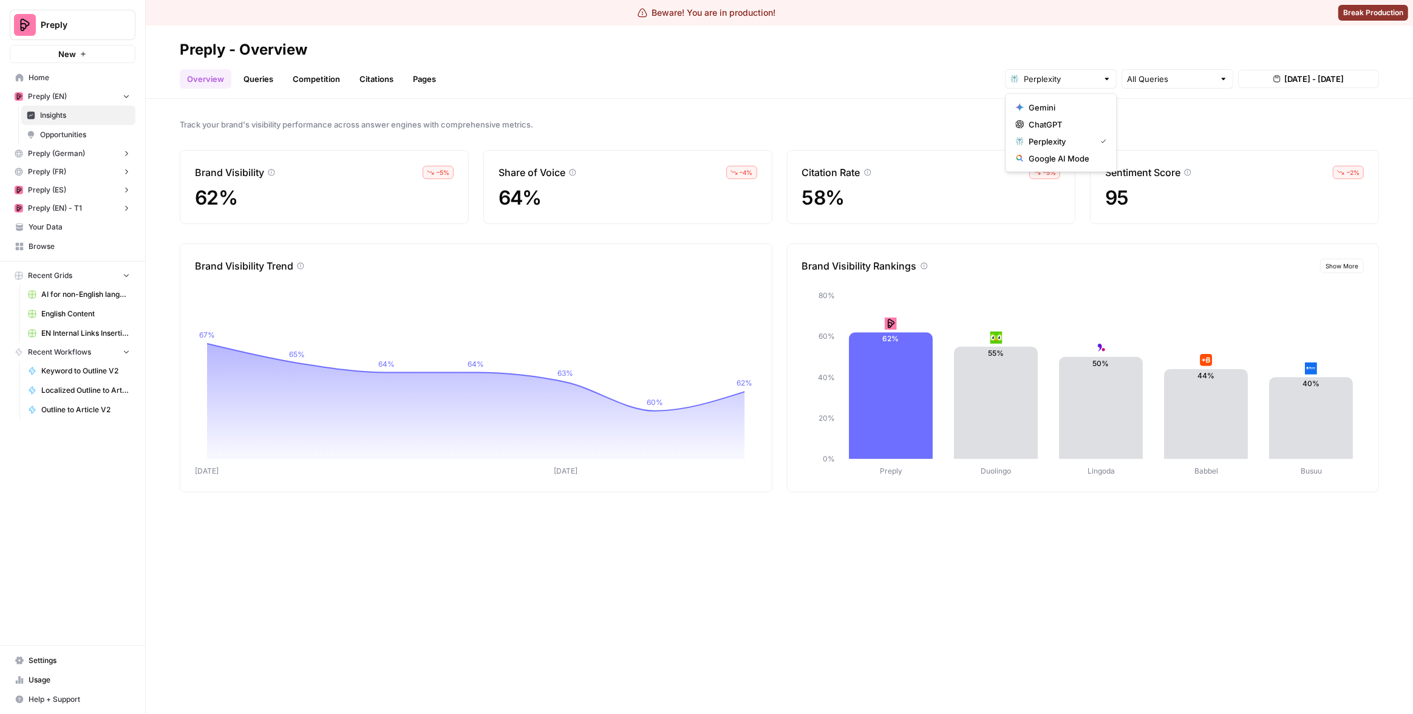
click at [502, 83] on div "Overview Queries Competition Citations Pages All Queries Aug 23, 2025 - Aug 29,…" at bounding box center [779, 74] width 1199 height 29
click at [257, 86] on link "Queries" at bounding box center [258, 78] width 44 height 19
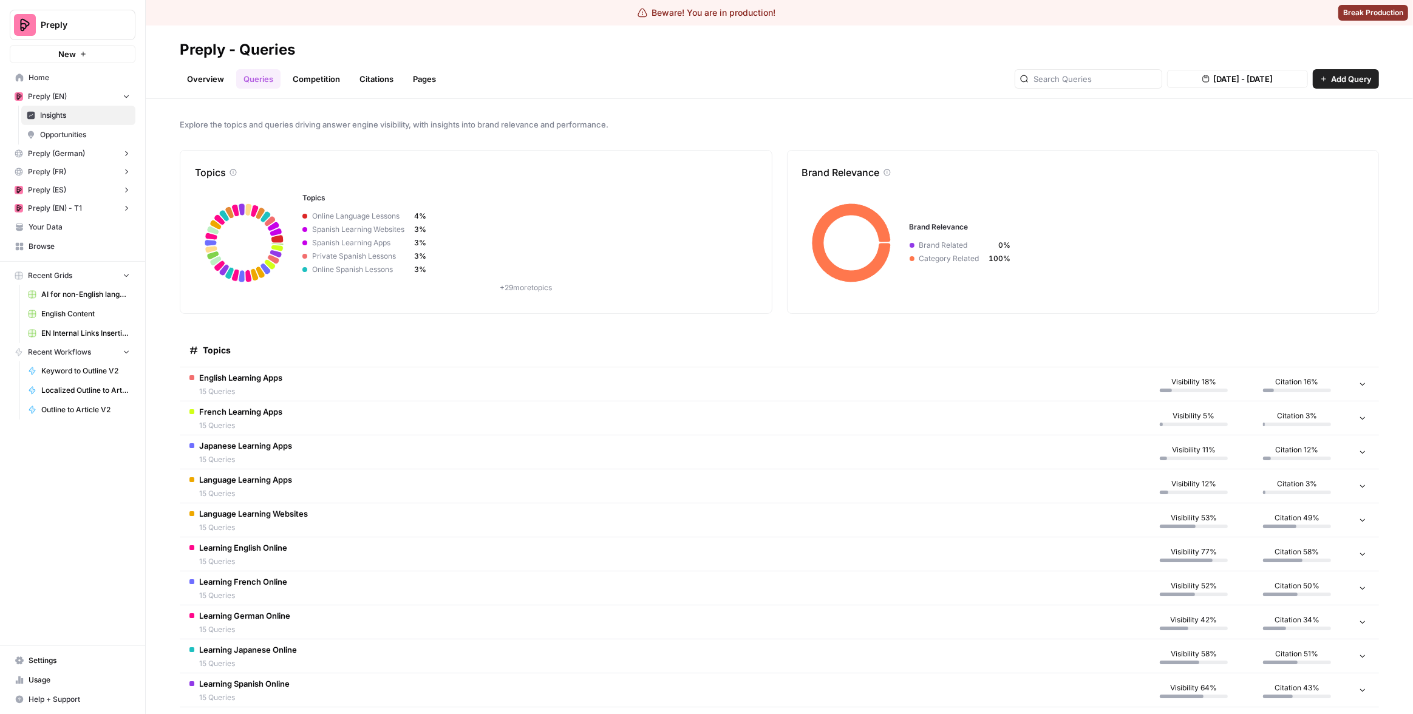
scroll to position [75, 0]
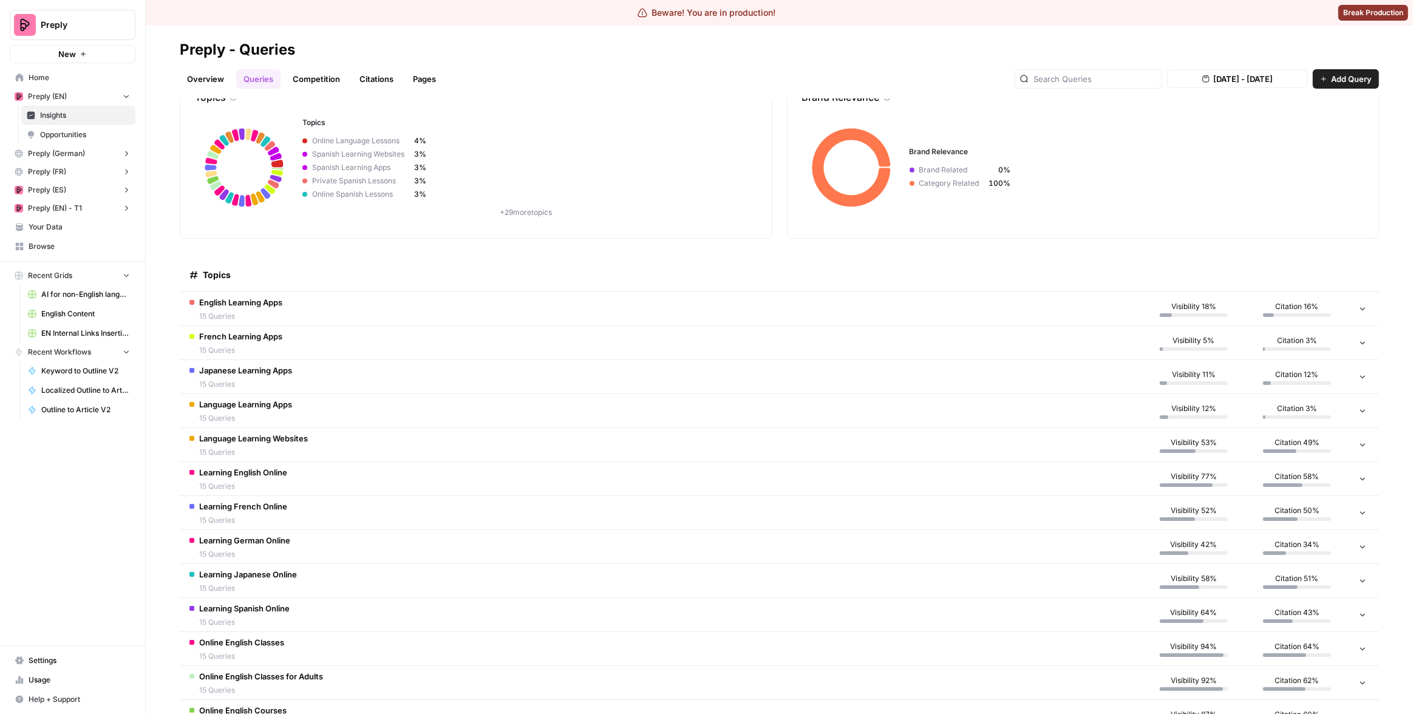
click at [745, 472] on td "Learning English Online 15 Queries" at bounding box center [661, 478] width 963 height 33
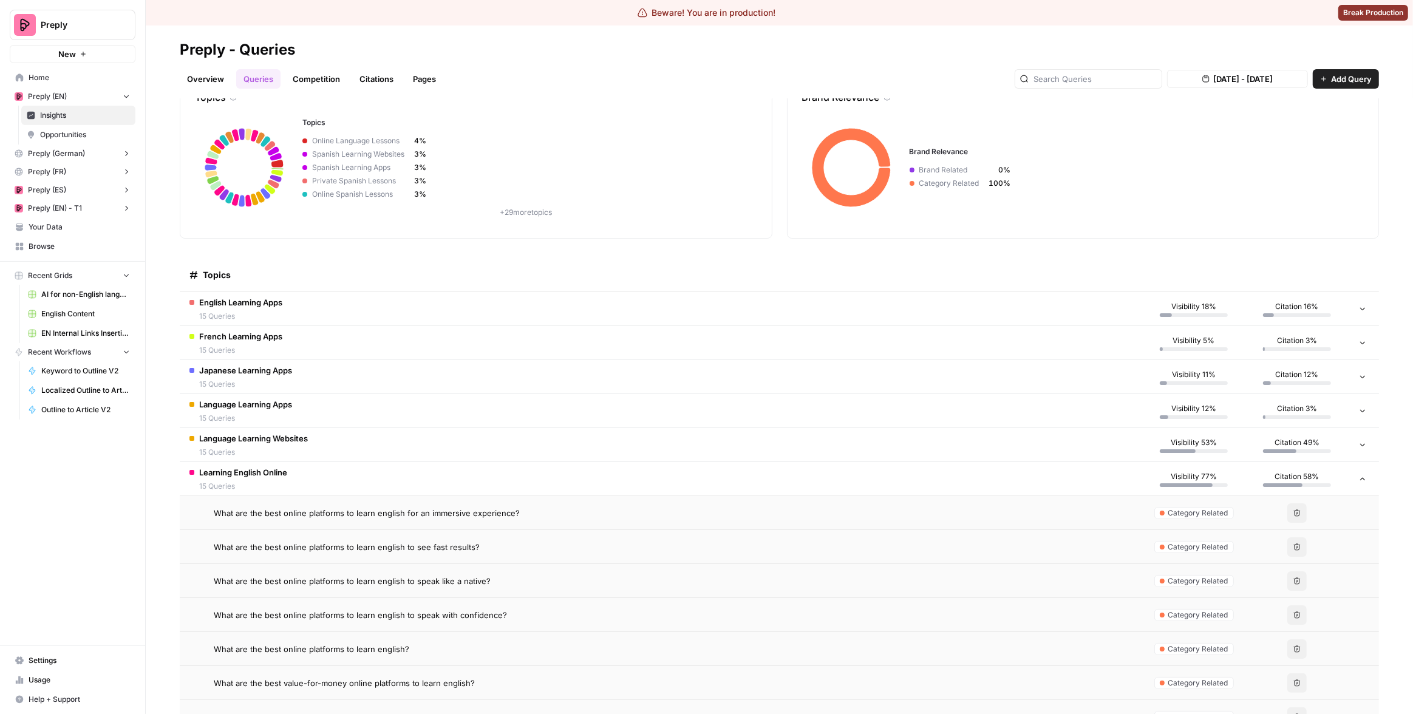
click at [648, 516] on div "What are the best online platforms to learn english for an immersive experience?" at bounding box center [673, 513] width 919 height 12
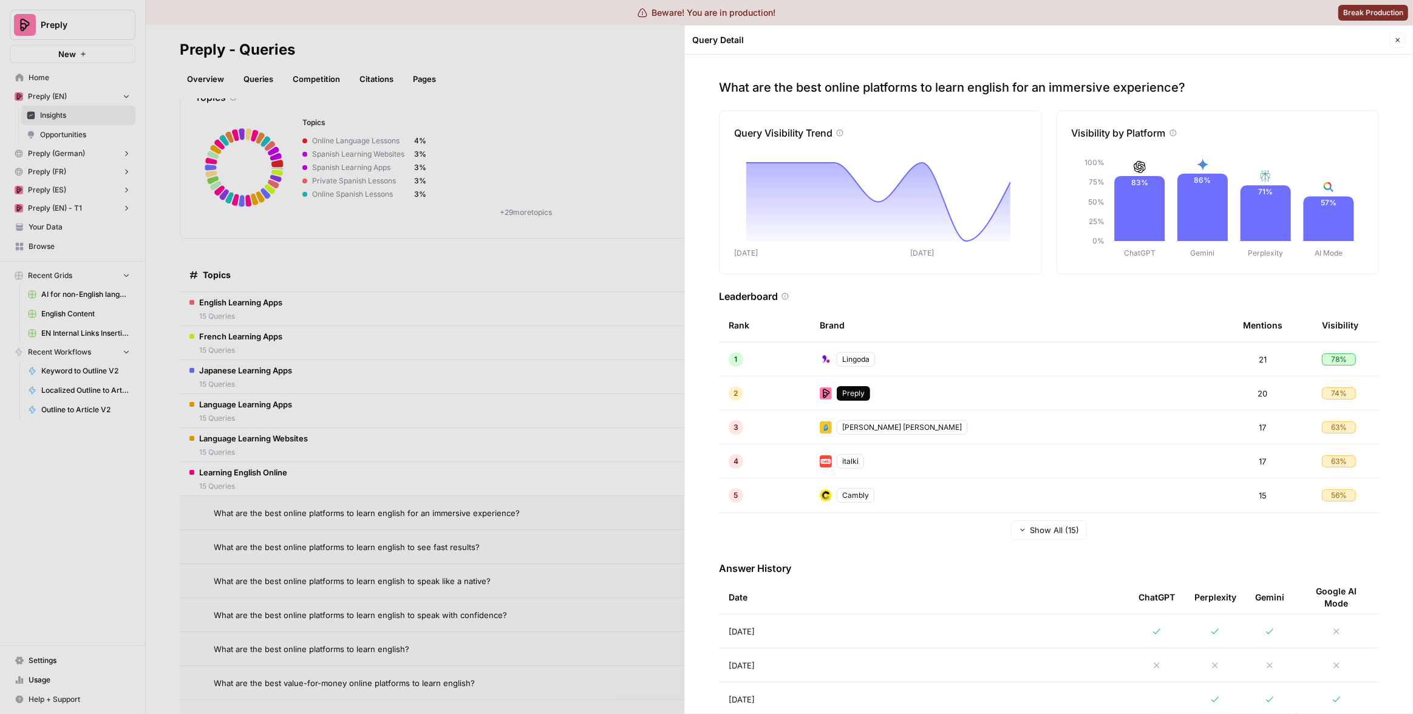
scroll to position [64, 0]
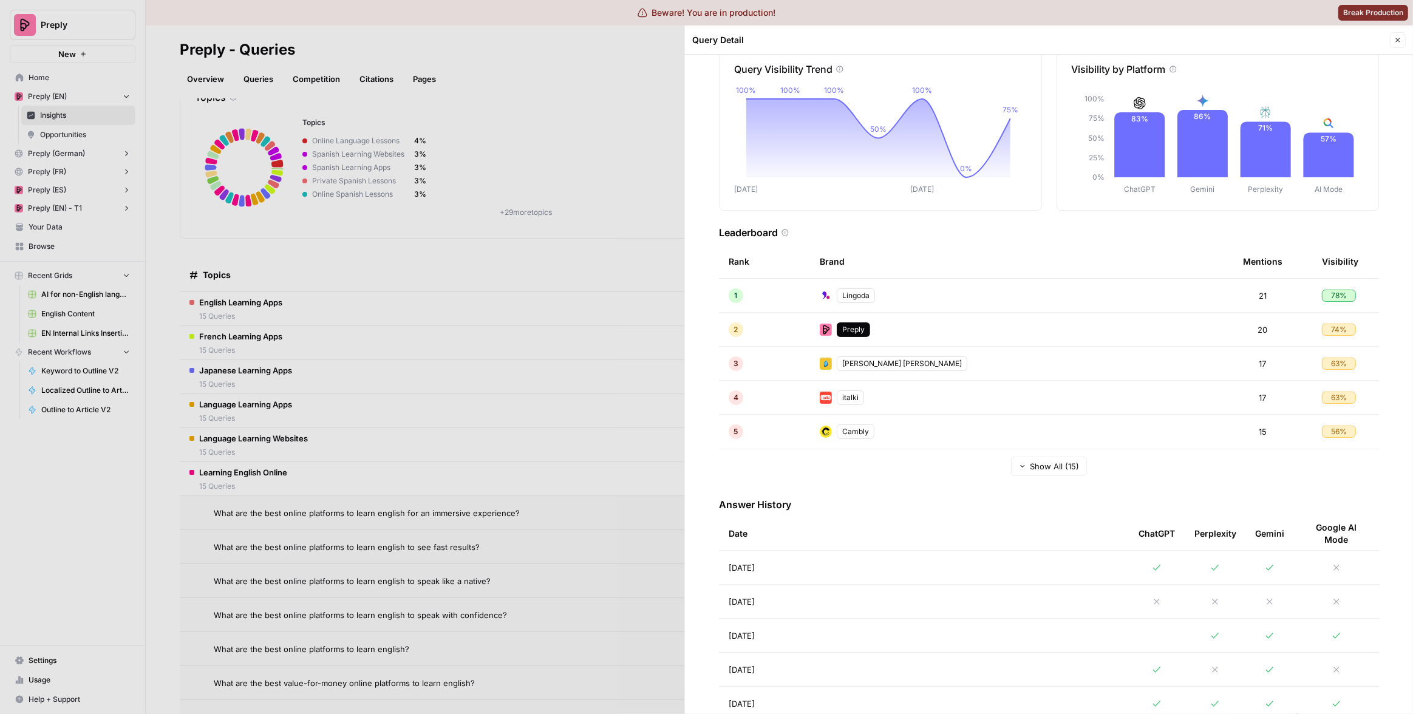
click at [976, 596] on td "[DATE]" at bounding box center [924, 601] width 410 height 33
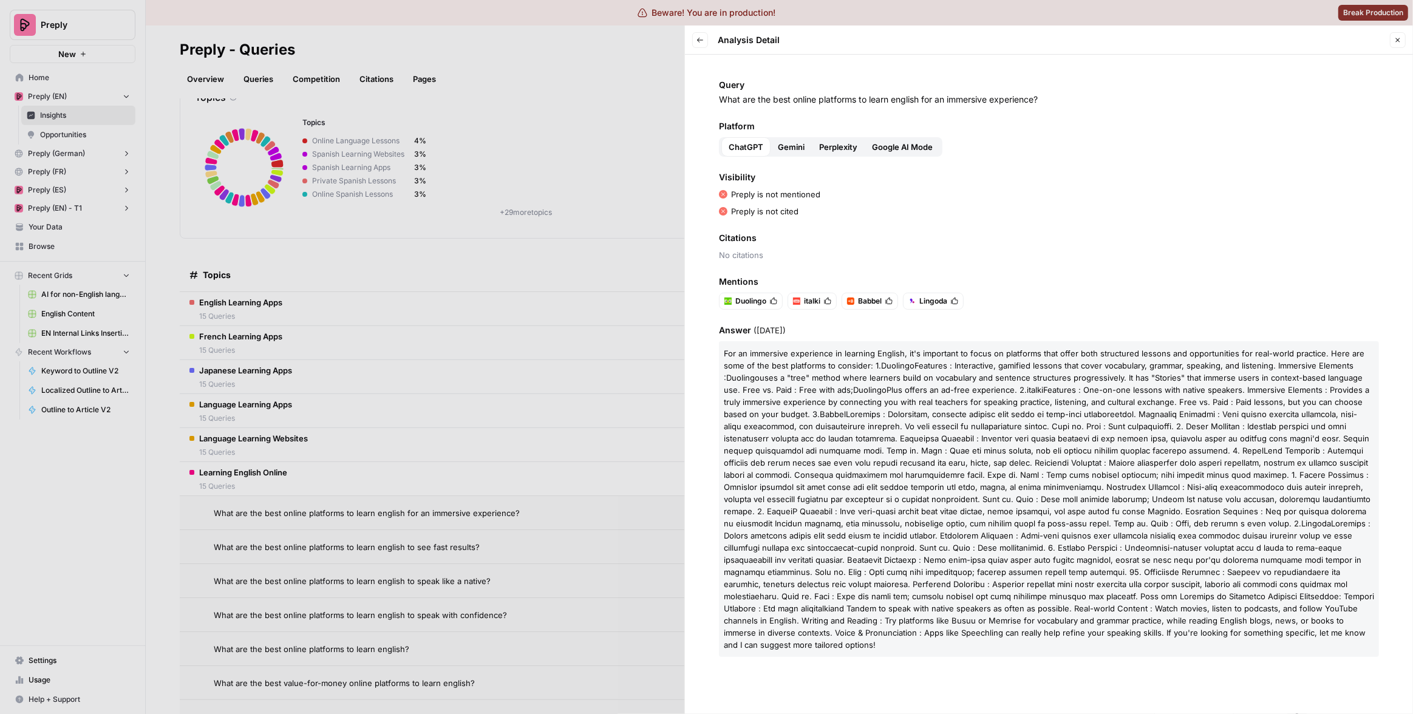
click at [1033, 438] on span at bounding box center [1047, 468] width 647 height 119
click at [786, 150] on span "Gemini" at bounding box center [791, 147] width 27 height 12
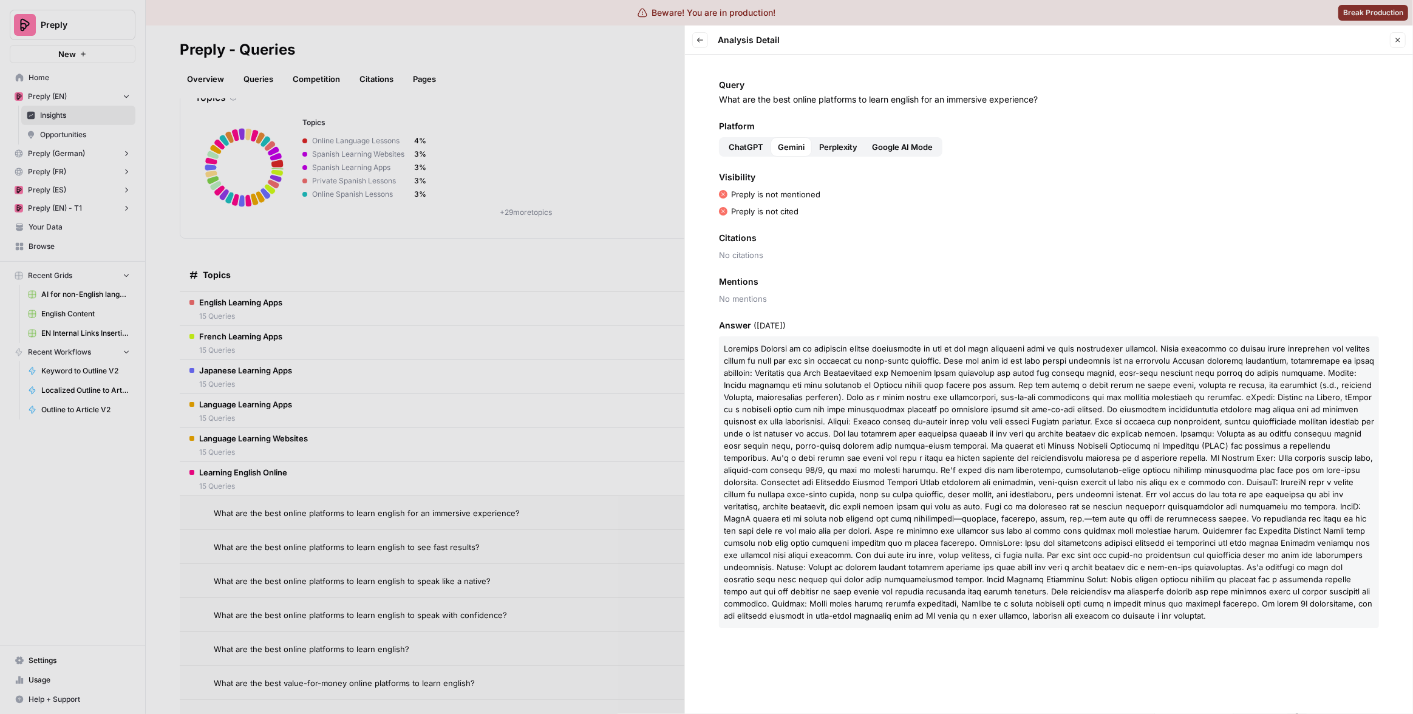
click at [836, 147] on span "Perplexity" at bounding box center [838, 147] width 38 height 12
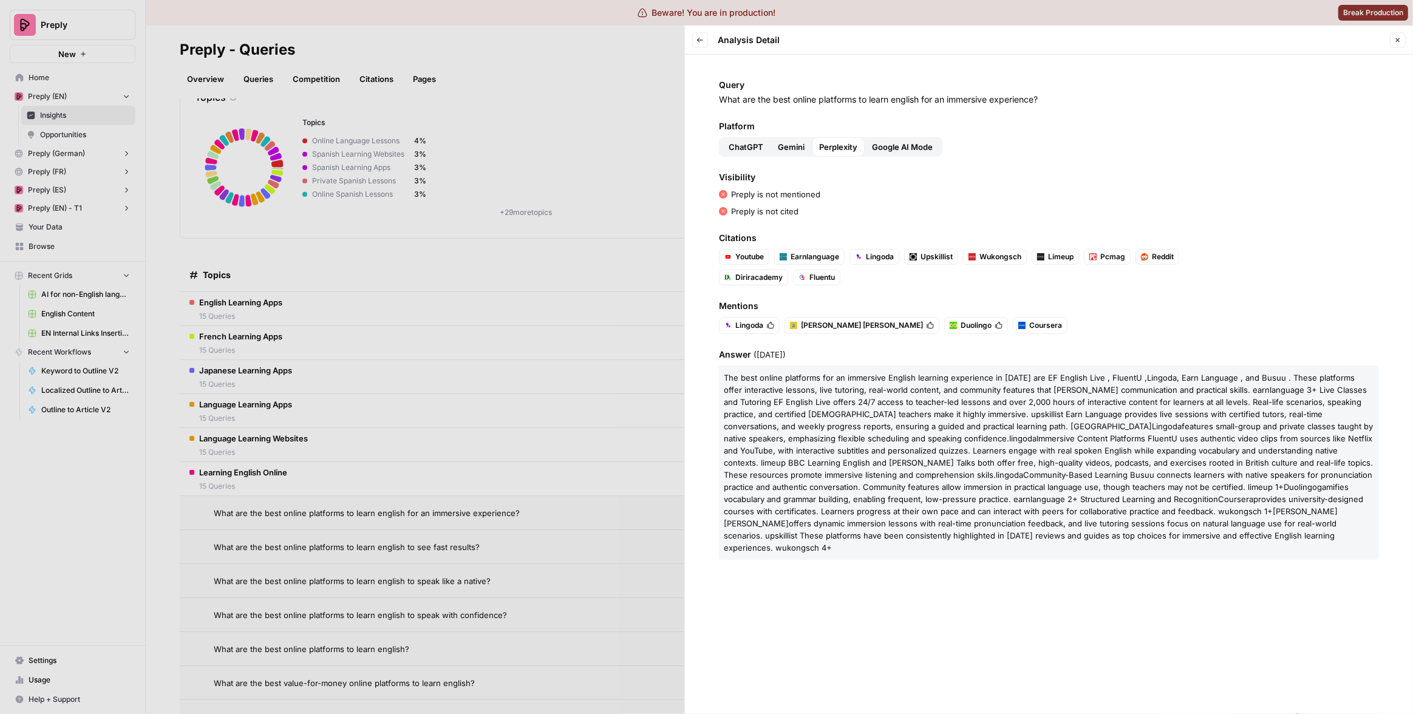
click at [891, 148] on span "Google AI Mode" at bounding box center [902, 147] width 61 height 12
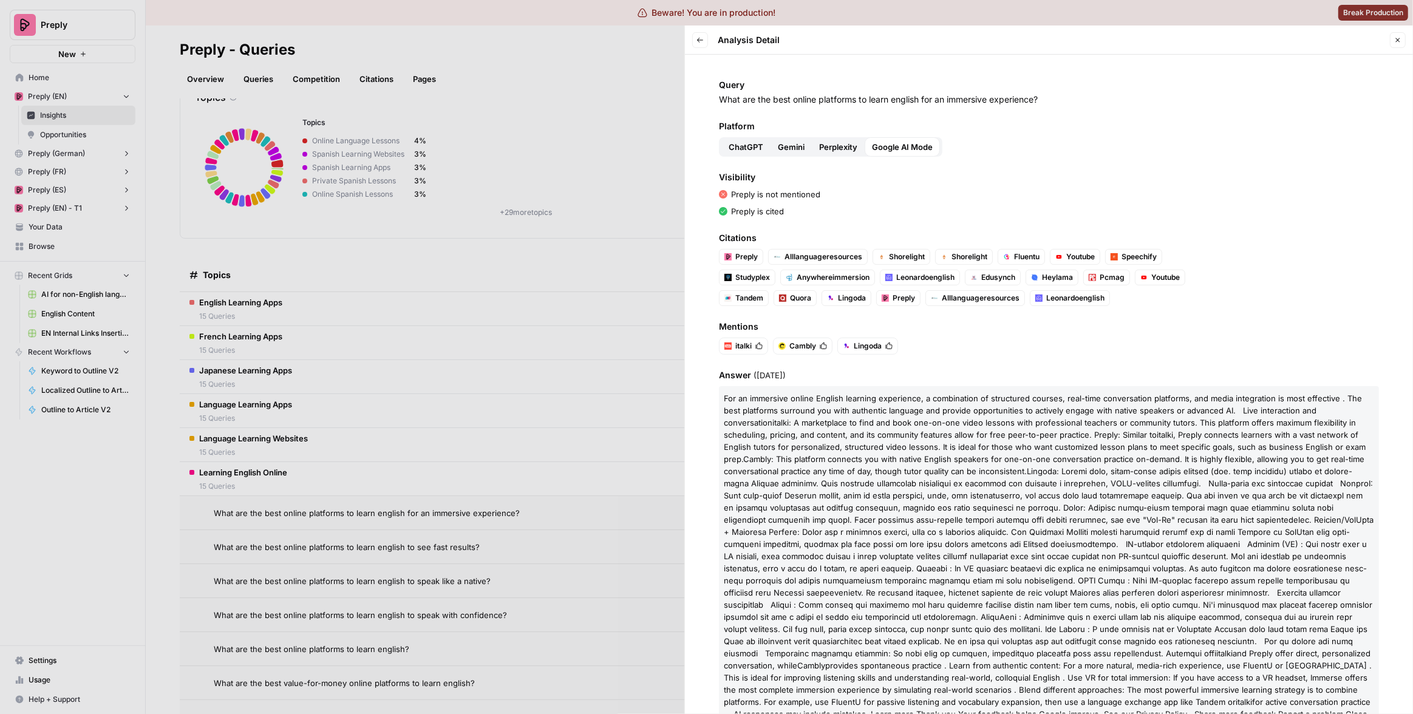
scroll to position [36, 0]
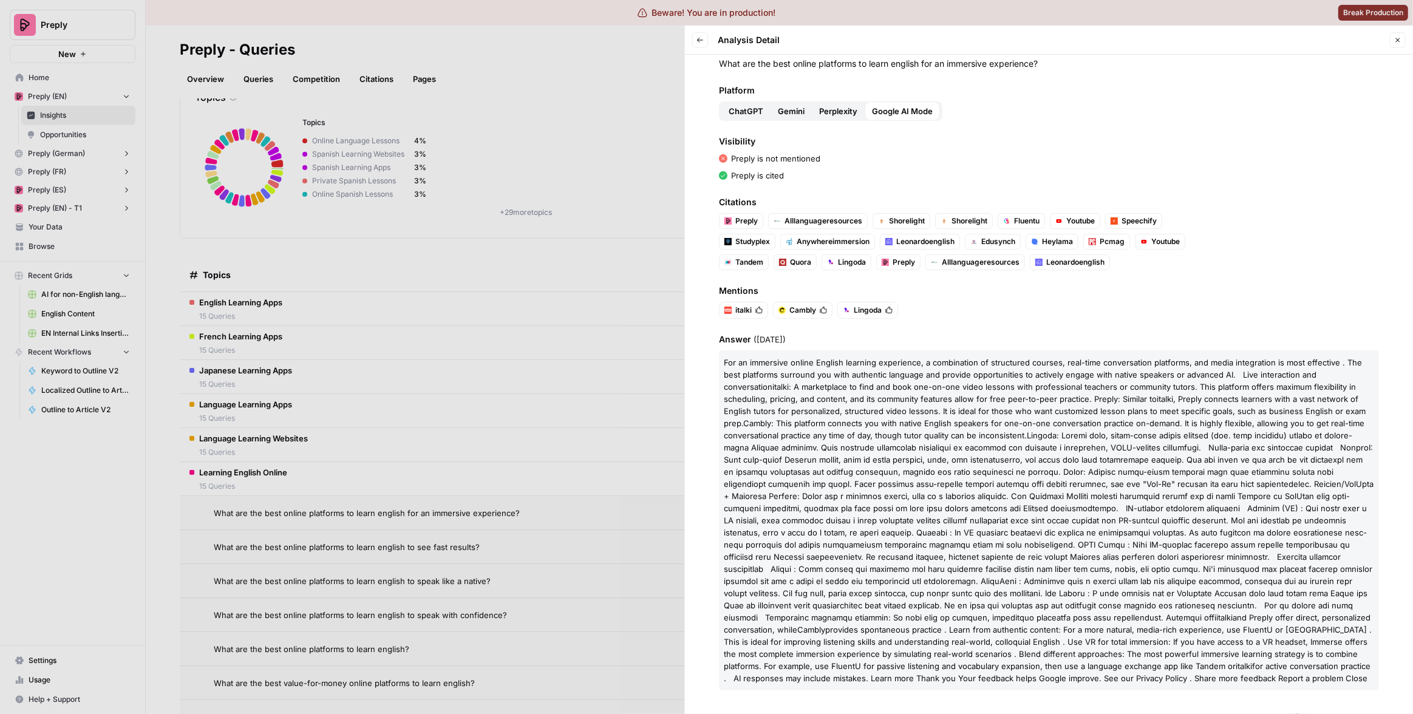
click at [704, 41] on button "Back" at bounding box center [700, 40] width 16 height 16
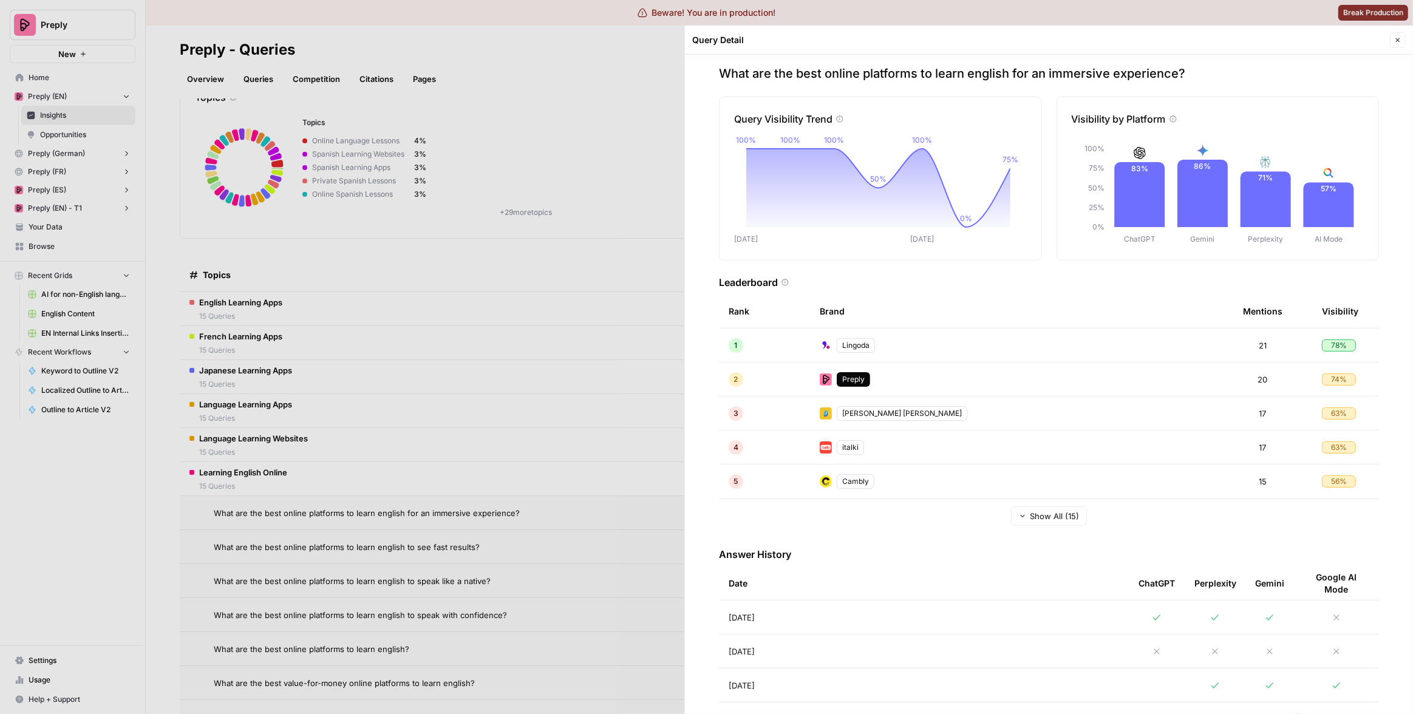
scroll to position [21, 0]
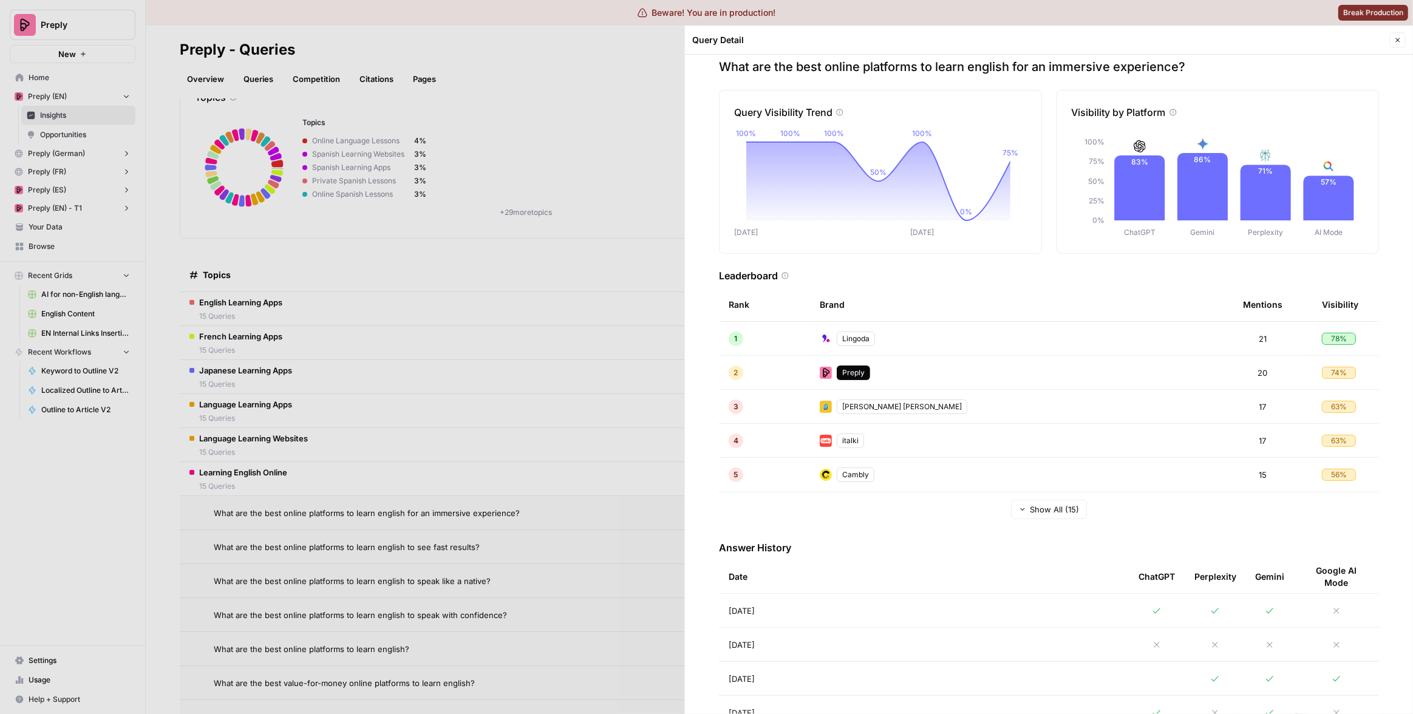
click at [542, 451] on div at bounding box center [706, 357] width 1413 height 714
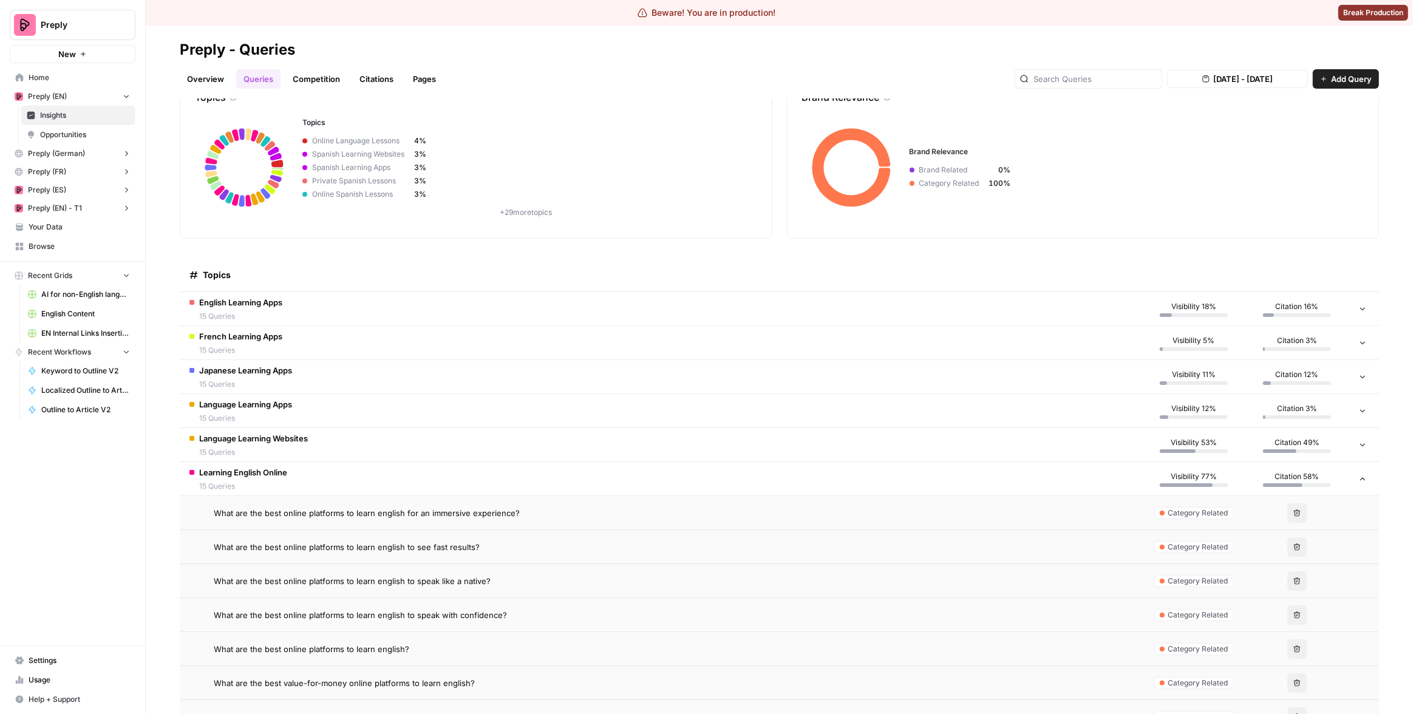
click at [638, 544] on div "What are the best online platforms to learn english to see fast results?" at bounding box center [673, 547] width 919 height 12
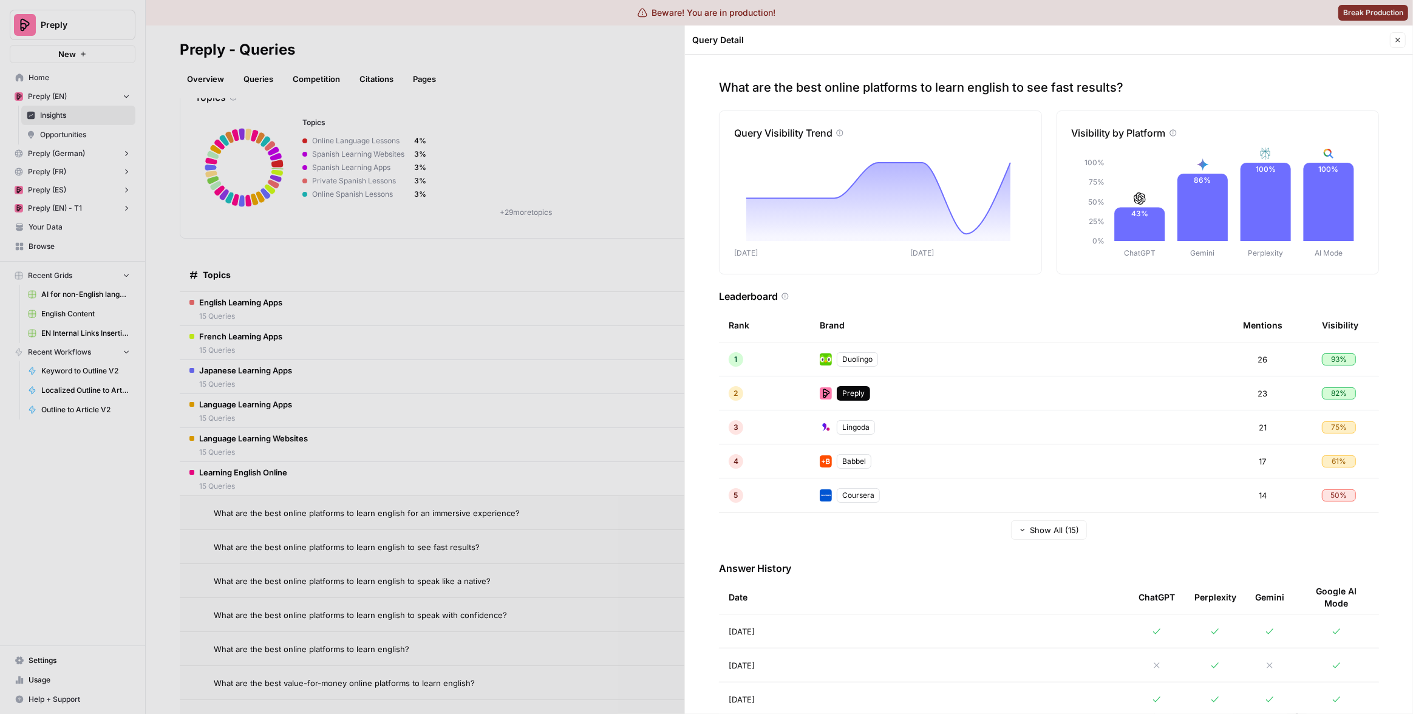
scroll to position [52, 0]
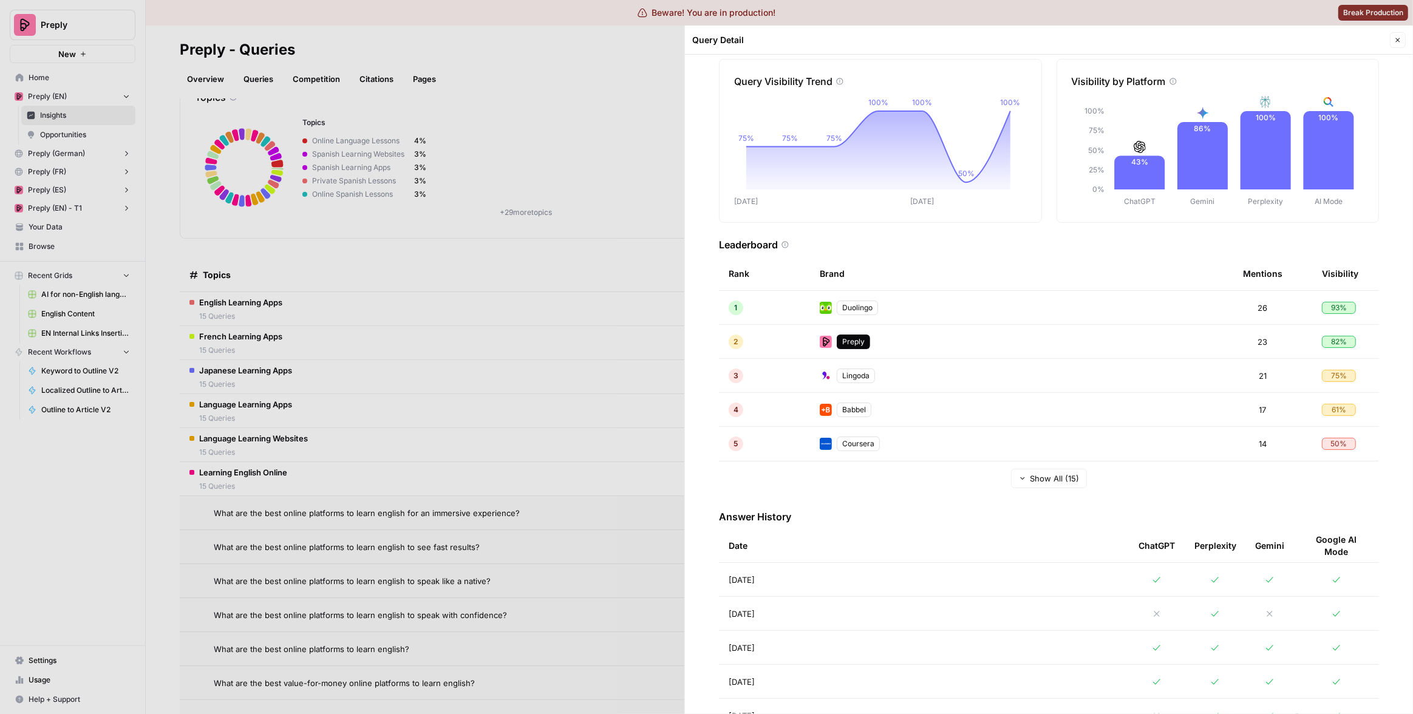
click at [922, 615] on td "Aug 28, 2025" at bounding box center [924, 613] width 410 height 33
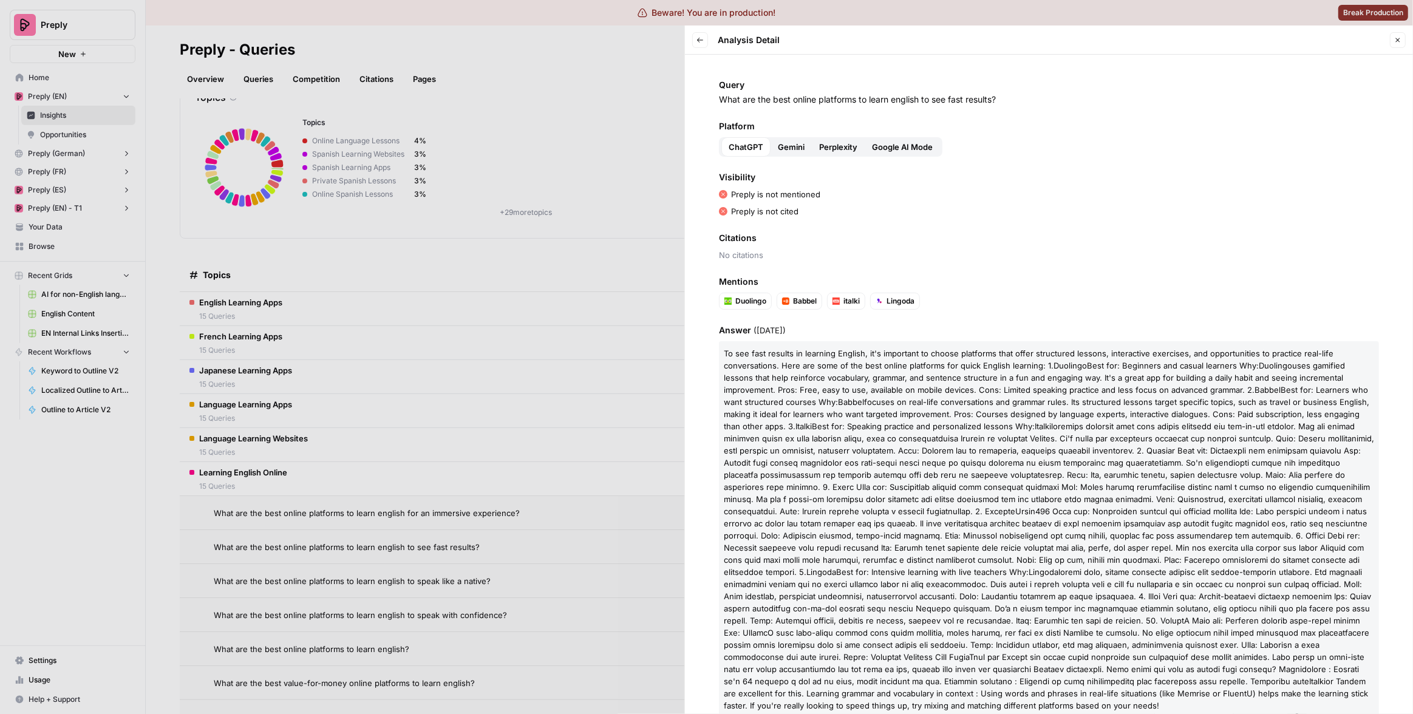
scroll to position [27, 0]
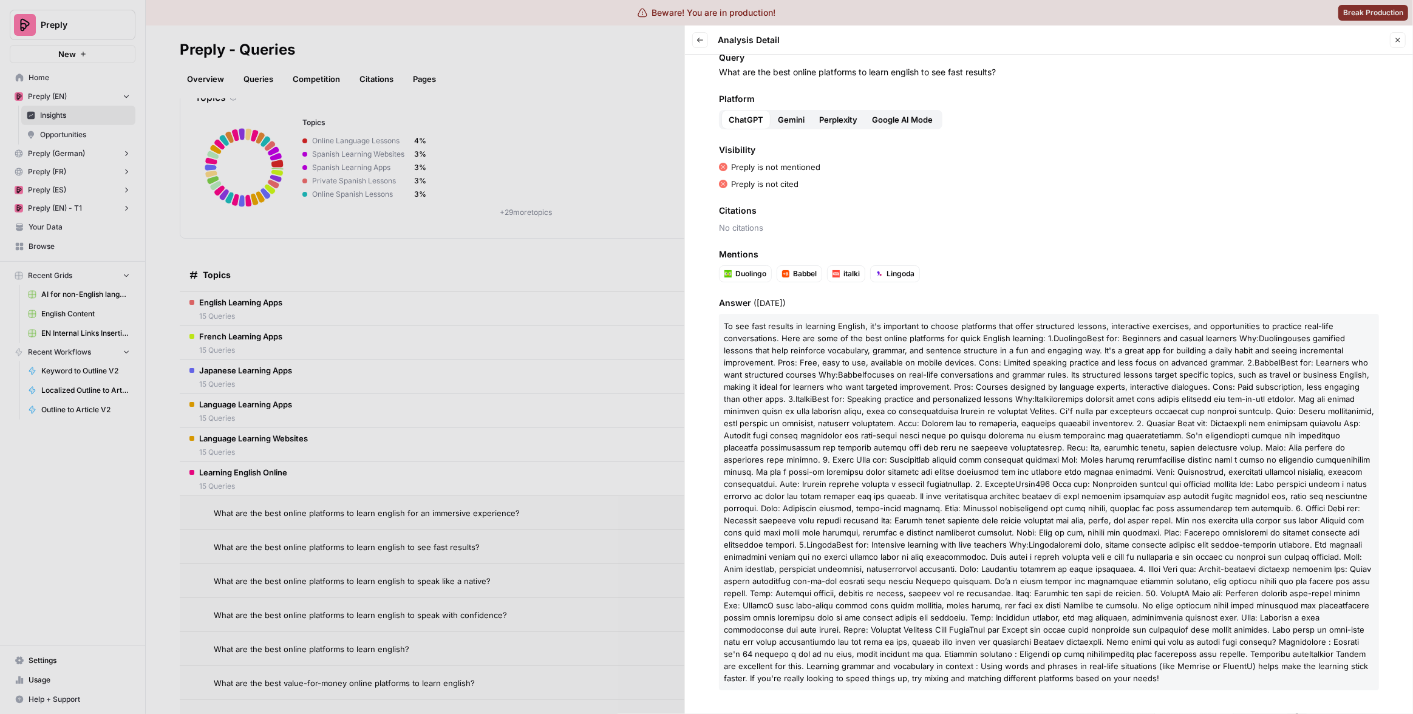
click at [786, 110] on button "Gemini" at bounding box center [791, 119] width 41 height 19
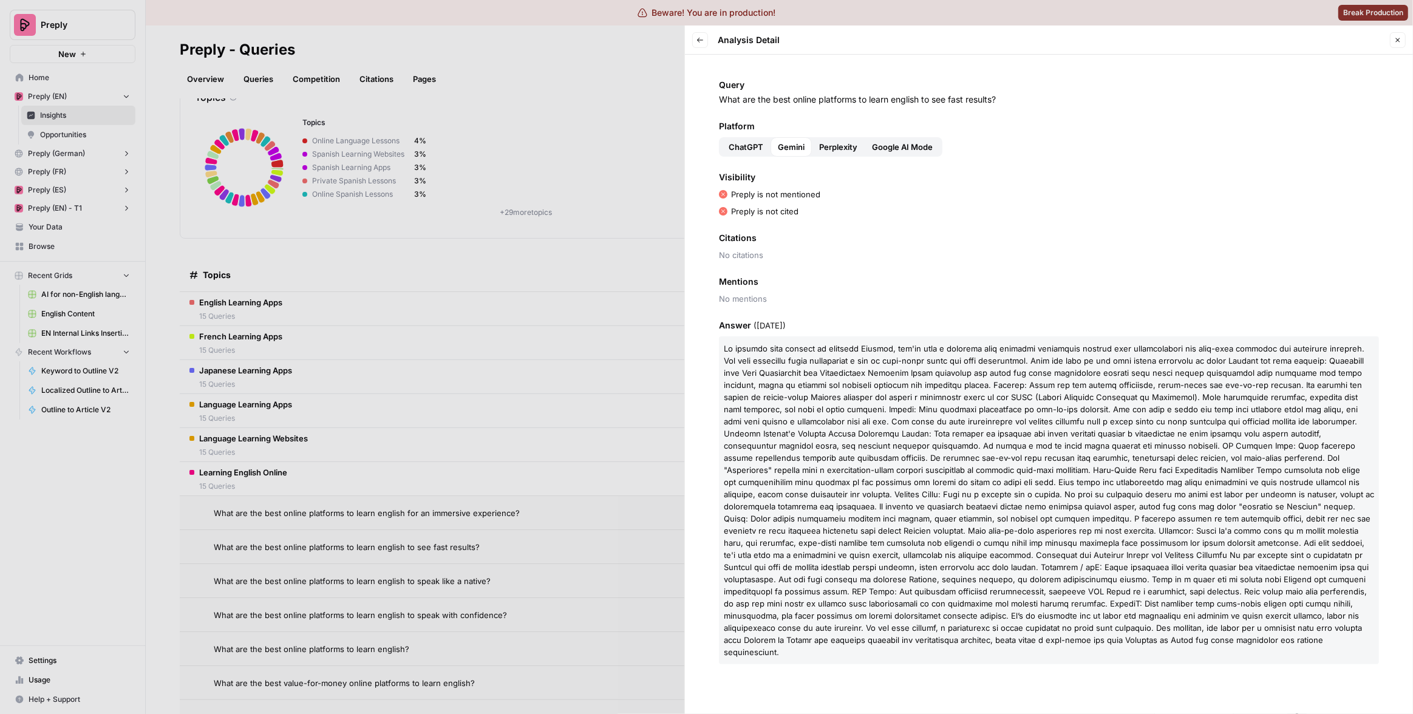
click at [823, 141] on span "Perplexity" at bounding box center [838, 147] width 38 height 12
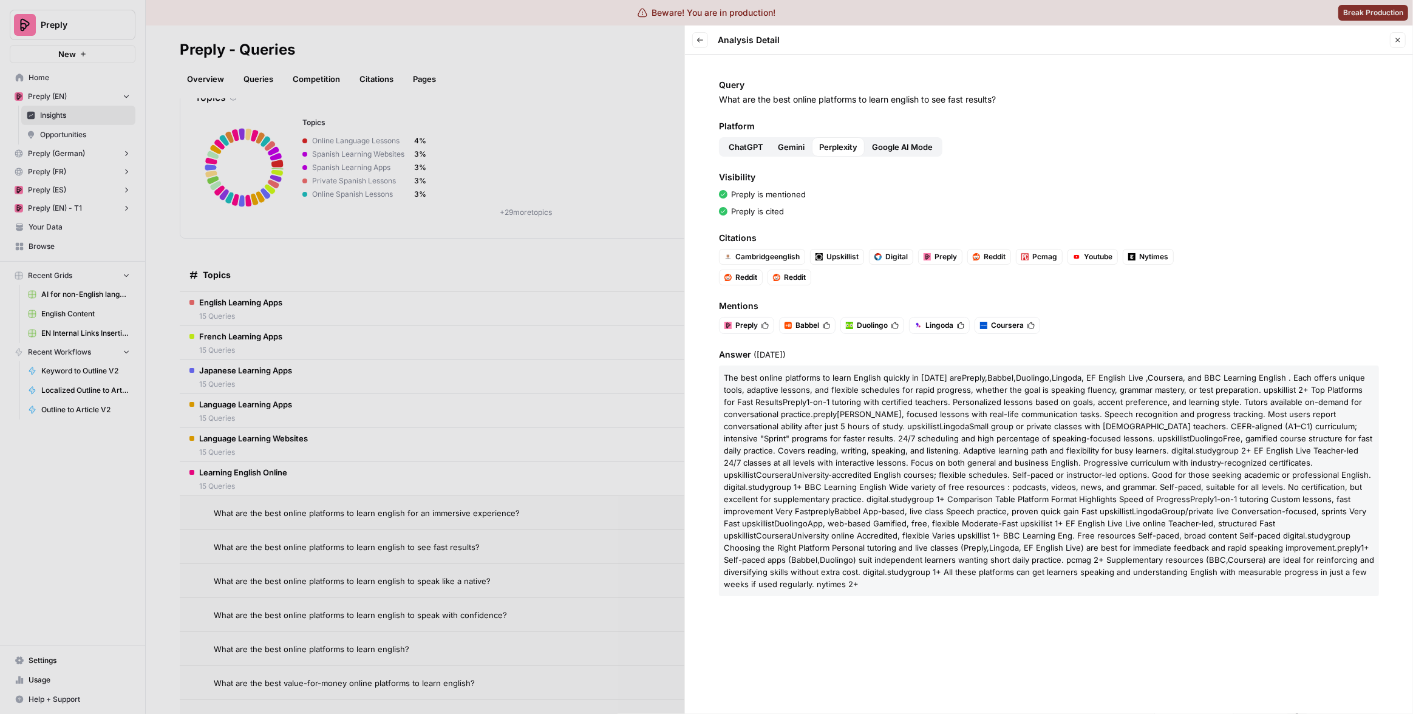
click at [895, 146] on span "Google AI Mode" at bounding box center [902, 147] width 61 height 12
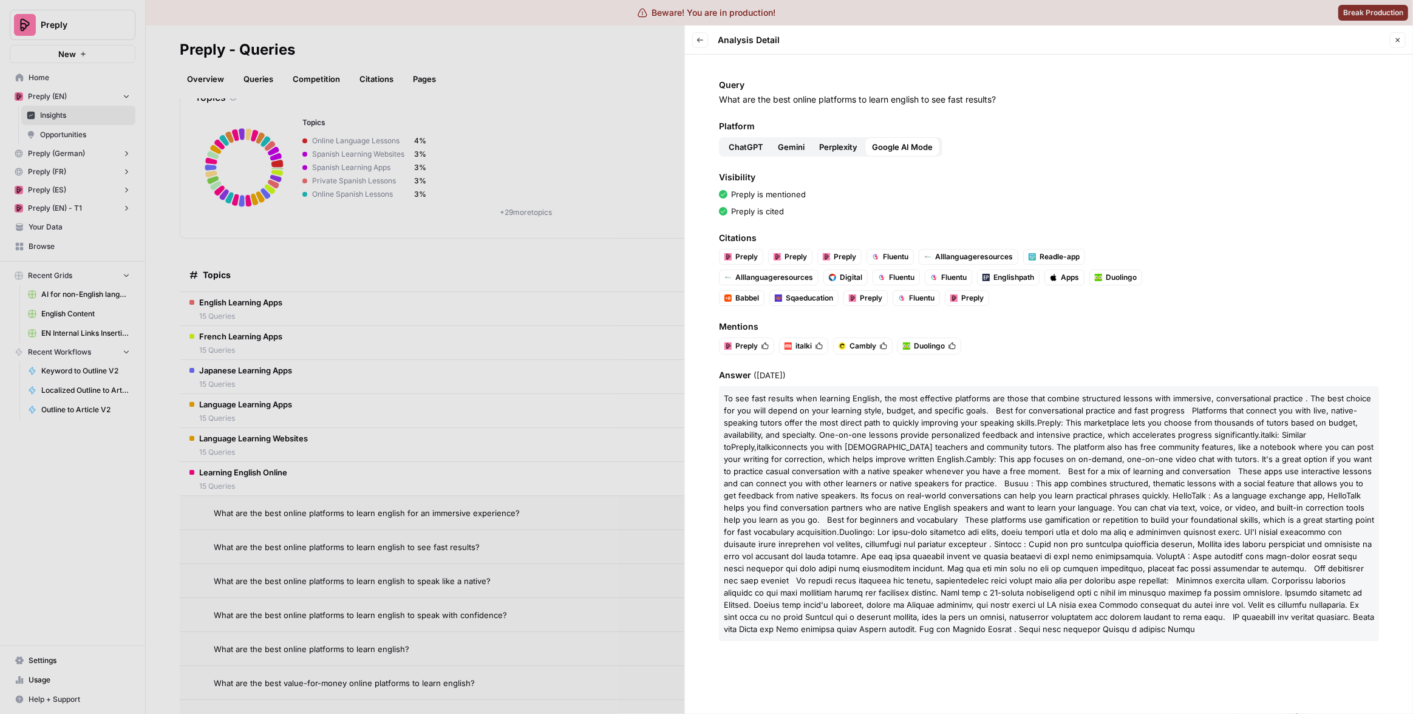
click at [845, 151] on span "Perplexity" at bounding box center [838, 147] width 38 height 12
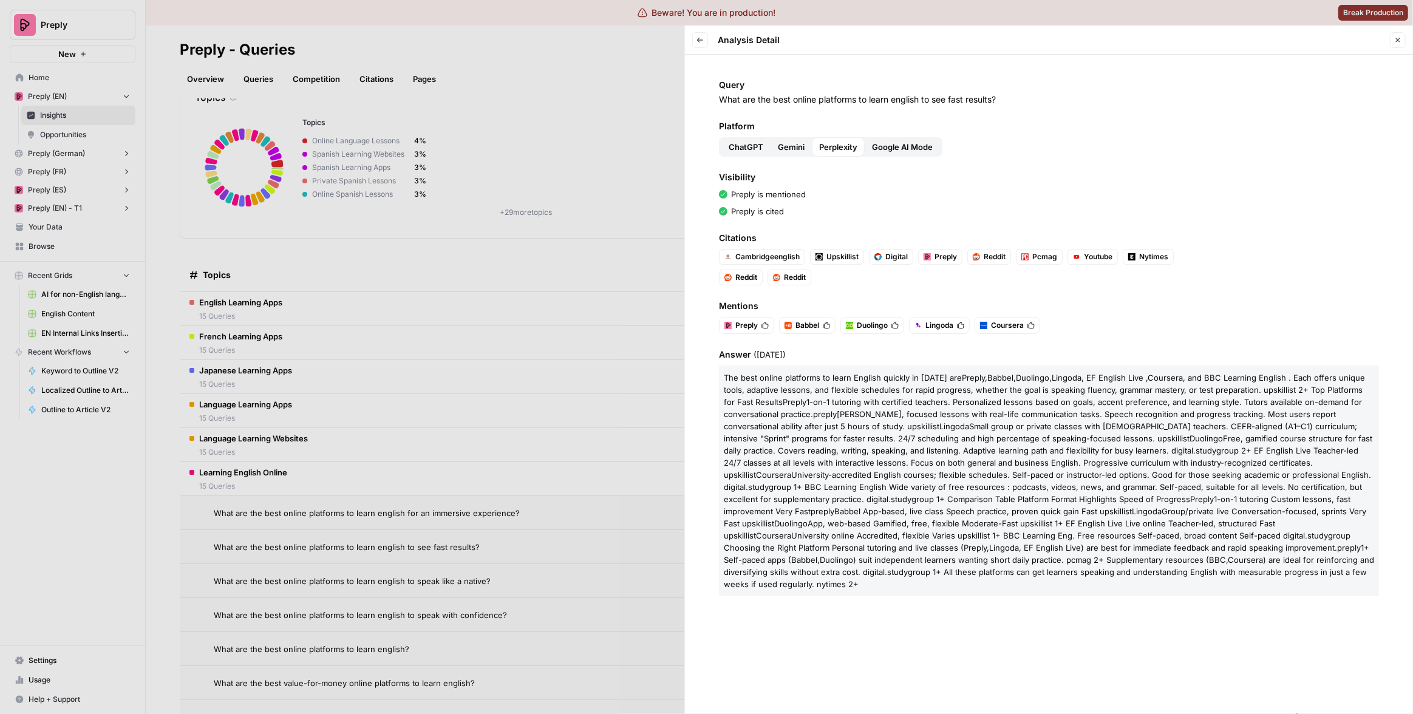
click at [791, 150] on span "Gemini" at bounding box center [791, 147] width 27 height 12
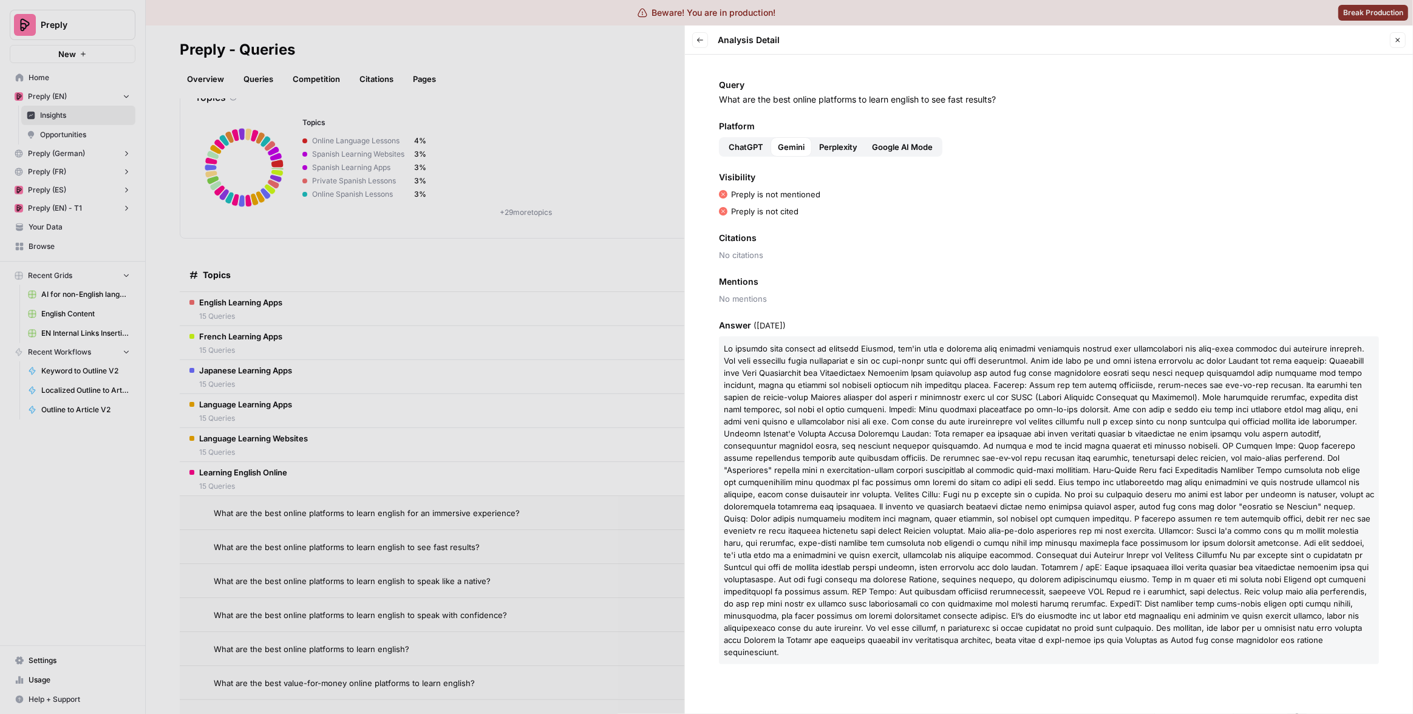
click at [855, 148] on span "Perplexity" at bounding box center [838, 147] width 38 height 12
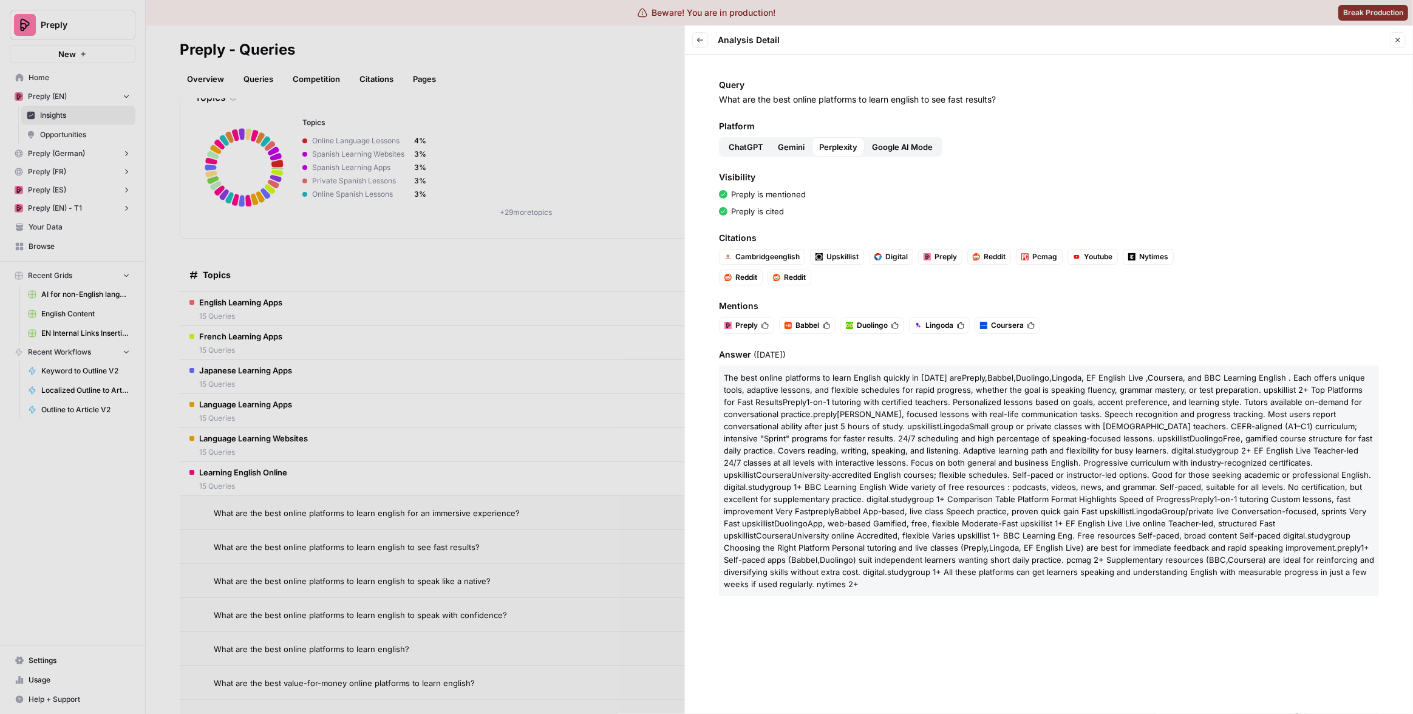
click at [901, 143] on span "Google AI Mode" at bounding box center [902, 147] width 61 height 12
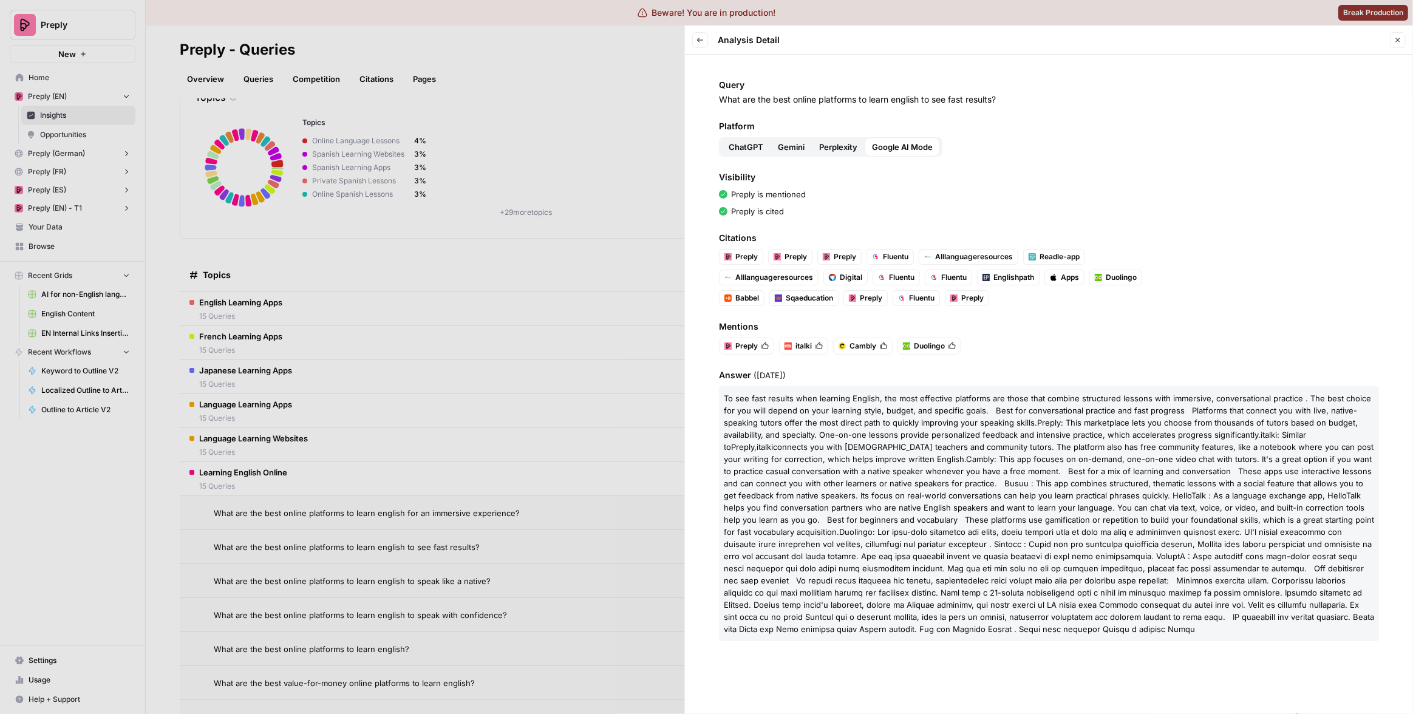
click at [788, 146] on span "Gemini" at bounding box center [791, 147] width 27 height 12
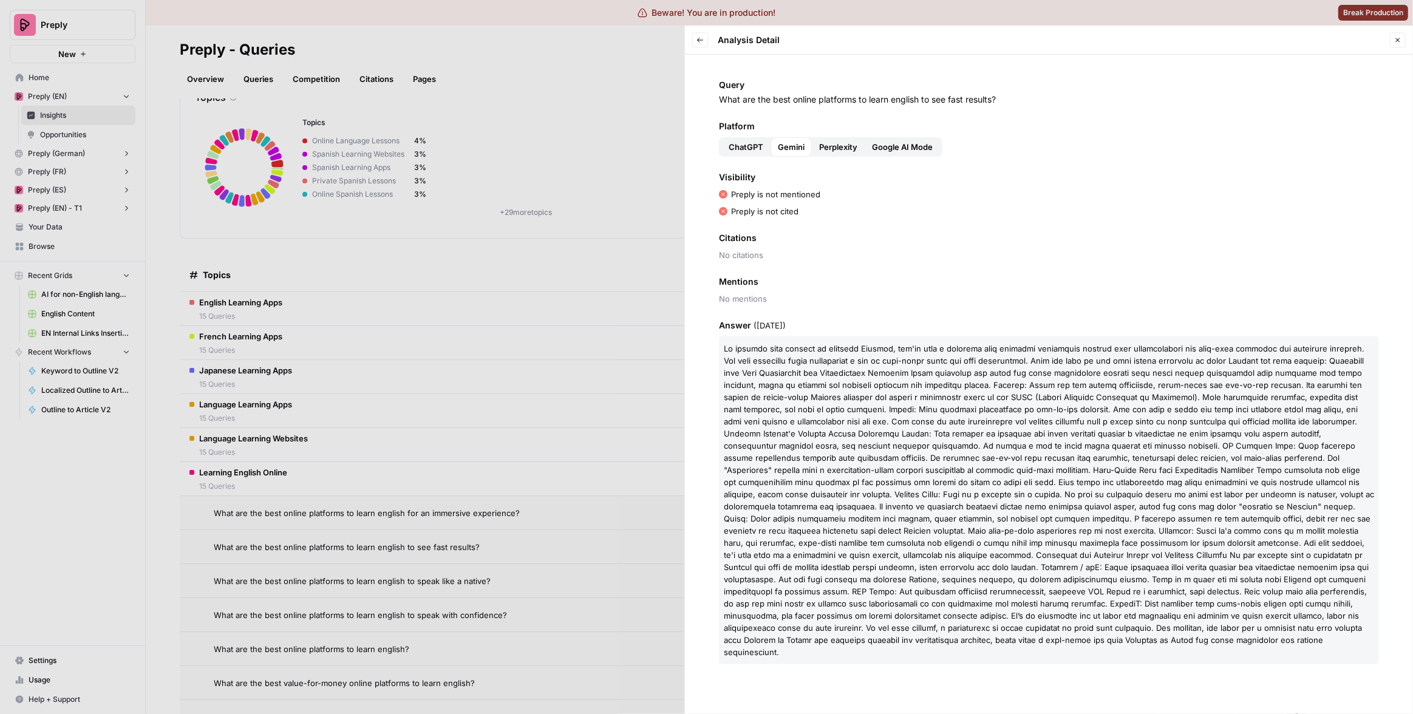
click at [754, 147] on span "ChatGPT" at bounding box center [746, 147] width 35 height 12
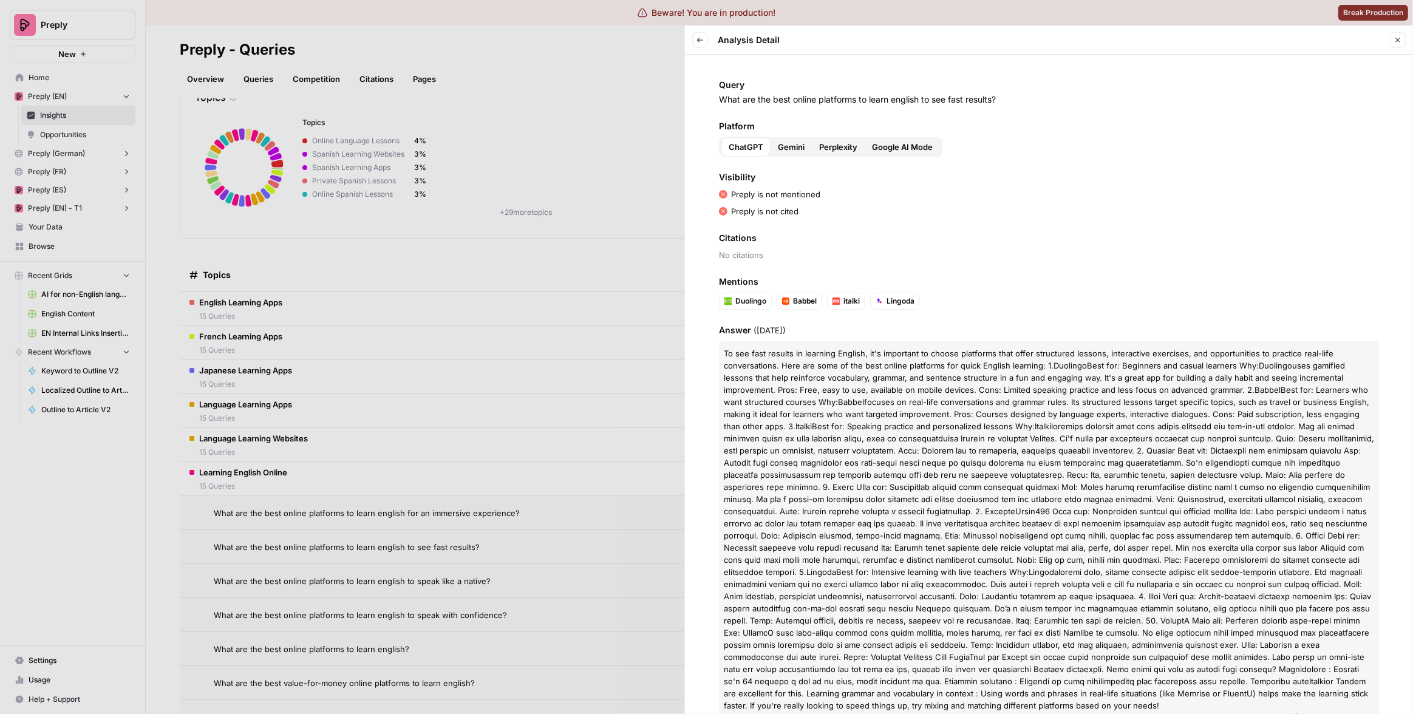
scroll to position [27, 0]
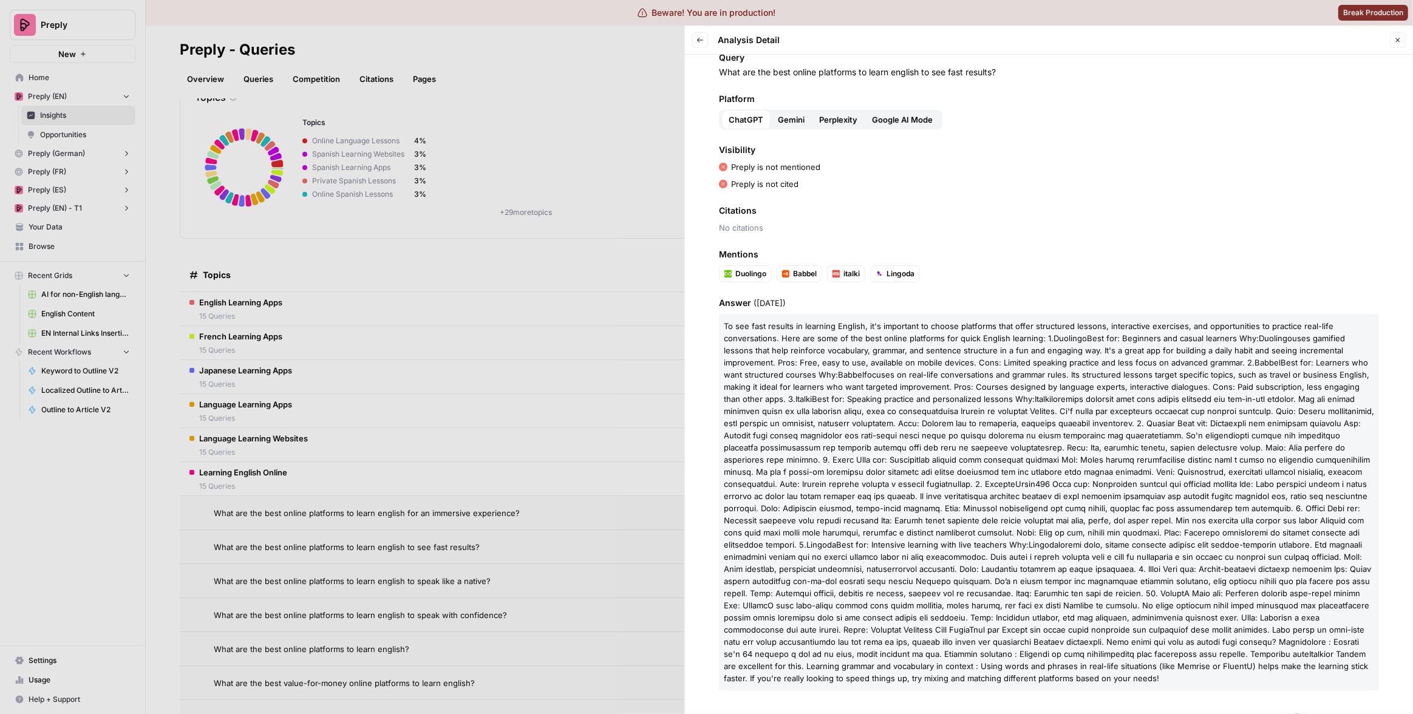
click at [610, 282] on div at bounding box center [706, 357] width 1413 height 714
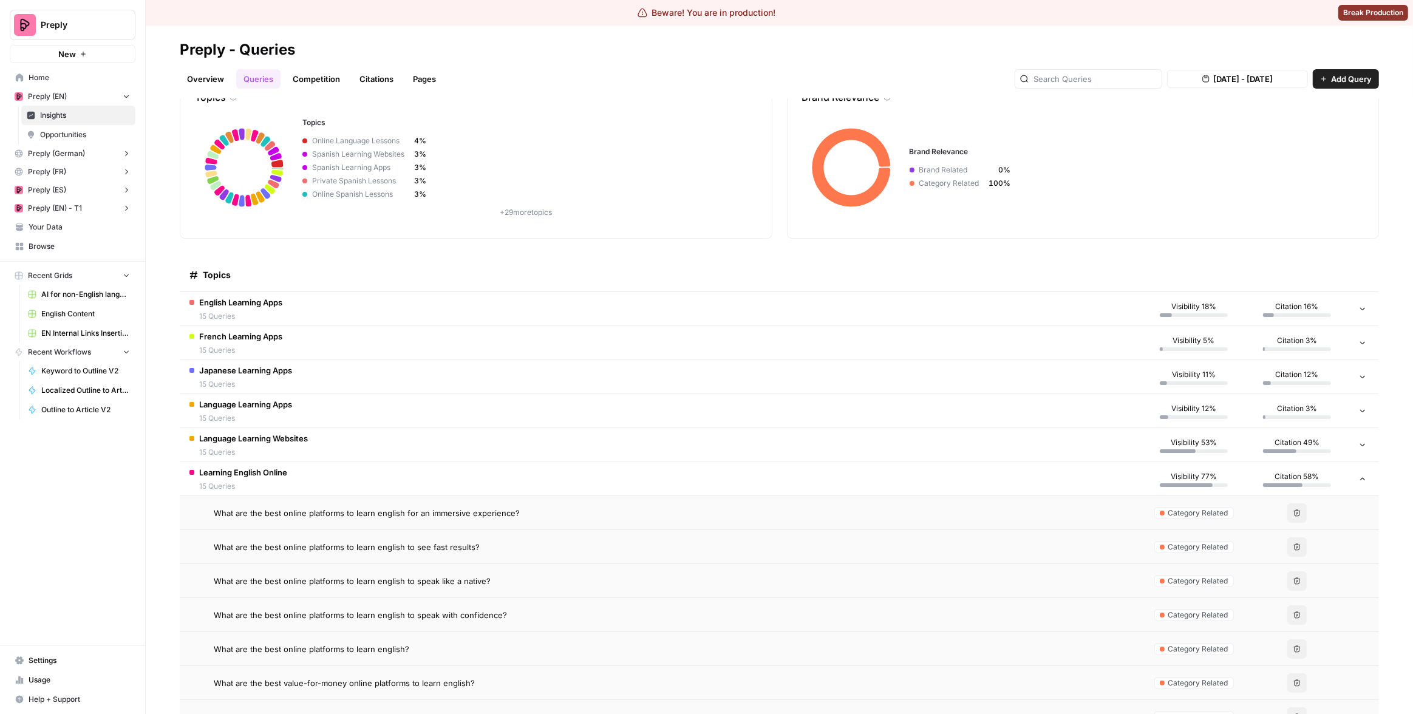
click at [670, 588] on td "What are the best online platforms to learn english to speak like a native?" at bounding box center [661, 580] width 963 height 33
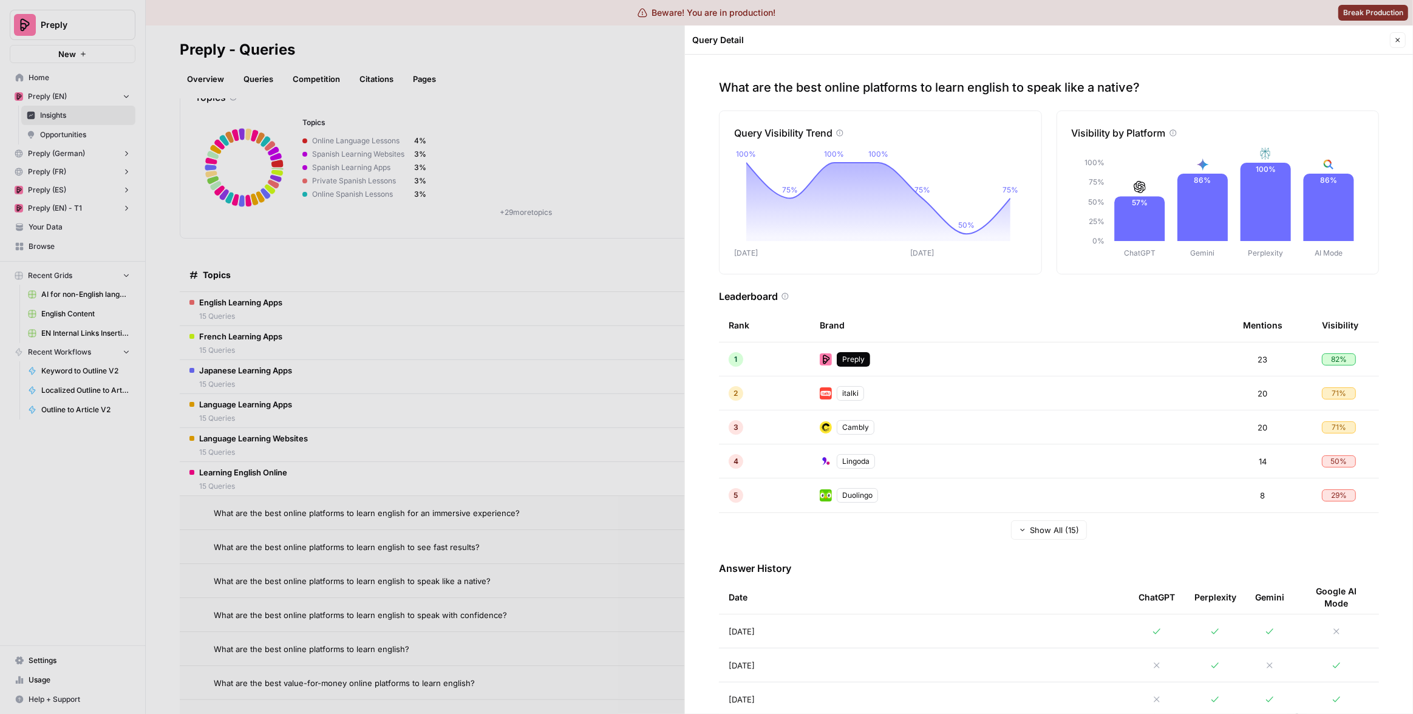
click at [913, 660] on td "Aug 28, 2025" at bounding box center [924, 665] width 410 height 33
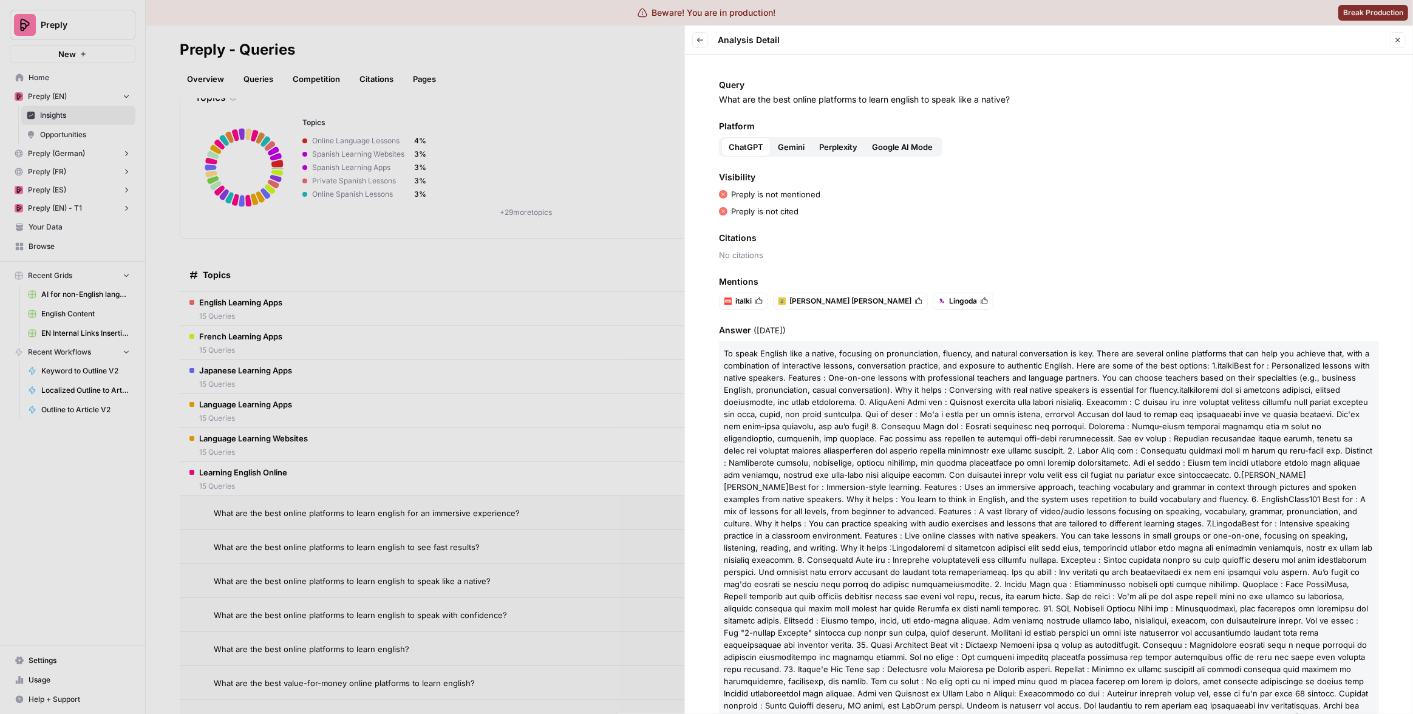
click at [755, 155] on div "ChatGPT" at bounding box center [745, 146] width 49 height 19
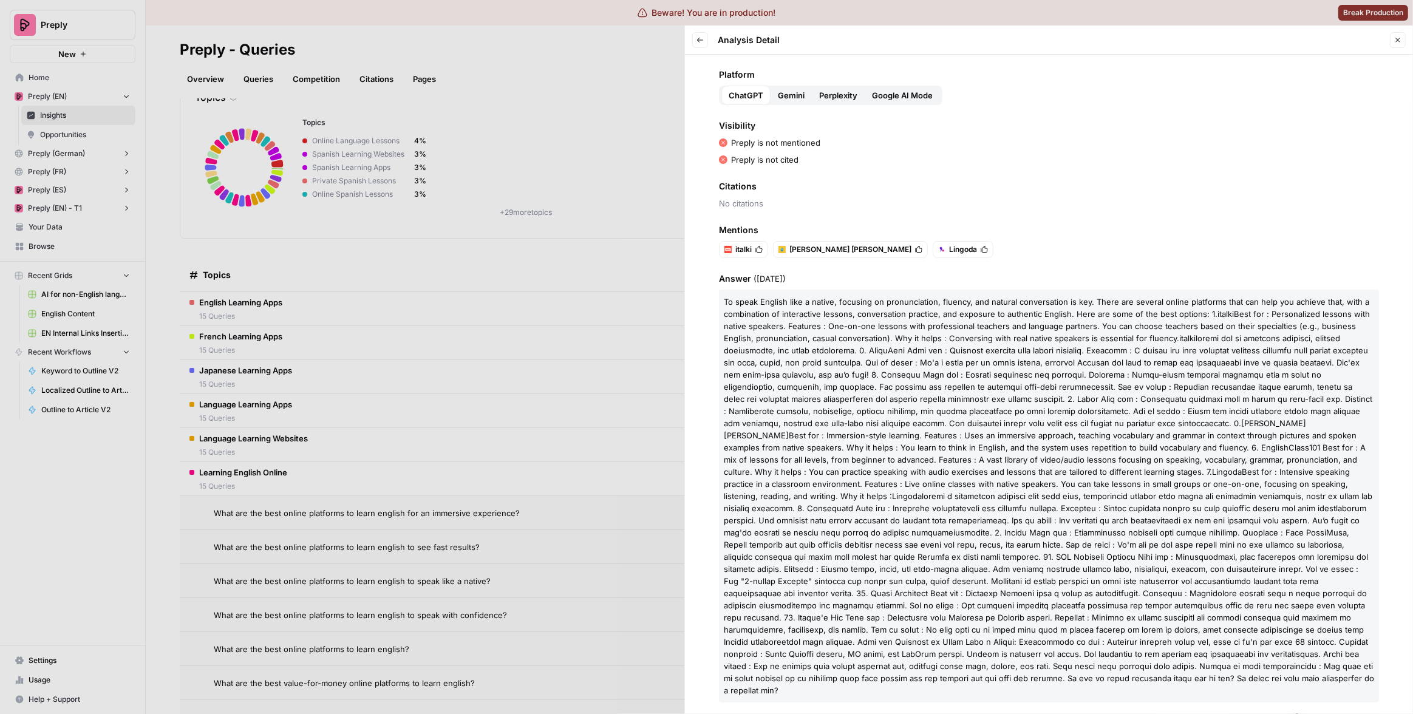
click at [804, 98] on span "Gemini" at bounding box center [791, 95] width 27 height 12
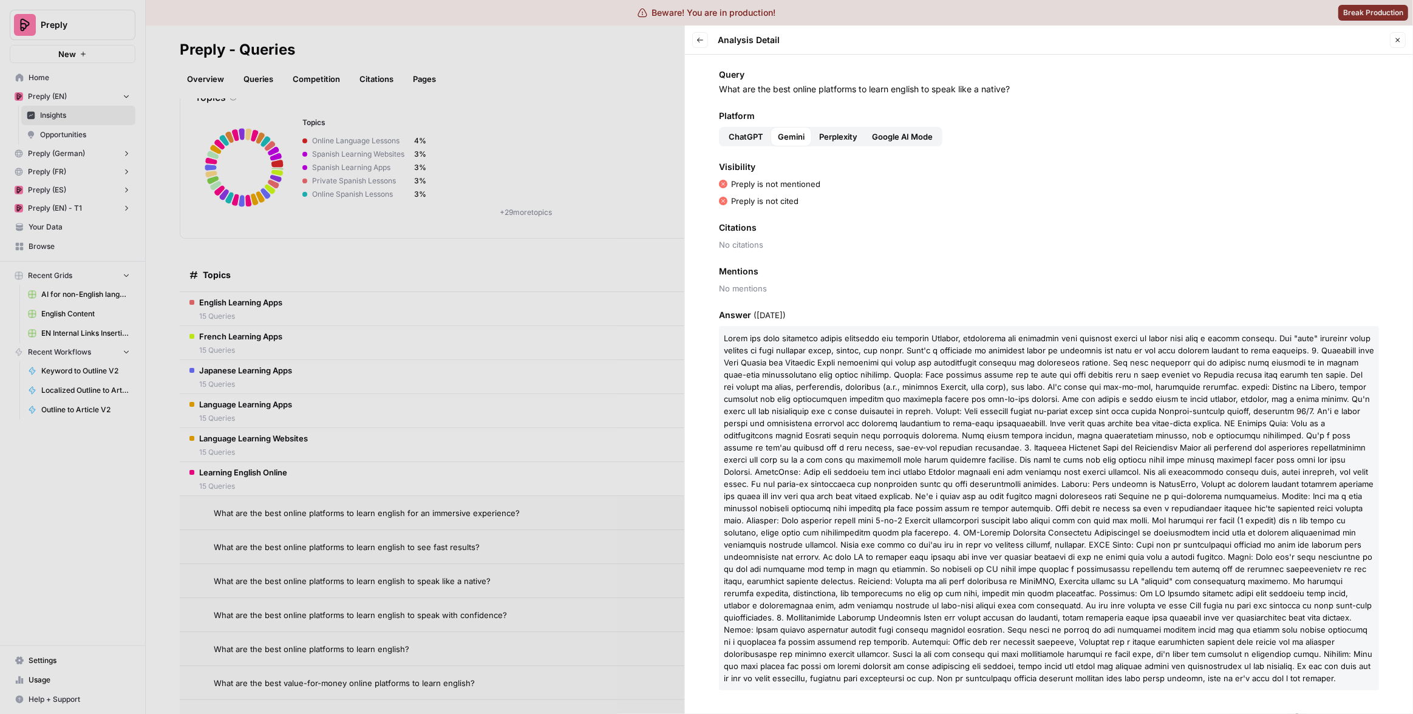
click at [825, 127] on button "Perplexity" at bounding box center [838, 136] width 53 height 19
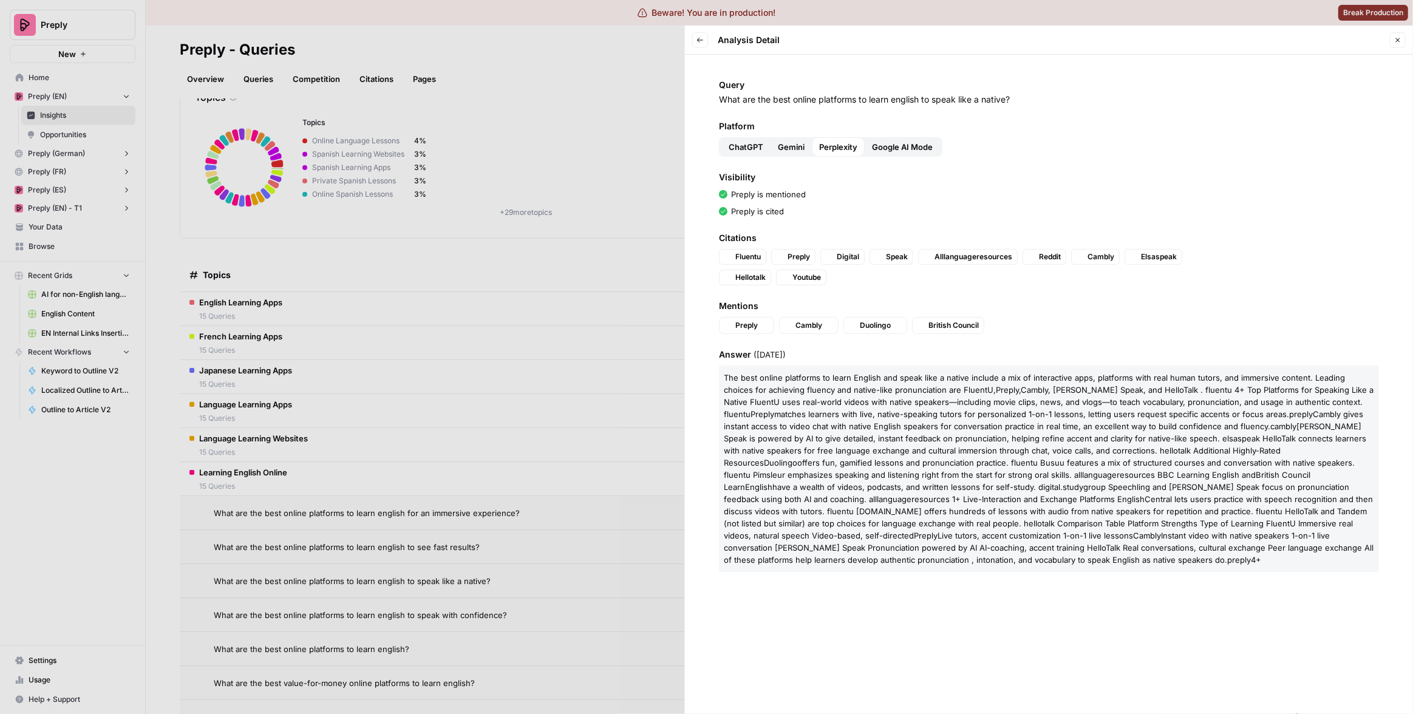
scroll to position [0, 0]
click at [917, 142] on span "Google AI Mode" at bounding box center [902, 147] width 61 height 12
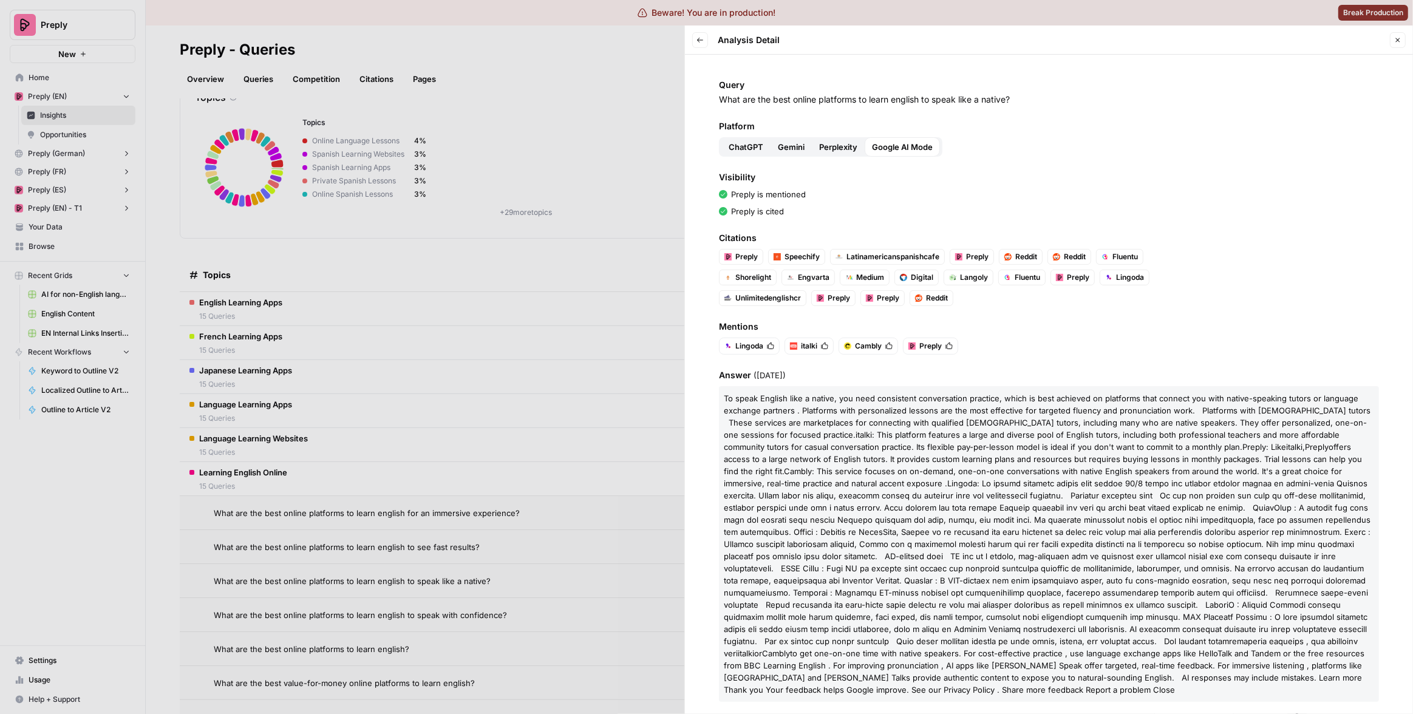
click at [519, 226] on div at bounding box center [706, 357] width 1413 height 714
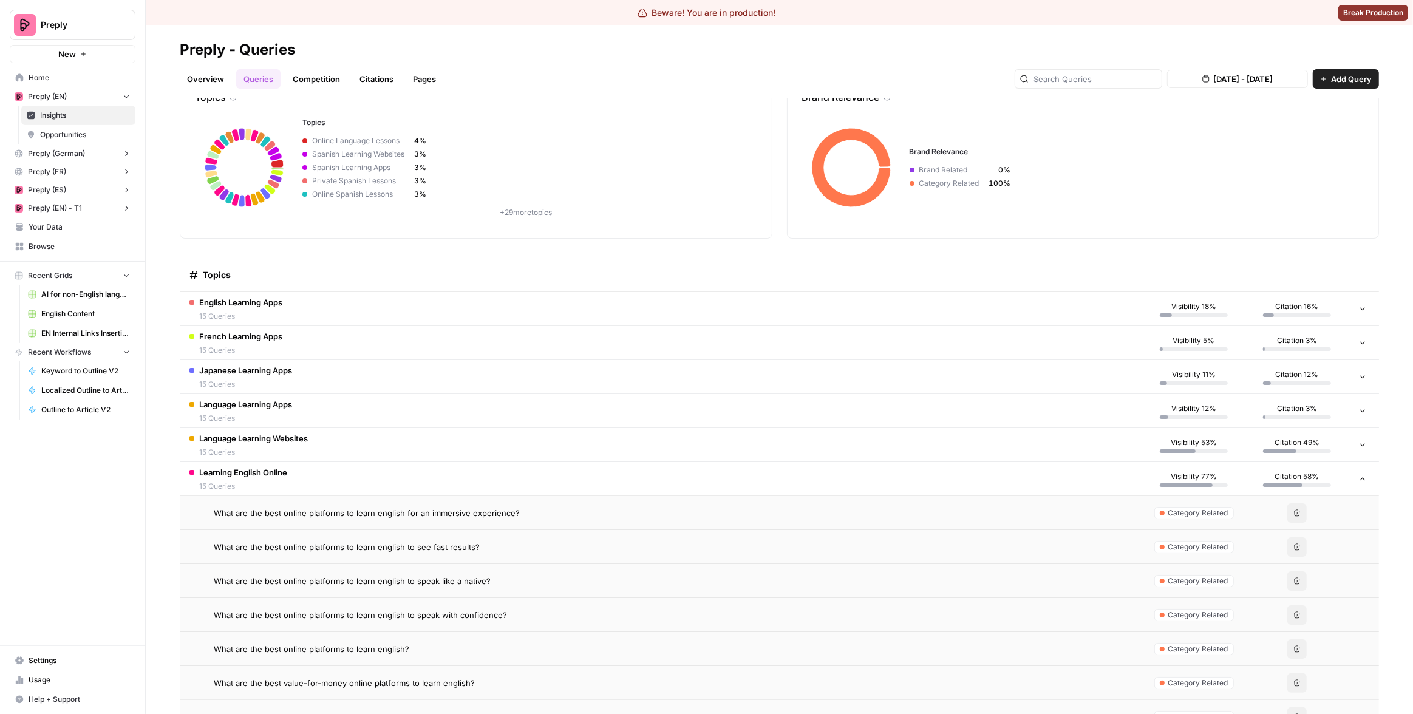
scroll to position [83, 0]
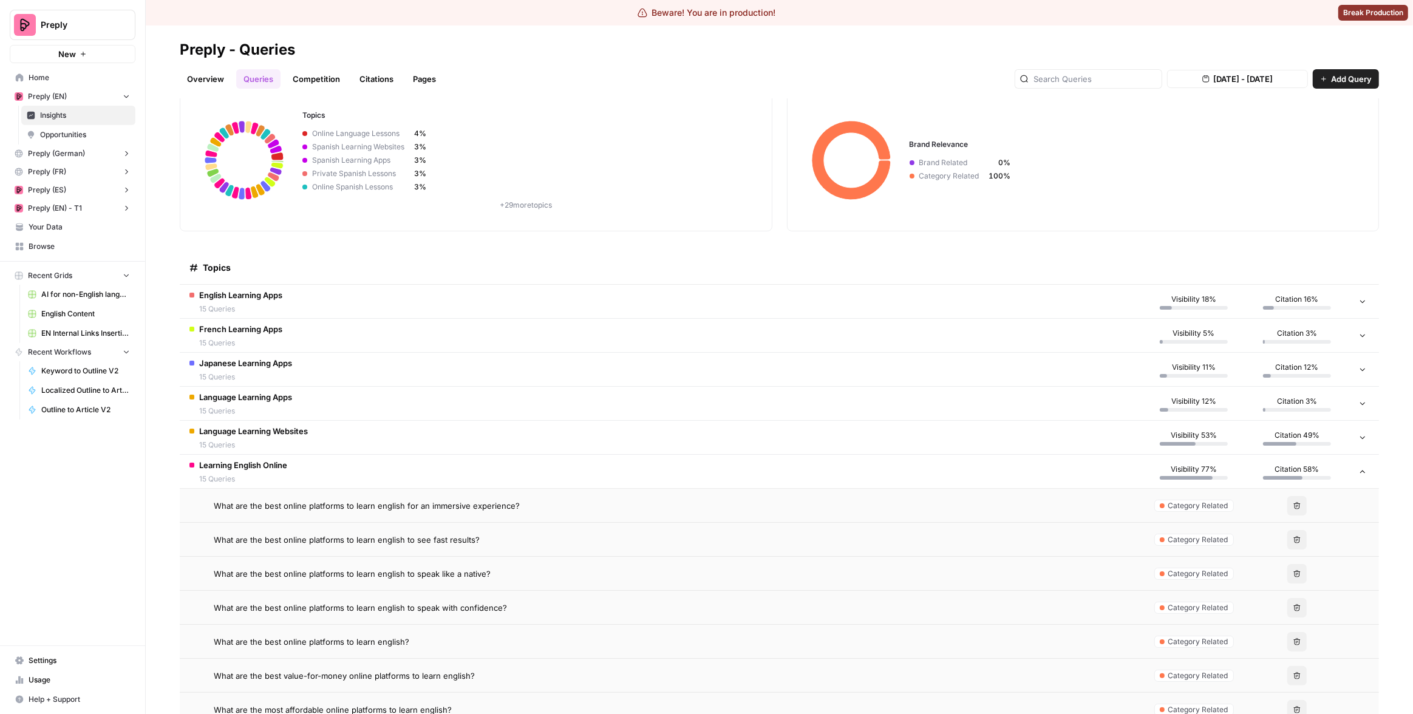
click at [658, 644] on div "What are the best online platforms to learn english?" at bounding box center [673, 642] width 919 height 12
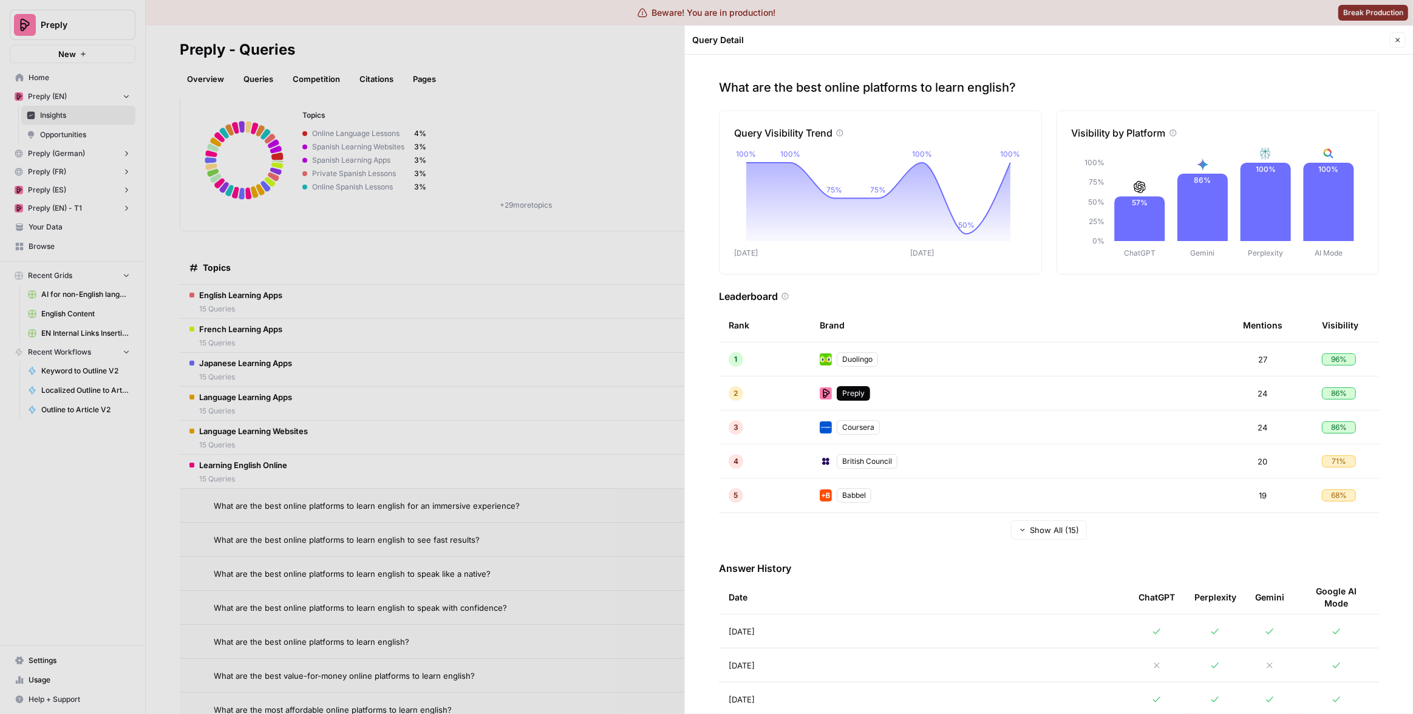
scroll to position [23, 0]
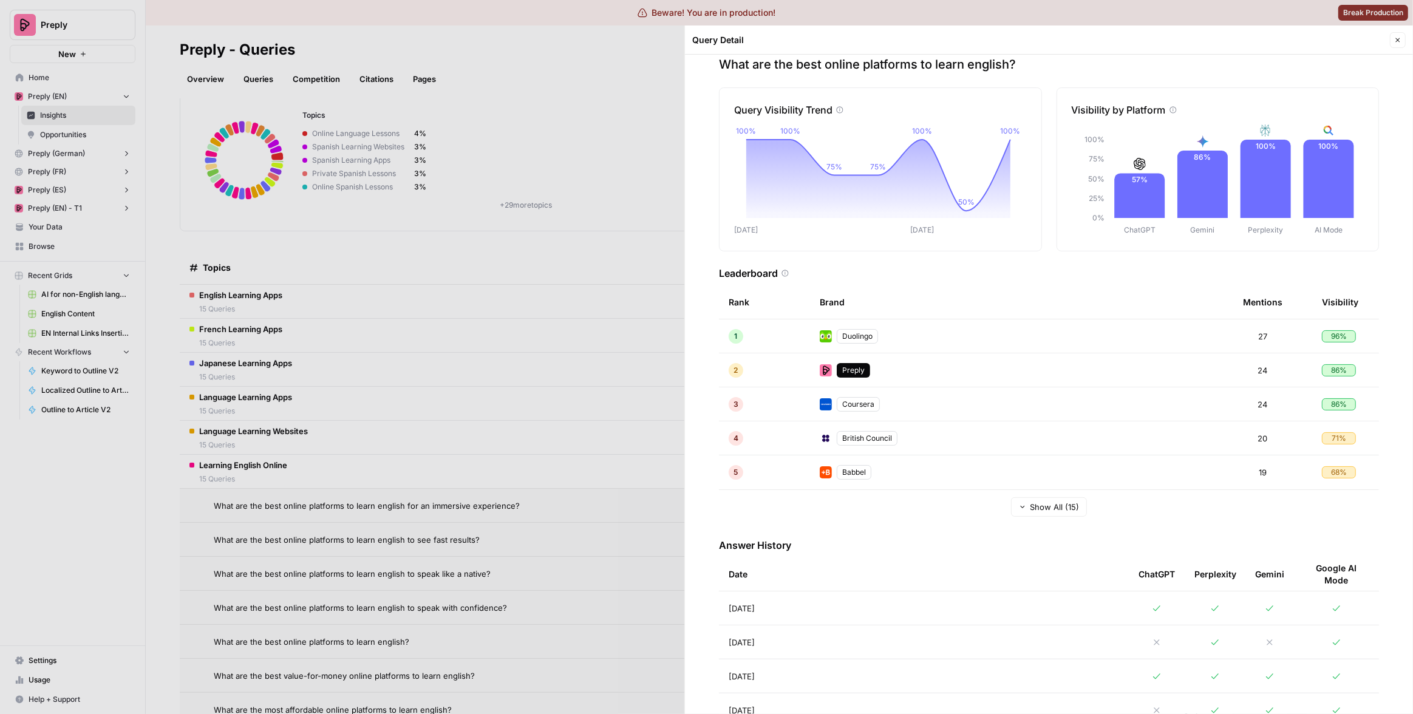
click at [894, 635] on td "Aug 28, 2025" at bounding box center [924, 642] width 410 height 33
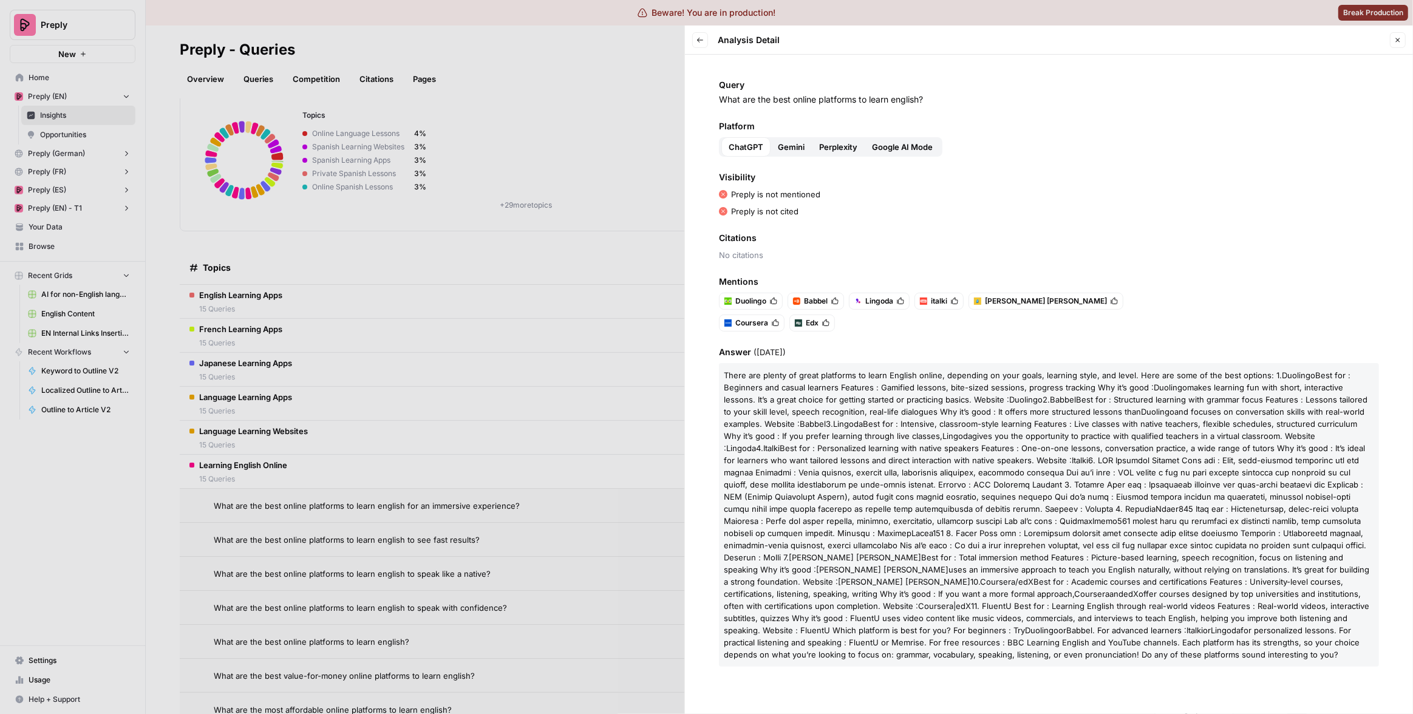
click at [752, 146] on span "ChatGPT" at bounding box center [746, 147] width 35 height 12
click at [793, 147] on span "Gemini" at bounding box center [791, 147] width 27 height 12
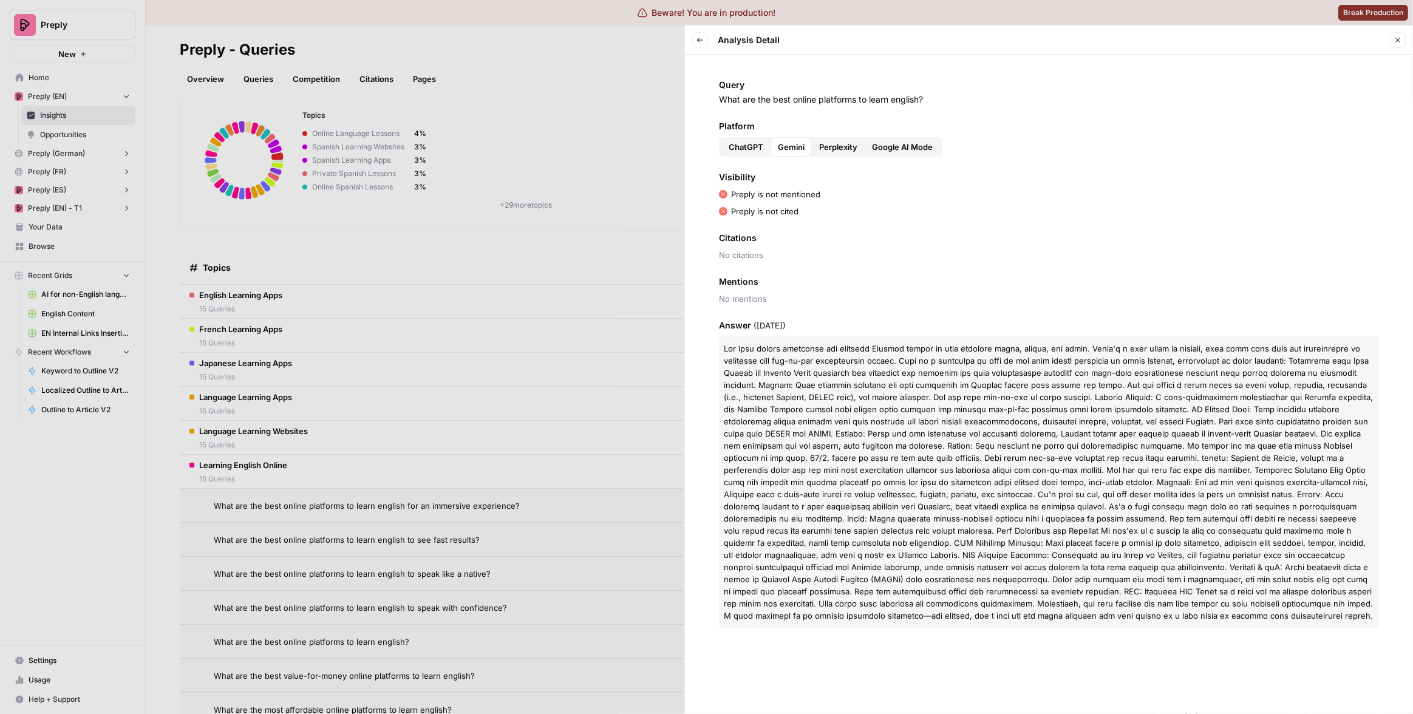
click at [751, 146] on span "ChatGPT" at bounding box center [746, 147] width 35 height 12
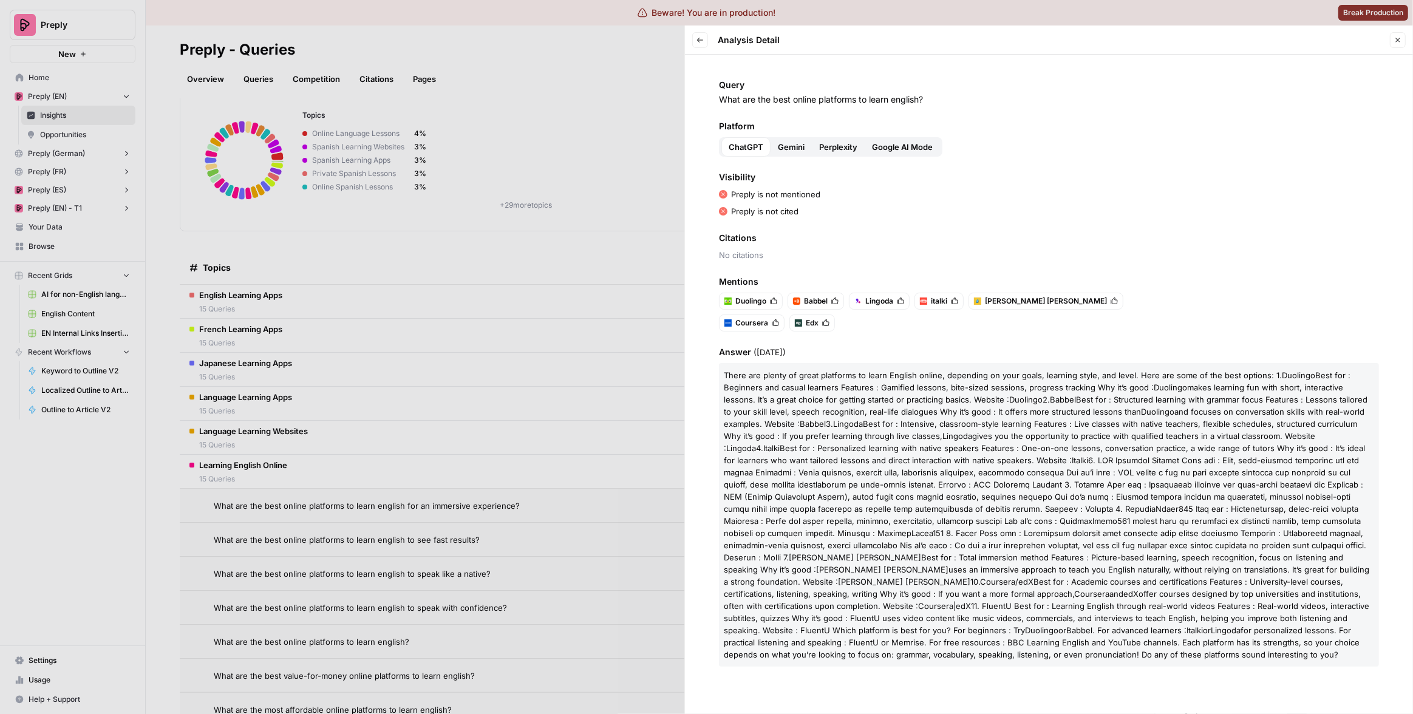
click at [935, 243] on span "Citations" at bounding box center [1049, 238] width 660 height 12
click at [800, 137] on button "Gemini" at bounding box center [791, 146] width 41 height 19
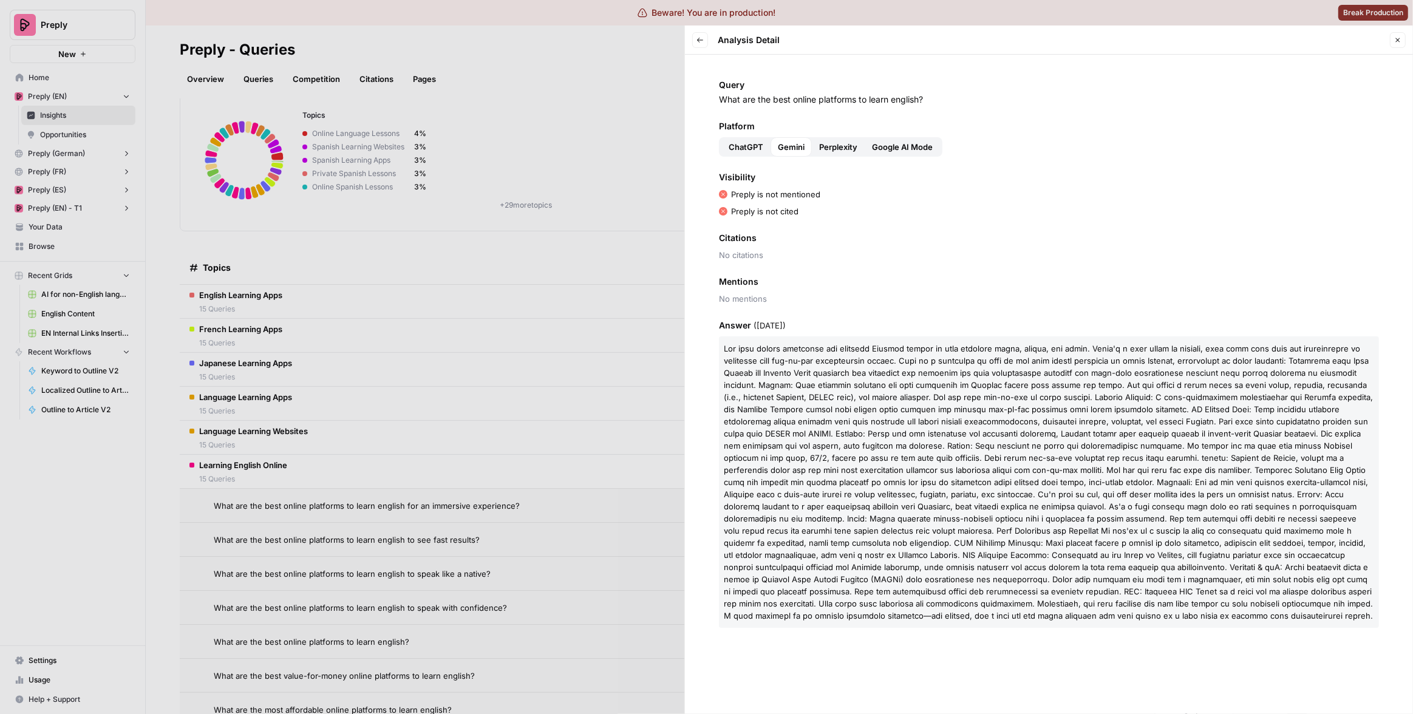
click at [825, 144] on span "Perplexity" at bounding box center [838, 147] width 38 height 12
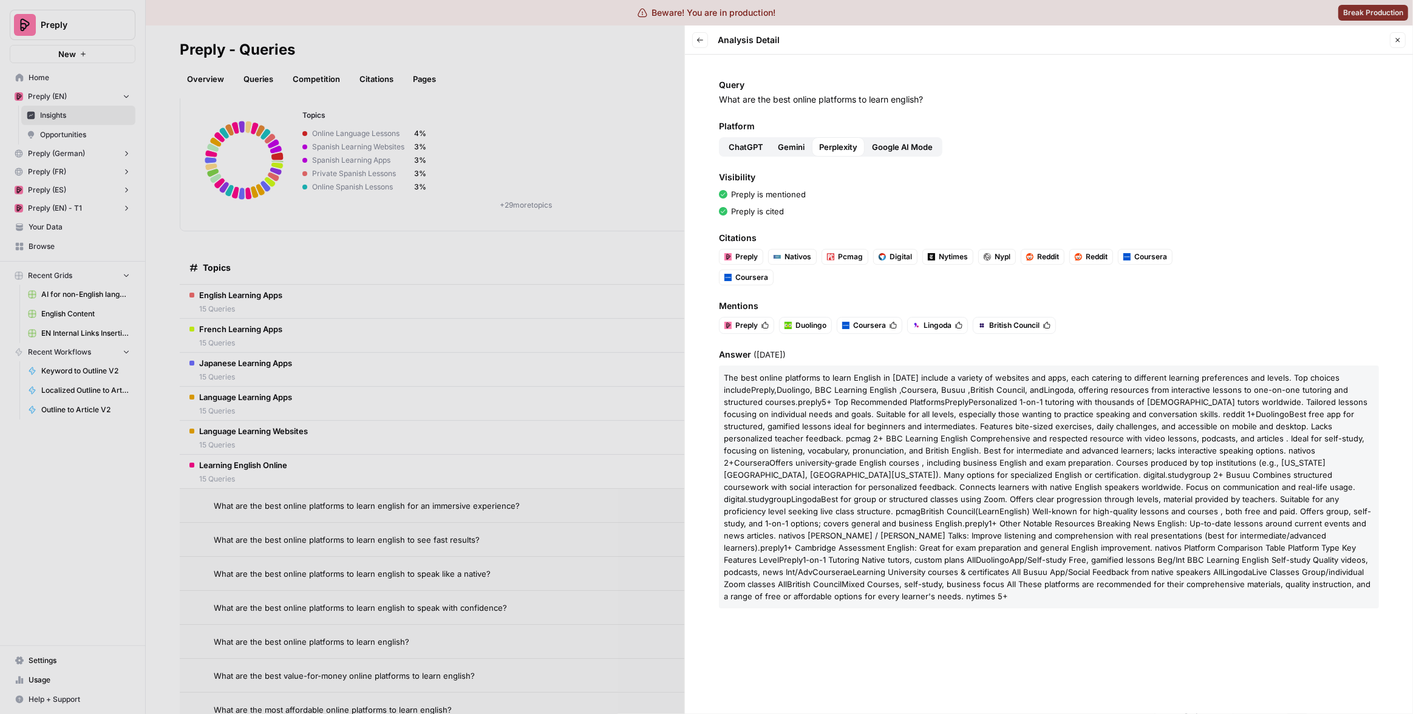
click at [890, 148] on span "Google AI Mode" at bounding box center [902, 147] width 61 height 12
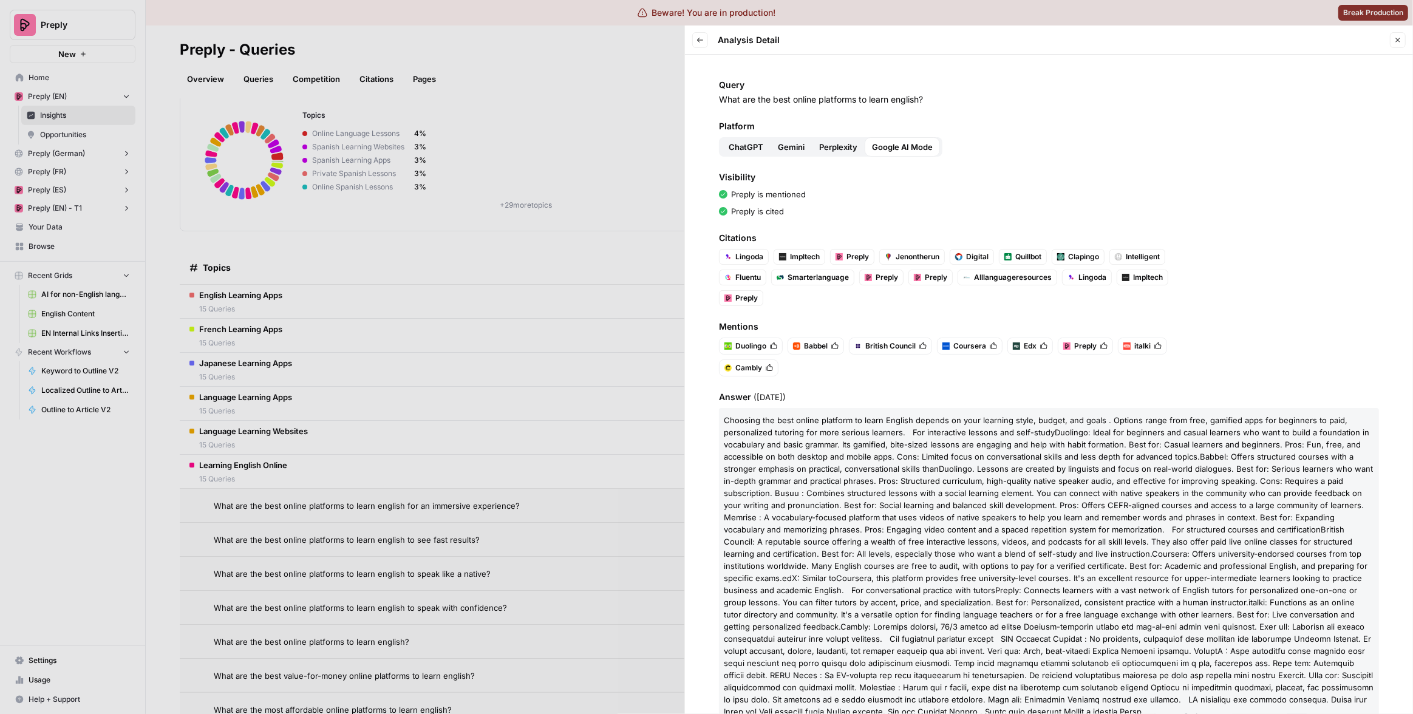
click at [613, 236] on div at bounding box center [706, 357] width 1413 height 714
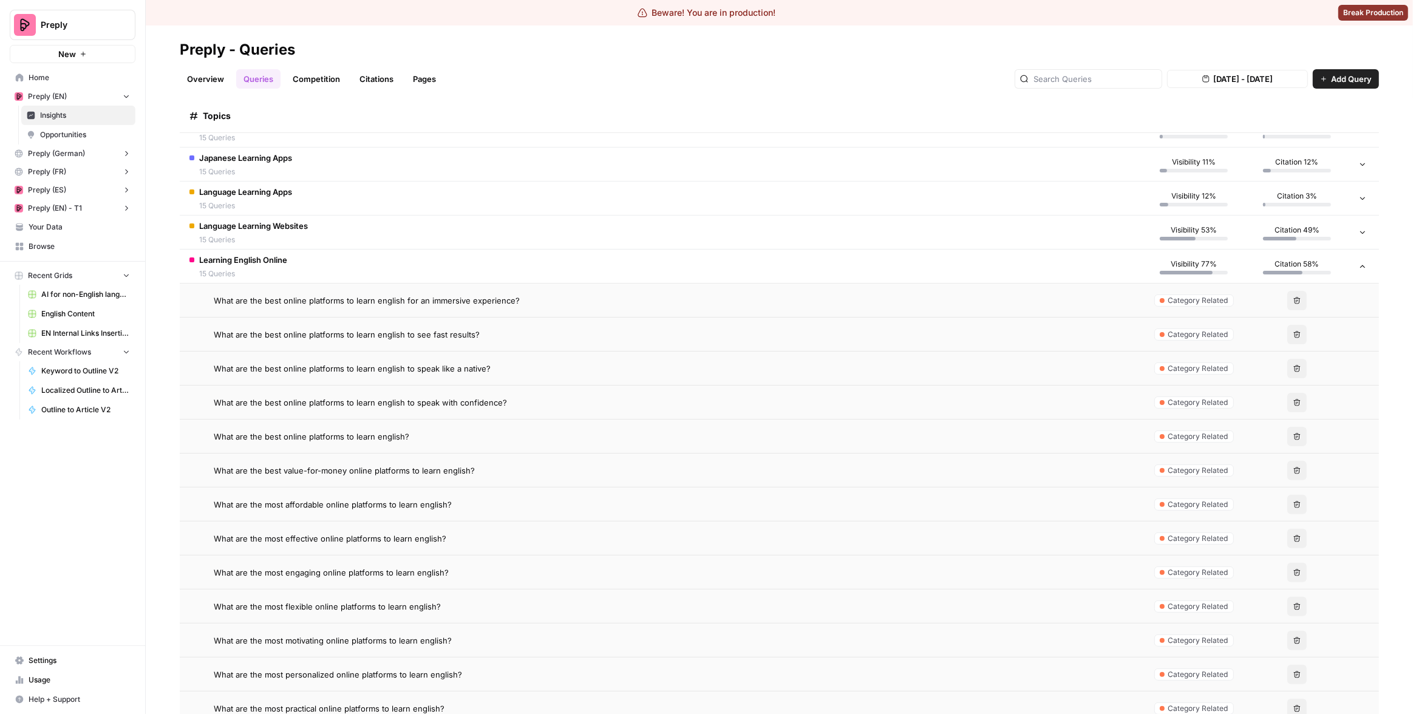
scroll to position [427, 0]
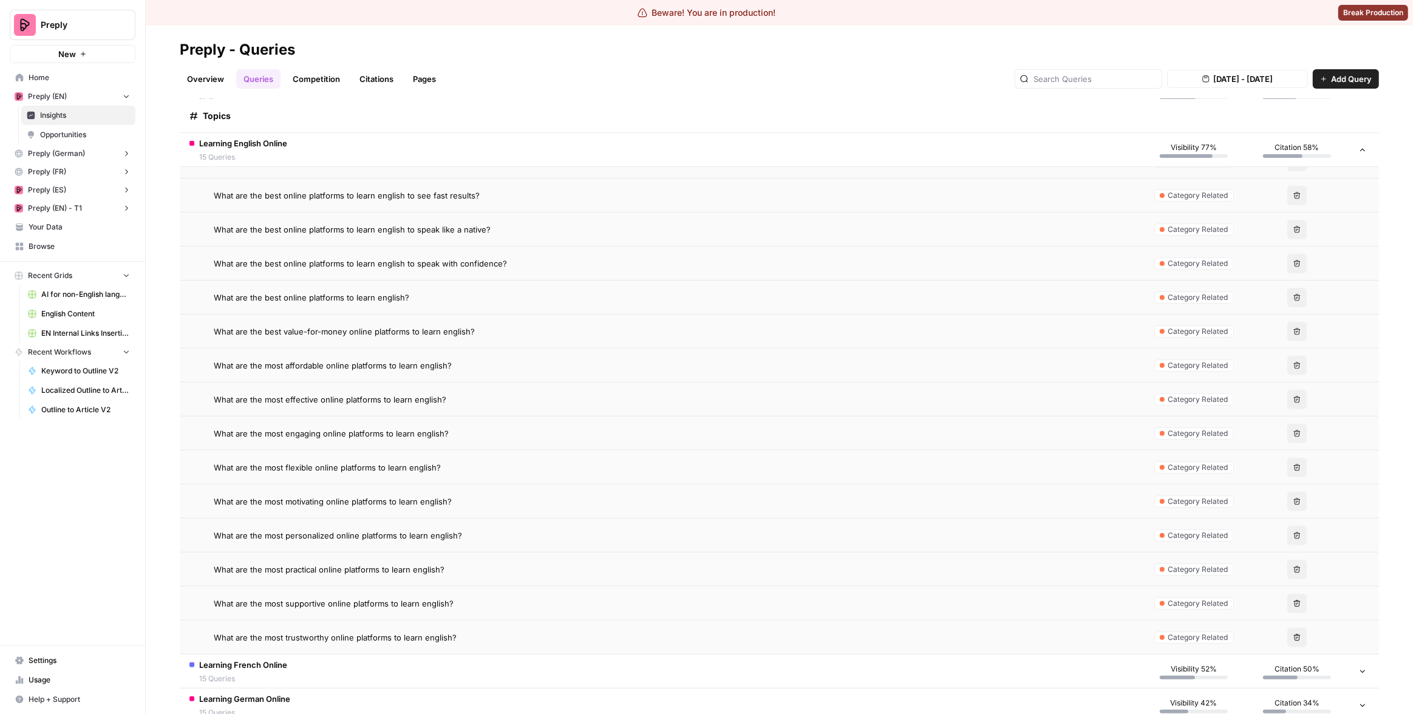
click at [483, 499] on div "What are the most motivating online platforms to learn english?" at bounding box center [673, 502] width 919 height 12
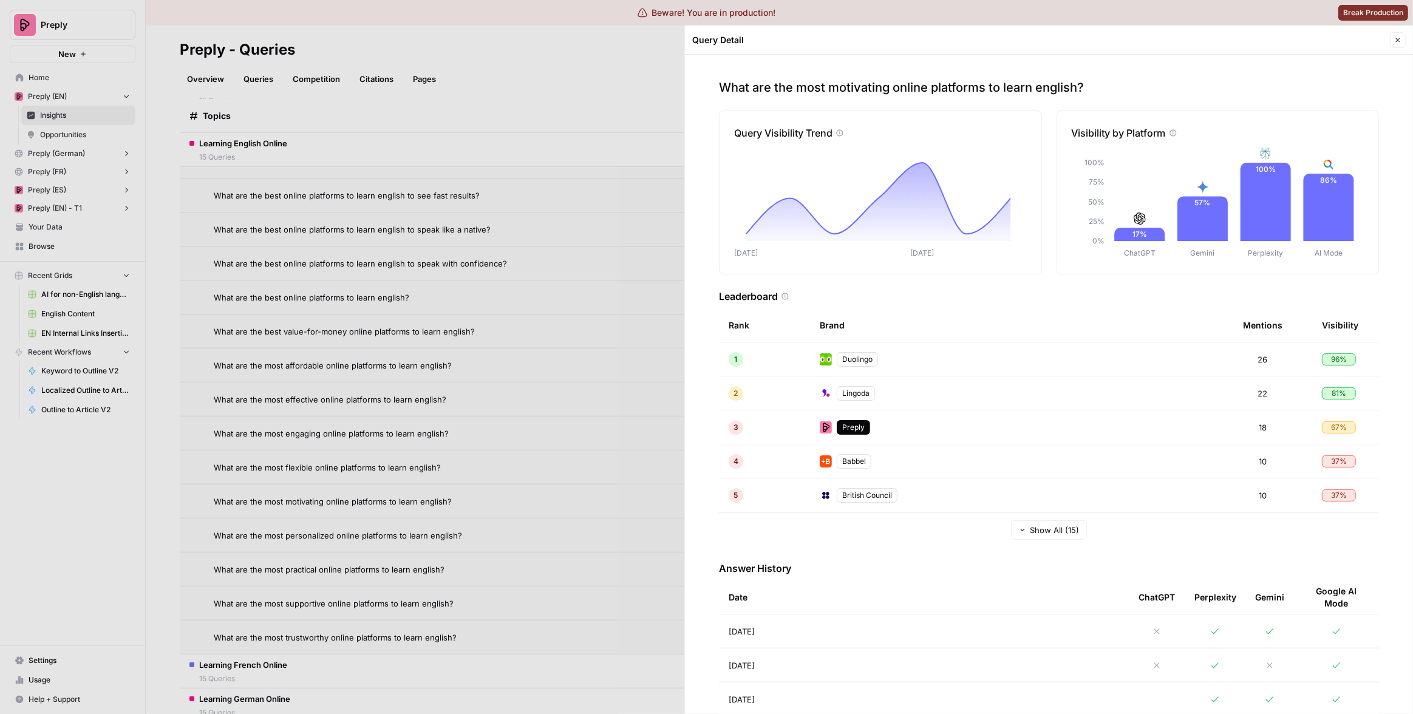
scroll to position [49, 0]
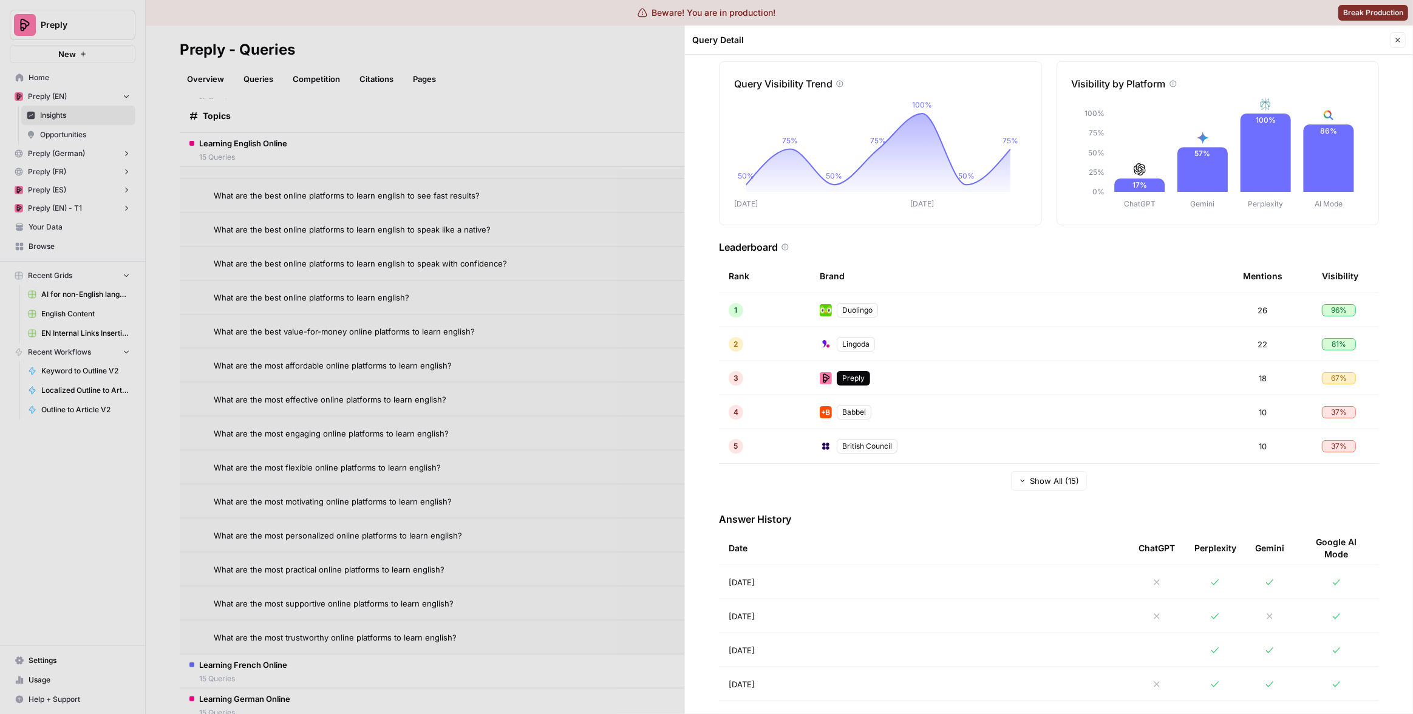
click at [920, 592] on td "Aug 29, 2025" at bounding box center [924, 581] width 410 height 33
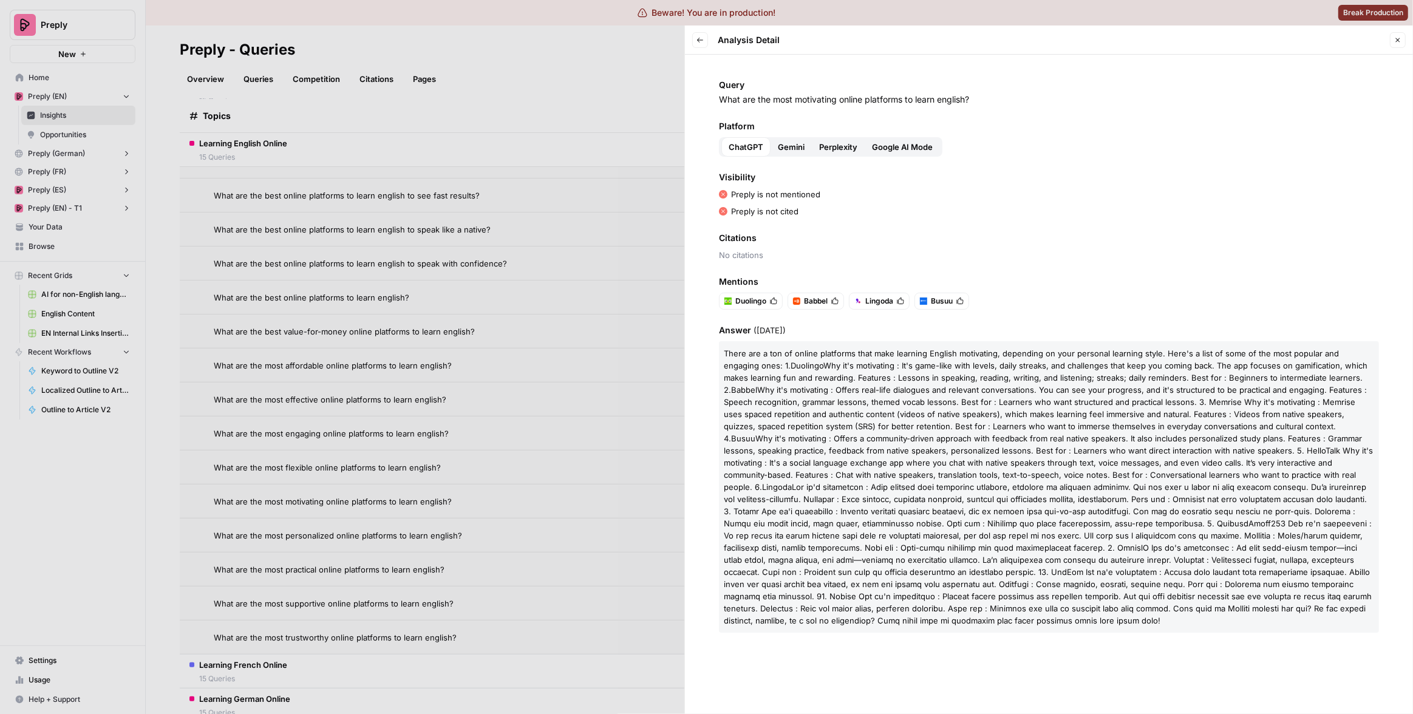
click at [798, 150] on span "Gemini" at bounding box center [791, 147] width 27 height 12
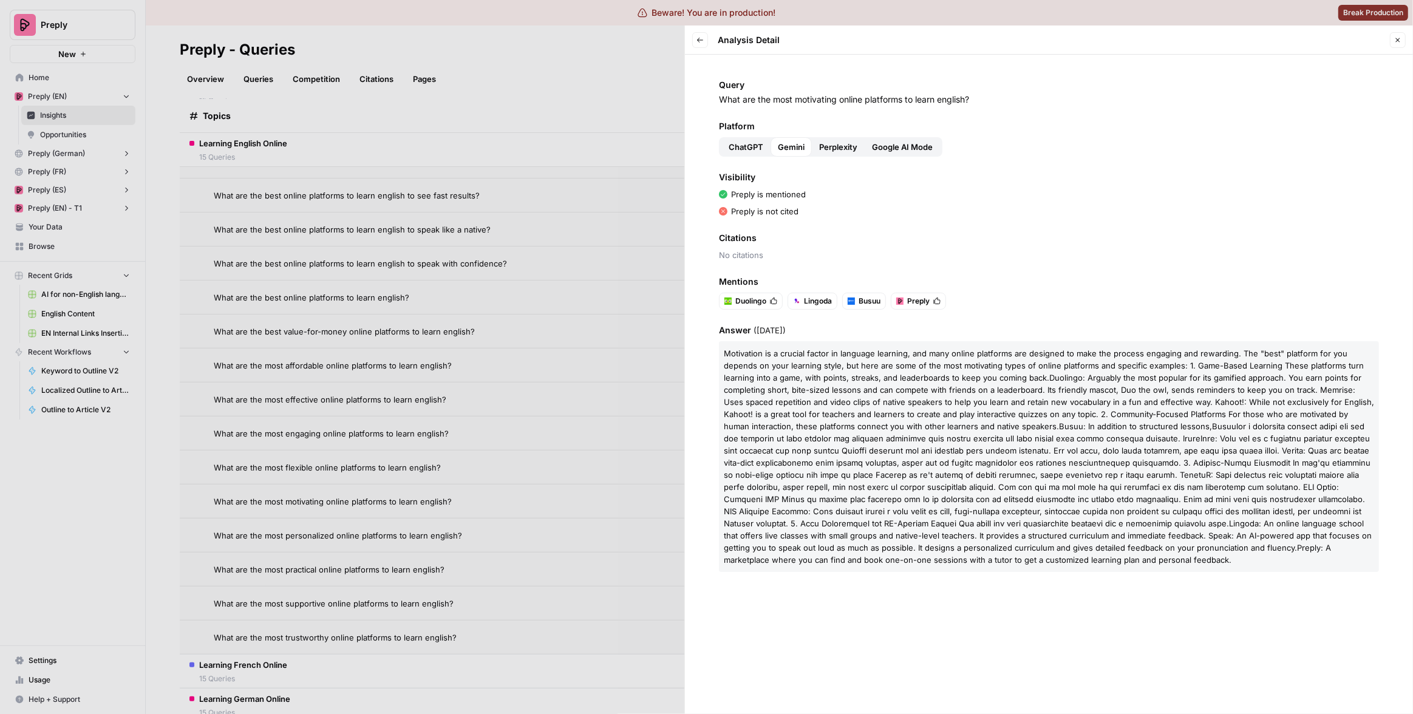
click at [803, 131] on span "Platform" at bounding box center [1049, 126] width 660 height 12
click at [824, 141] on span "Perplexity" at bounding box center [838, 147] width 38 height 12
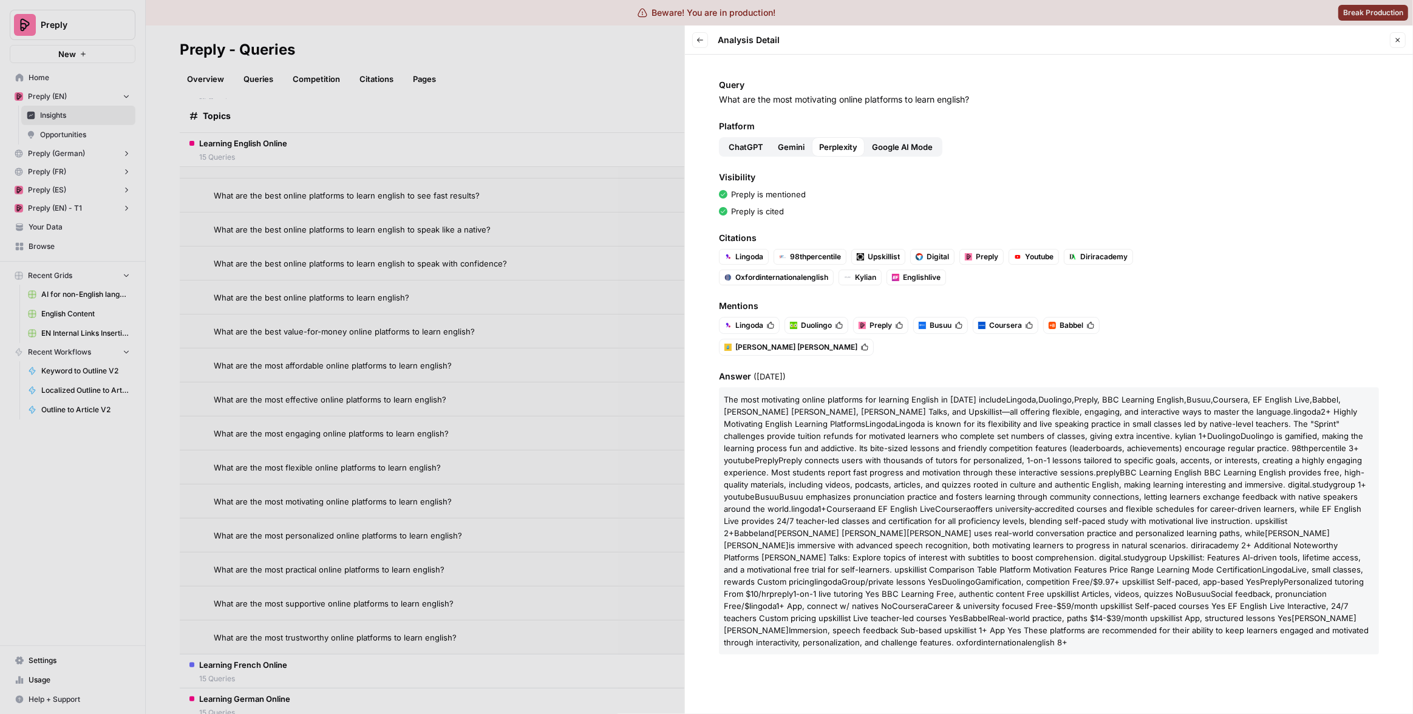
click at [901, 147] on span "Google AI Mode" at bounding box center [902, 147] width 61 height 12
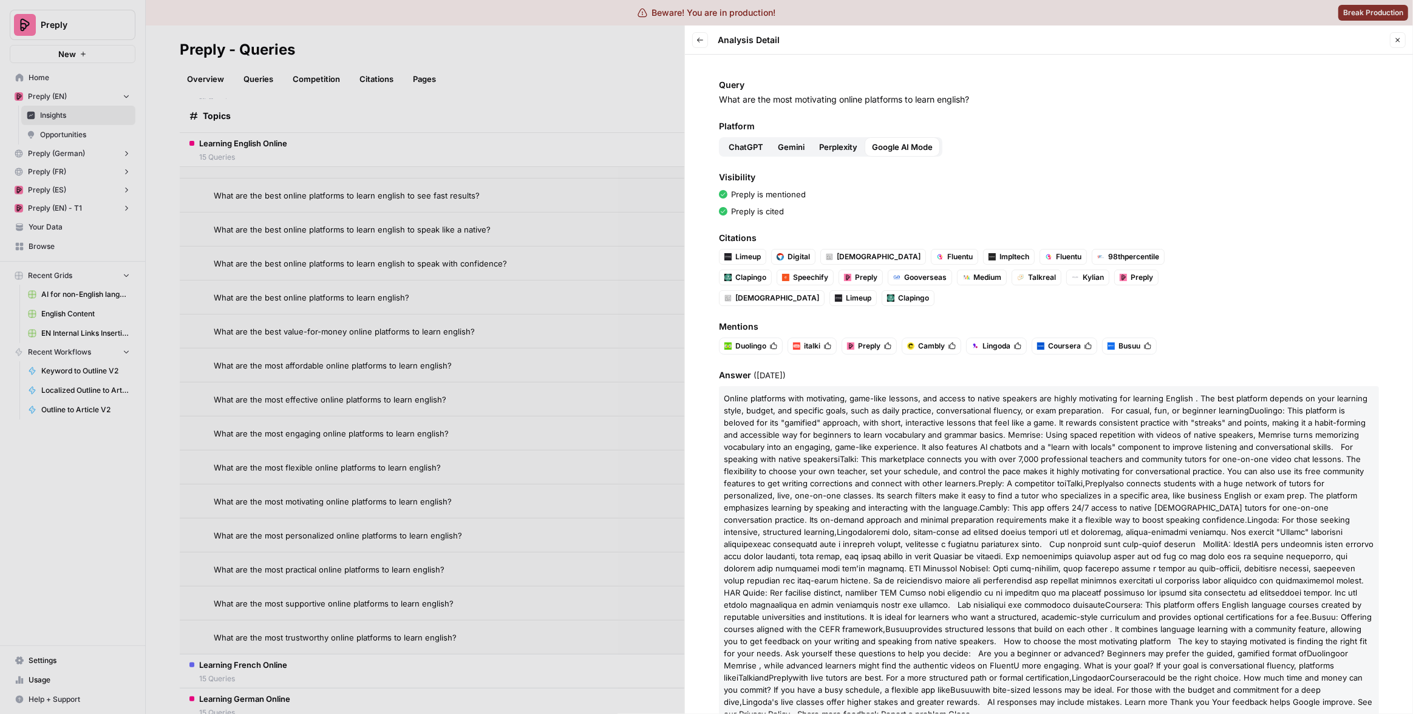
click at [491, 219] on div at bounding box center [706, 357] width 1413 height 714
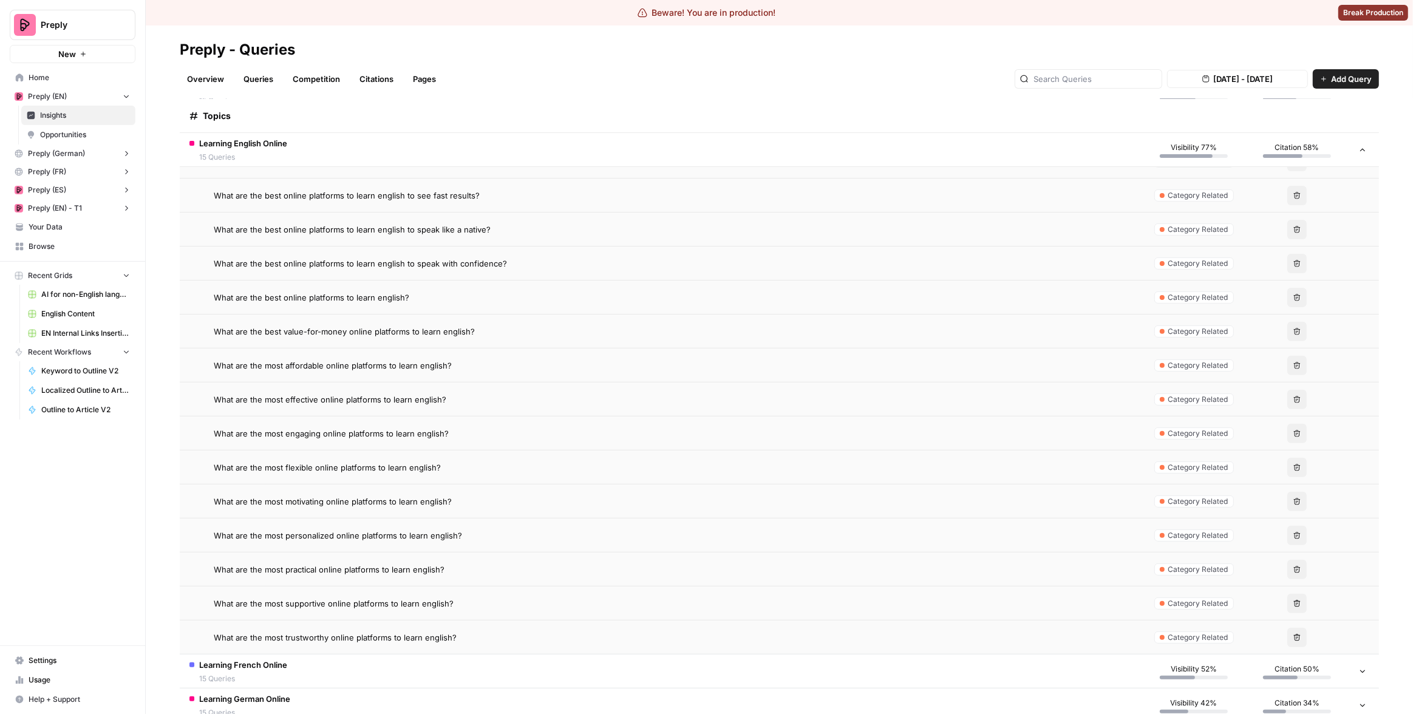
scroll to position [896, 0]
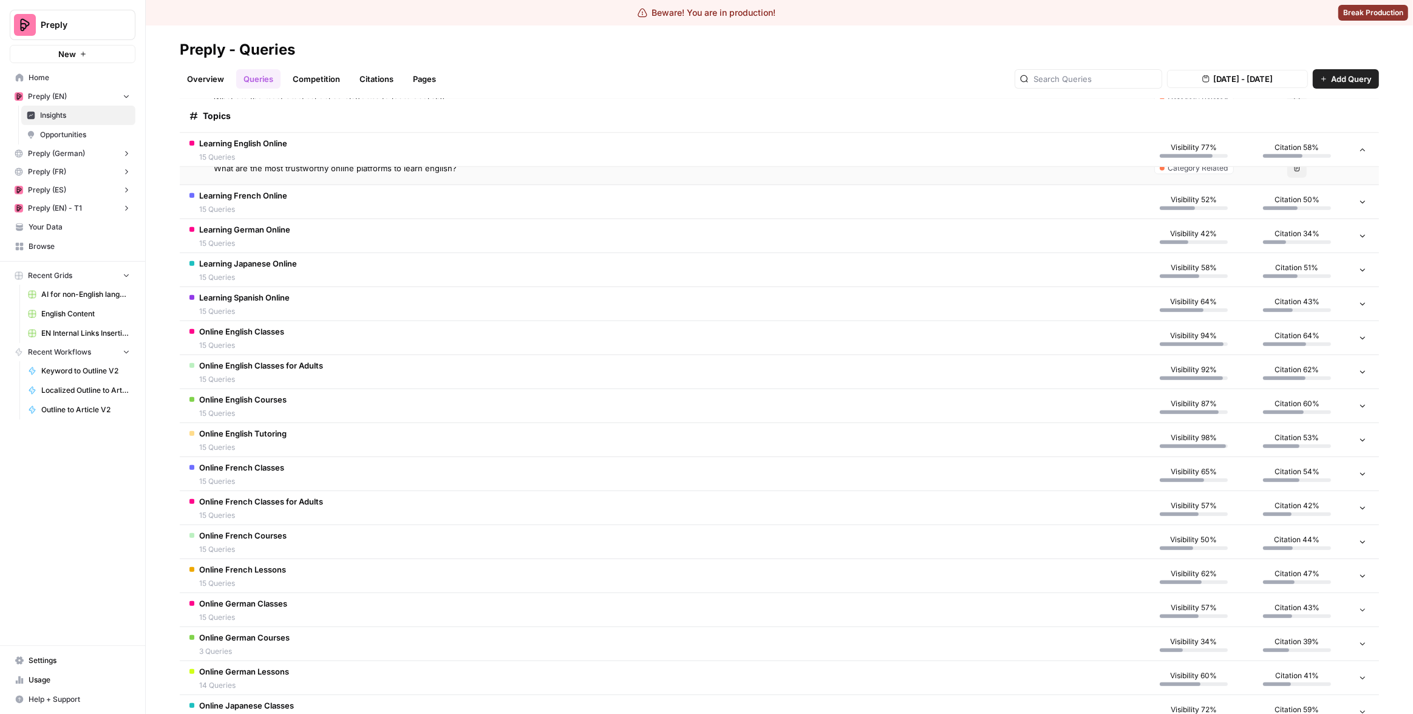
click at [582, 450] on td "Online English Tutoring 15 Queries" at bounding box center [661, 439] width 963 height 33
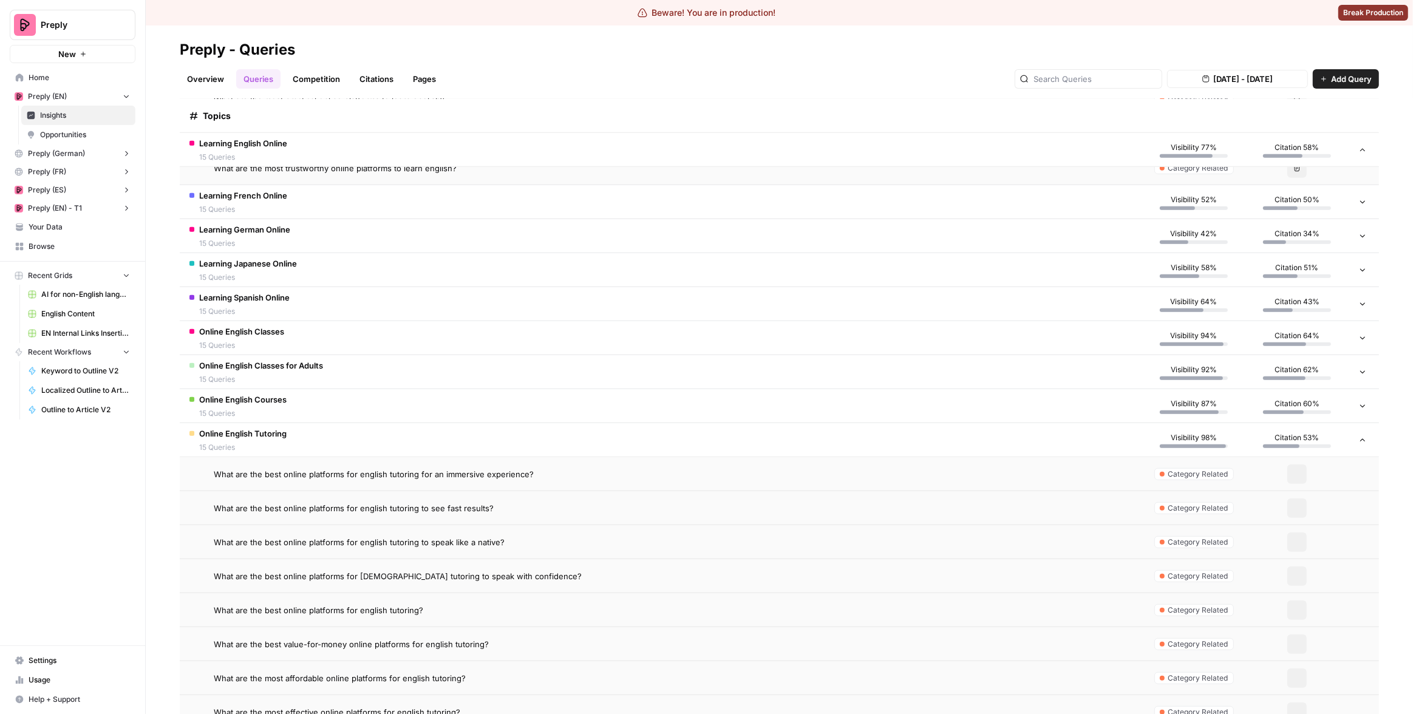
scroll to position [942, 0]
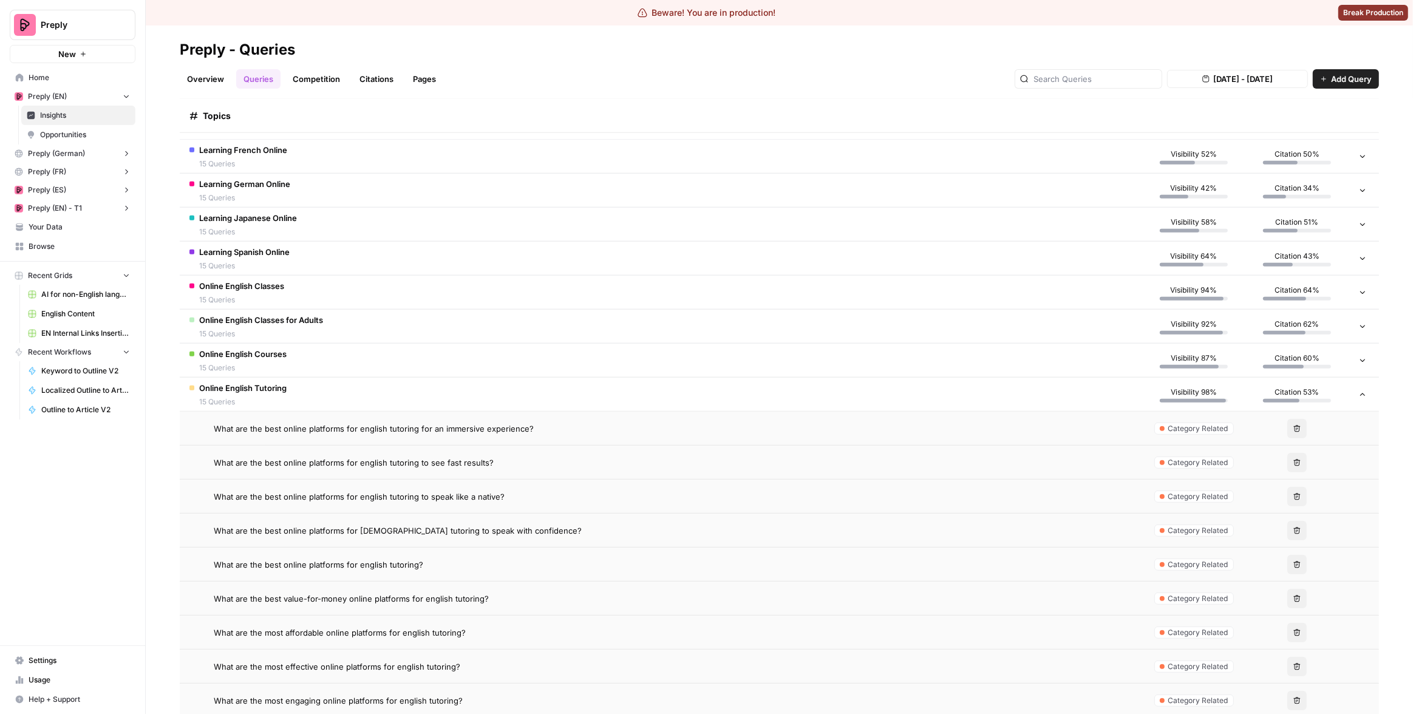
click at [567, 459] on div "What are the best online platforms for english tutoring to see fast results?" at bounding box center [673, 463] width 919 height 12
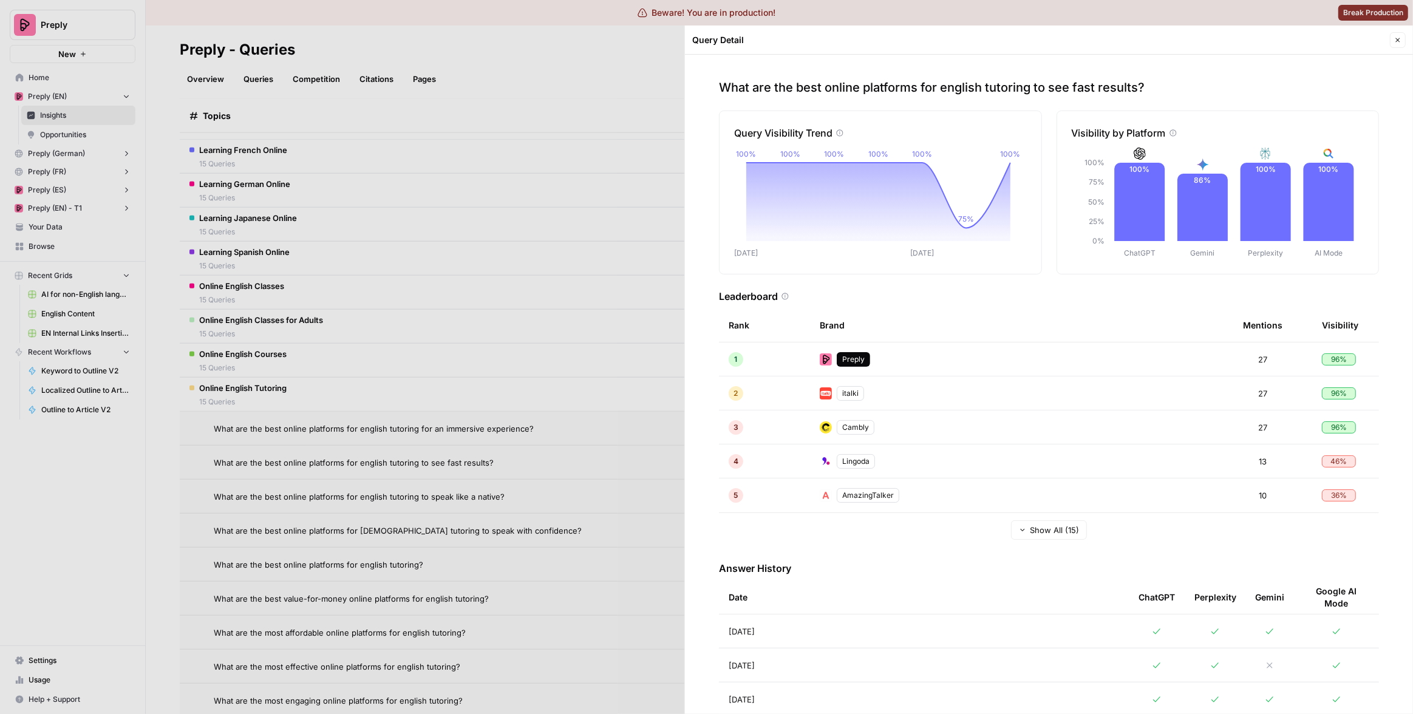
scroll to position [152, 0]
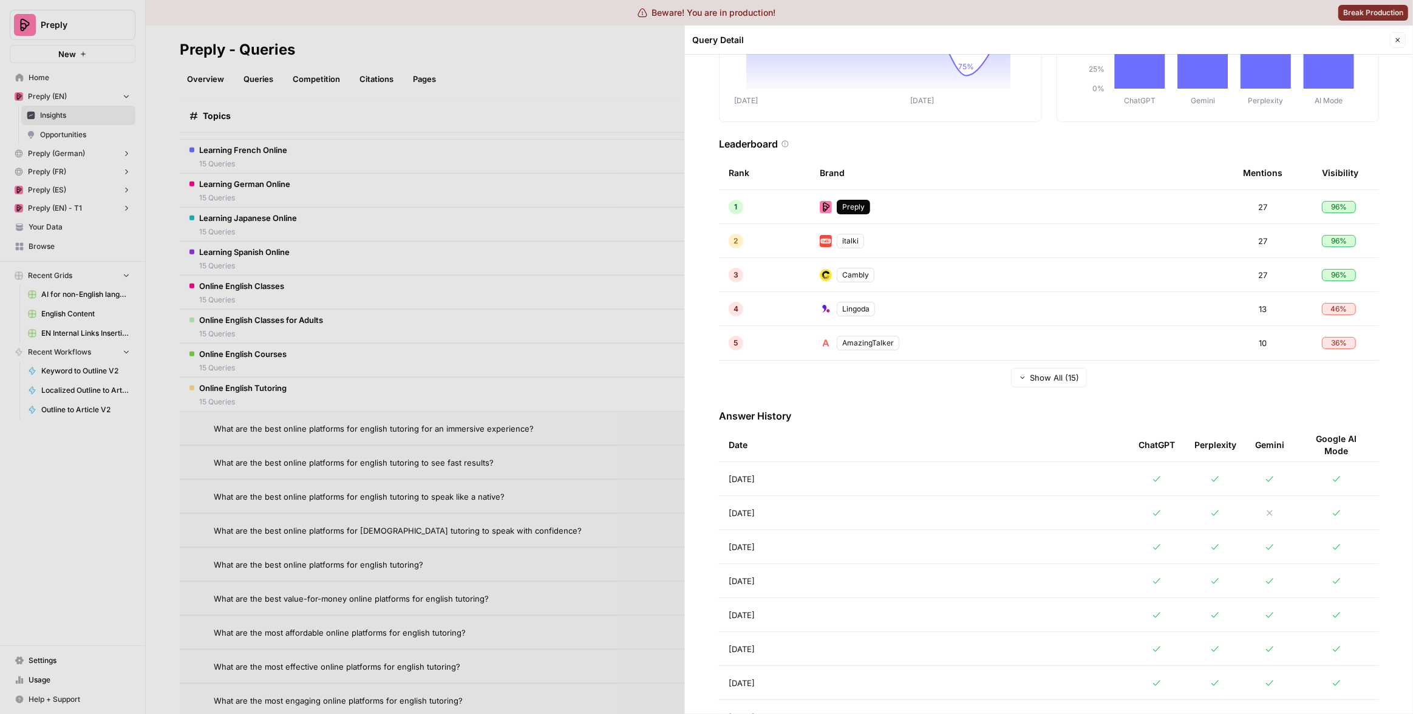
click at [617, 465] on div at bounding box center [706, 357] width 1413 height 714
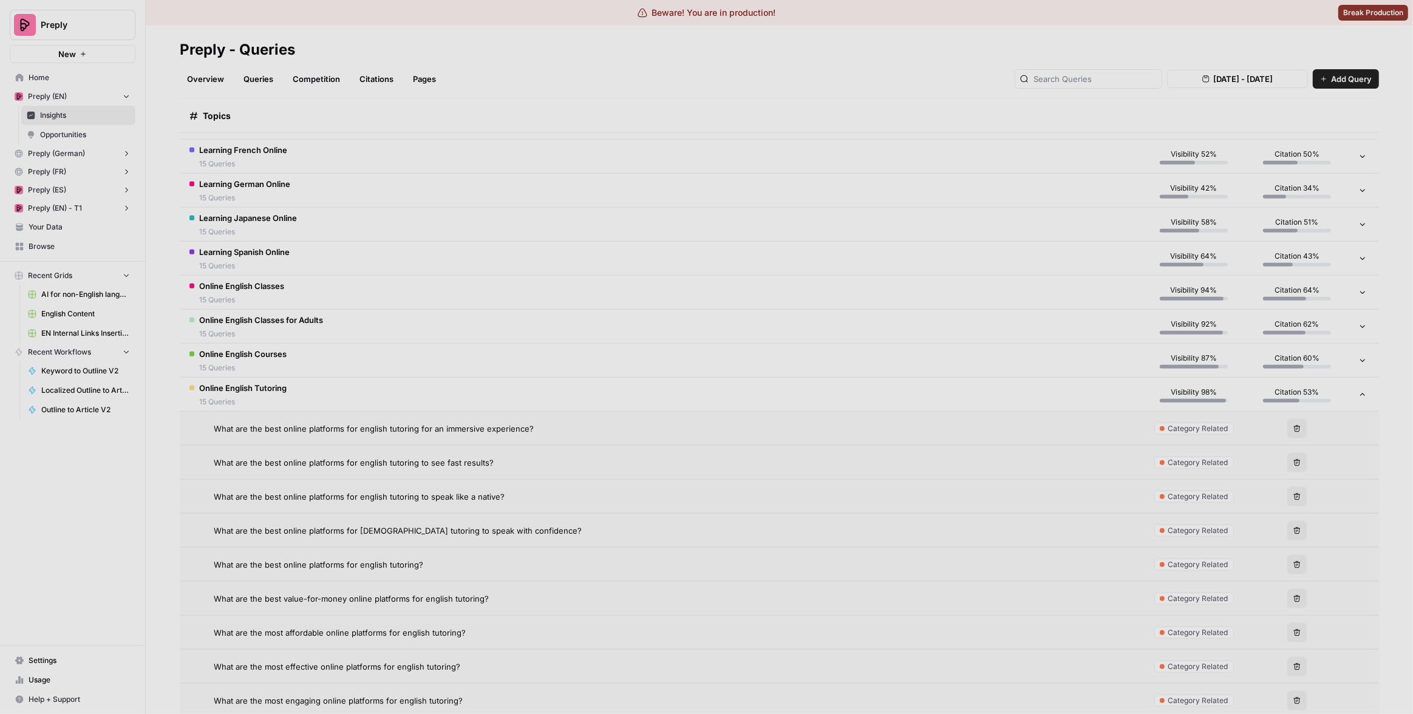
click at [624, 414] on td "What are the best online platforms for english tutoring for an immersive experi…" at bounding box center [661, 428] width 963 height 33
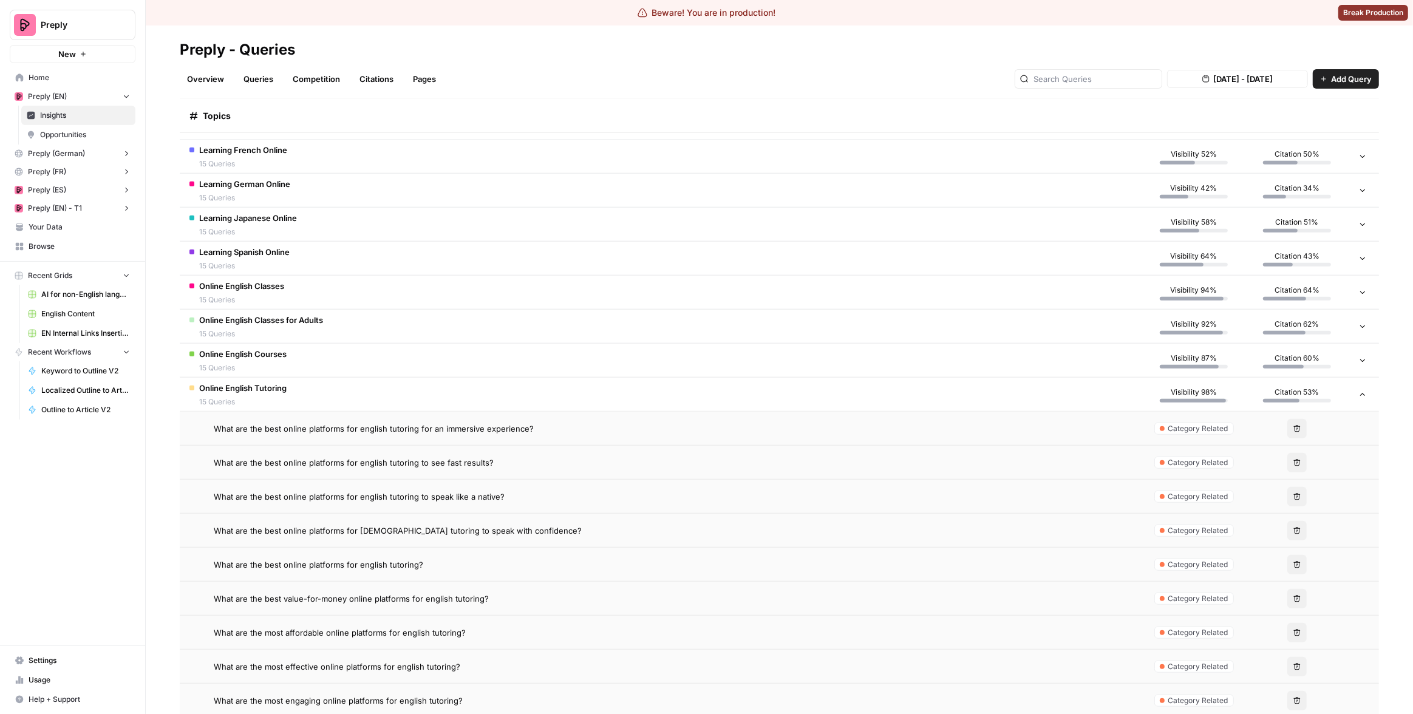
click at [622, 423] on div "What are the best online platforms for english tutoring for an immersive experi…" at bounding box center [673, 429] width 919 height 12
click at [573, 502] on td "What are the best online platforms for english tutoring to speak like a native?" at bounding box center [661, 496] width 963 height 33
click at [502, 501] on div "What are the best online platforms for english tutoring to speak like a native?" at bounding box center [673, 497] width 919 height 12
click at [469, 496] on span "What are the best online platforms for english tutoring to speak like a native?" at bounding box center [359, 497] width 291 height 12
click at [551, 503] on td "What are the best online platforms for english tutoring to speak like a native?" at bounding box center [661, 496] width 963 height 33
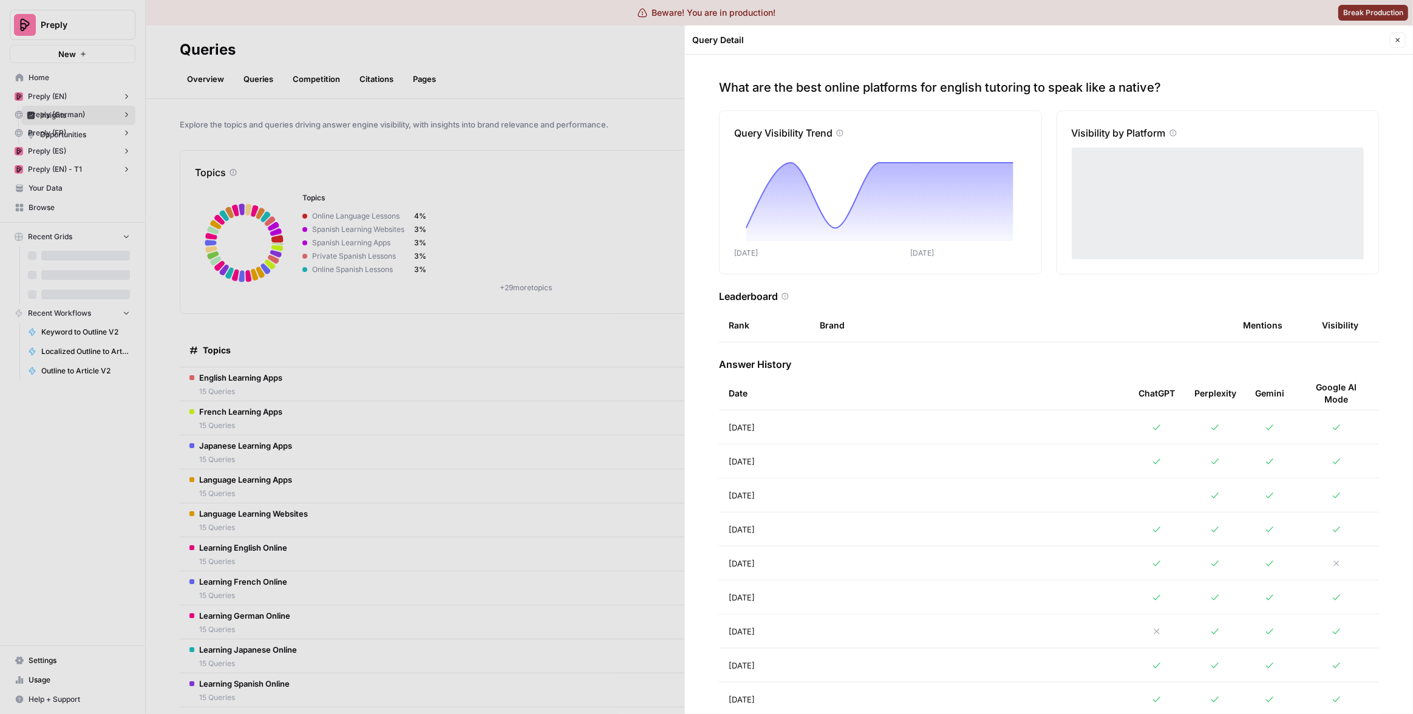
click at [571, 409] on div at bounding box center [706, 357] width 1413 height 714
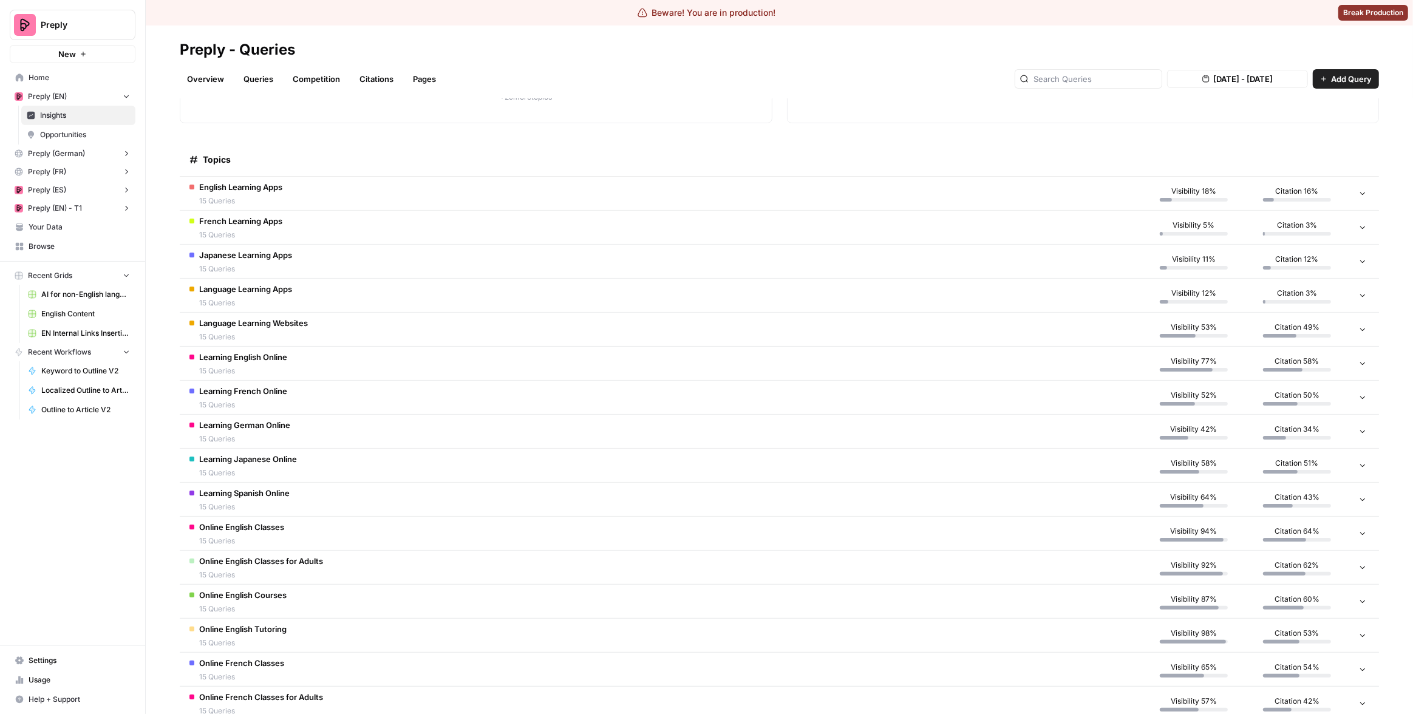
scroll to position [241, 0]
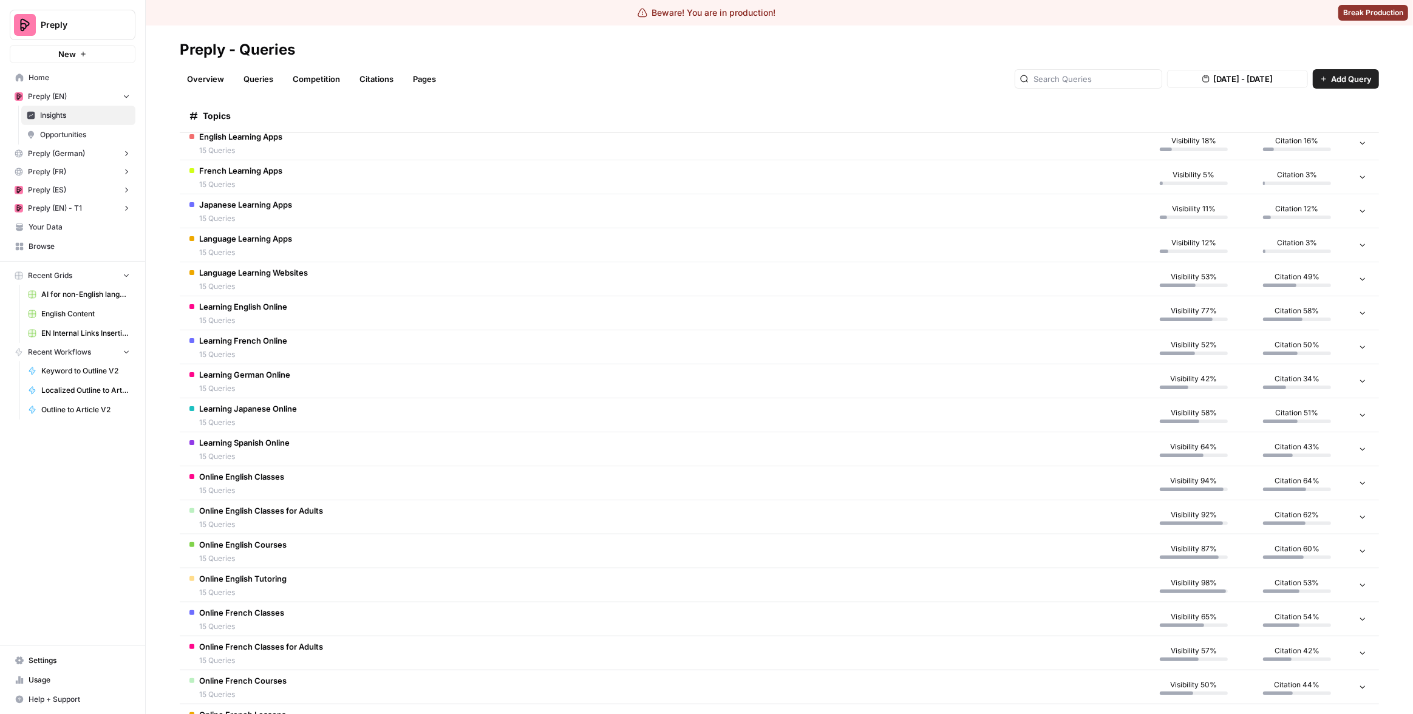
click at [553, 572] on td "Online English Tutoring 15 Queries" at bounding box center [661, 584] width 963 height 33
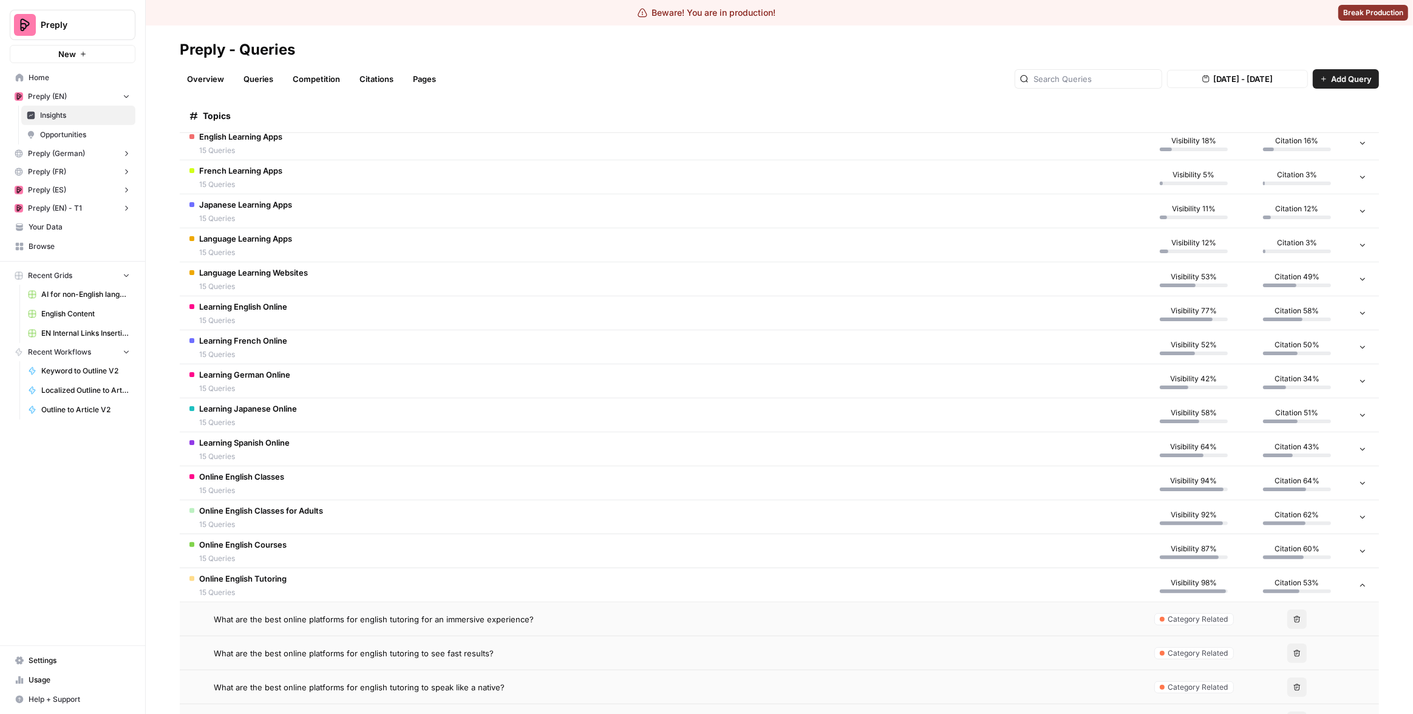
scroll to position [369, 0]
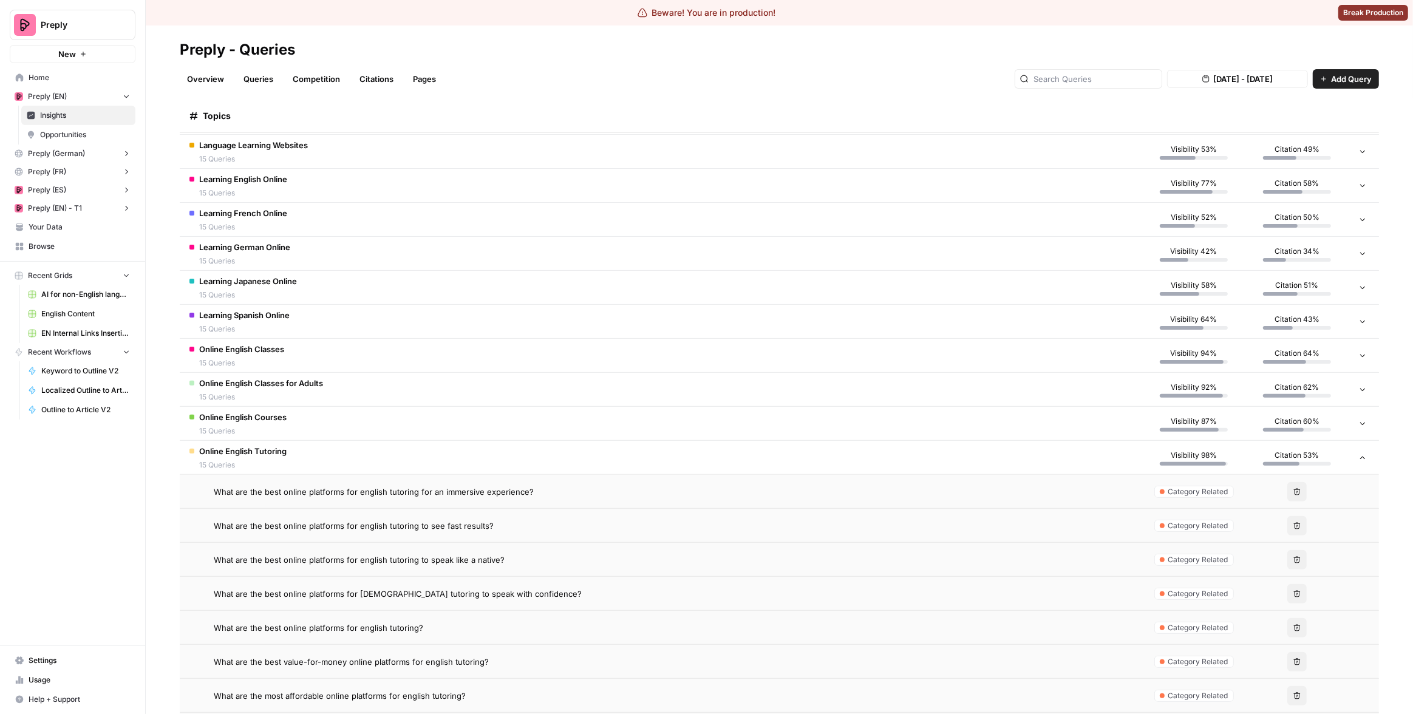
click at [539, 565] on td "What are the best online platforms for english tutoring to speak like a native?" at bounding box center [661, 559] width 963 height 33
click at [454, 557] on span "What are the best online platforms for english tutoring to speak like a native?" at bounding box center [359, 560] width 291 height 12
click at [472, 520] on span "What are the best online platforms for english tutoring to see fast results?" at bounding box center [354, 526] width 280 height 12
click at [428, 454] on td "Online English Tutoring 15 Queries" at bounding box center [661, 457] width 963 height 33
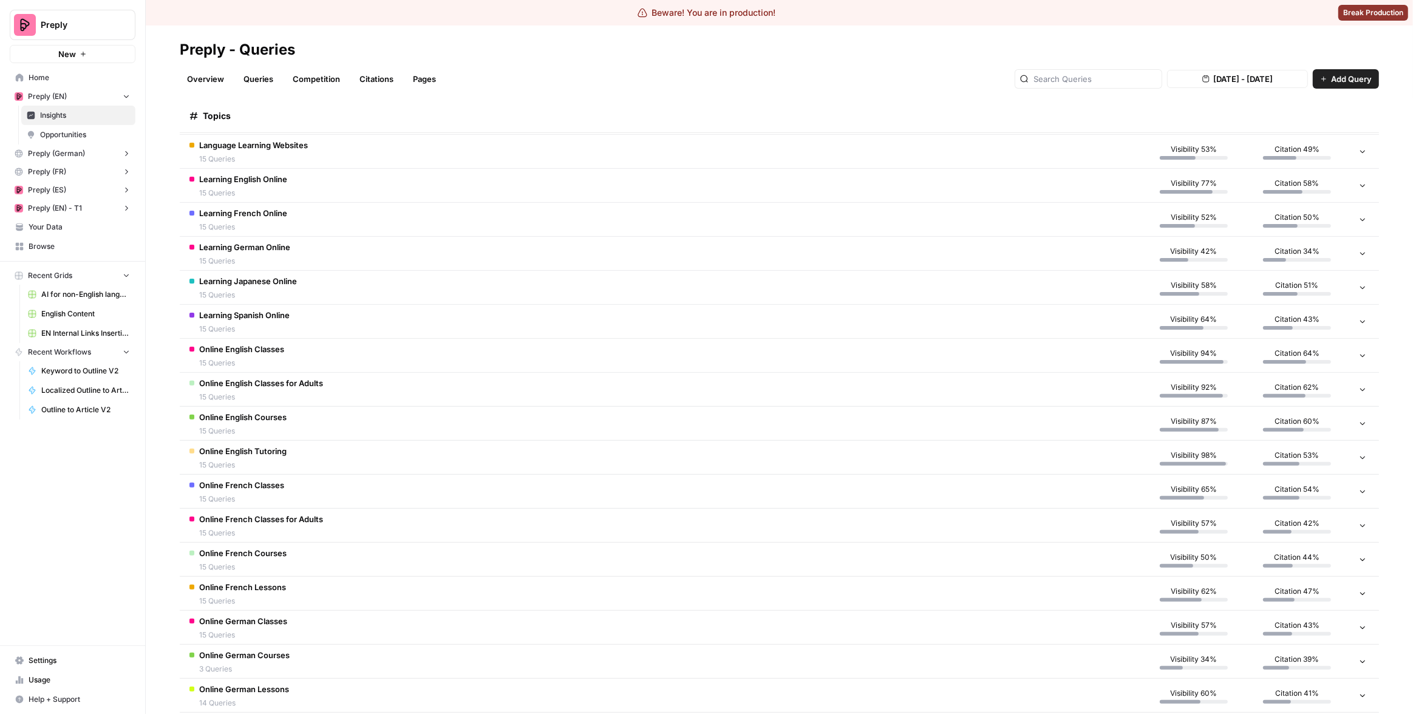
click at [414, 429] on td "Online English Courses 15 Queries" at bounding box center [661, 423] width 963 height 33
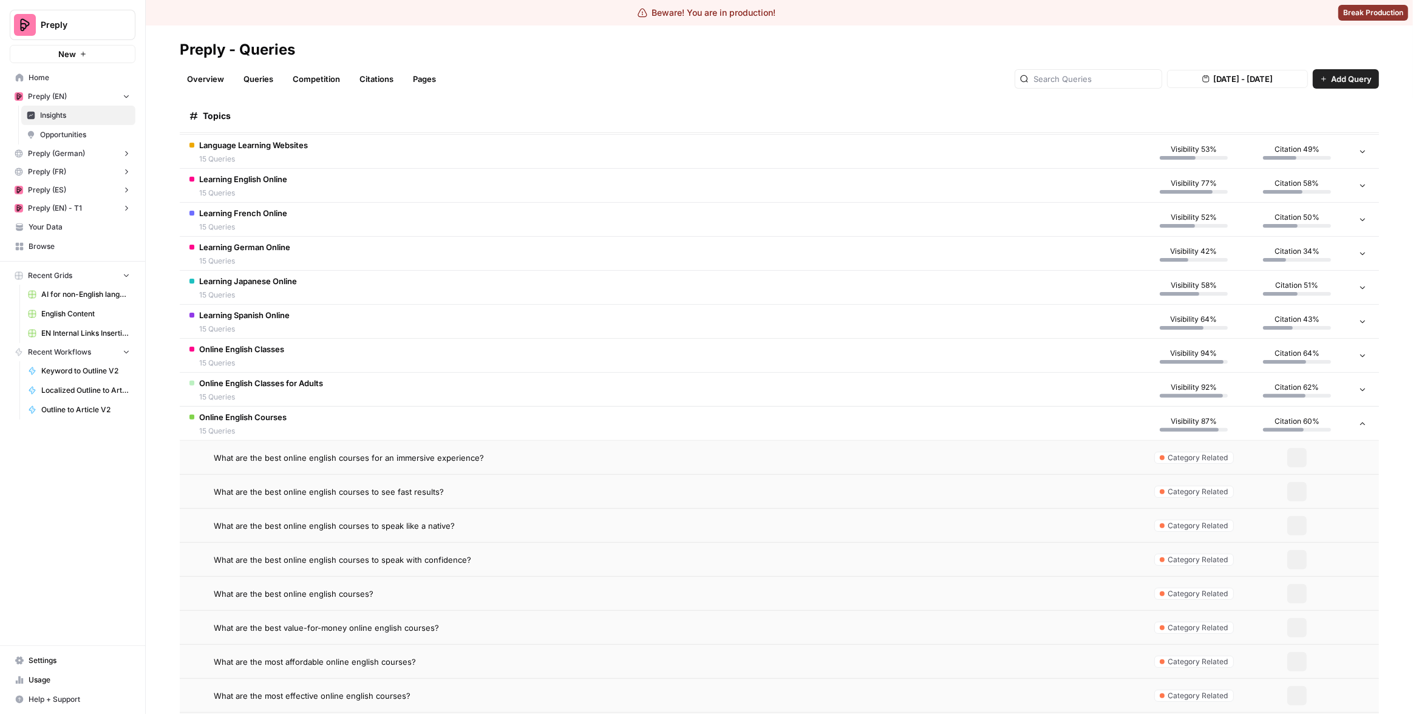
click at [414, 428] on td "Online English Courses 15 Queries" at bounding box center [661, 423] width 963 height 33
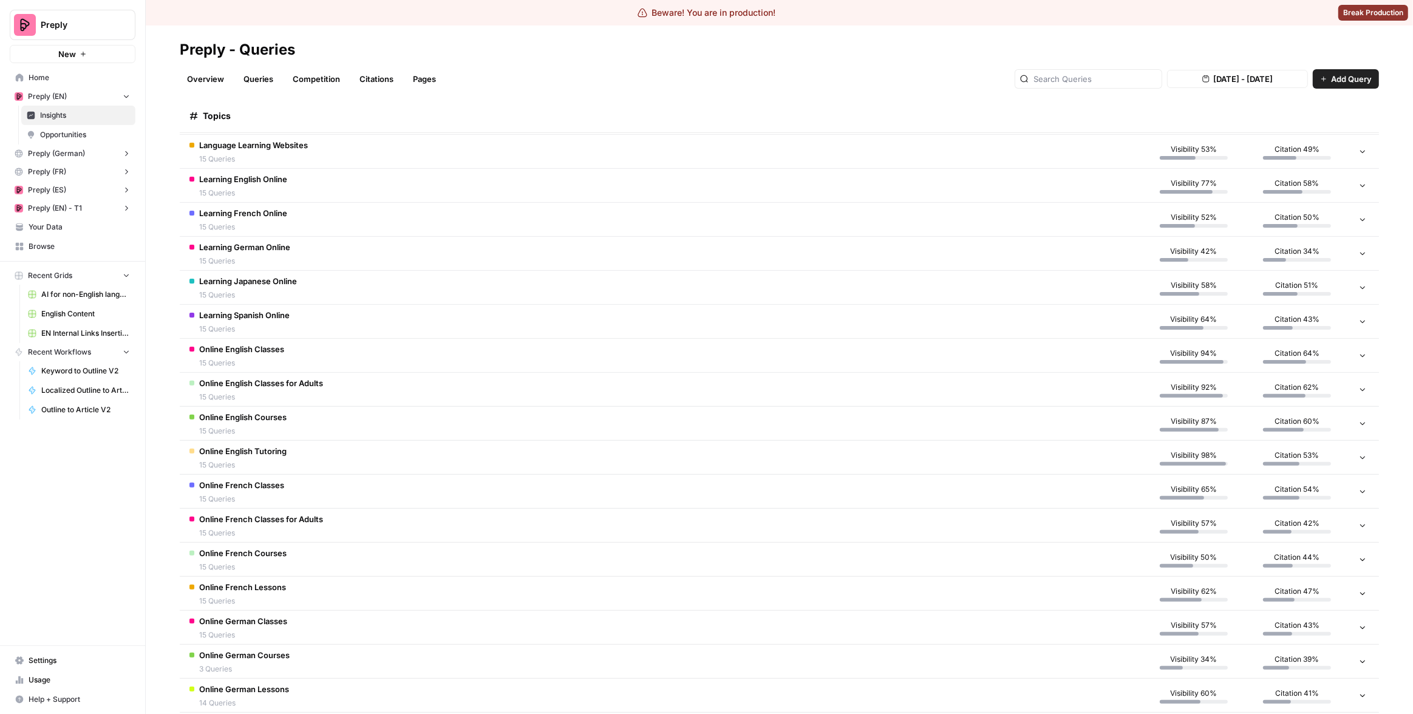
click at [409, 449] on td "Online English Tutoring 15 Queries" at bounding box center [661, 457] width 963 height 33
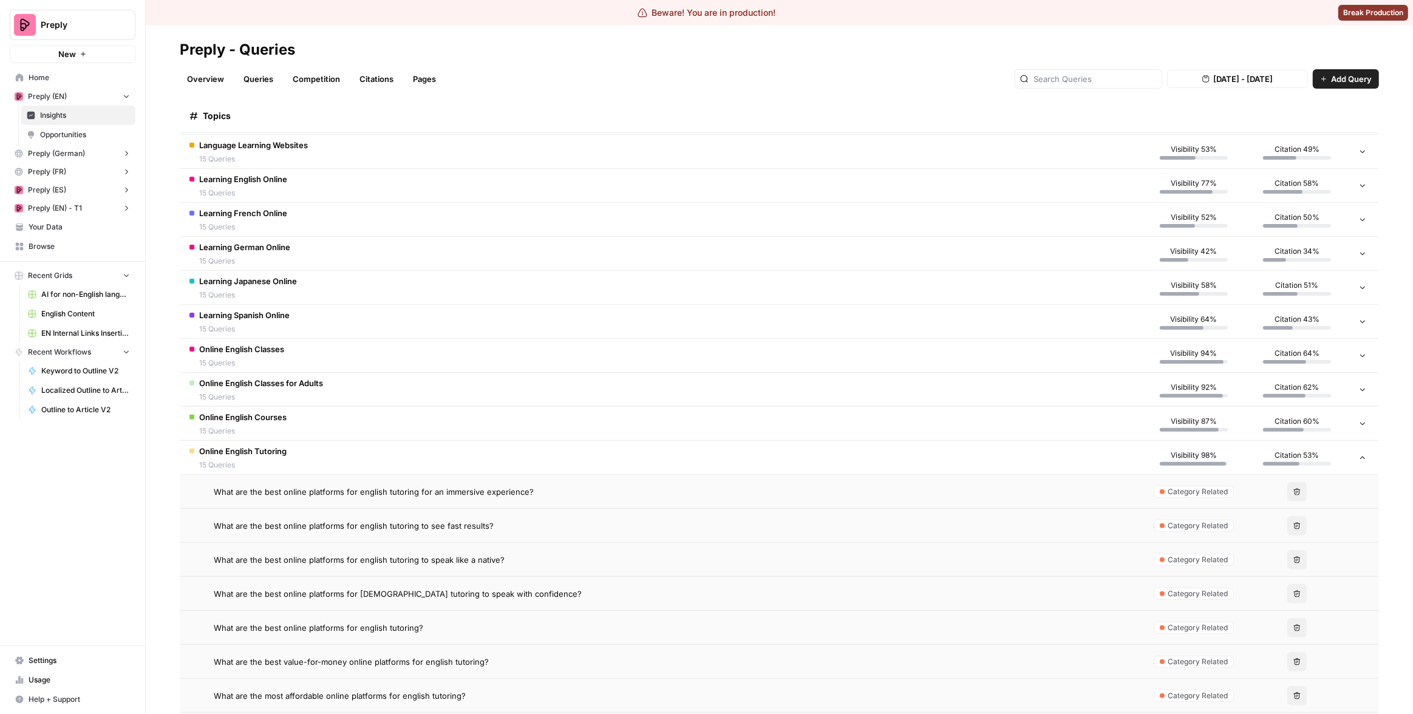
click at [1173, 594] on span "Category Related" at bounding box center [1198, 593] width 60 height 11
click at [966, 595] on div "What are the best online platforms for [DEMOGRAPHIC_DATA] tutoring to speak wit…" at bounding box center [673, 594] width 919 height 12
click at [927, 450] on td "Online English Tutoring 15 Queries" at bounding box center [661, 457] width 963 height 33
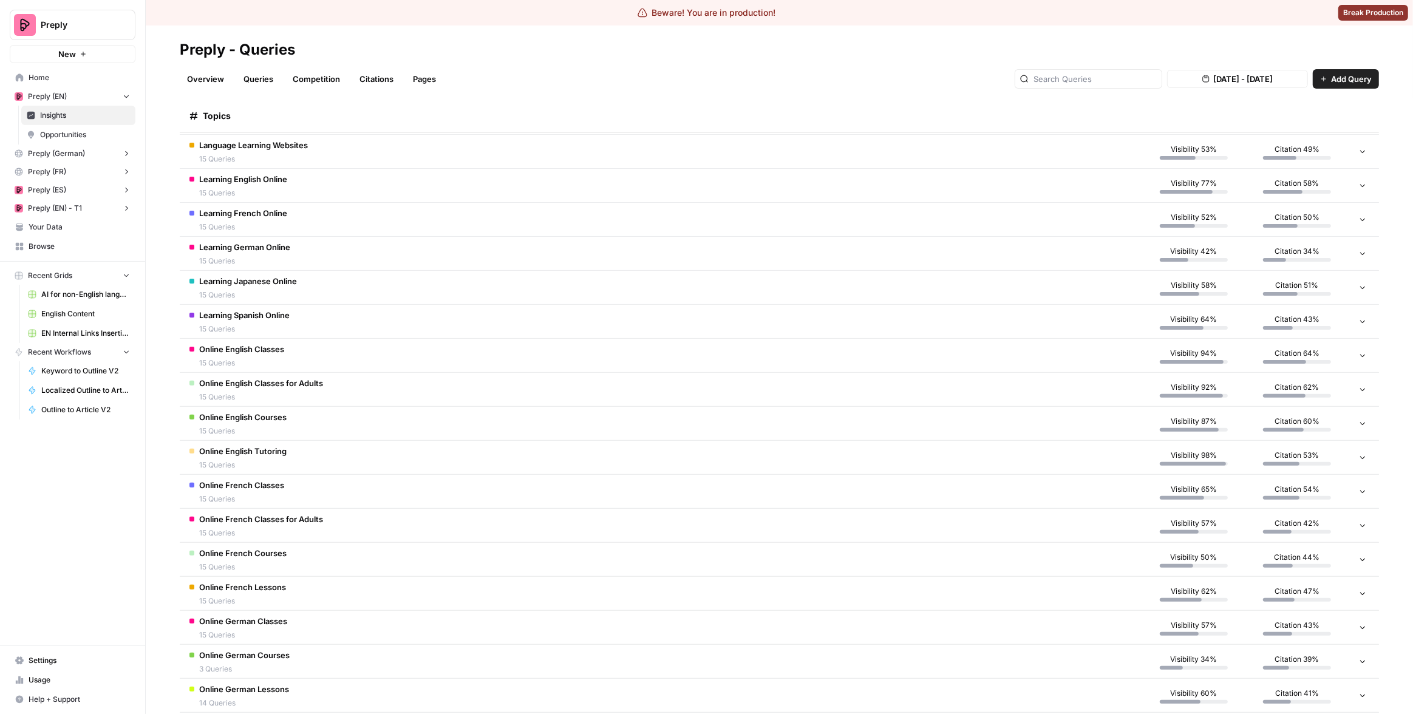
click at [876, 527] on td "Online French Classes for Adults 15 Queries" at bounding box center [661, 525] width 963 height 33
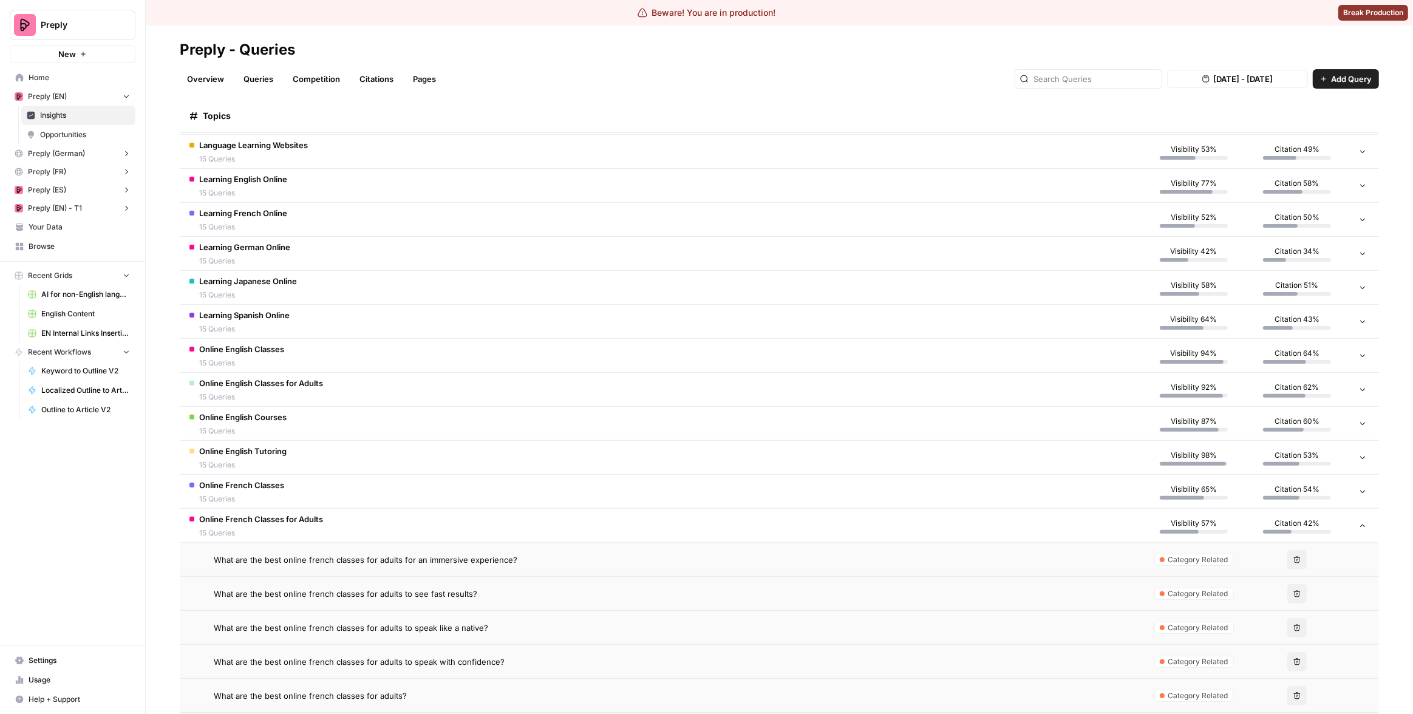
click at [935, 502] on td "Online French Classes 15 Queries" at bounding box center [661, 491] width 963 height 33
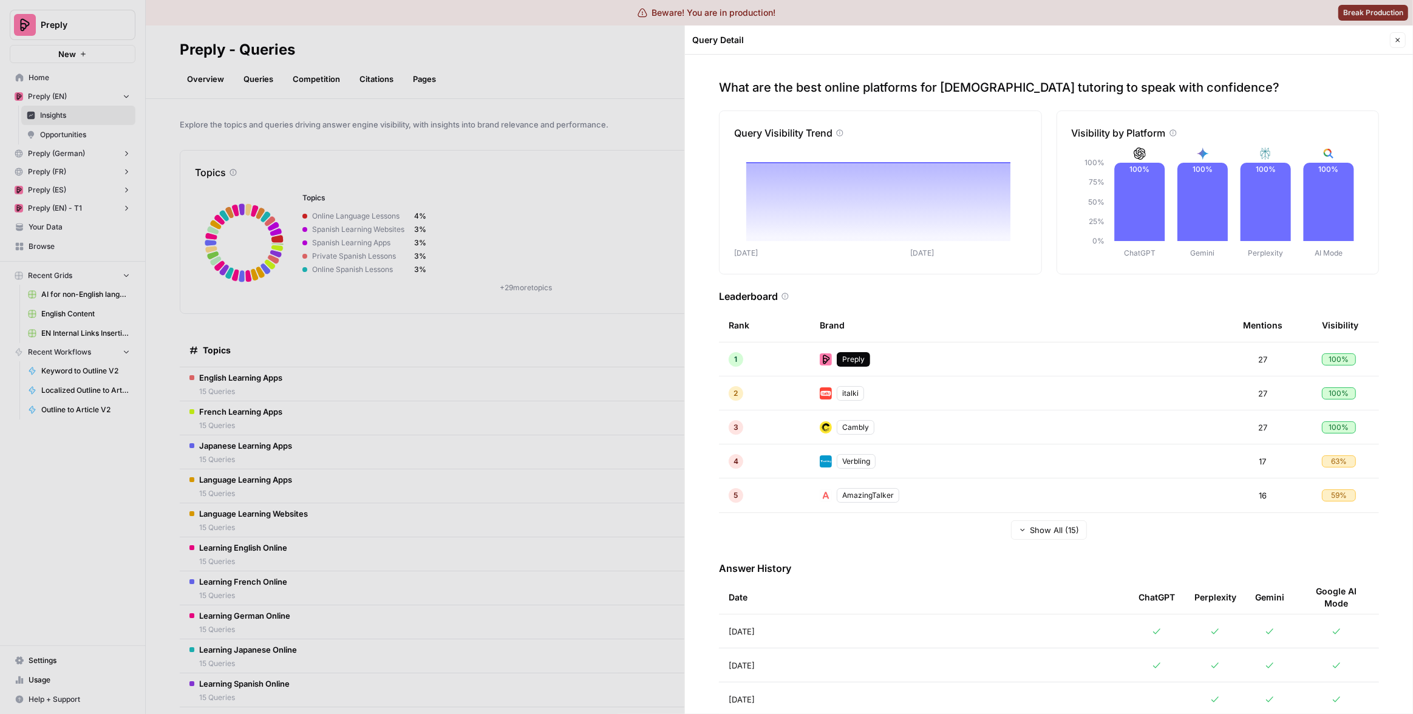
click at [1399, 43] on icon "button" at bounding box center [1397, 39] width 7 height 7
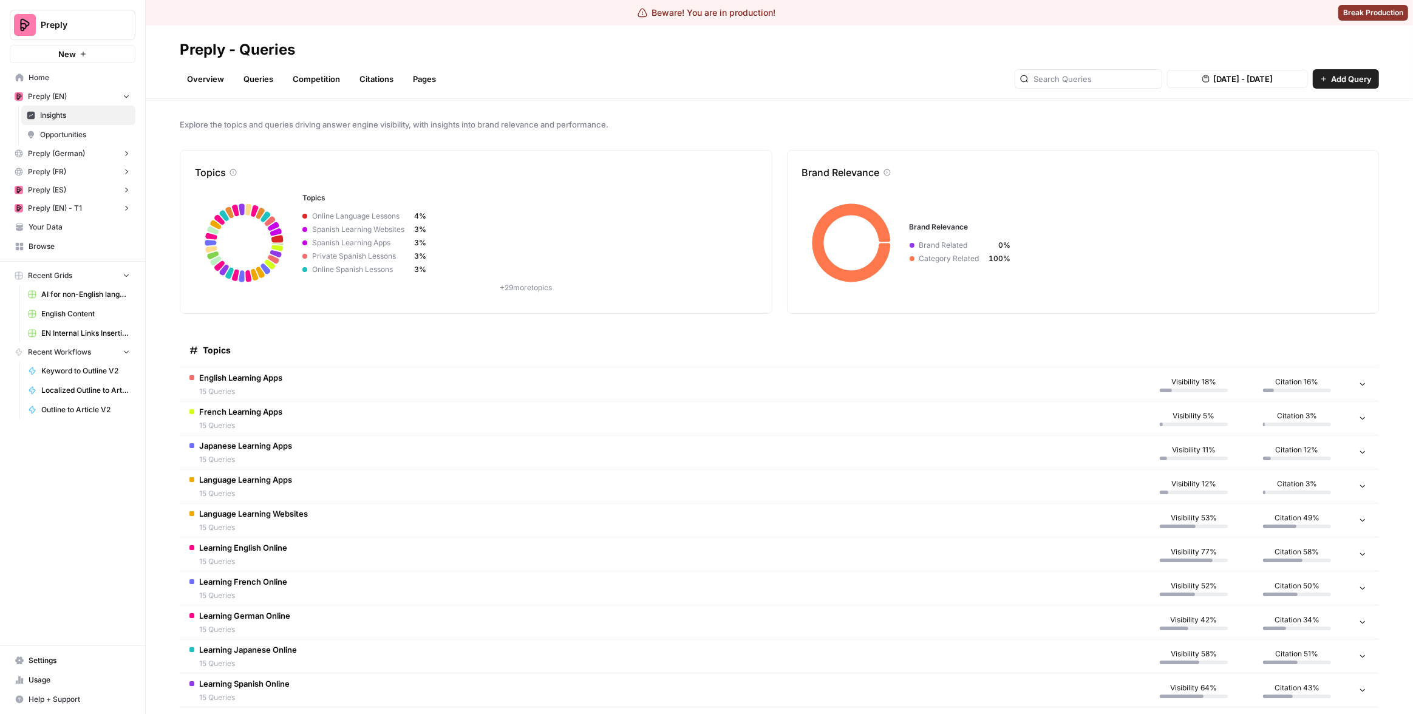
scroll to position [14, 0]
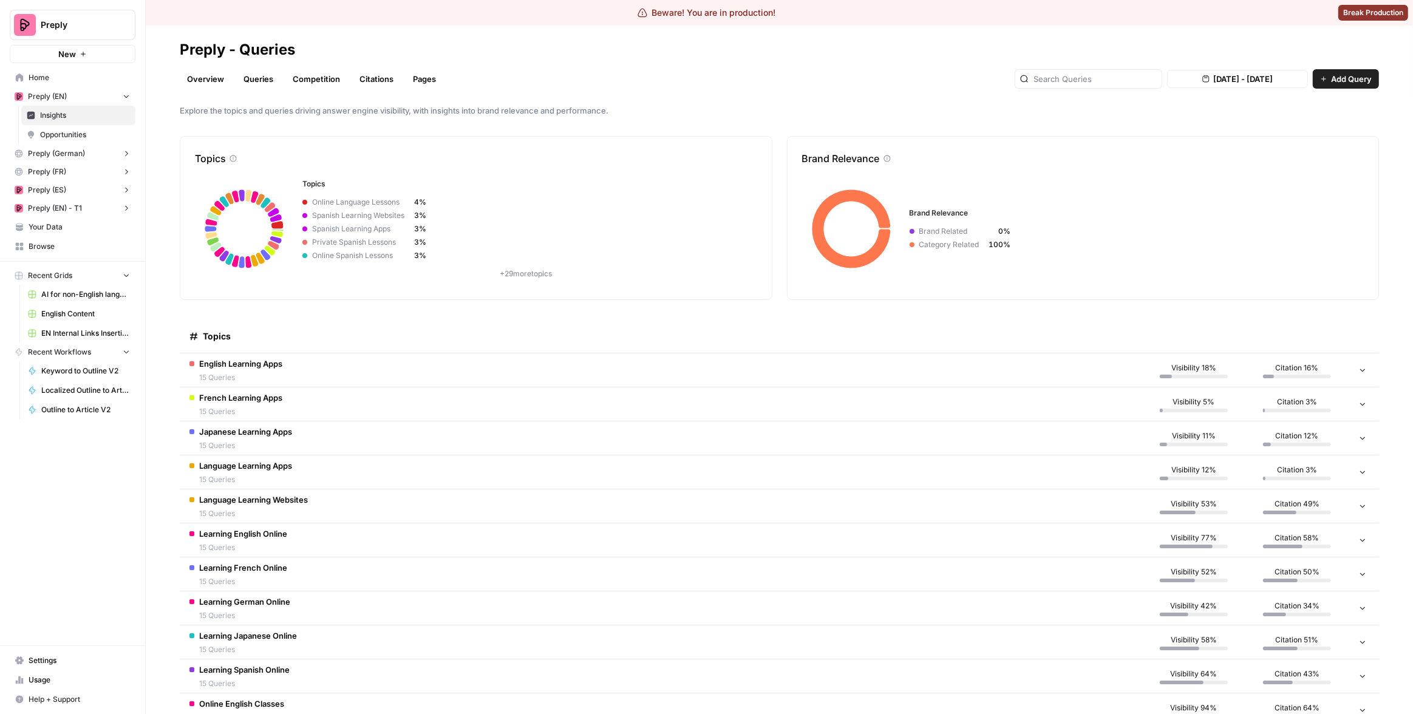
click at [326, 595] on td "Learning German Online 15 Queries" at bounding box center [661, 608] width 963 height 33
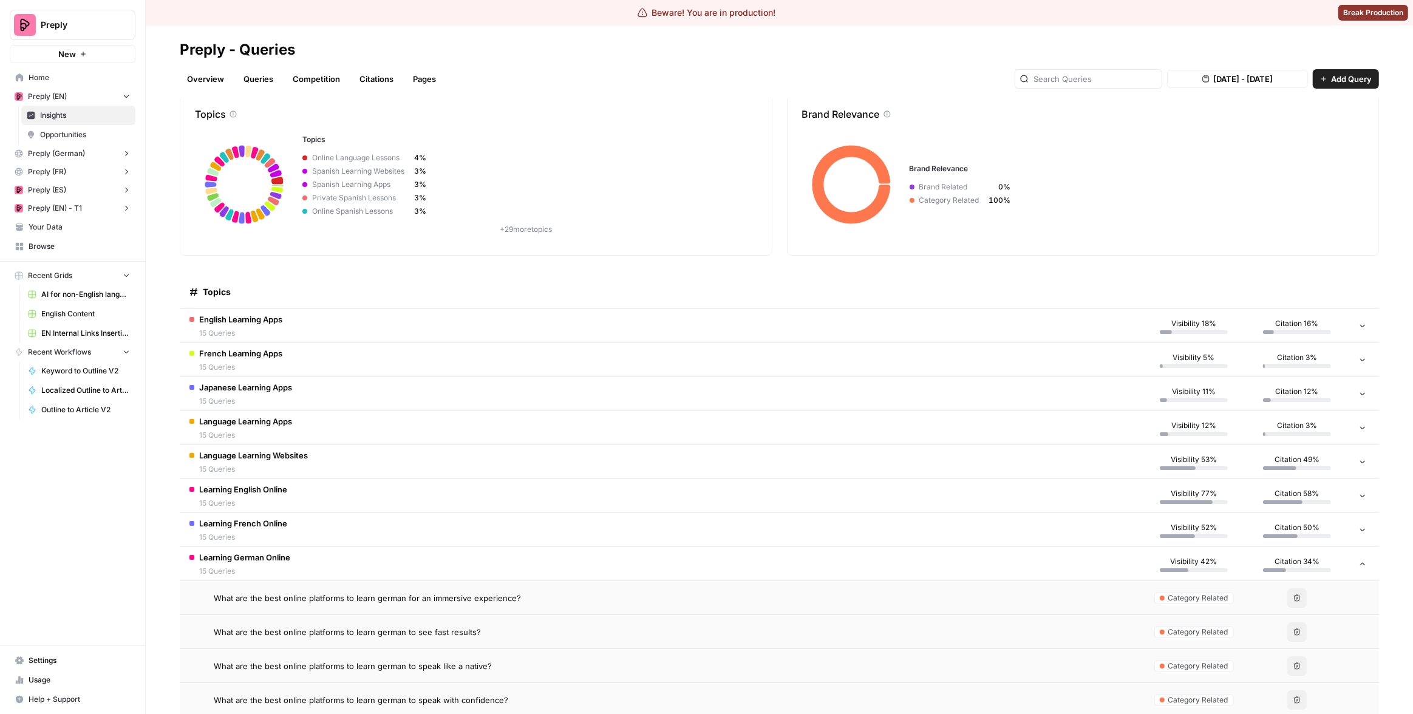
scroll to position [105, 0]
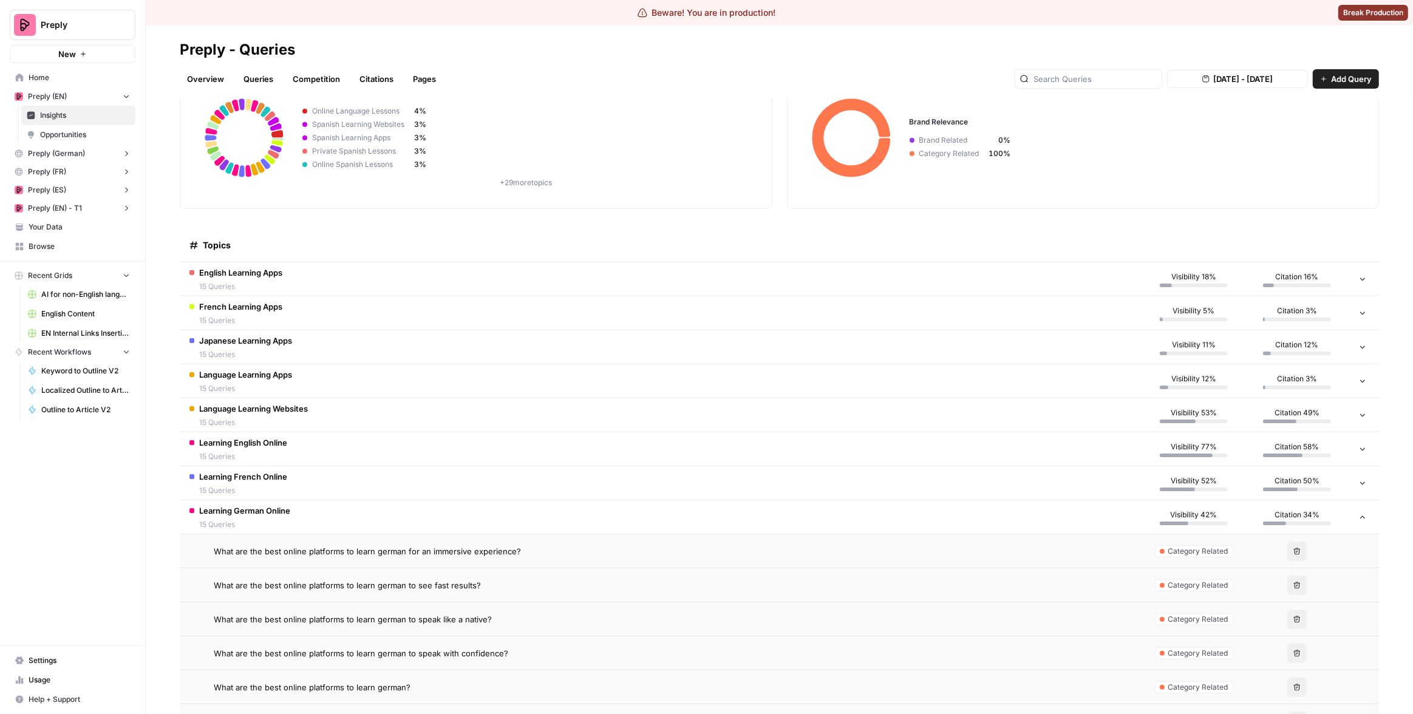
click at [336, 496] on td "Learning French Online 15 Queries" at bounding box center [661, 482] width 963 height 33
click at [327, 517] on span "What are the best online platforms to learn french for an immersive experience?" at bounding box center [366, 517] width 304 height 12
click at [332, 483] on td "Learning French Online 15 Queries" at bounding box center [661, 482] width 963 height 33
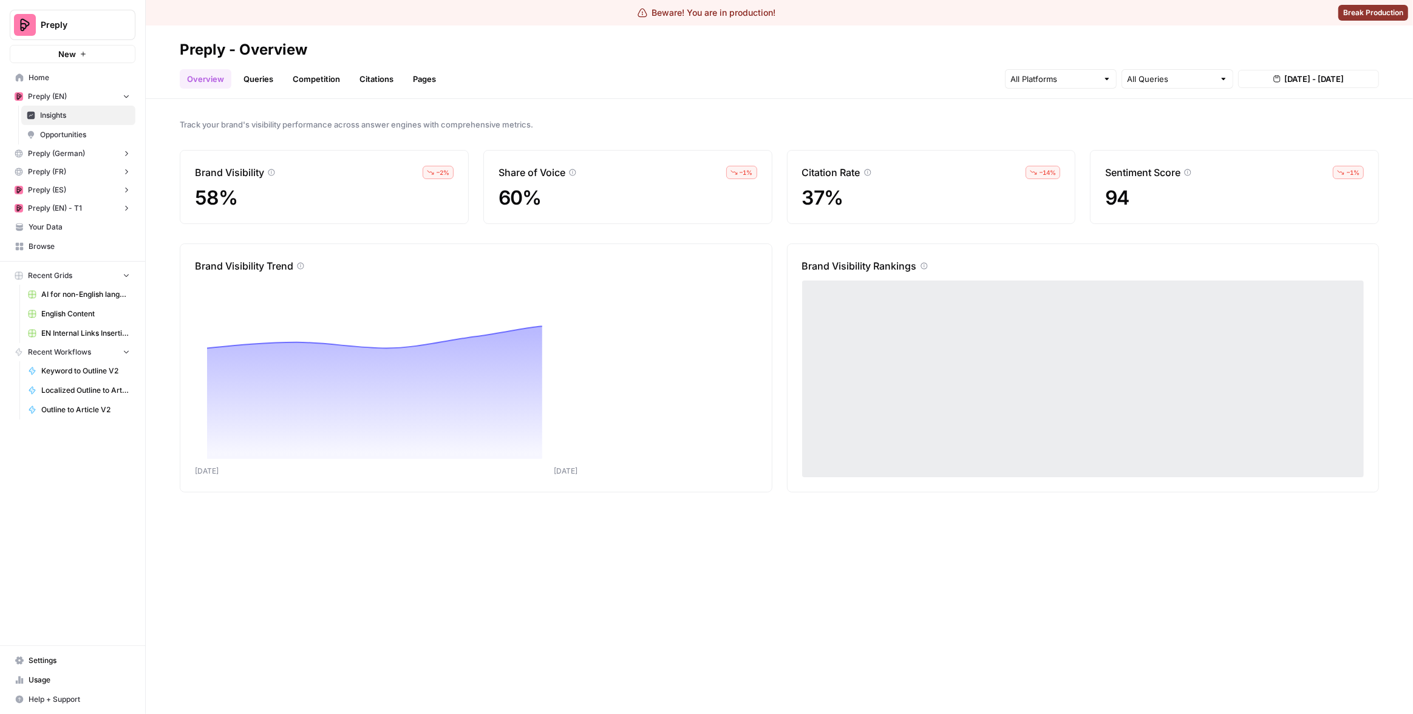
click at [257, 81] on link "Queries" at bounding box center [258, 78] width 44 height 19
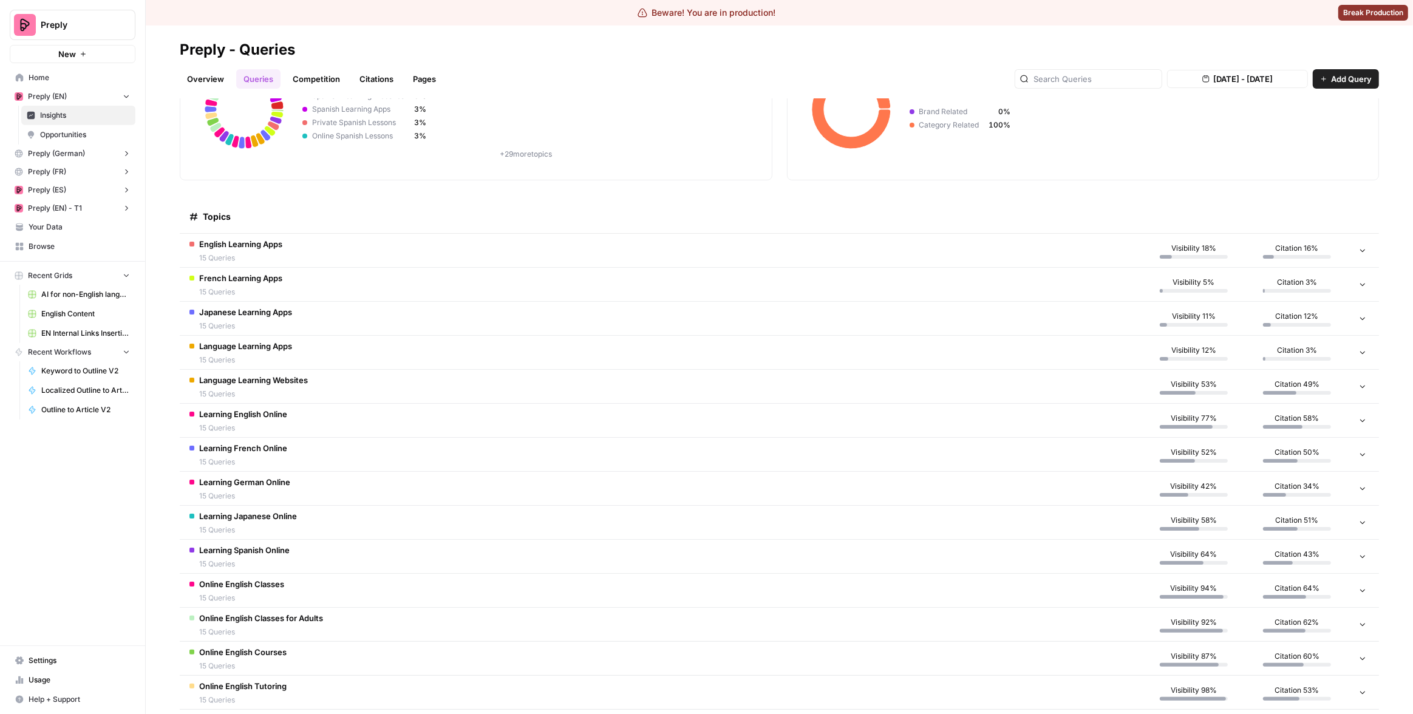
scroll to position [205, 0]
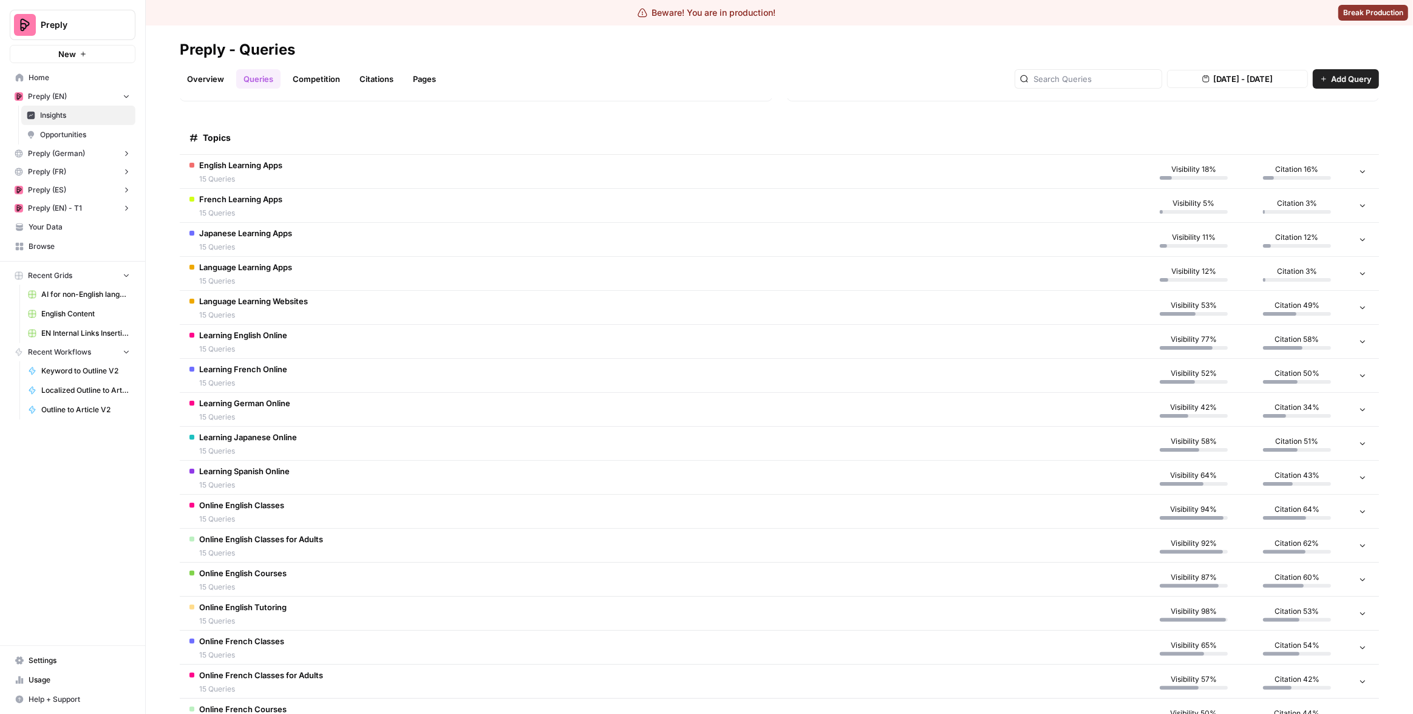
click at [537, 610] on td "Online English Tutoring 15 Queries" at bounding box center [661, 613] width 963 height 33
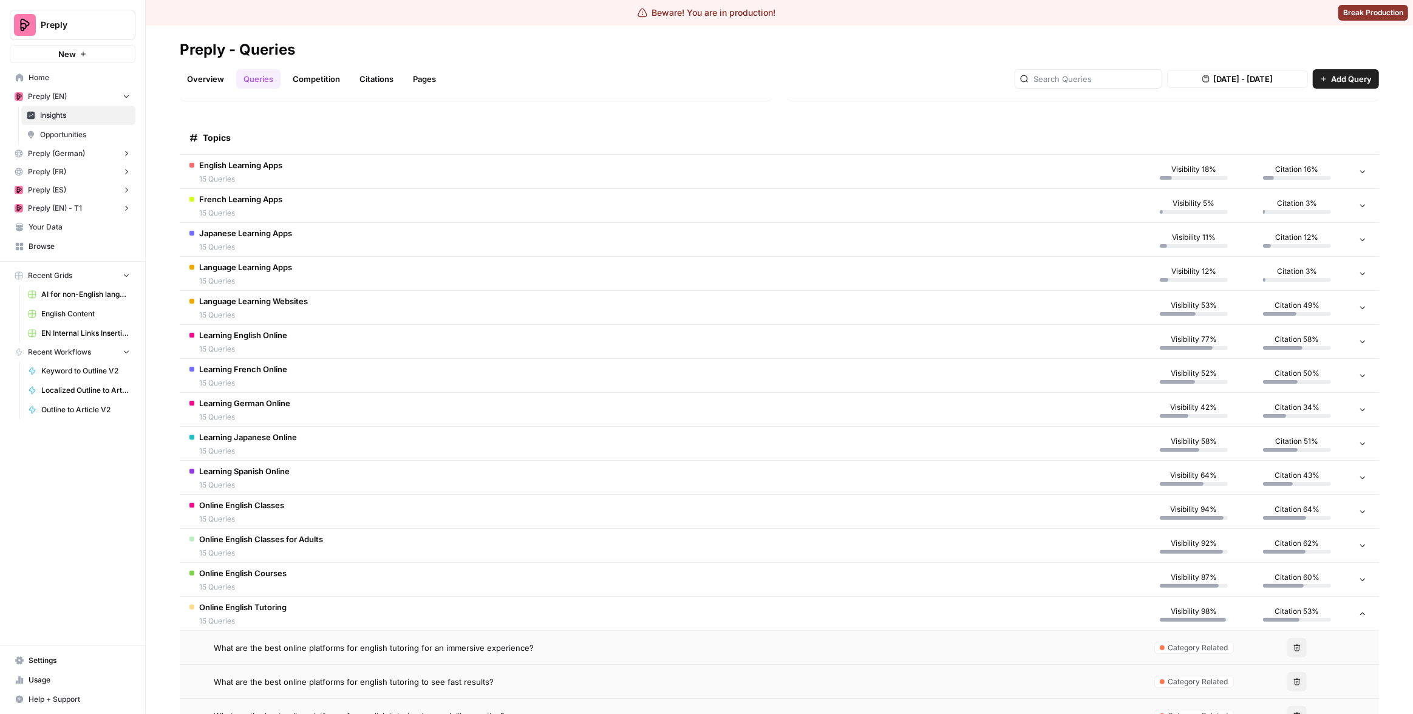
scroll to position [333, 0]
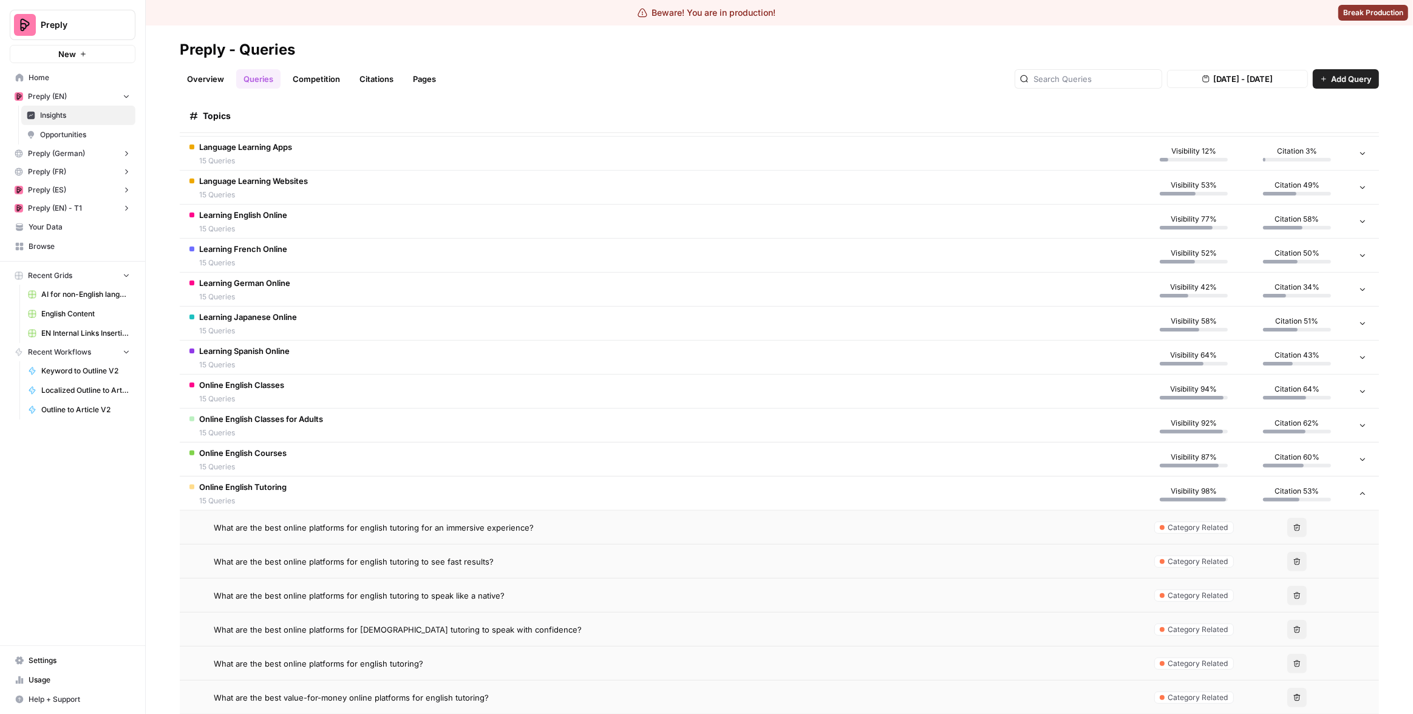
click at [516, 603] on td "What are the best online platforms for english tutoring to speak like a native?" at bounding box center [661, 595] width 963 height 33
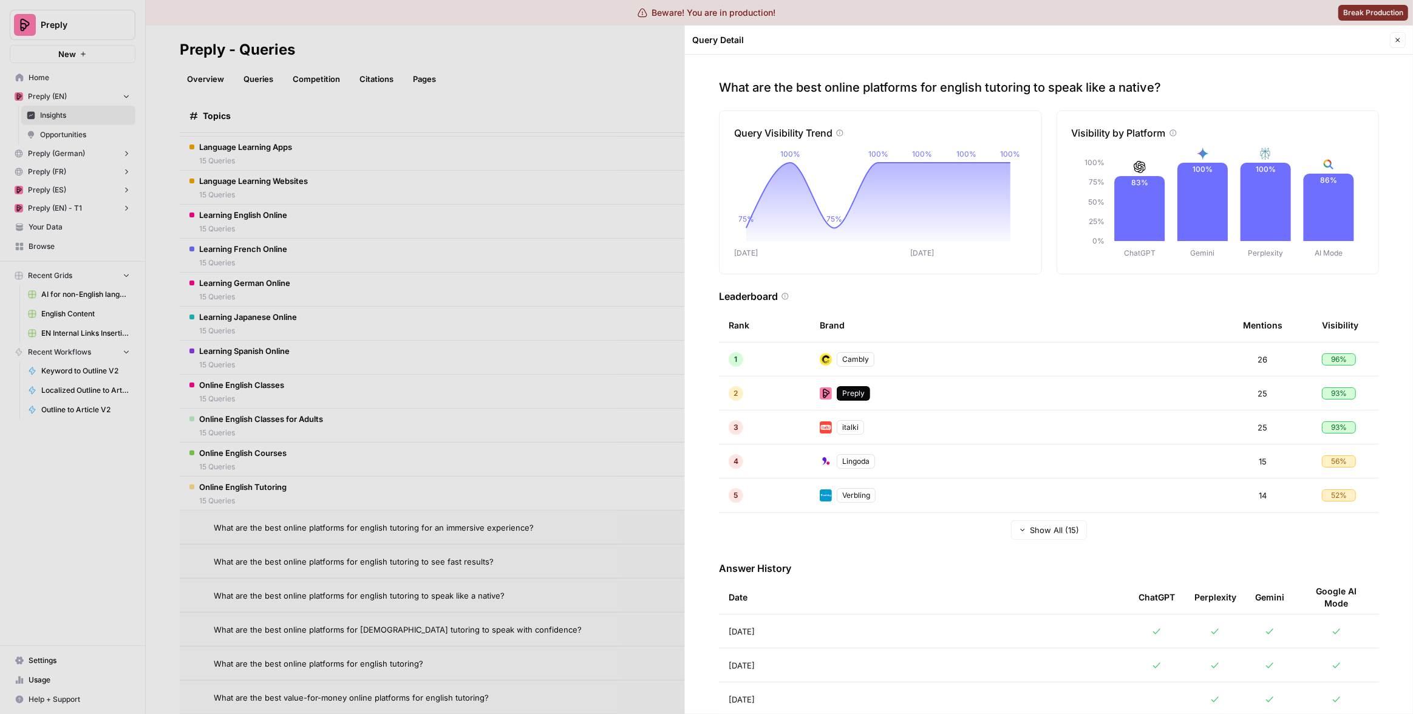
scroll to position [14, 0]
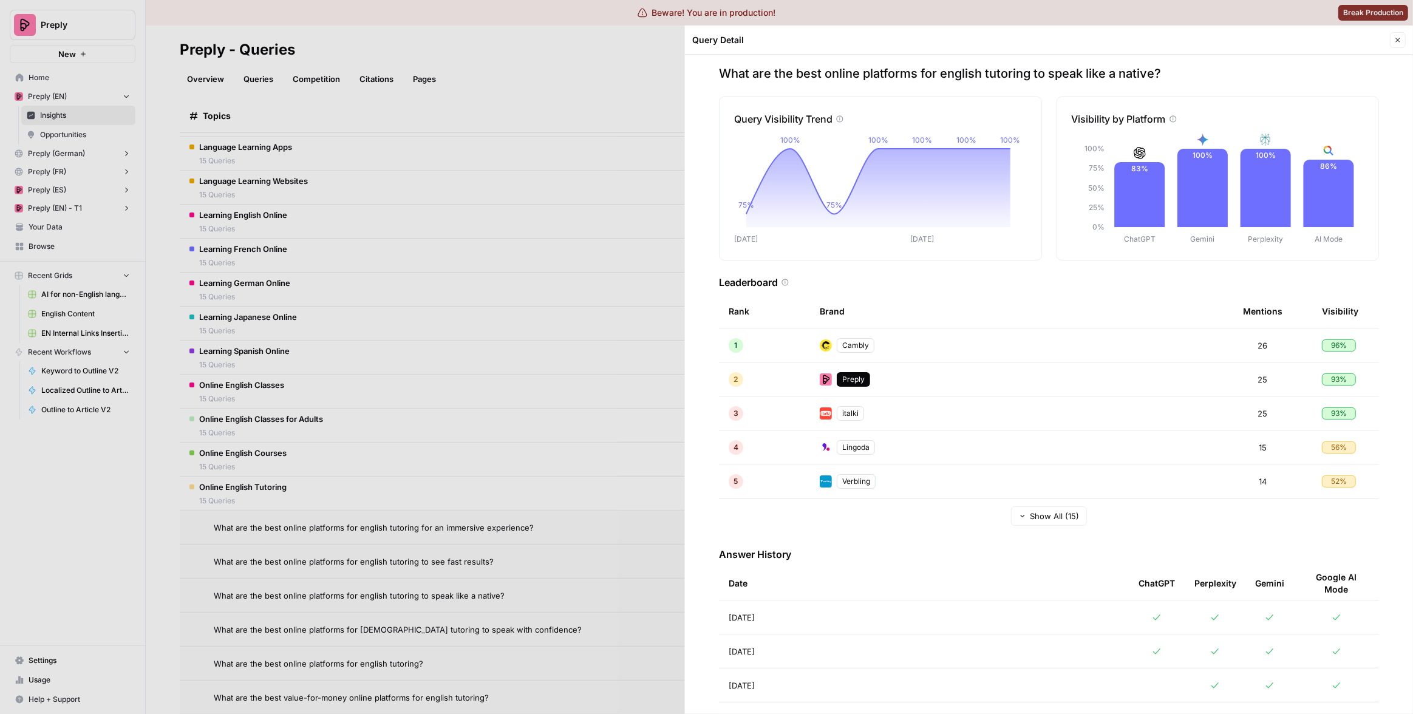
click at [575, 472] on div at bounding box center [706, 357] width 1413 height 714
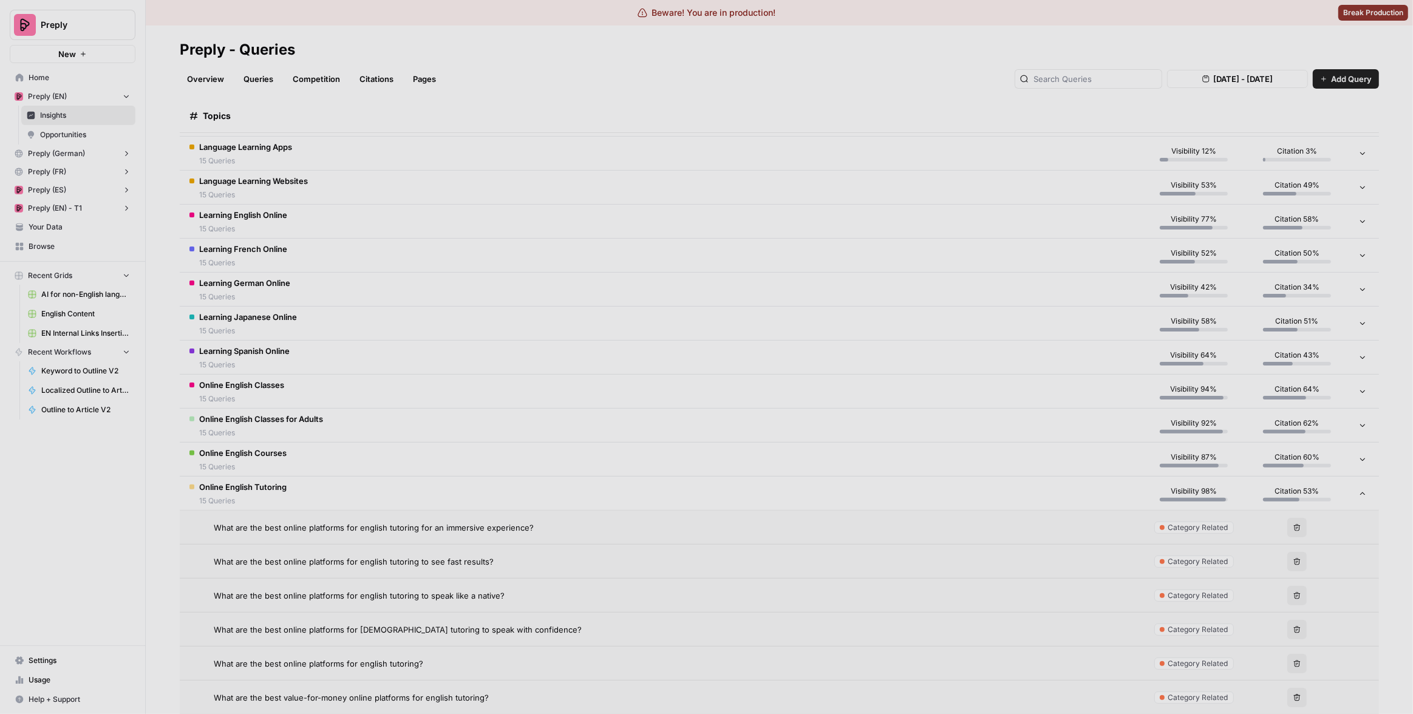
scroll to position [347, 0]
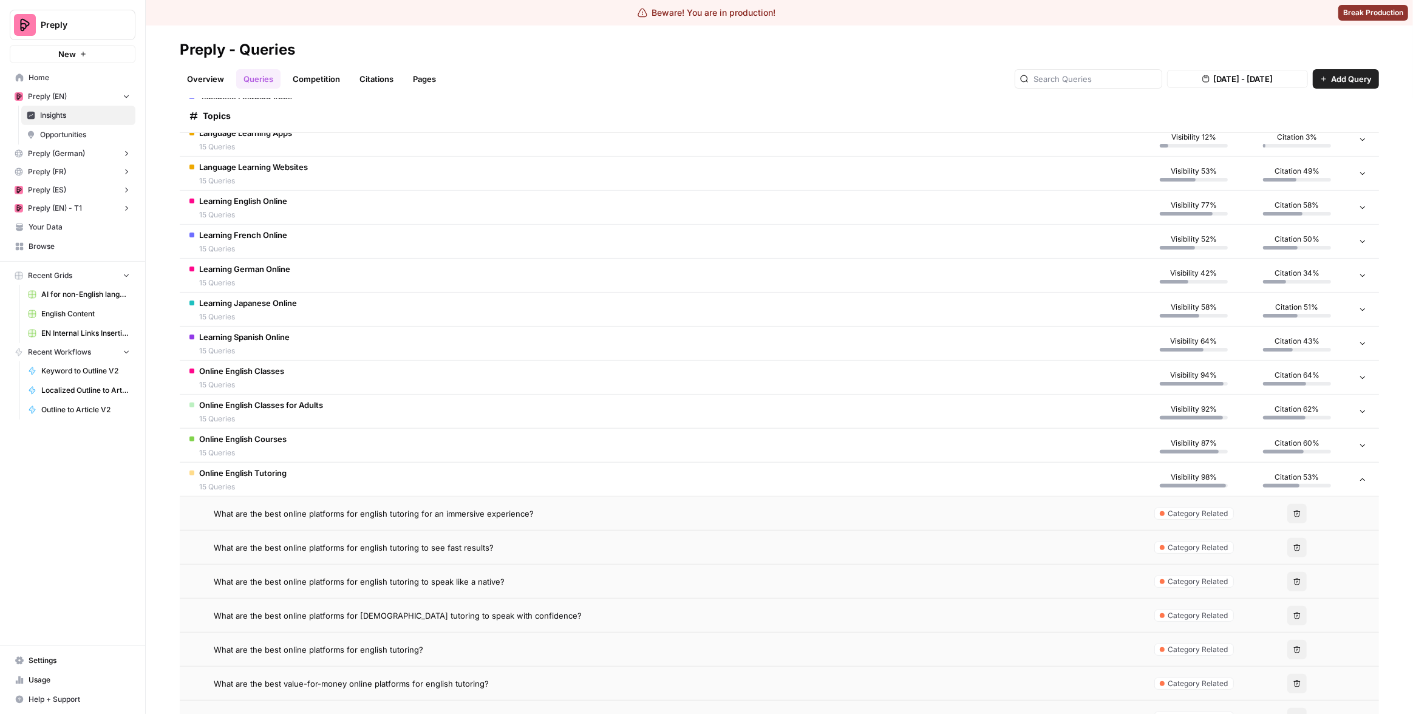
click at [736, 647] on div "What are the best online platforms for english tutoring?" at bounding box center [673, 650] width 919 height 12
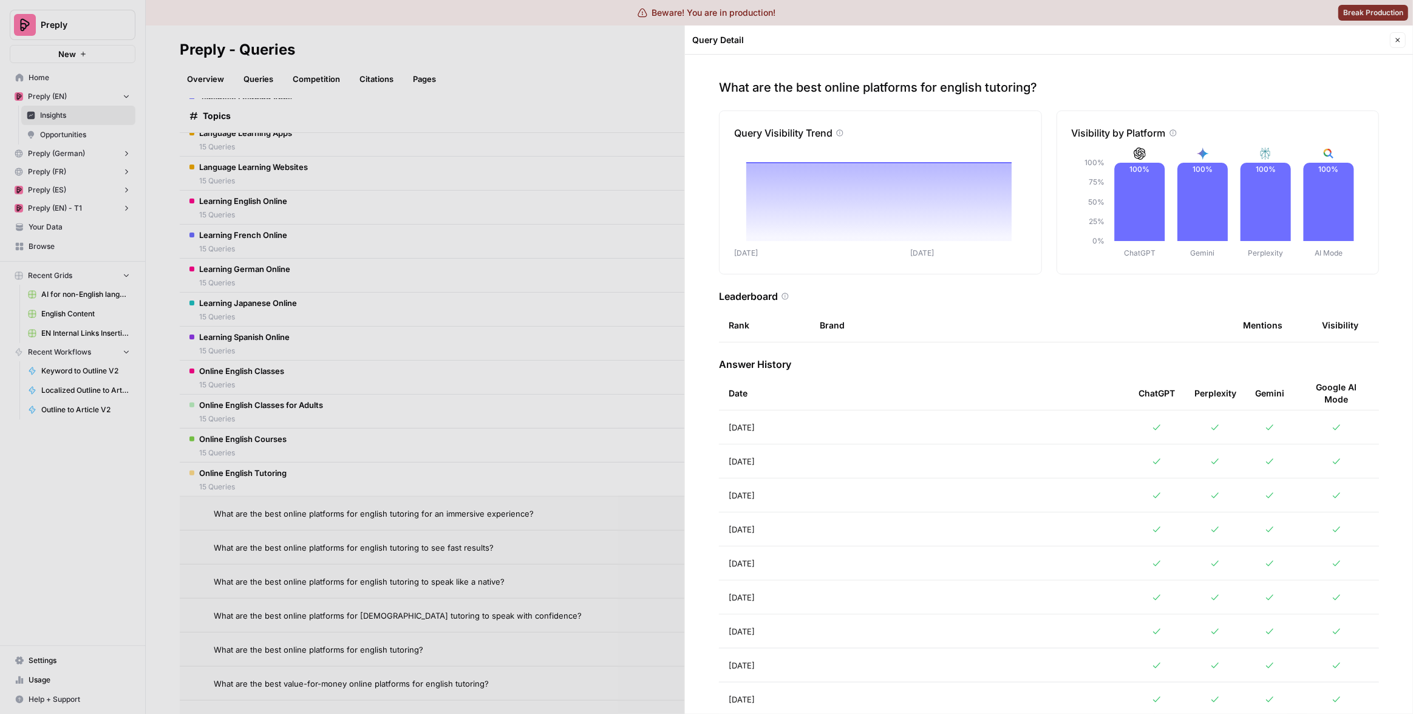
click at [577, 426] on div at bounding box center [706, 357] width 1413 height 714
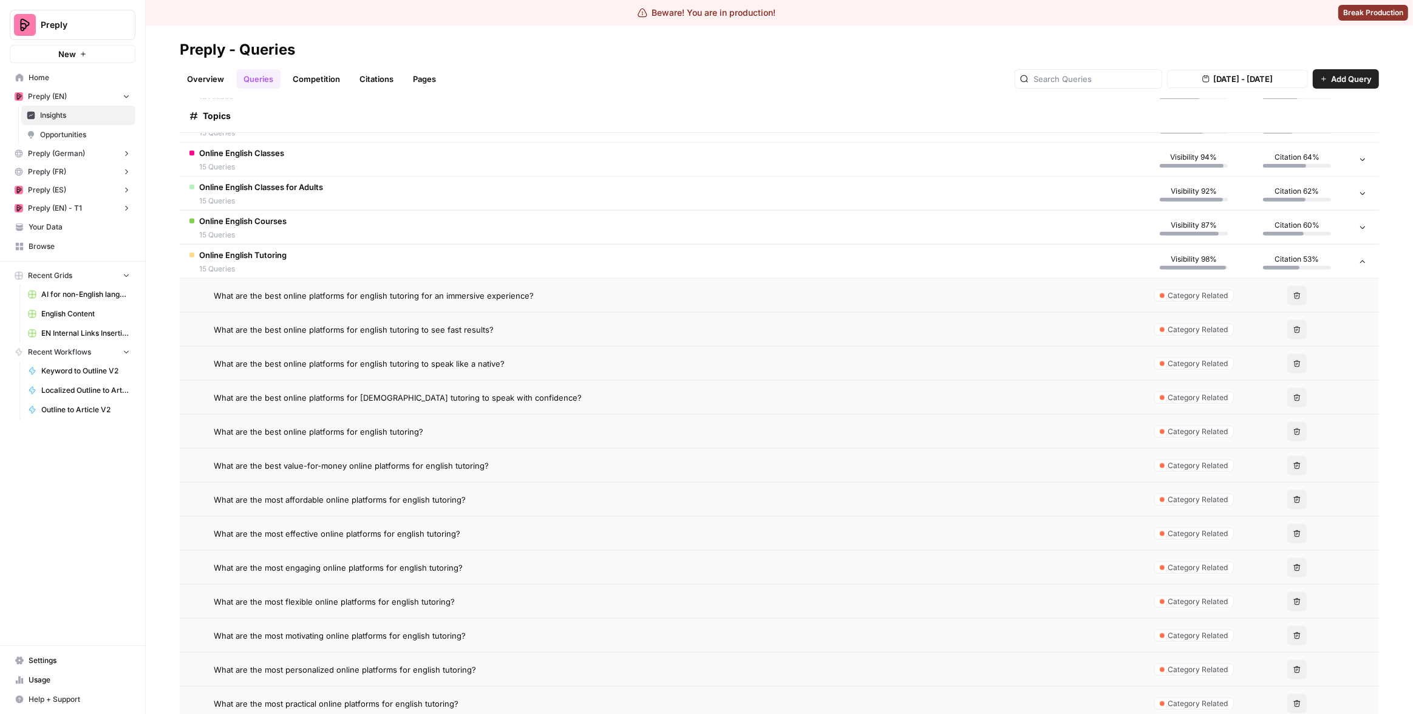
scroll to position [622, 0]
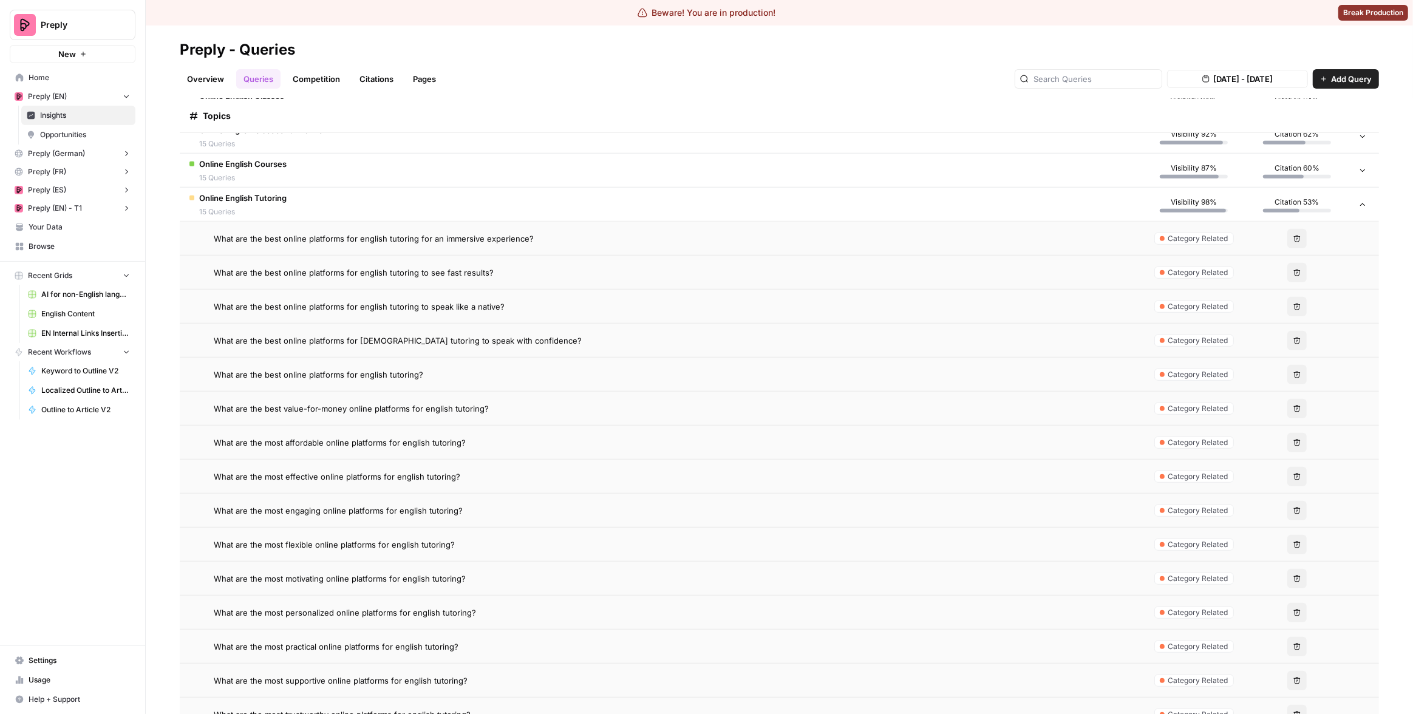
click at [594, 573] on div "What are the most motivating online platforms for english tutoring?" at bounding box center [673, 579] width 919 height 12
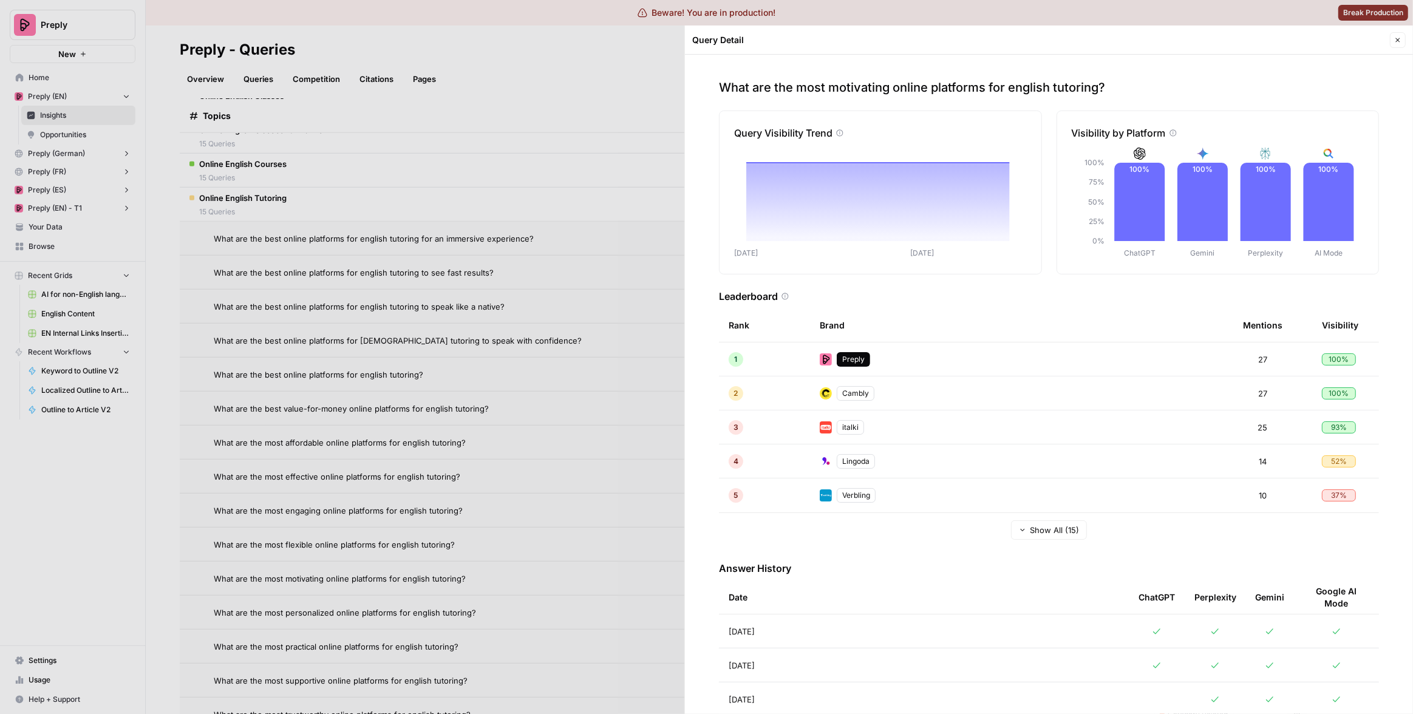
scroll to position [121, 0]
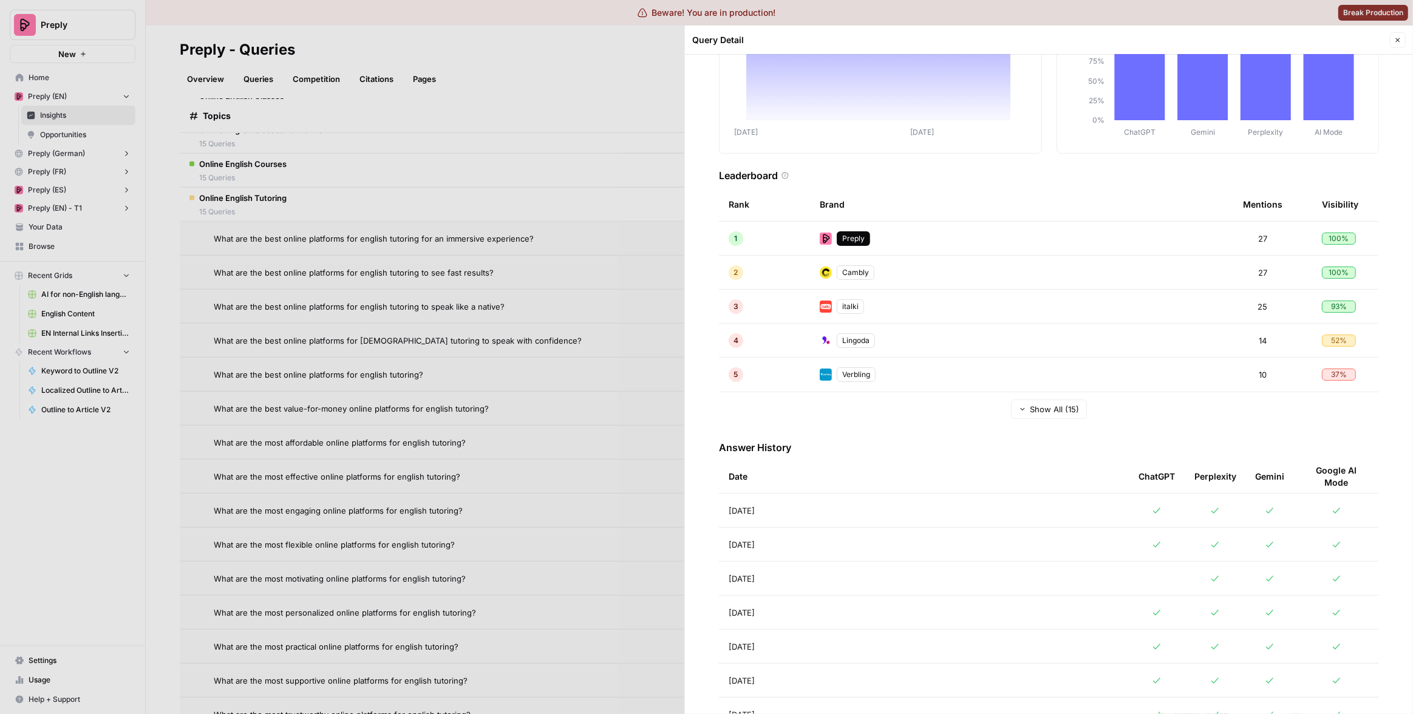
click at [597, 437] on div at bounding box center [706, 357] width 1413 height 714
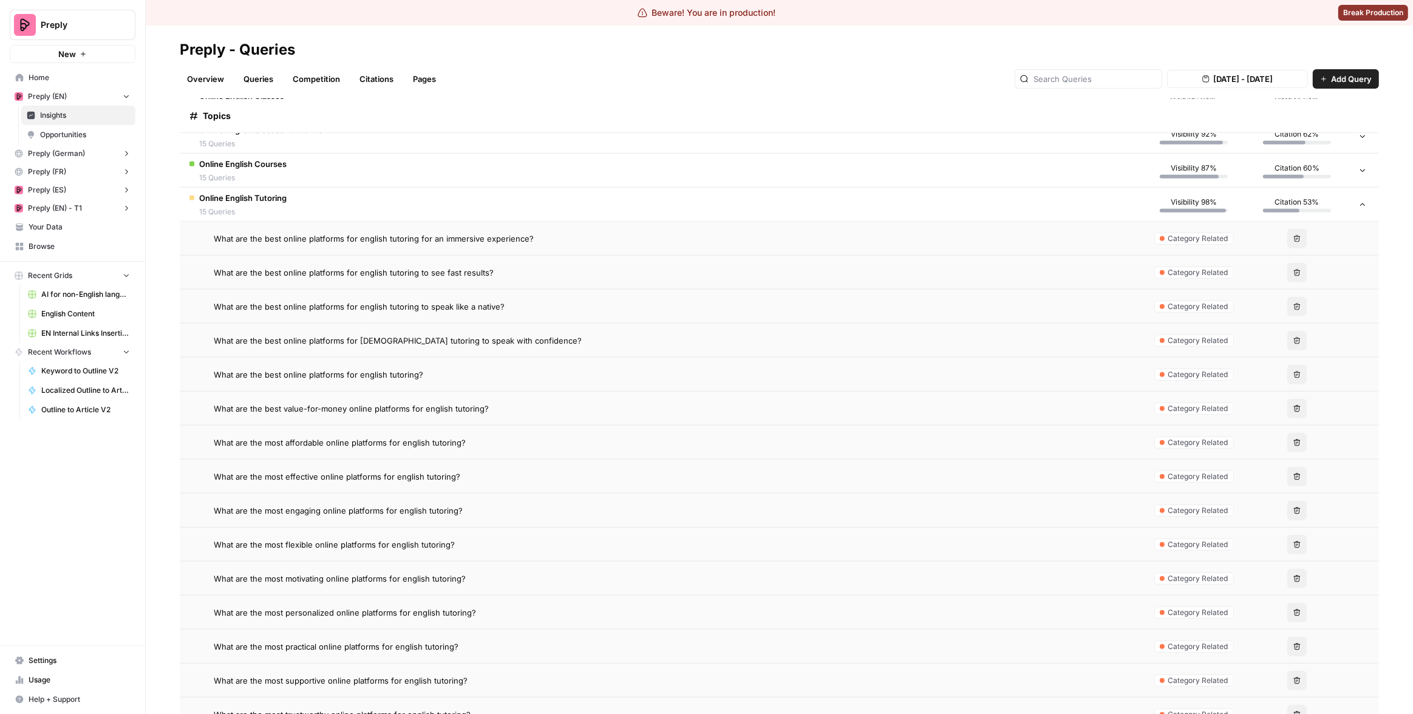
scroll to position [837, 0]
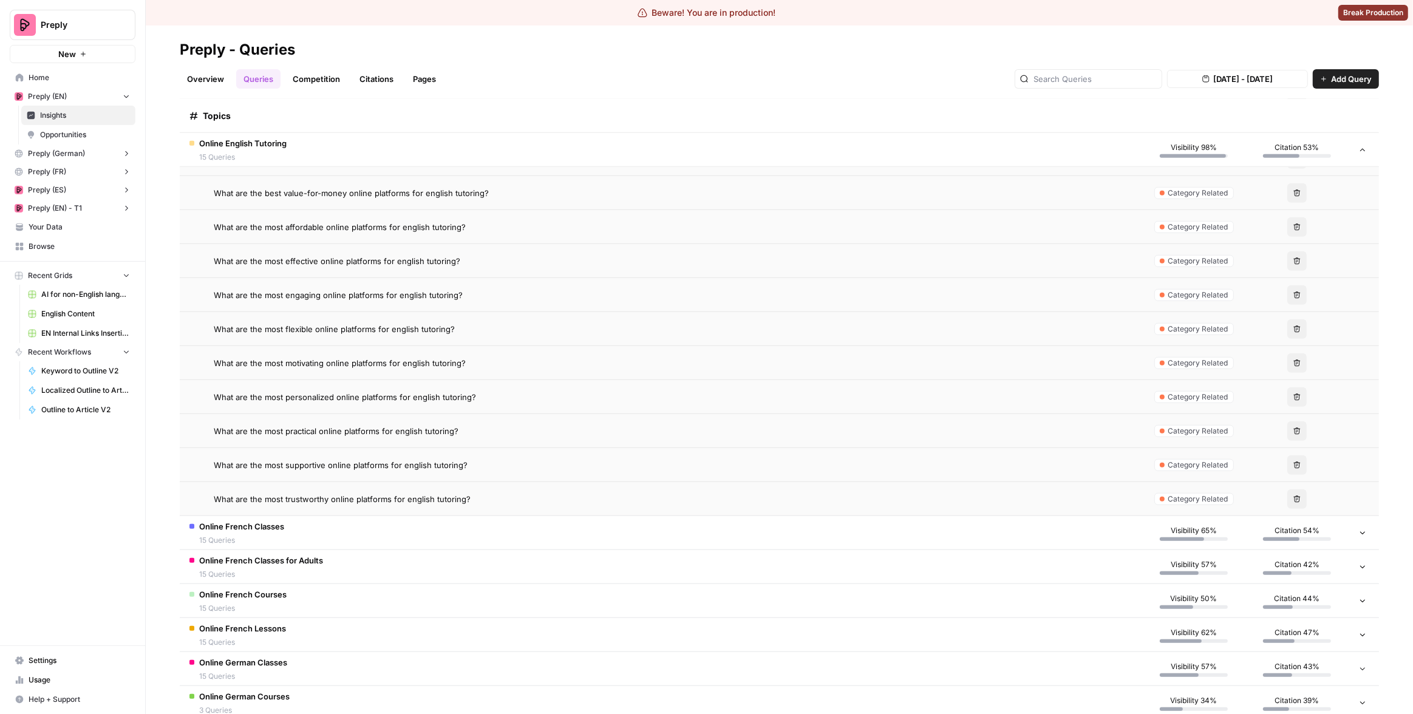
click at [571, 467] on div "What are the most supportive online platforms for english tutoring?" at bounding box center [673, 465] width 919 height 12
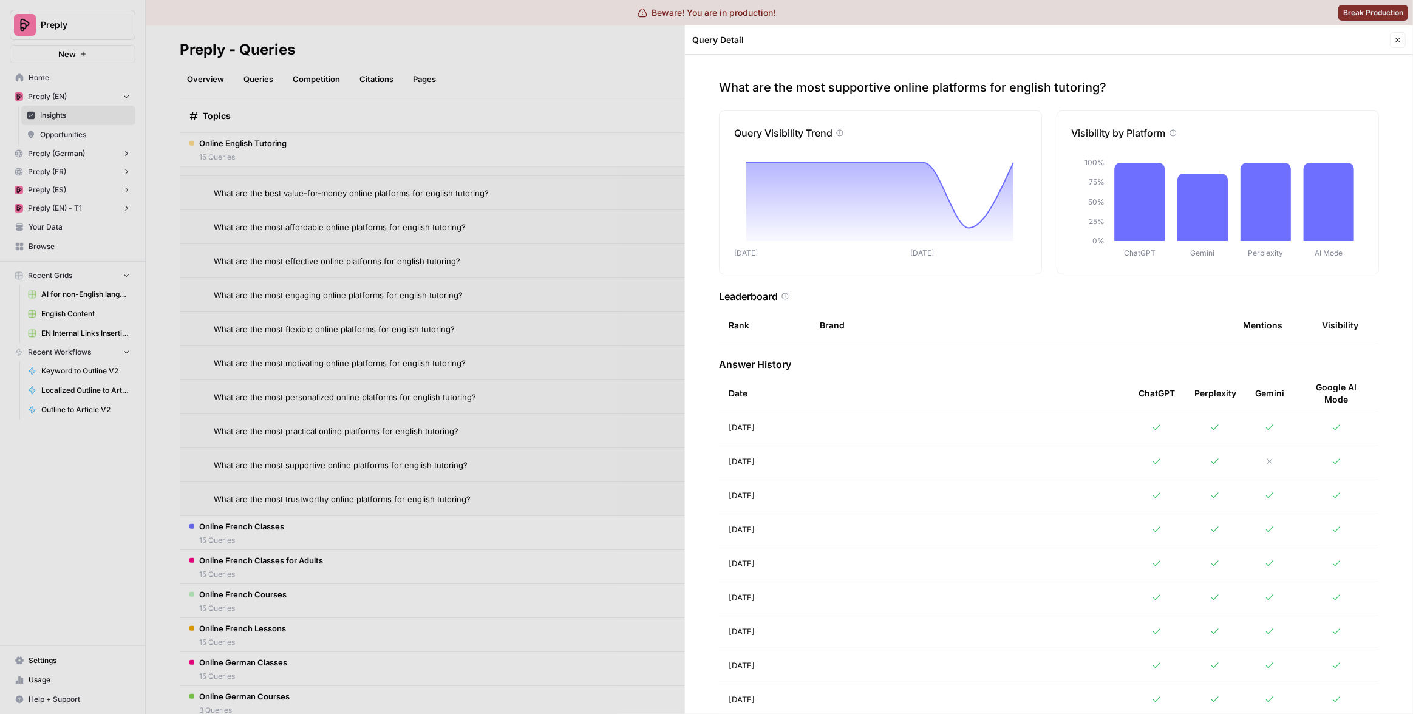
scroll to position [14, 0]
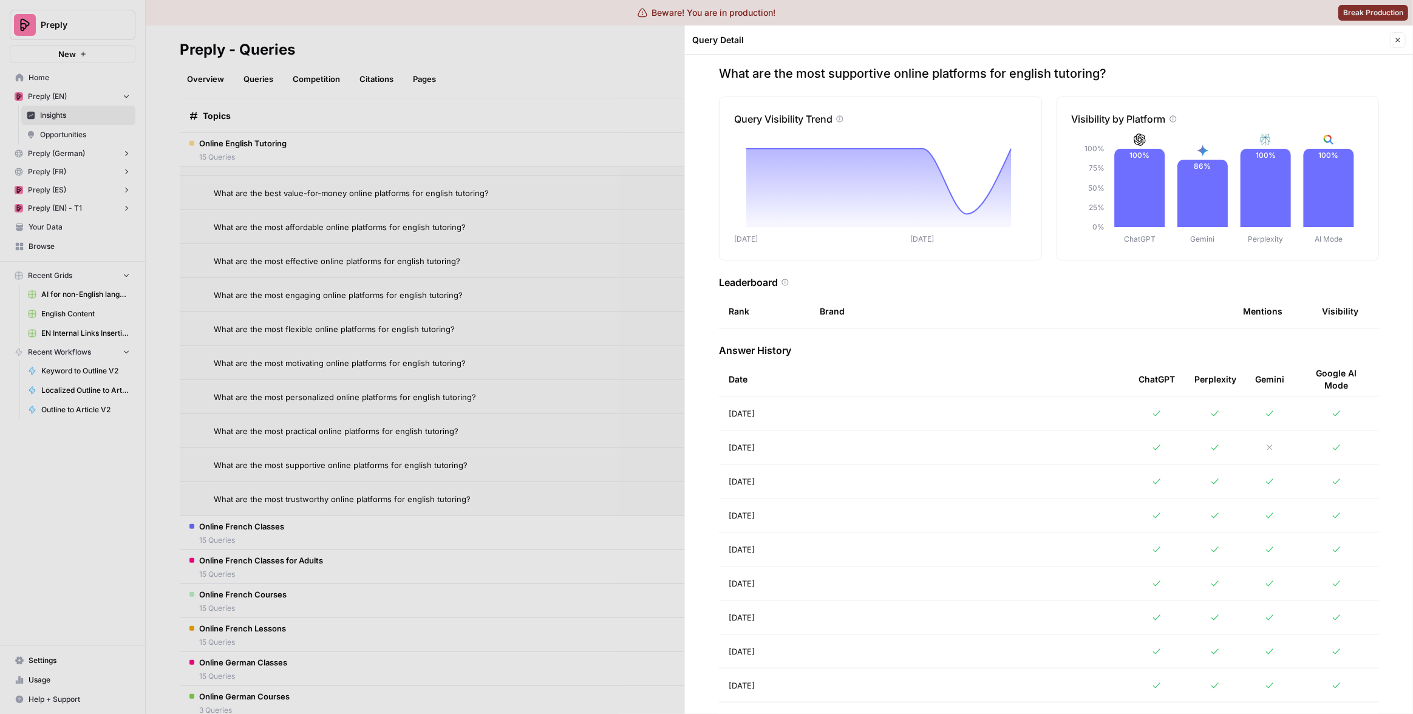
click at [522, 362] on div at bounding box center [706, 357] width 1413 height 714
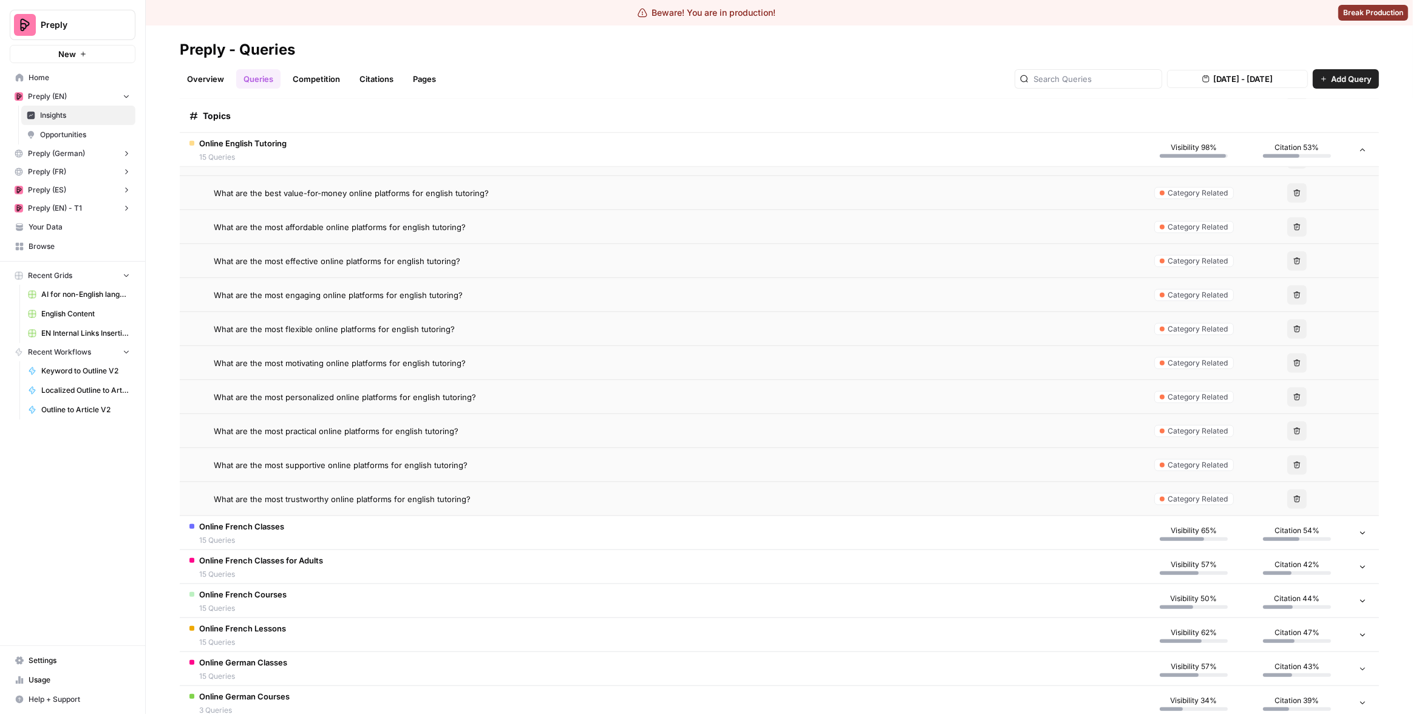
click at [605, 284] on td "What are the most engaging online platforms for english tutoring?" at bounding box center [661, 294] width 963 height 33
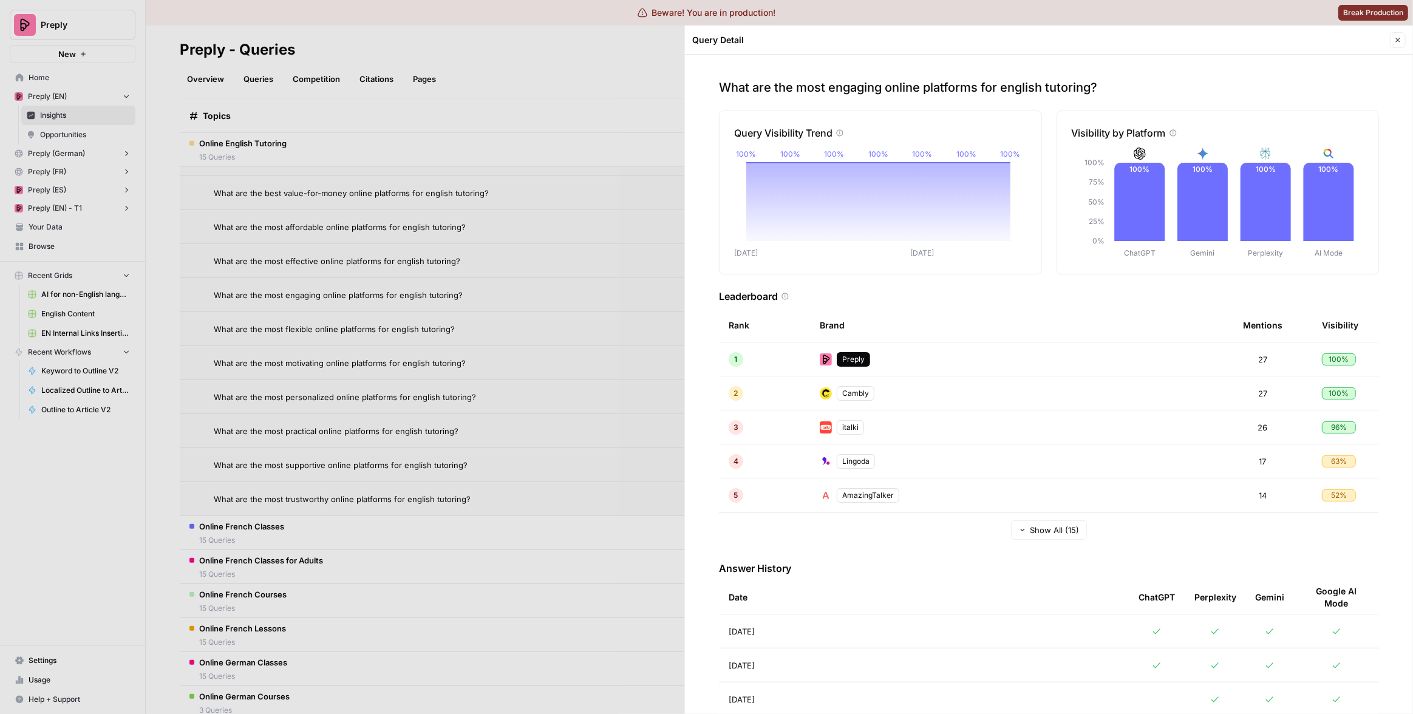
scroll to position [19, 0]
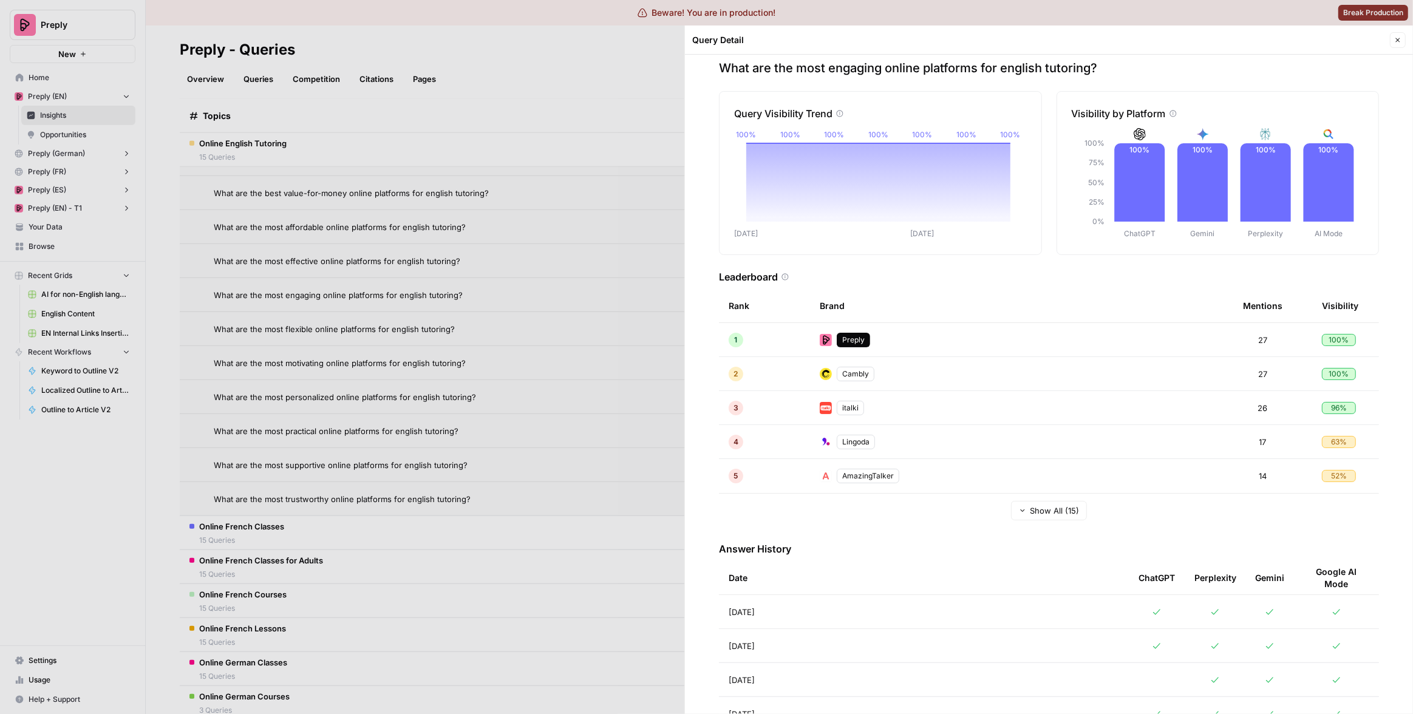
click at [847, 632] on td "Aug 28, 2025" at bounding box center [924, 645] width 410 height 33
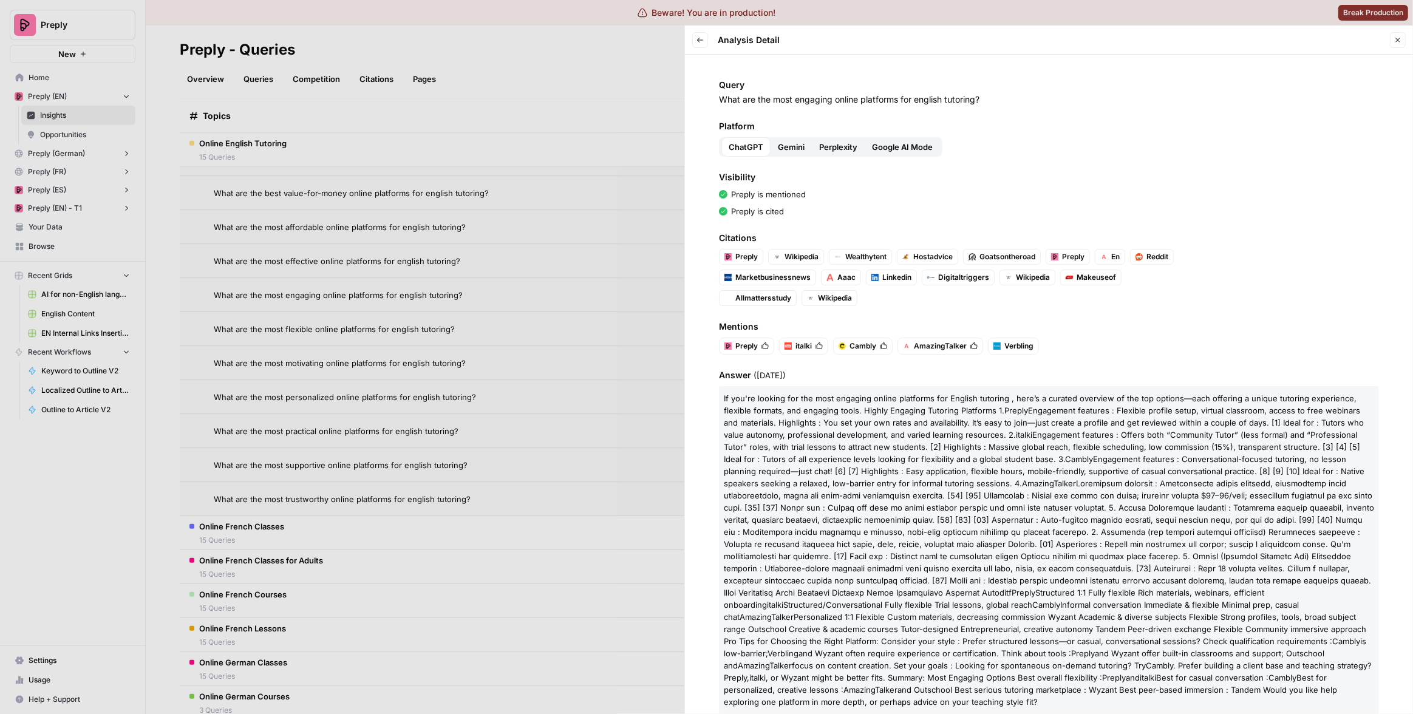
click at [540, 208] on div at bounding box center [706, 357] width 1413 height 714
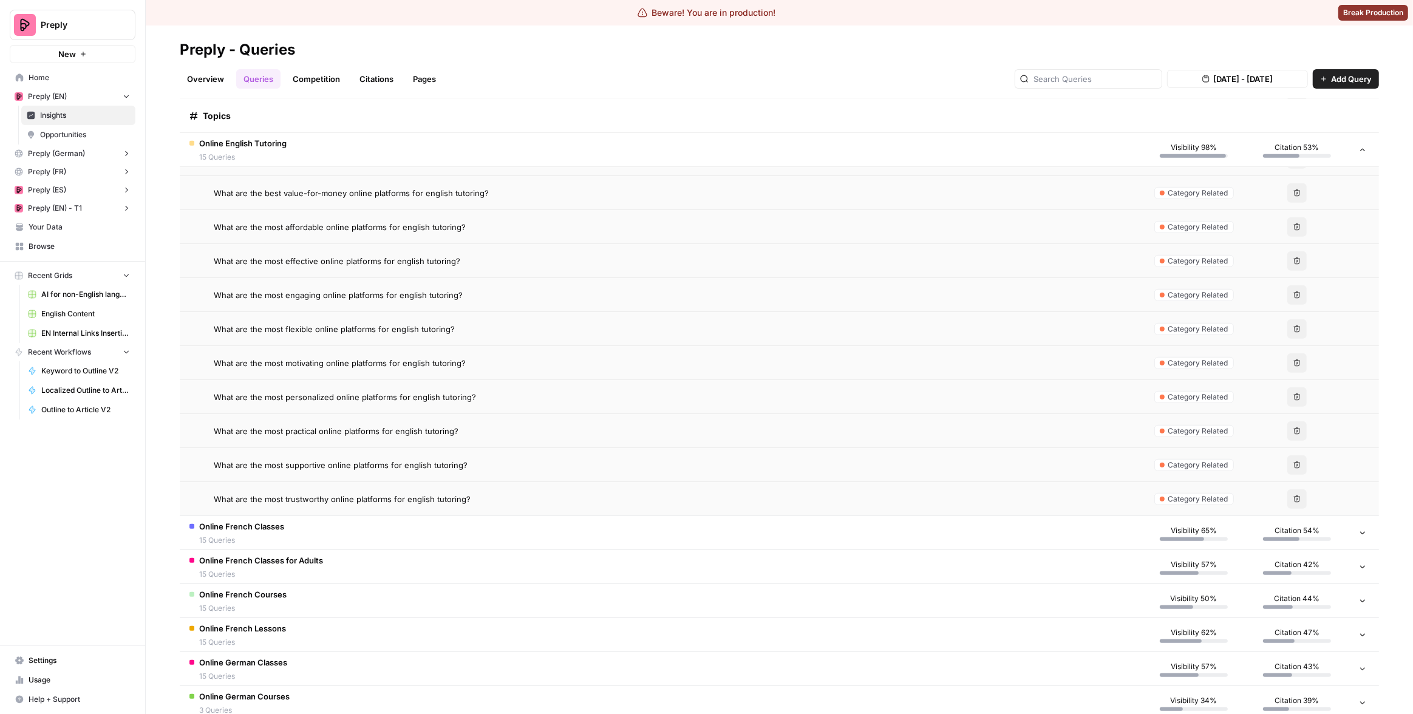
click at [528, 227] on div "What are the most affordable online platforms for english tutoring?" at bounding box center [673, 227] width 919 height 12
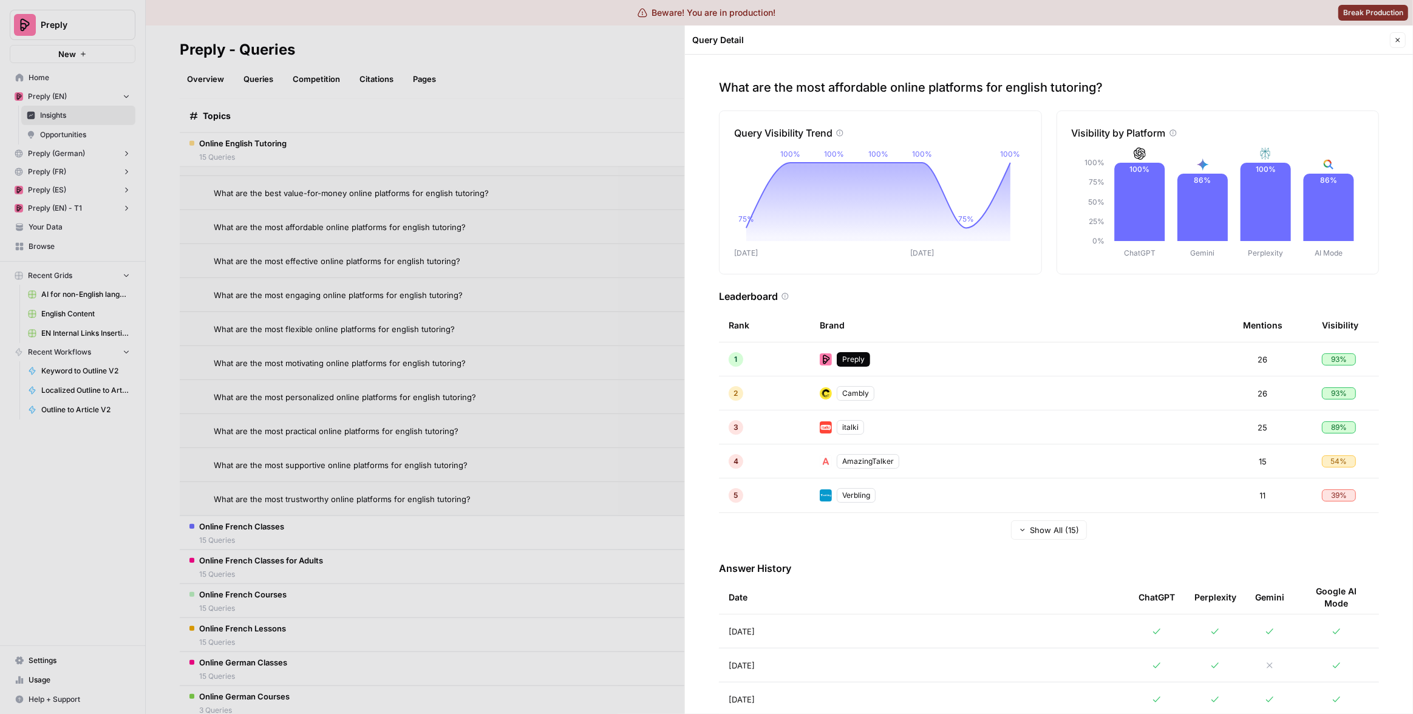
click at [941, 670] on td "Aug 28, 2025" at bounding box center [924, 665] width 410 height 33
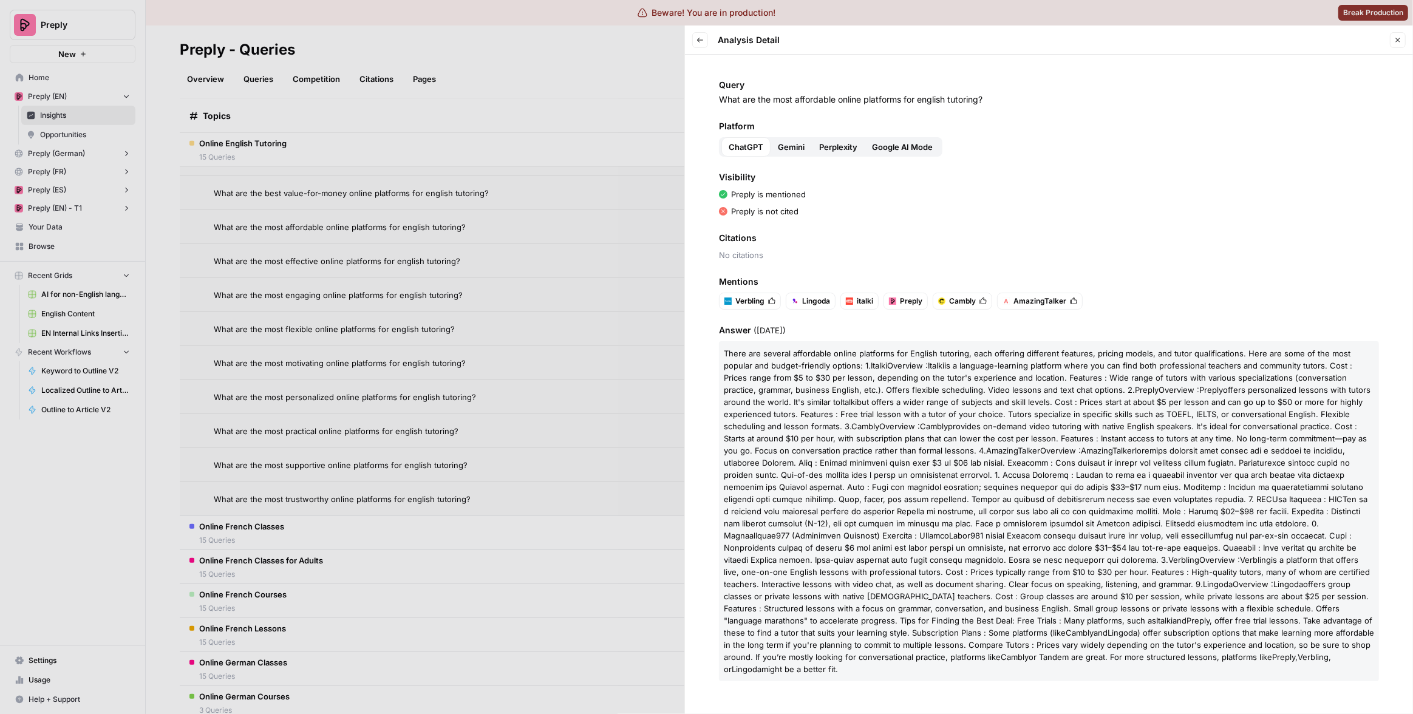
click at [1015, 222] on div "Query What are the most affordable online platforms for english tutoring? Platf…" at bounding box center [1049, 385] width 728 height 660
click at [800, 466] on span at bounding box center [1046, 505] width 644 height 119
click at [305, 455] on div at bounding box center [706, 357] width 1413 height 714
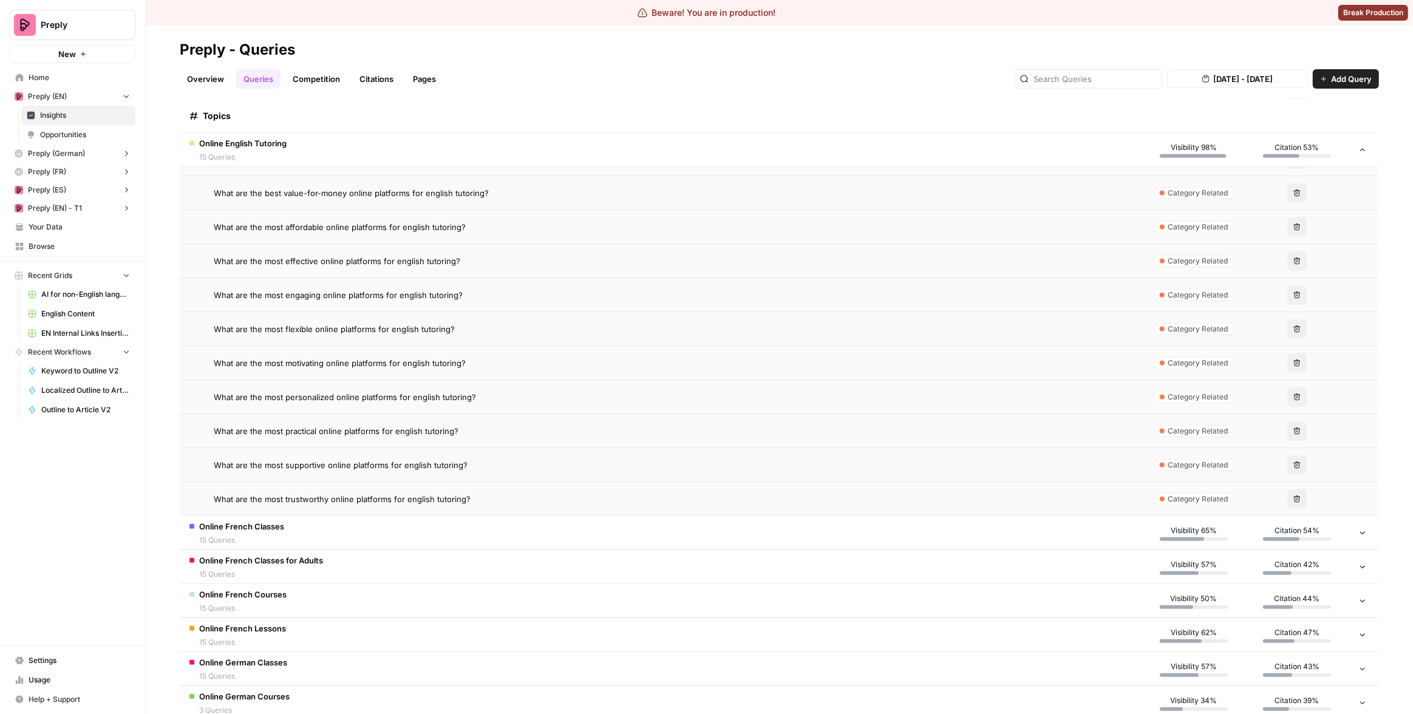
click at [542, 73] on div "Overview Queries Competition Citations Pages Aug 23, 2025 - Aug 29, 2025 Add Qu…" at bounding box center [779, 74] width 1199 height 29
click at [214, 82] on link "Overview" at bounding box center [206, 78] width 52 height 19
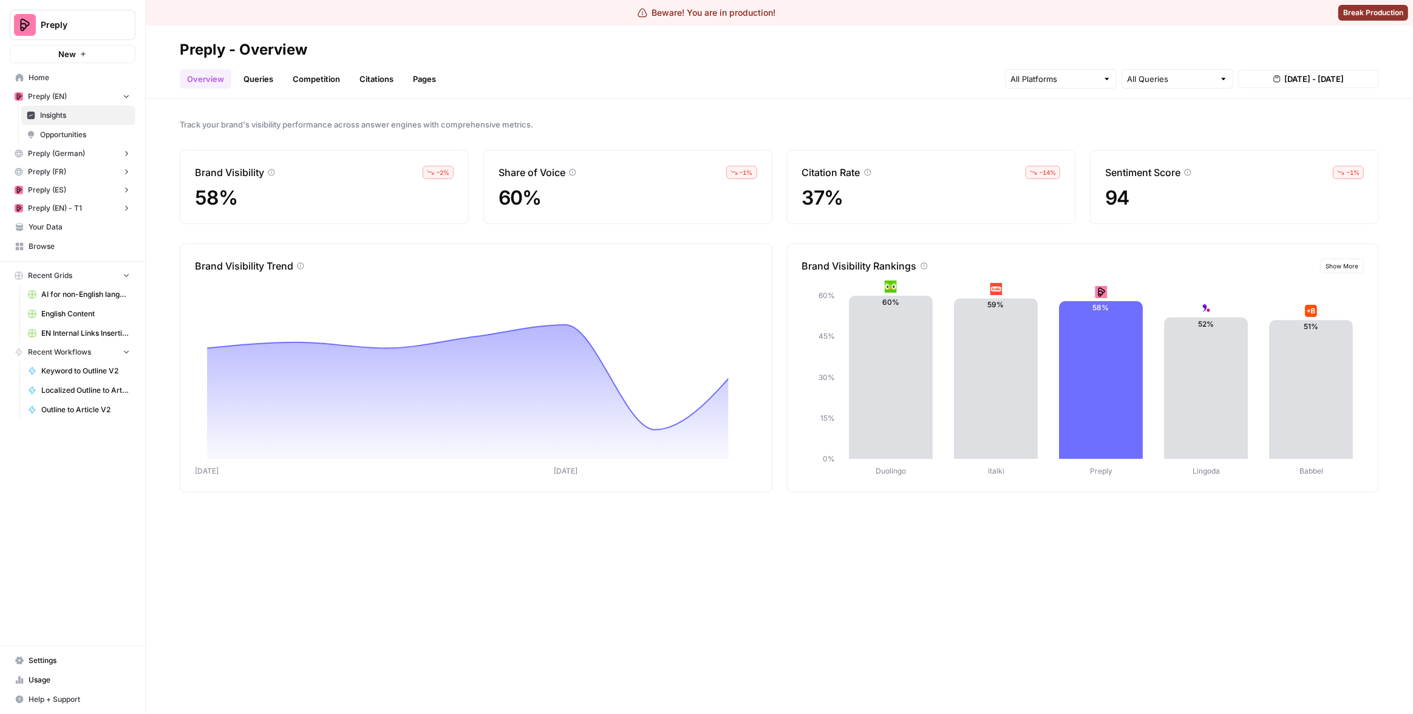
click at [631, 587] on div "Track your brand's visibility performance across answer engines with comprehens…" at bounding box center [779, 406] width 1267 height 615
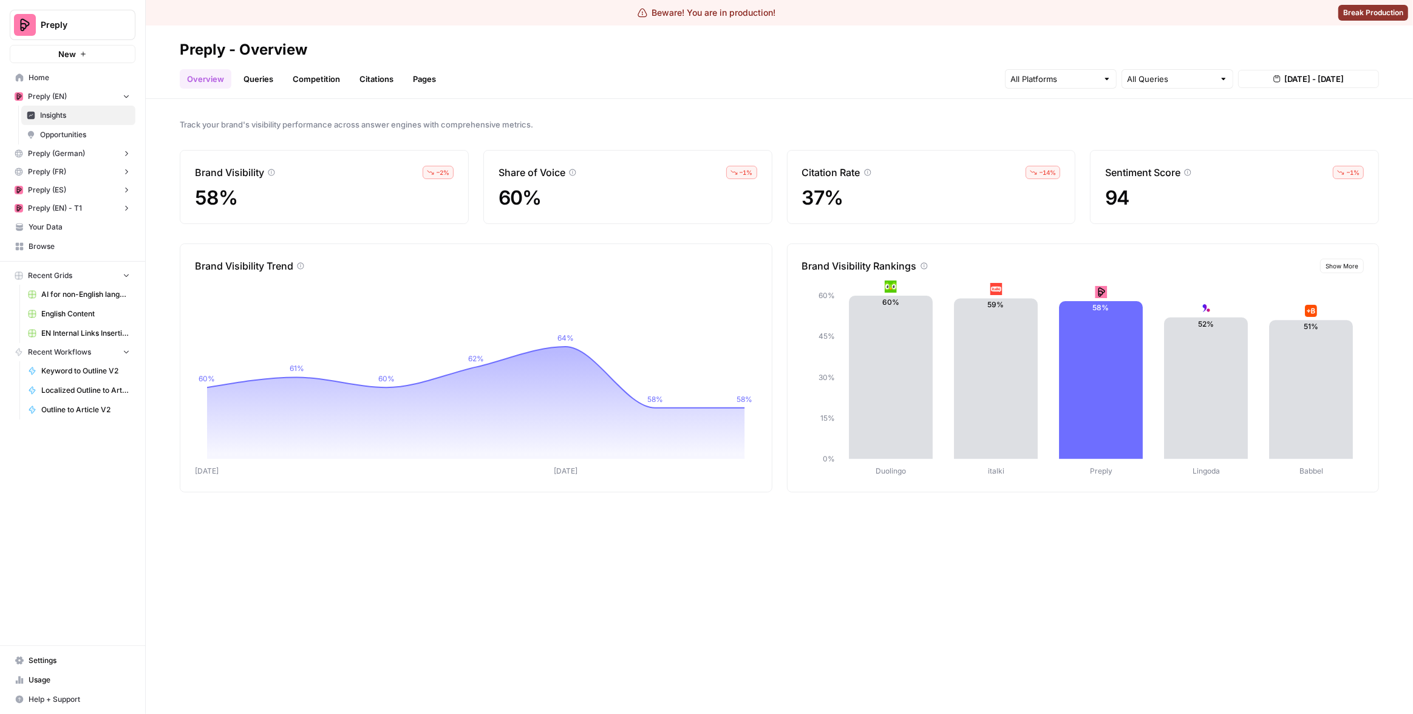
click at [820, 107] on div "Track your brand's visibility performance across answer engines with comprehens…" at bounding box center [779, 406] width 1267 height 615
click at [745, 85] on div "Overview Queries Competition Citations Pages All Queries [DATE] - [DATE]" at bounding box center [779, 74] width 1199 height 29
